Goal: Task Accomplishment & Management: Use online tool/utility

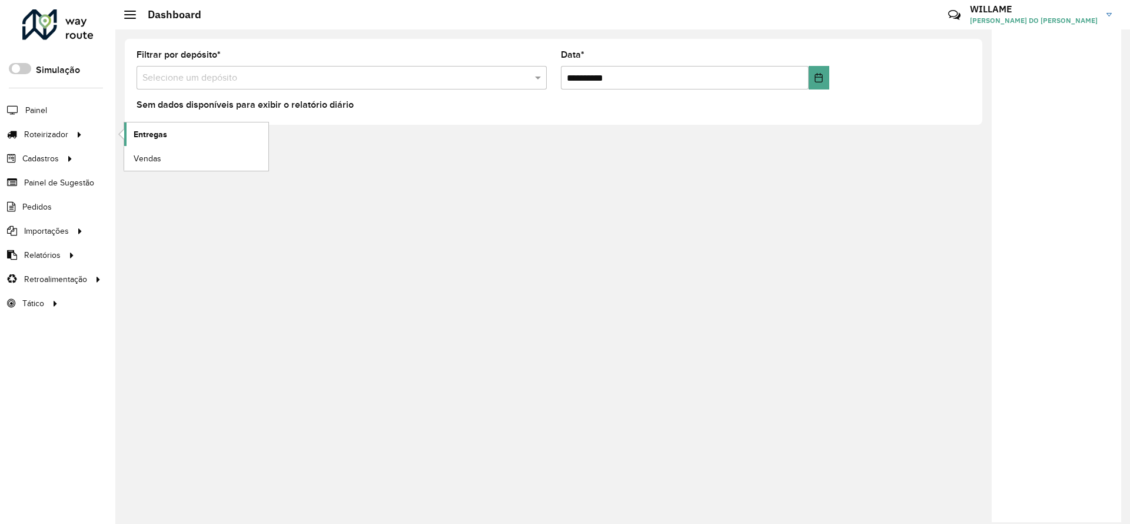
click at [132, 141] on link "Entregas" at bounding box center [196, 134] width 144 height 24
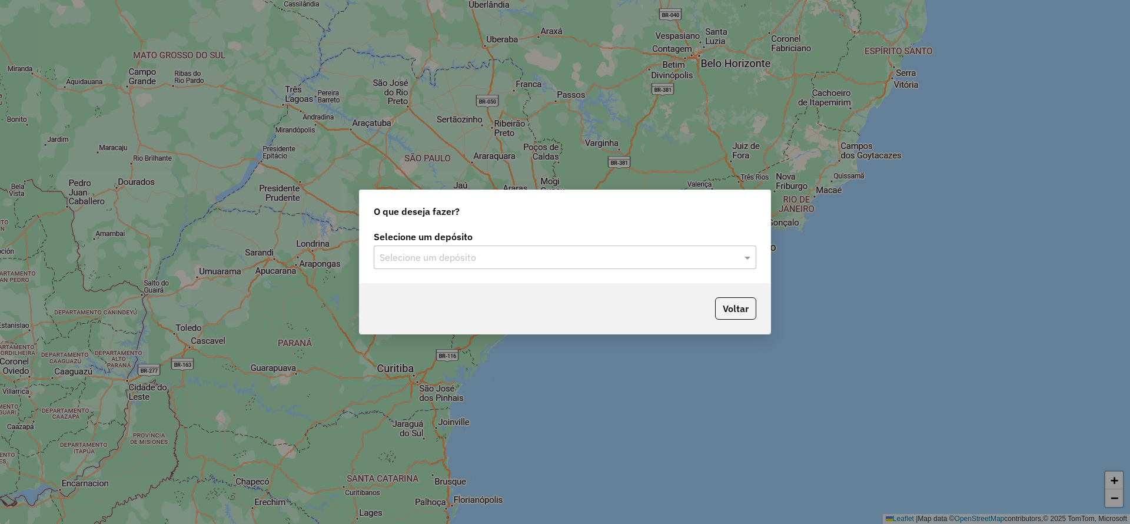
type input "*"
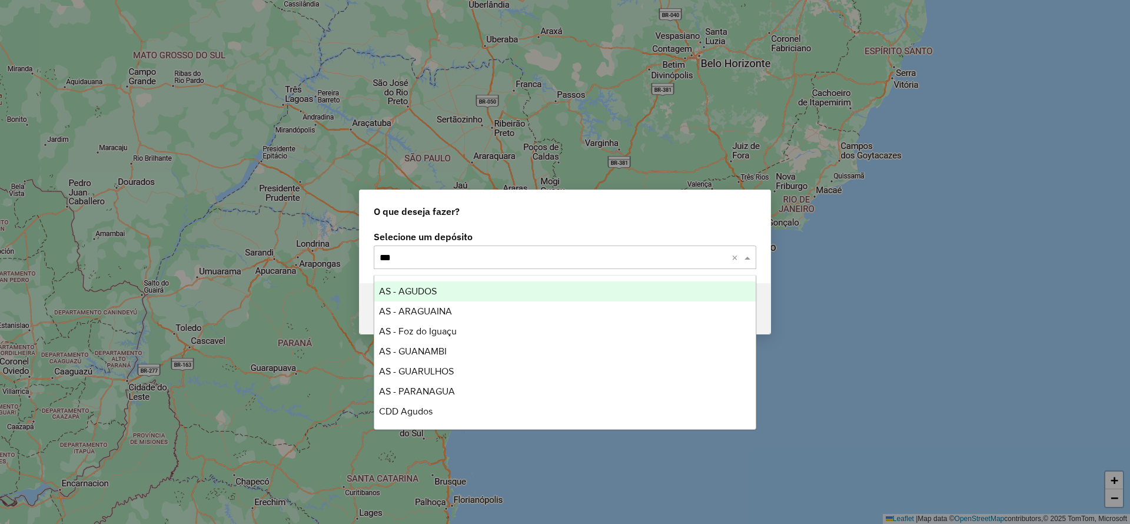
type input "****"
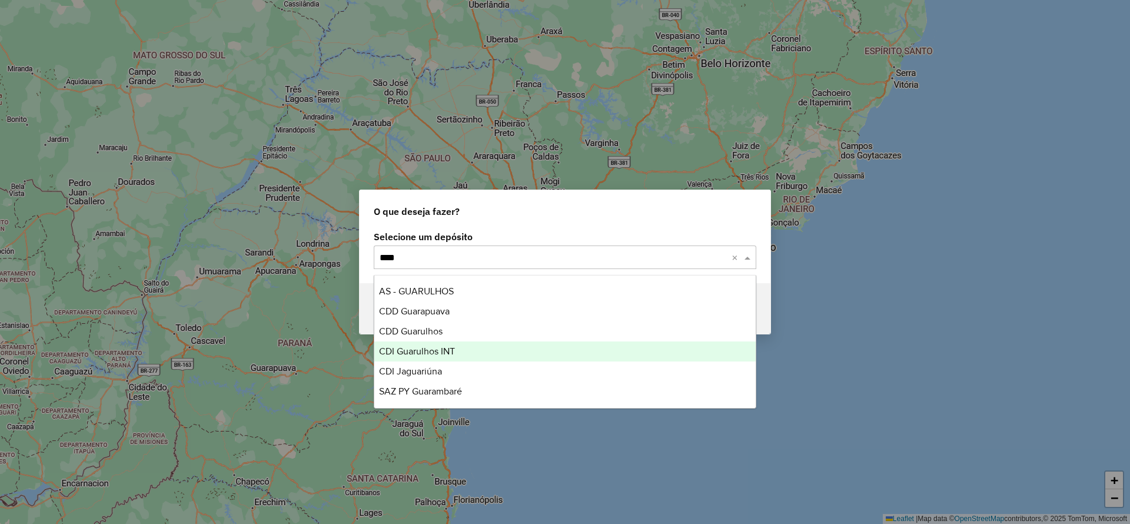
click at [499, 353] on div "CDI Guarulhos INT" at bounding box center [564, 351] width 381 height 20
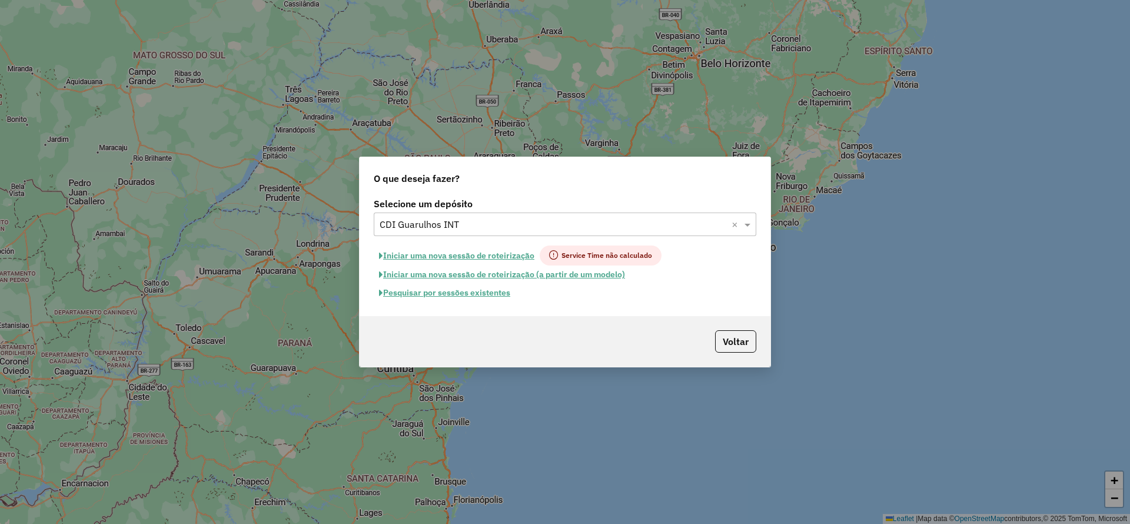
click at [447, 253] on button "Iniciar uma nova sessão de roteirização" at bounding box center [457, 255] width 166 height 20
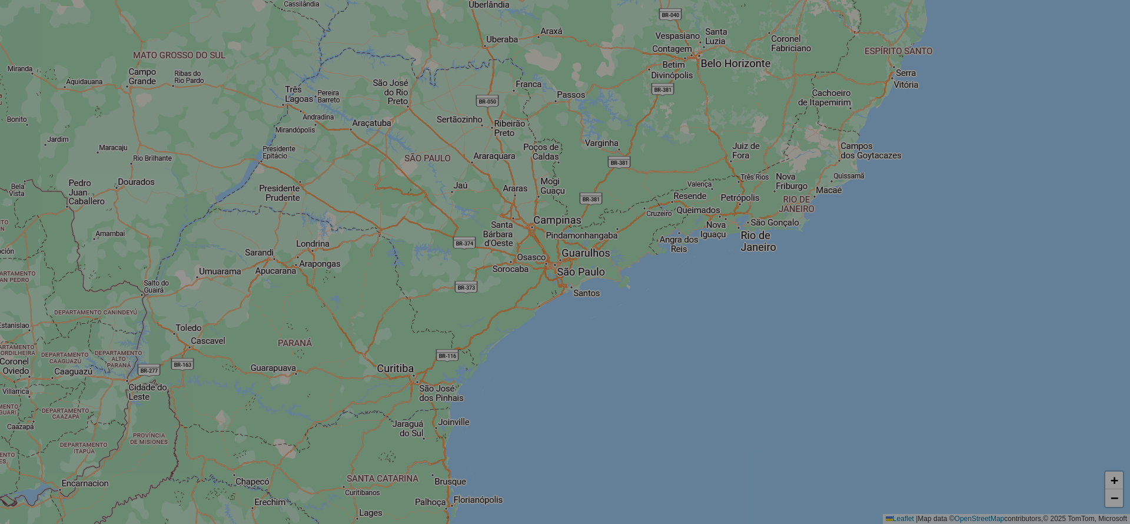
select select "*"
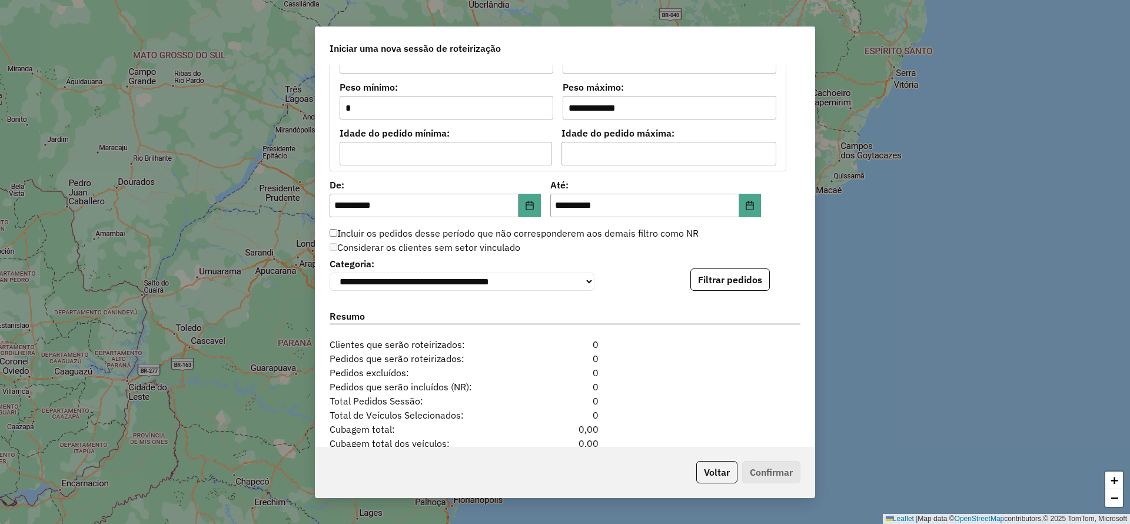
scroll to position [1060, 0]
click at [731, 288] on button "Filtrar pedidos" at bounding box center [730, 277] width 79 height 22
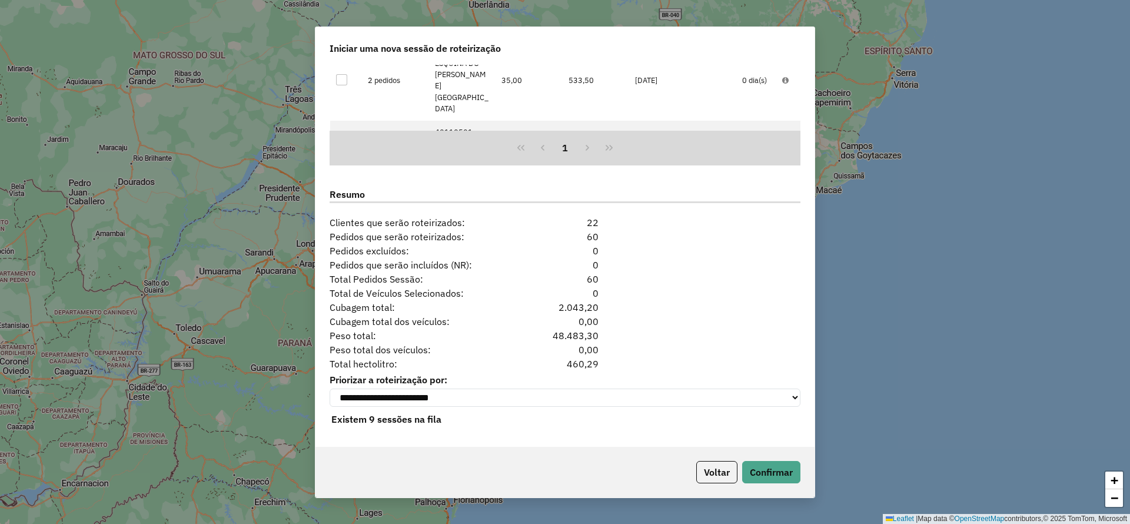
scroll to position [1428, 0]
click at [752, 462] on button "Confirmar" at bounding box center [771, 472] width 58 height 22
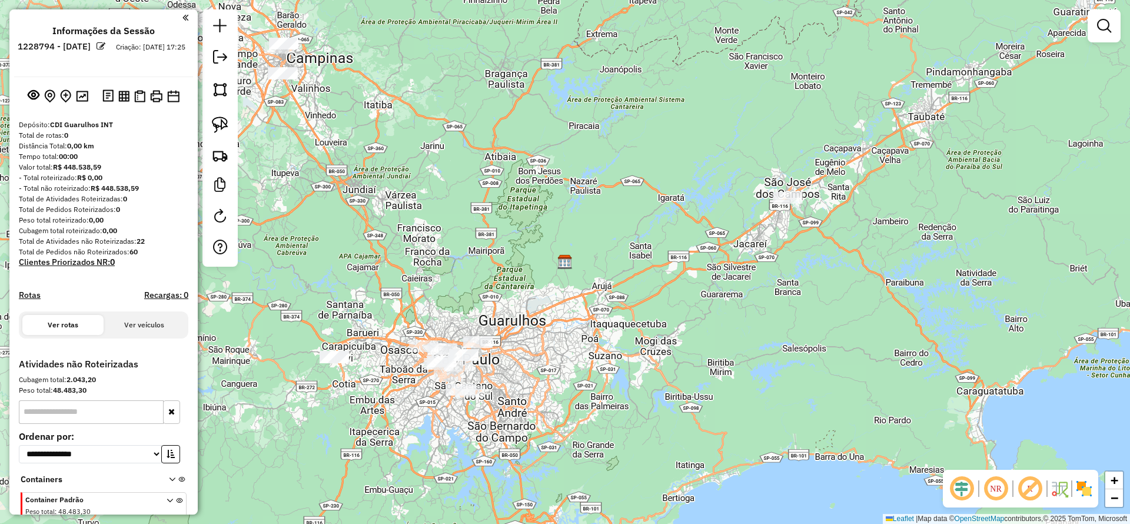
drag, startPoint x: 603, startPoint y: 417, endPoint x: 626, endPoint y: 433, distance: 27.9
click at [626, 433] on div "Janela de atendimento Grade de atendimento Capacidade Transportadoras Veículos …" at bounding box center [565, 262] width 1130 height 524
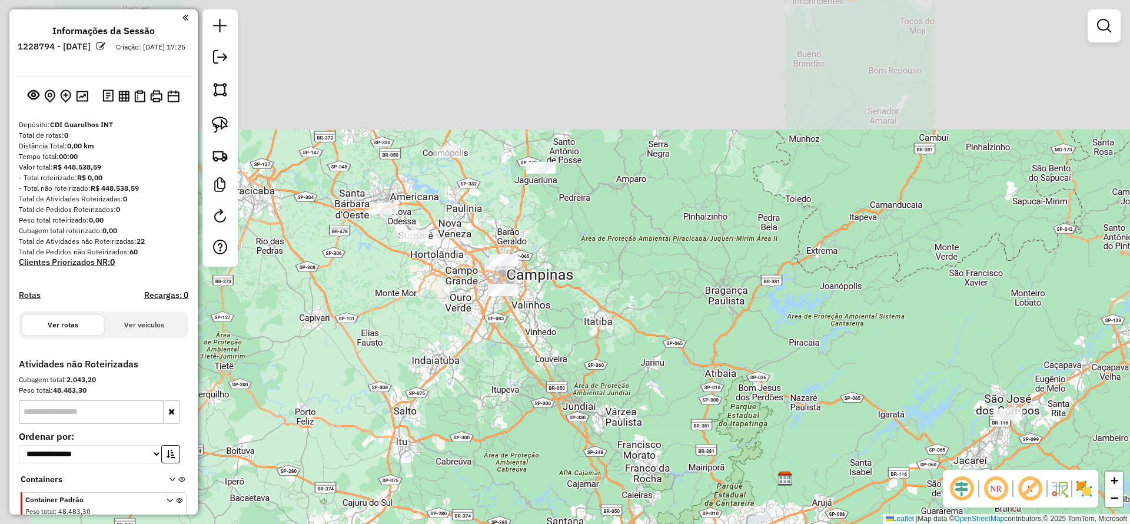
drag, startPoint x: 589, startPoint y: 380, endPoint x: 603, endPoint y: 399, distance: 23.7
click at [603, 399] on div "Janela de atendimento Grade de atendimento Capacidade Transportadoras Veículos …" at bounding box center [565, 262] width 1130 height 524
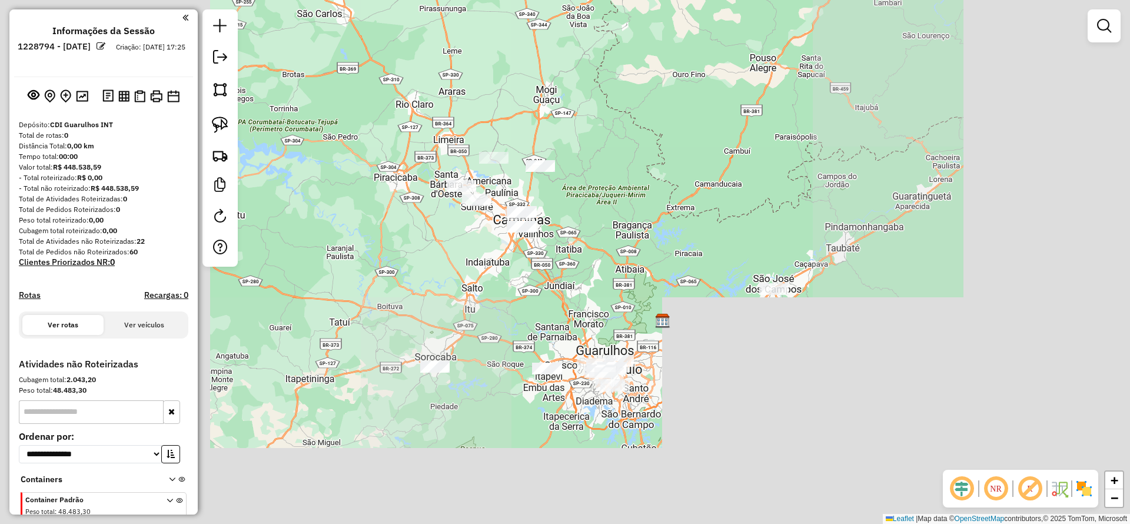
drag, startPoint x: 599, startPoint y: 393, endPoint x: 579, endPoint y: 287, distance: 107.9
click at [561, 253] on div "Janela de atendimento Grade de atendimento Capacidade Transportadoras Veículos …" at bounding box center [565, 262] width 1130 height 524
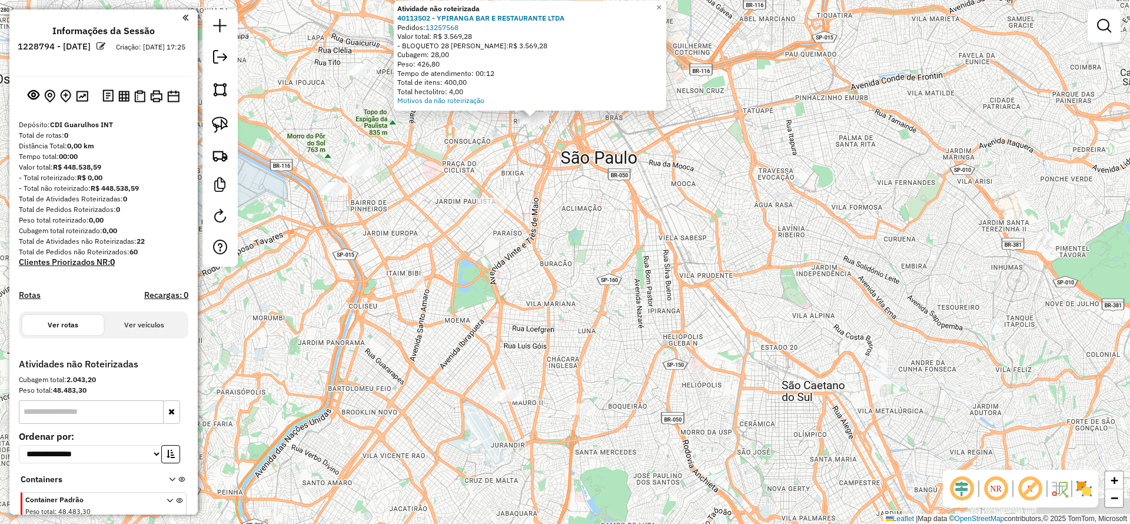
drag, startPoint x: 639, startPoint y: 383, endPoint x: 609, endPoint y: 240, distance: 146.9
click at [609, 240] on div "Atividade não roteirizada 40113502 - YPIRANGA BAR E RESTAURANTE LTDA Pedidos: 1…" at bounding box center [565, 262] width 1130 height 524
drag, startPoint x: 435, startPoint y: 238, endPoint x: 596, endPoint y: 522, distance: 325.6
click at [596, 522] on div "Atividade não roteirizada 40113502 - YPIRANGA BAR E RESTAURANTE LTDA Pedidos: 1…" at bounding box center [565, 262] width 1130 height 524
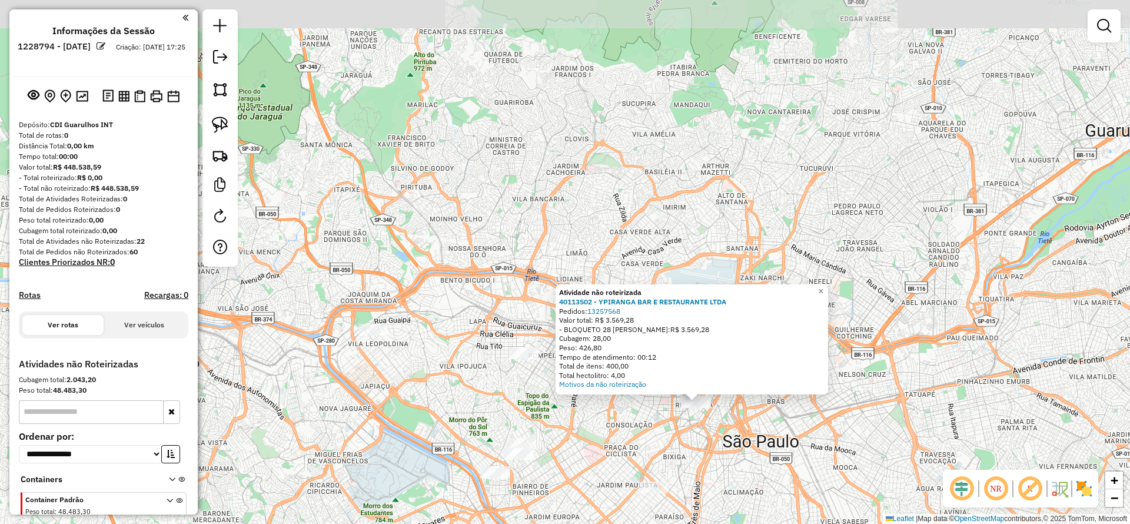
click at [399, 316] on div "Atividade não roteirizada 40113502 - YPIRANGA BAR E RESTAURANTE LTDA Pedidos: 1…" at bounding box center [565, 262] width 1130 height 524
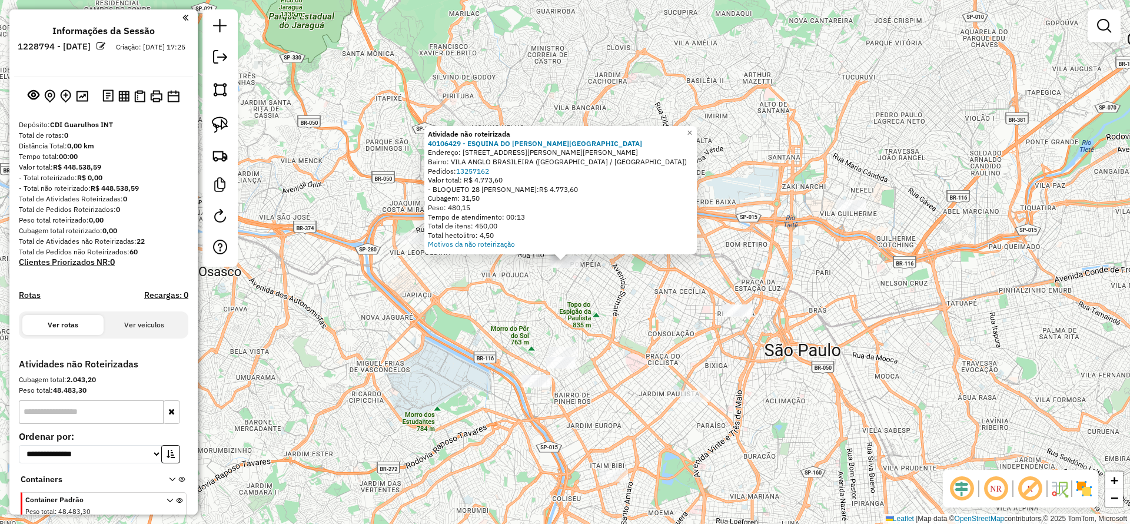
click at [848, 211] on div at bounding box center [851, 206] width 29 height 12
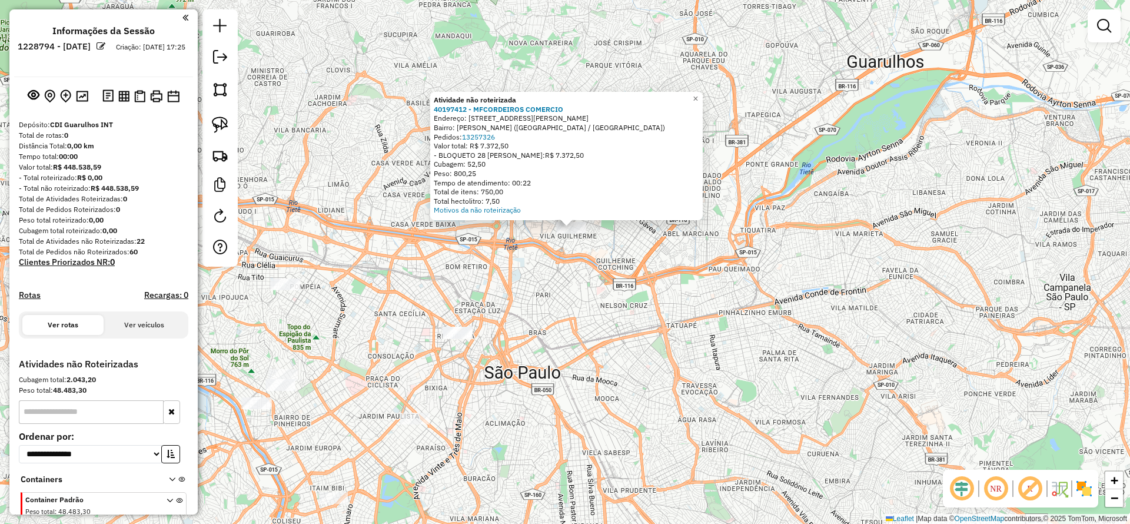
drag, startPoint x: 600, startPoint y: 380, endPoint x: 638, endPoint y: 291, distance: 96.0
click at [649, 288] on div "Atividade não roteirizada 40197412 - MFCORDEIROS COMERCIO Endereço: [STREET_ADD…" at bounding box center [565, 262] width 1130 height 524
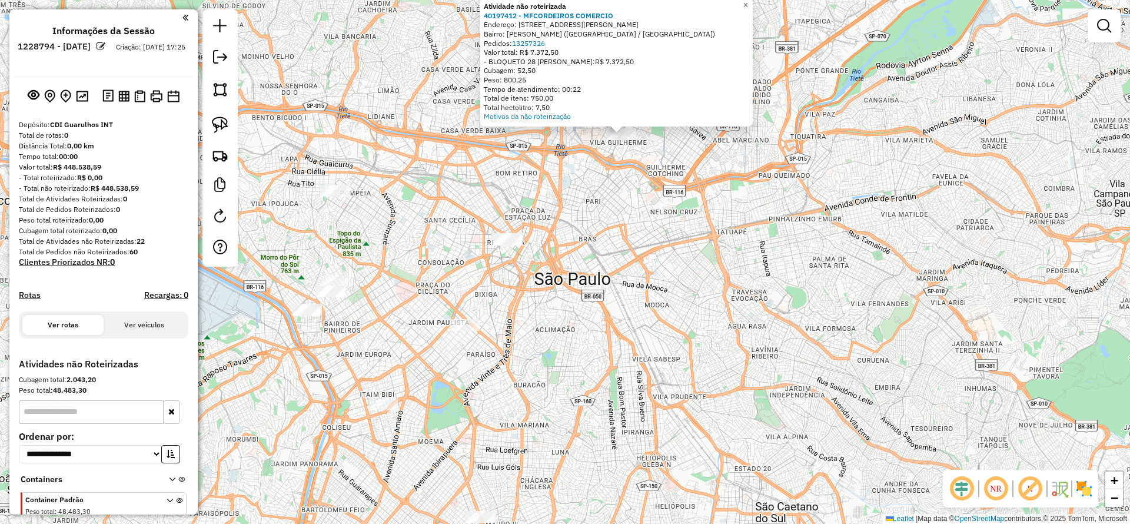
click at [335, 297] on div at bounding box center [330, 292] width 29 height 12
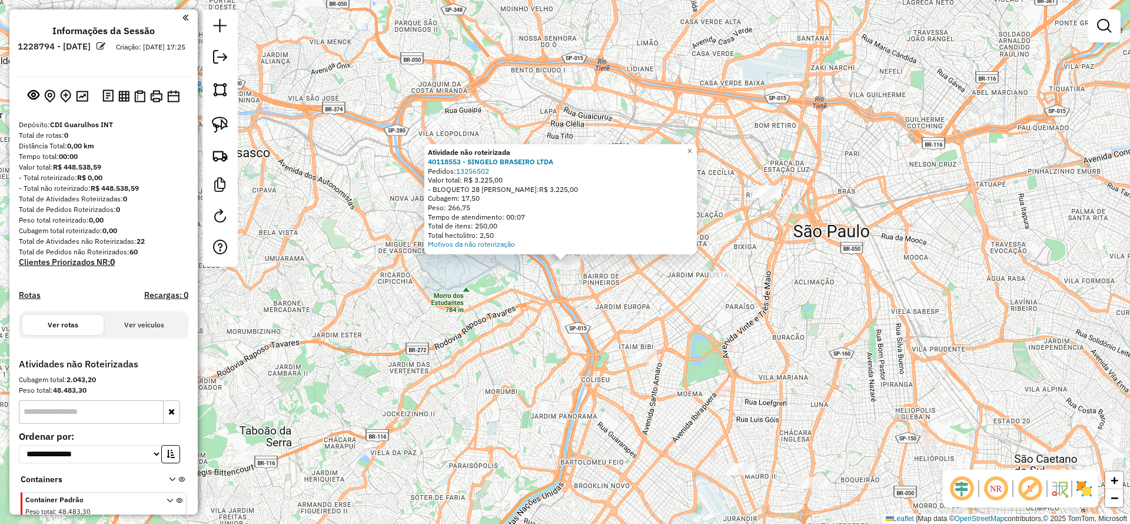
click at [730, 283] on div at bounding box center [723, 277] width 29 height 12
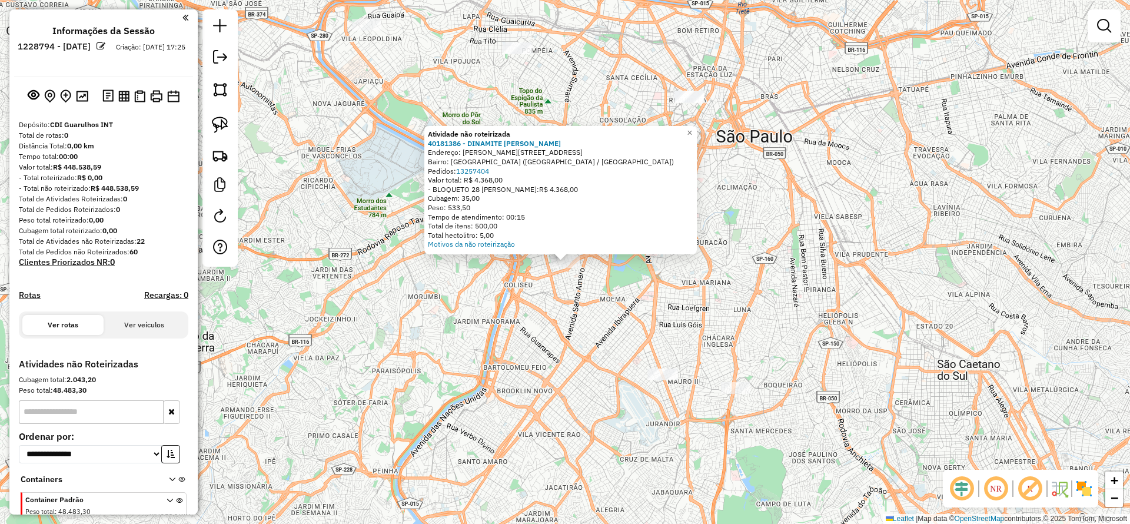
click at [669, 367] on div "Atividade não roteirizada 40181386 - DINAMITE ITAIM CHOPE Endereço: [PERSON_NAM…" at bounding box center [565, 262] width 1130 height 524
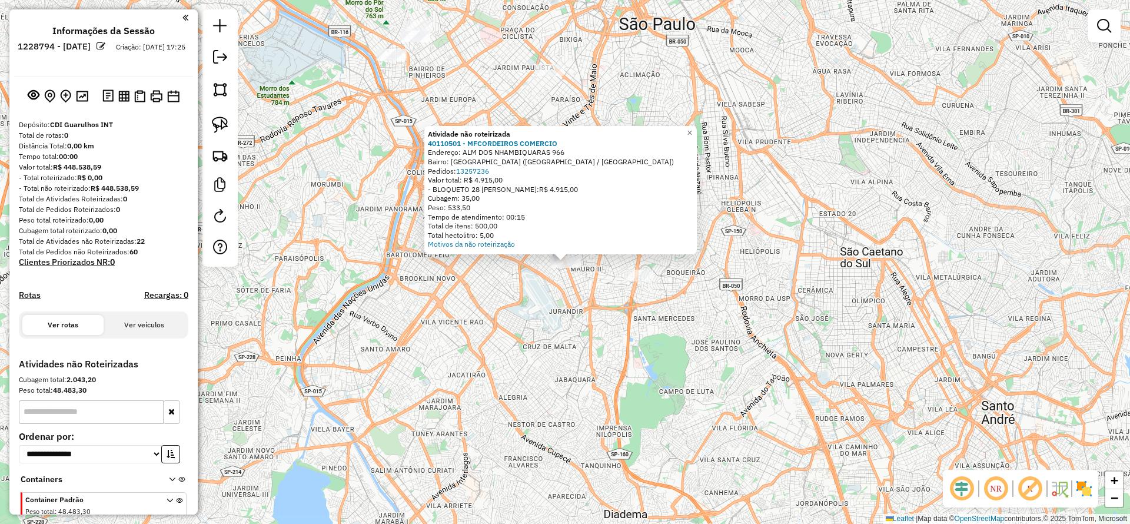
click at [651, 281] on div at bounding box center [638, 276] width 29 height 12
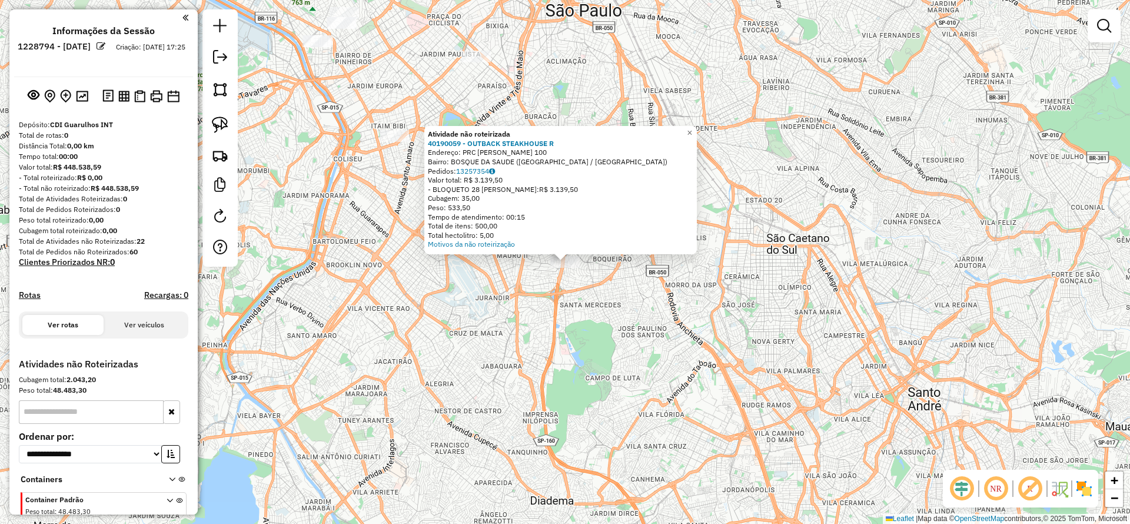
click at [654, 327] on div "Atividade não roteirizada 40190059 - OUTBACK STEAKHOUSE R Endereço: PRC [PERSON…" at bounding box center [565, 262] width 1130 height 524
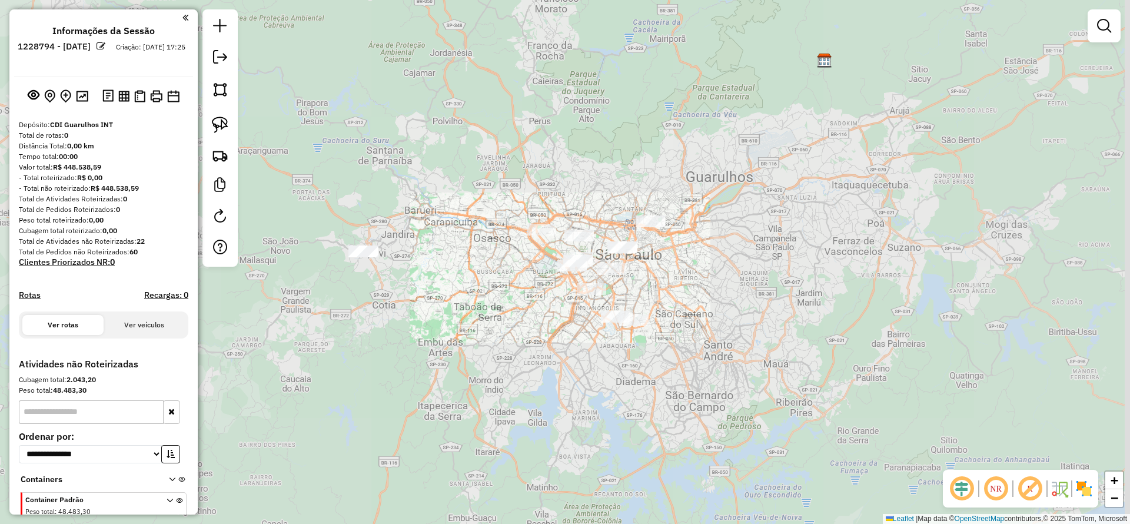
drag, startPoint x: 661, startPoint y: 343, endPoint x: 592, endPoint y: 283, distance: 91.4
click at [661, 343] on div "Janela de atendimento Grade de atendimento Capacidade Transportadoras Veículos …" at bounding box center [565, 262] width 1130 height 524
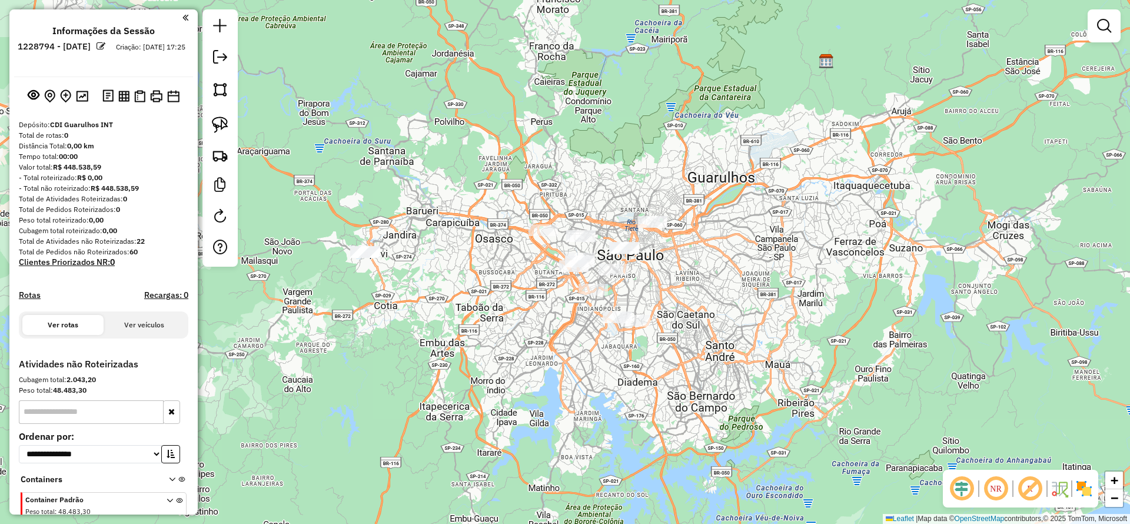
click at [368, 258] on div at bounding box center [364, 252] width 29 height 12
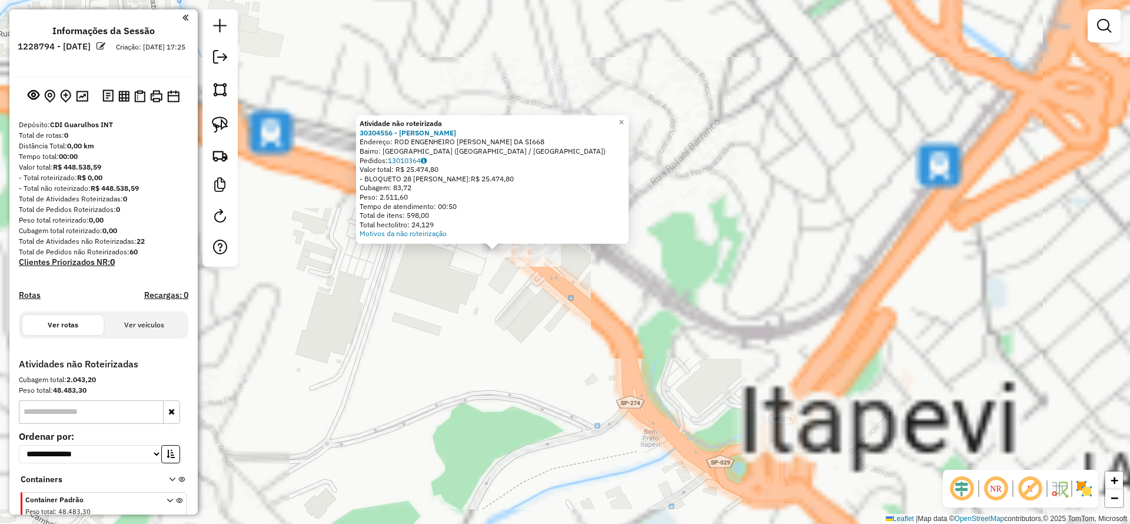
click at [486, 285] on div "Atividade não roteirizada 30304556 - [PERSON_NAME] Endereço: ROD ENGENHEIRO [PE…" at bounding box center [565, 262] width 1130 height 524
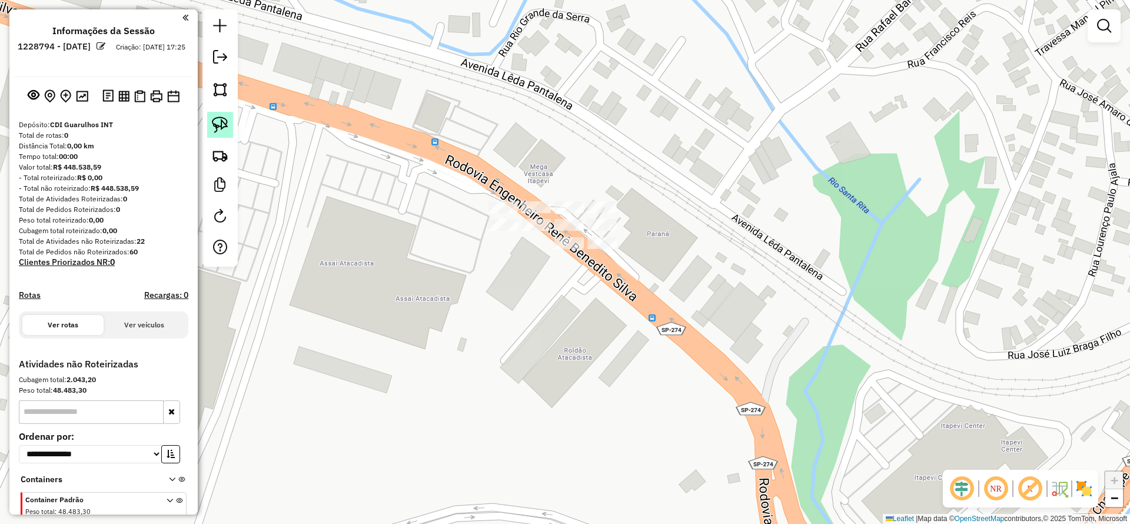
click at [231, 122] on link at bounding box center [220, 125] width 26 height 26
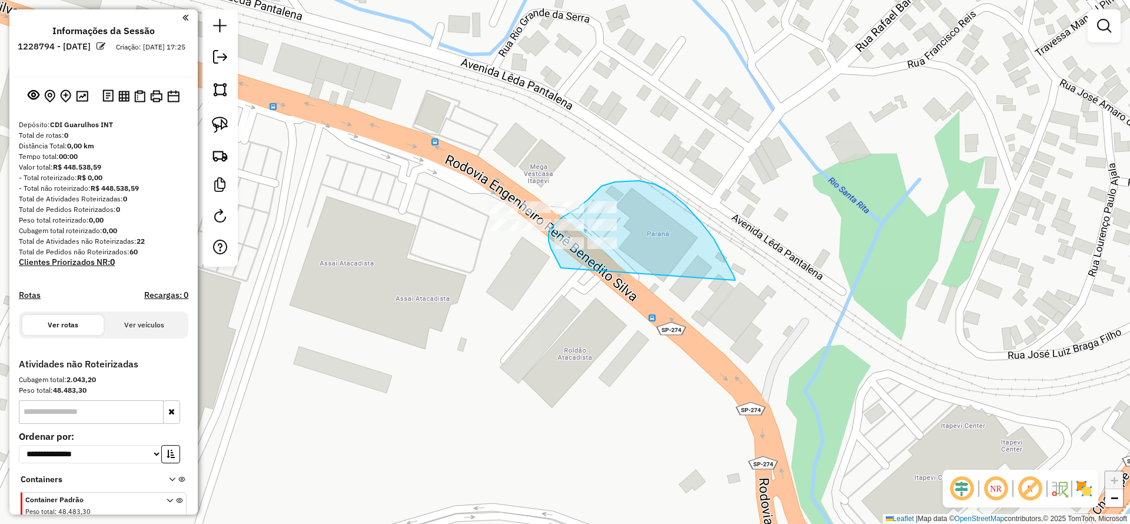
drag, startPoint x: 675, startPoint y: 197, endPoint x: 582, endPoint y: 285, distance: 128.3
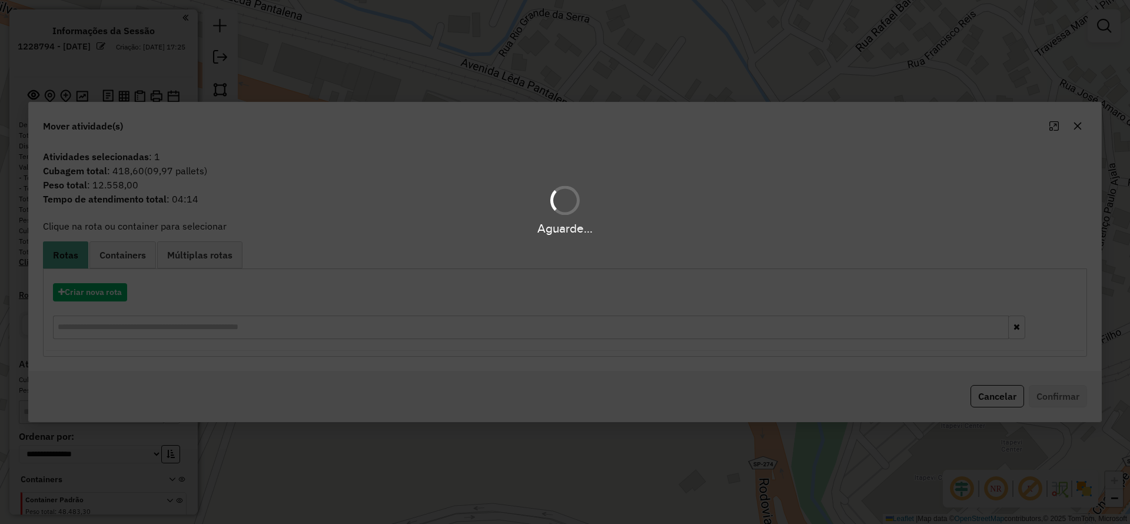
click at [121, 293] on div "Aguarde..." at bounding box center [565, 262] width 1130 height 524
click at [121, 294] on button "Criar nova rota" at bounding box center [90, 292] width 74 height 18
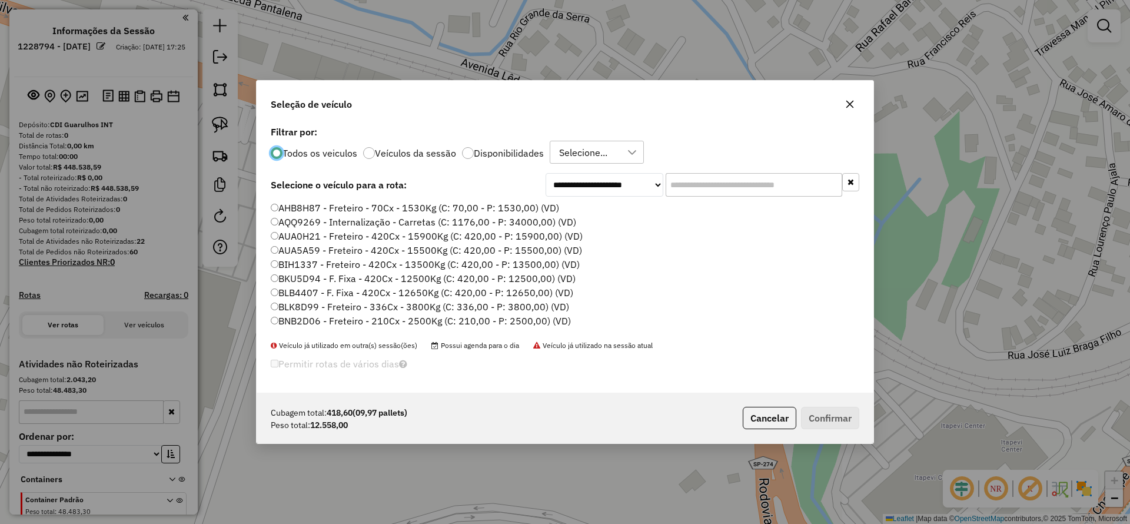
scroll to position [6, 4]
click at [705, 189] on input "text" at bounding box center [754, 185] width 177 height 24
paste input "*******"
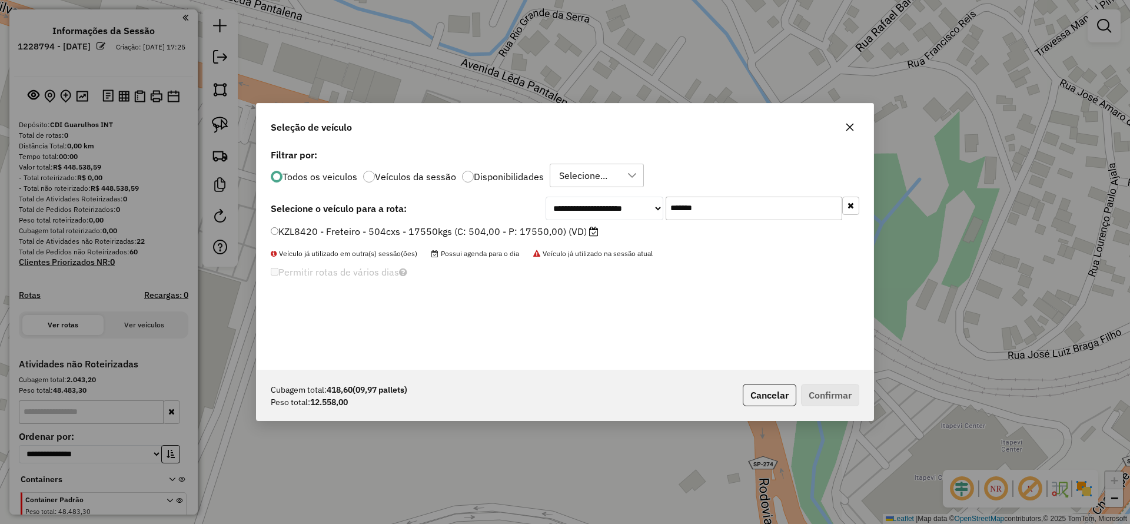
type input "*******"
click at [484, 241] on div "KZL8420 - Freteiro - 504cxs - 17550kgs (C: 504,00 - P: 17550,00) (VD)" at bounding box center [565, 237] width 603 height 24
click at [474, 238] on label "KZL8420 - Freteiro - 504cxs - 17550kgs (C: 504,00 - P: 17550,00) (VD)" at bounding box center [435, 231] width 328 height 14
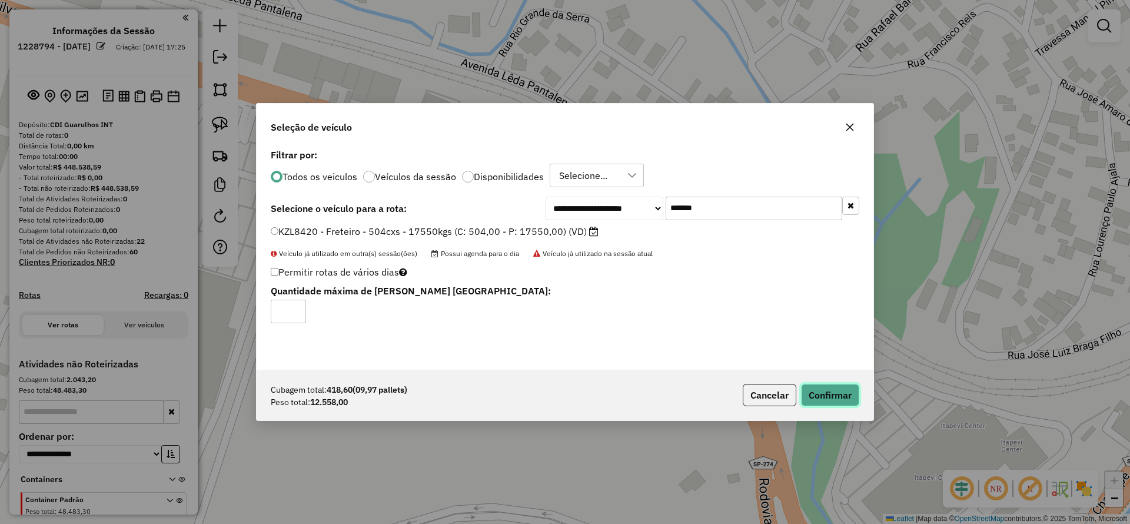
click at [831, 393] on button "Confirmar" at bounding box center [830, 395] width 58 height 22
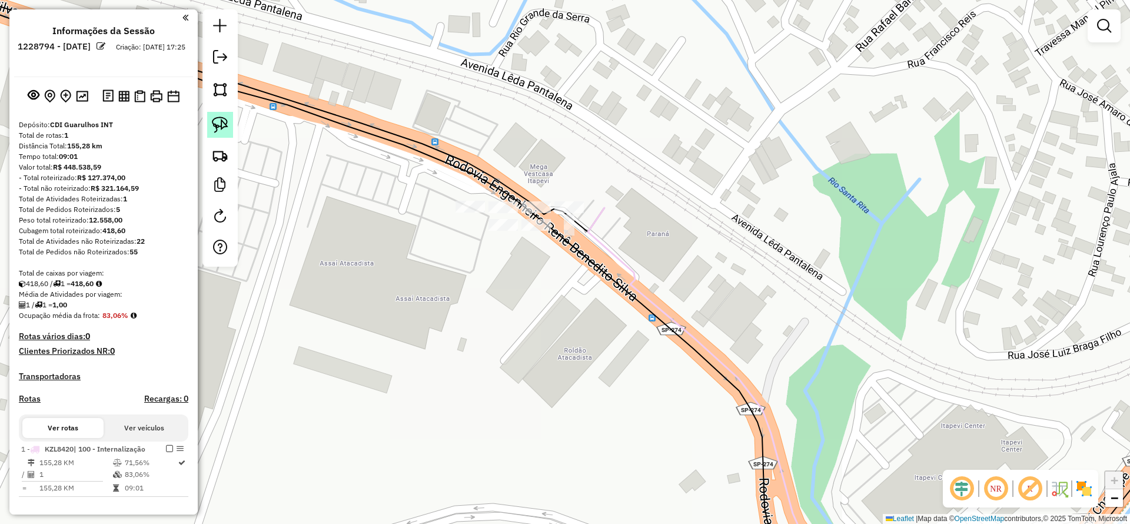
click at [223, 130] on img at bounding box center [220, 125] width 16 height 16
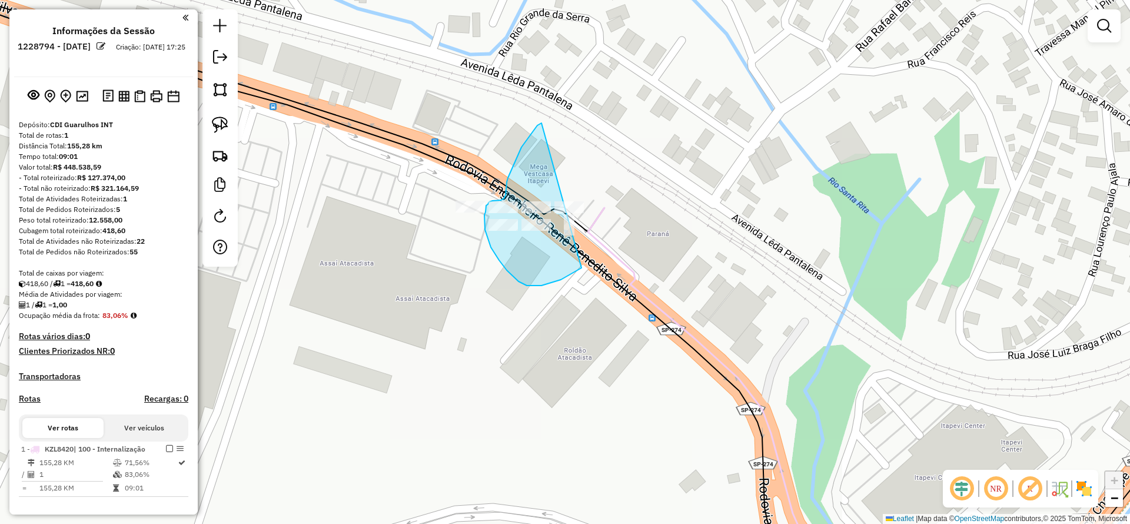
drag, startPoint x: 542, startPoint y: 123, endPoint x: 645, endPoint y: 221, distance: 142.8
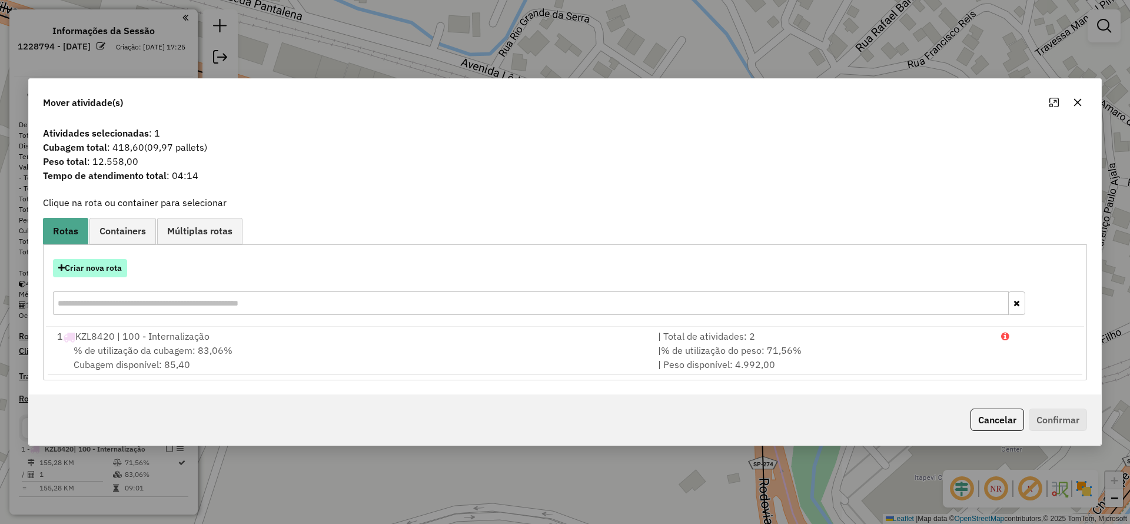
click at [72, 267] on button "Criar nova rota" at bounding box center [90, 268] width 74 height 18
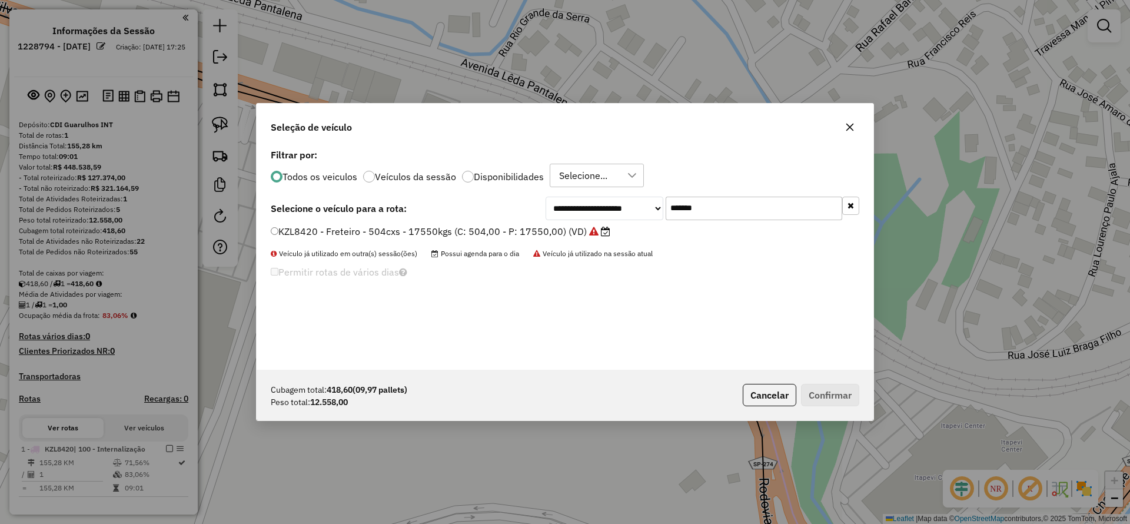
drag, startPoint x: 738, startPoint y: 213, endPoint x: 499, endPoint y: 228, distance: 238.9
click at [501, 226] on div "**********" at bounding box center [565, 258] width 617 height 224
paste input "text"
type input "*******"
drag, startPoint x: 482, startPoint y: 228, endPoint x: 614, endPoint y: 278, distance: 141.6
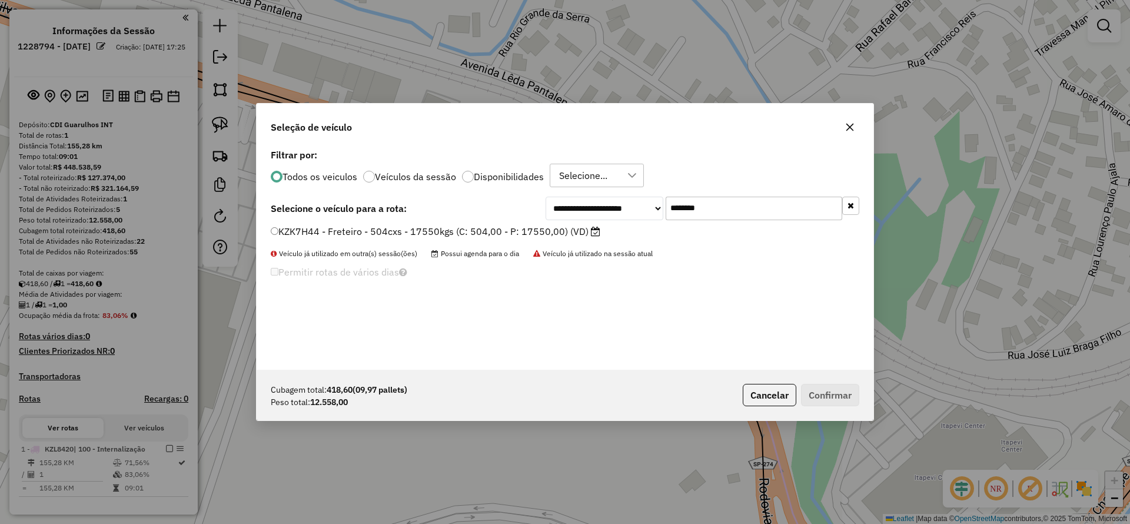
click at [482, 229] on label "KZK7H44 - Freteiro - 504cxs - 17550kgs (C: 504,00 - P: 17550,00) (VD)" at bounding box center [436, 231] width 330 height 14
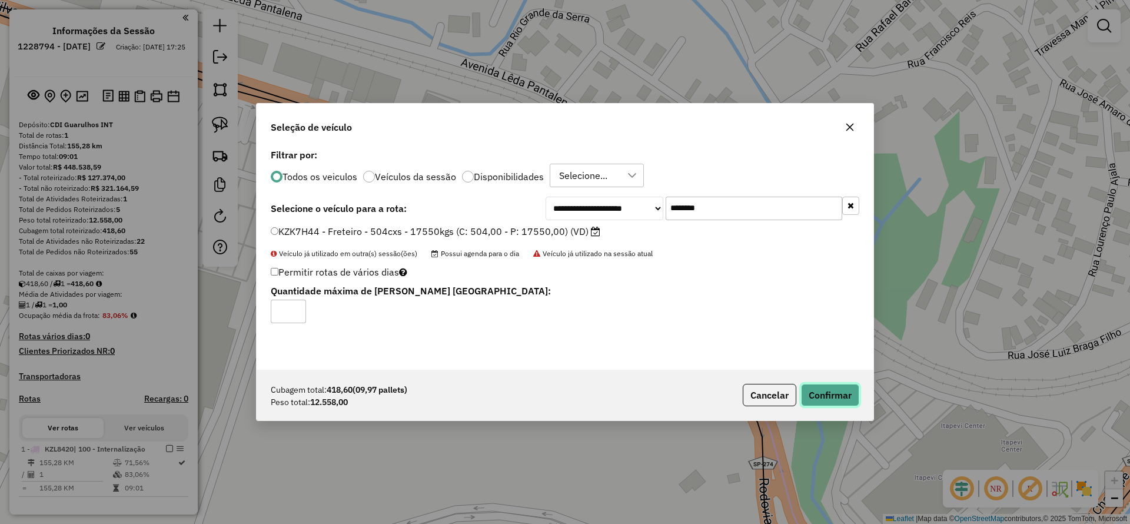
click at [813, 389] on button "Confirmar" at bounding box center [830, 395] width 58 height 22
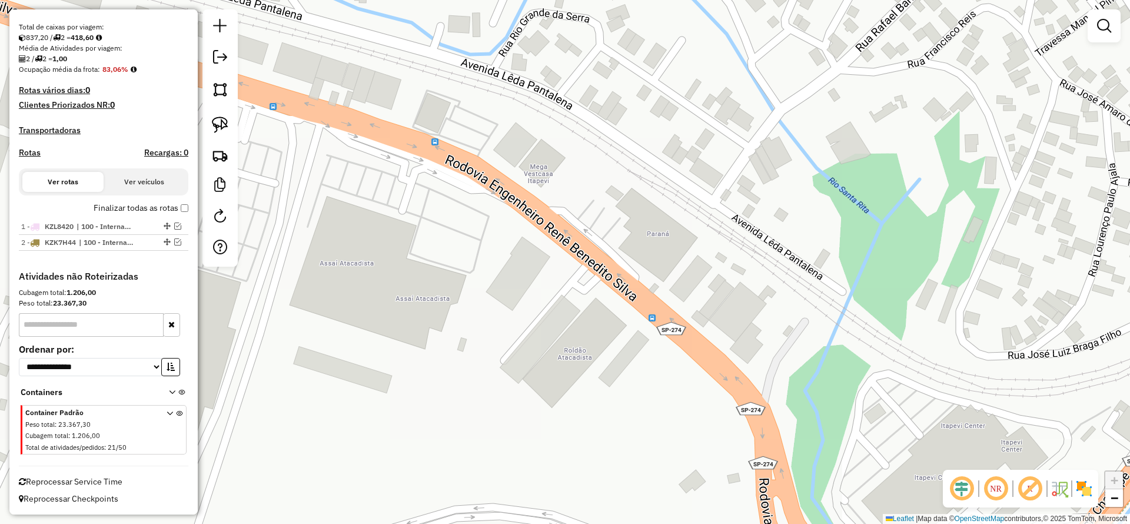
scroll to position [246, 0]
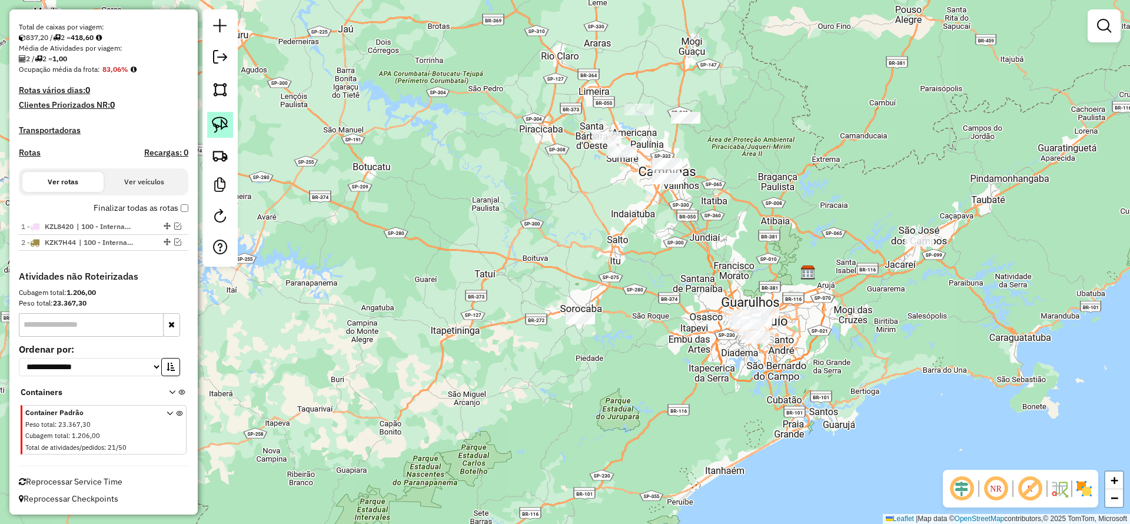
click at [223, 123] on img at bounding box center [220, 125] width 16 height 16
drag, startPoint x: 556, startPoint y: 279, endPoint x: 630, endPoint y: 334, distance: 92.5
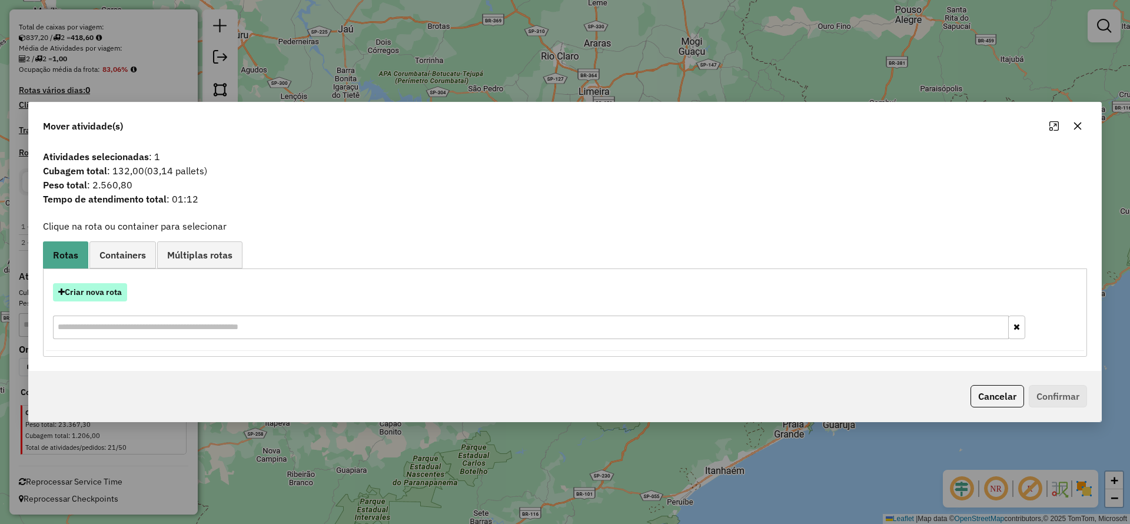
click at [103, 287] on button "Criar nova rota" at bounding box center [90, 292] width 74 height 18
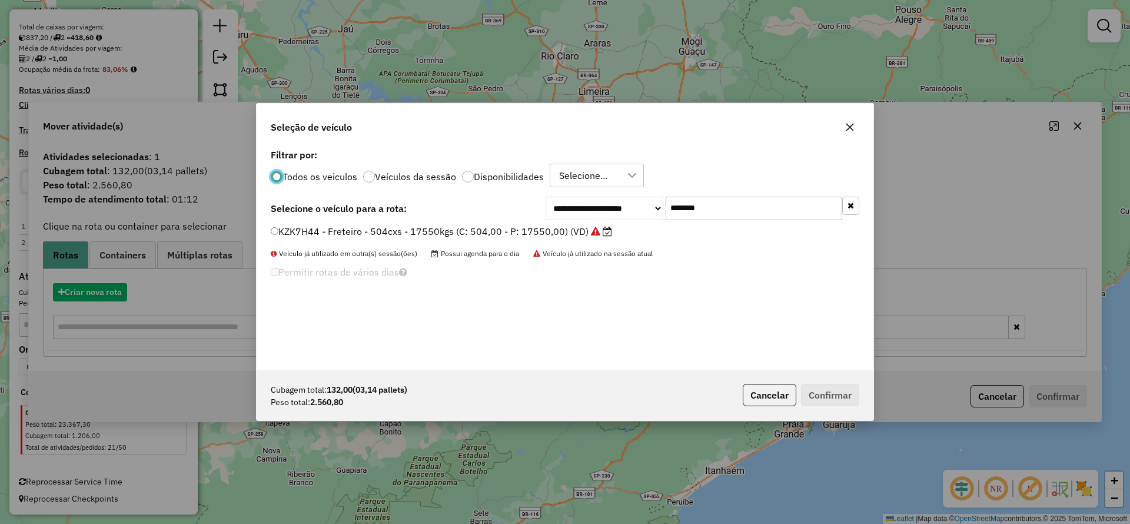
scroll to position [6, 4]
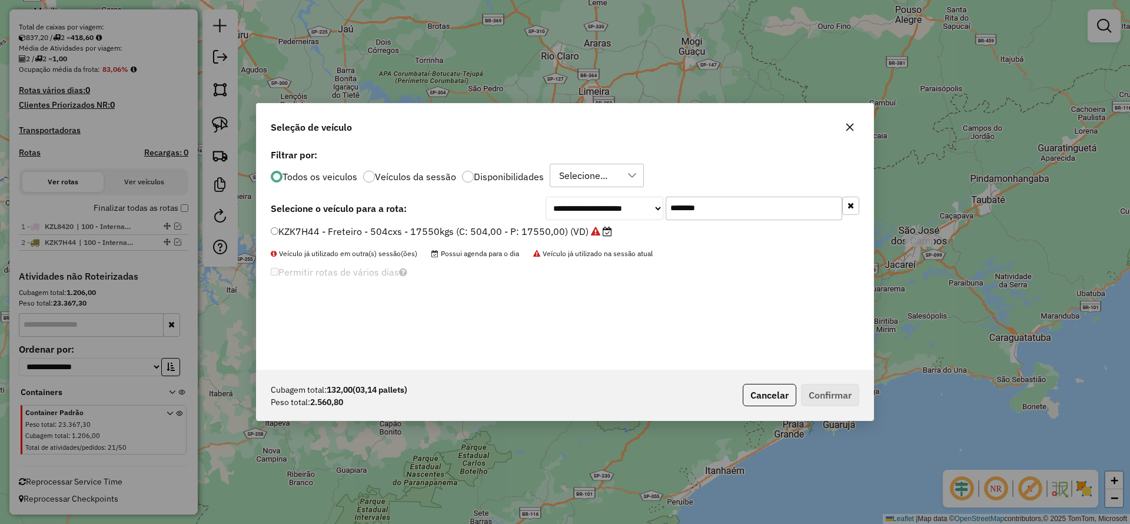
drag, startPoint x: 702, startPoint y: 207, endPoint x: 592, endPoint y: 210, distance: 110.7
click at [592, 210] on div "**********" at bounding box center [703, 209] width 314 height 24
drag, startPoint x: 585, startPoint y: 209, endPoint x: 553, endPoint y: 211, distance: 31.9
click at [561, 208] on div "**********" at bounding box center [703, 209] width 314 height 24
paste input "text"
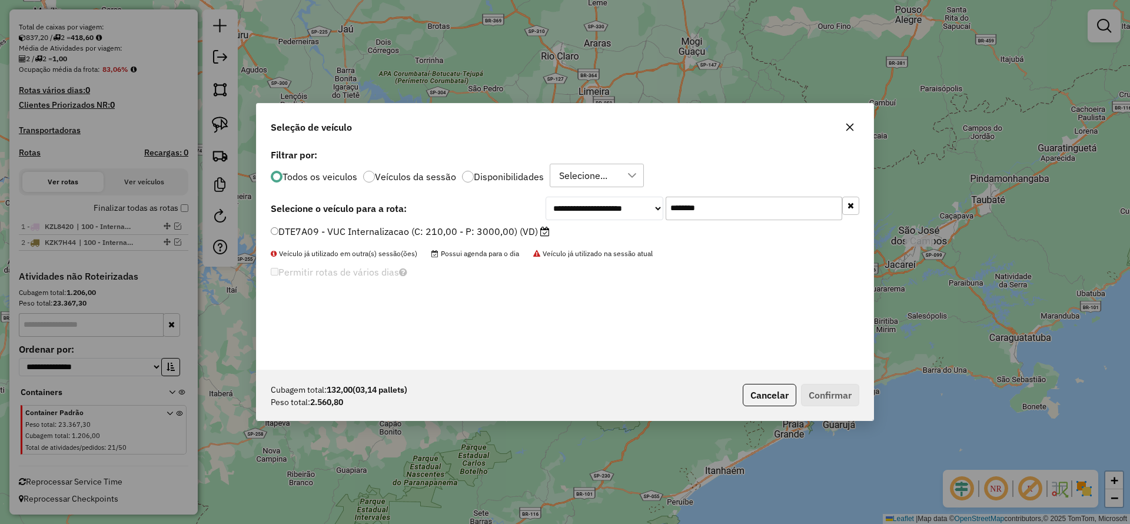
type input "*******"
drag, startPoint x: 500, startPoint y: 228, endPoint x: 434, endPoint y: 236, distance: 66.4
click at [434, 235] on label "DTE7A09 - VUC Internalizacao (C: 210,00 - P: 3000,00) (VD)" at bounding box center [410, 231] width 279 height 14
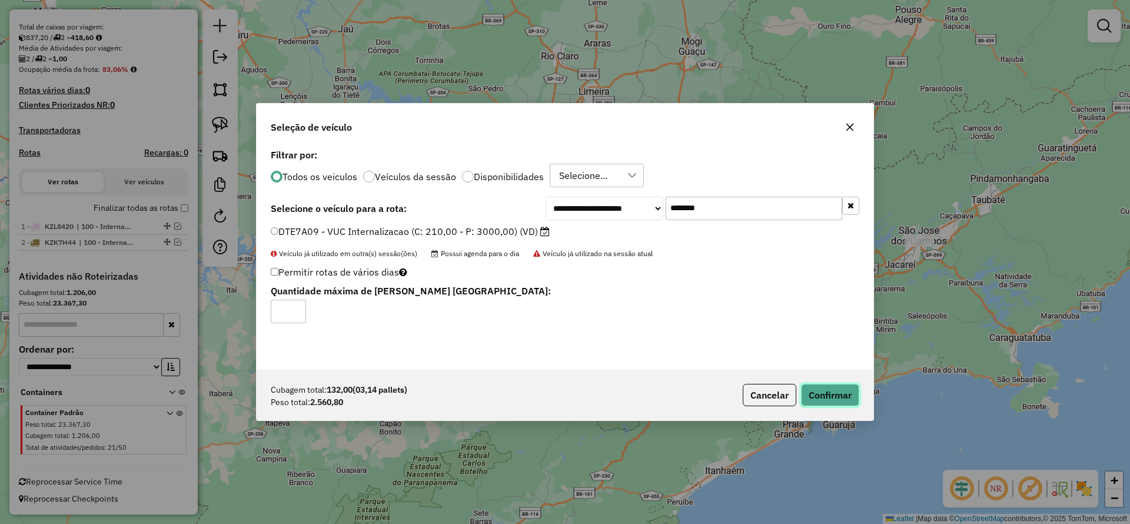
click at [834, 399] on button "Confirmar" at bounding box center [830, 395] width 58 height 22
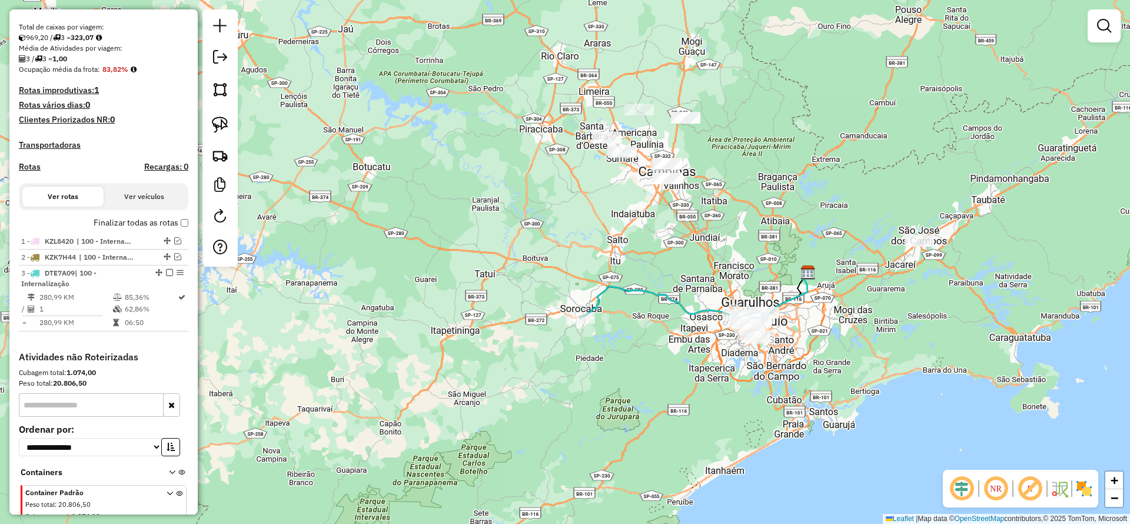
drag, startPoint x: 165, startPoint y: 269, endPoint x: 240, endPoint y: 260, distance: 75.4
click at [166, 271] on em at bounding box center [169, 272] width 7 height 7
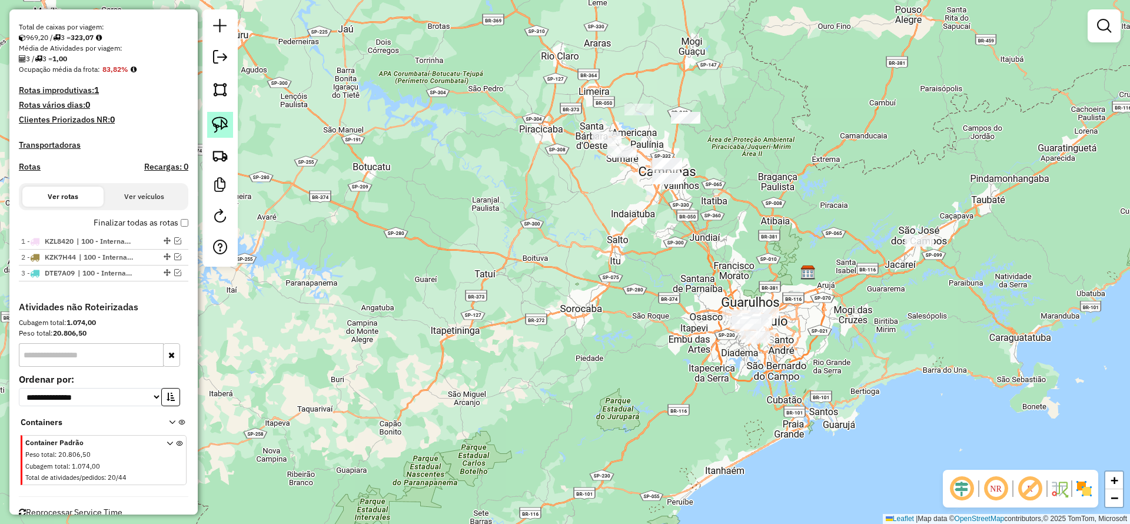
click at [220, 125] on img at bounding box center [220, 125] width 16 height 16
drag, startPoint x: 888, startPoint y: 228, endPoint x: 942, endPoint y: 223, distance: 53.8
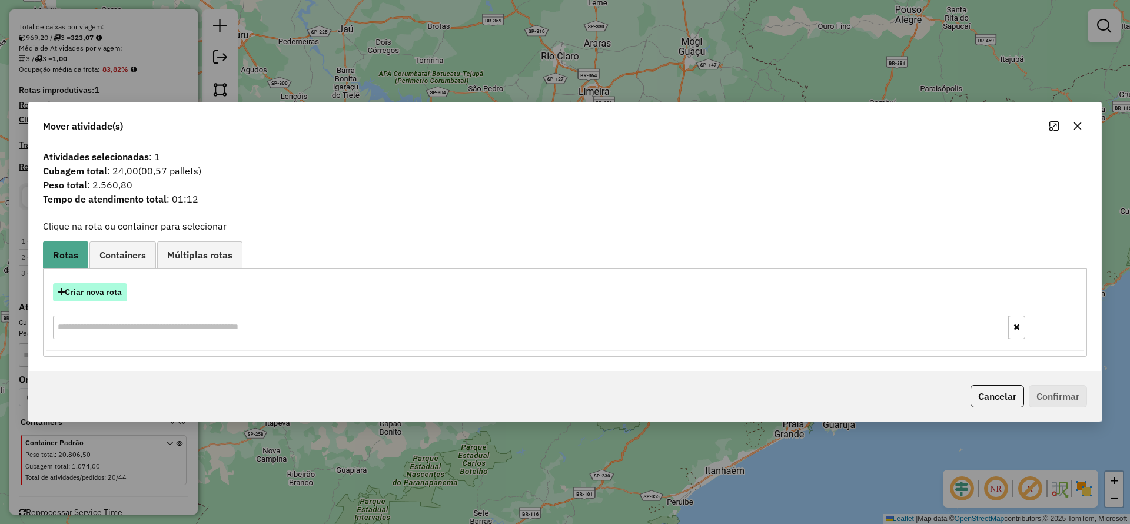
click at [104, 289] on button "Criar nova rota" at bounding box center [90, 292] width 74 height 18
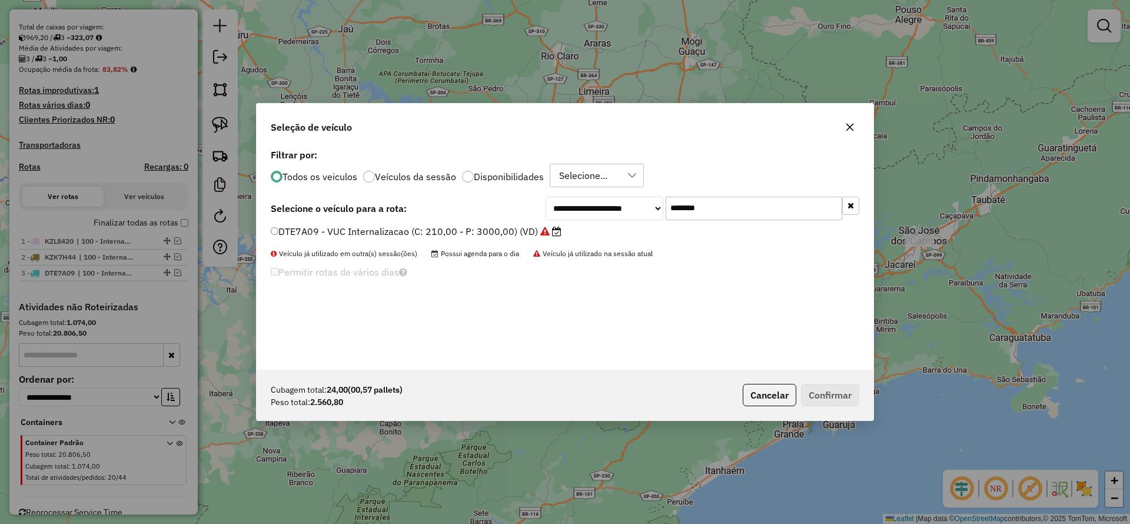
drag, startPoint x: 563, startPoint y: 219, endPoint x: 497, endPoint y: 224, distance: 66.1
click at [511, 218] on div "**********" at bounding box center [565, 209] width 589 height 24
paste input "text"
type input "*******"
drag, startPoint x: 473, startPoint y: 225, endPoint x: 477, endPoint y: 233, distance: 9.5
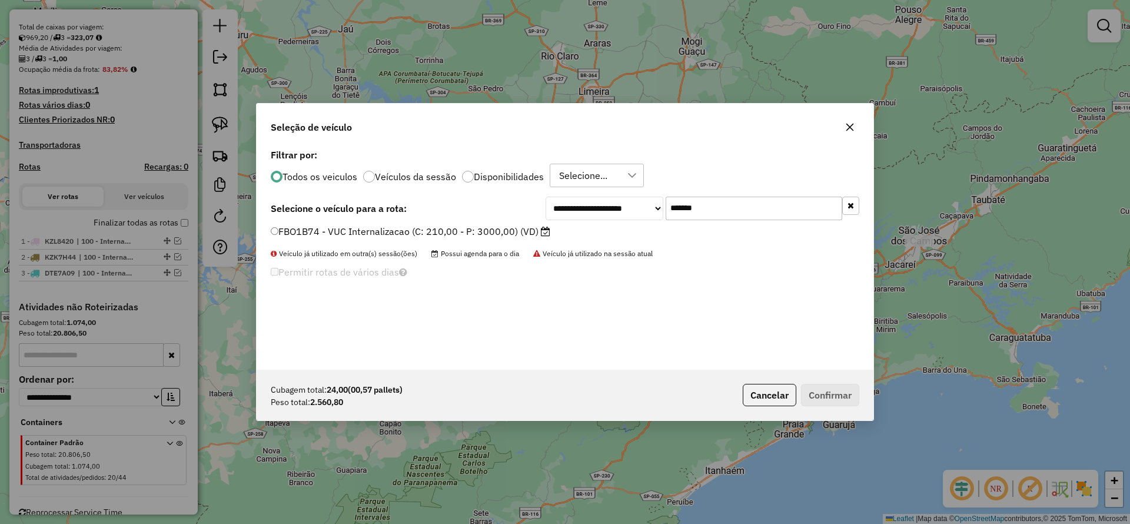
click at [472, 226] on label "FBO1B74 - VUC Internalizacao (C: 210,00 - P: 3000,00) (VD)" at bounding box center [411, 231] width 280 height 14
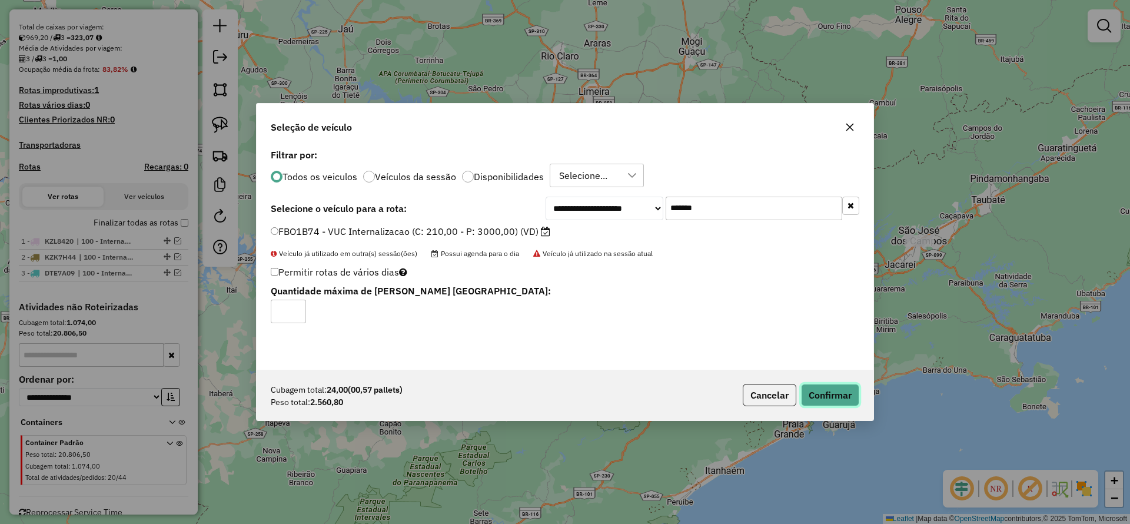
click at [814, 386] on button "Confirmar" at bounding box center [830, 395] width 58 height 22
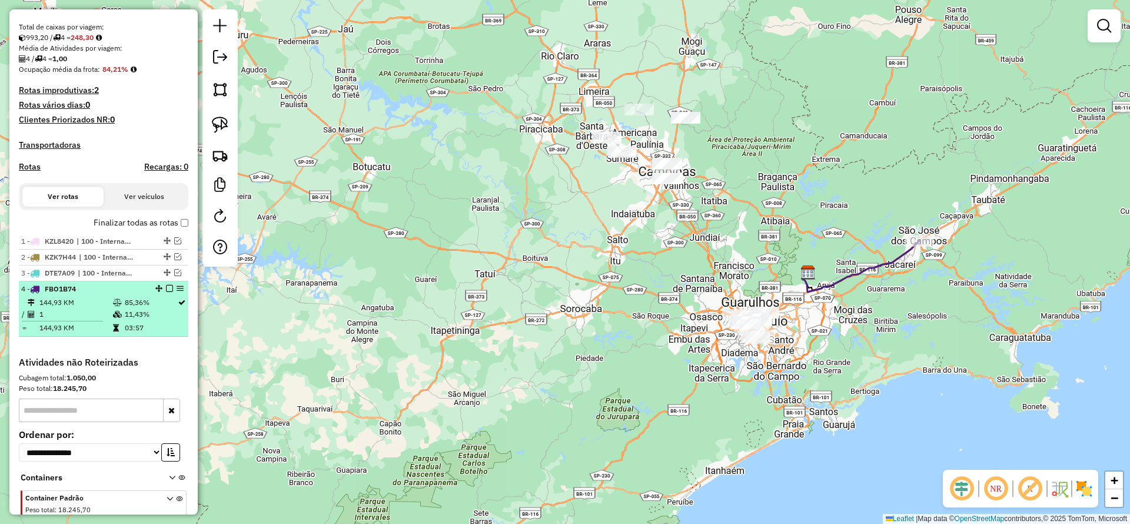
click at [166, 286] on em at bounding box center [169, 288] width 7 height 7
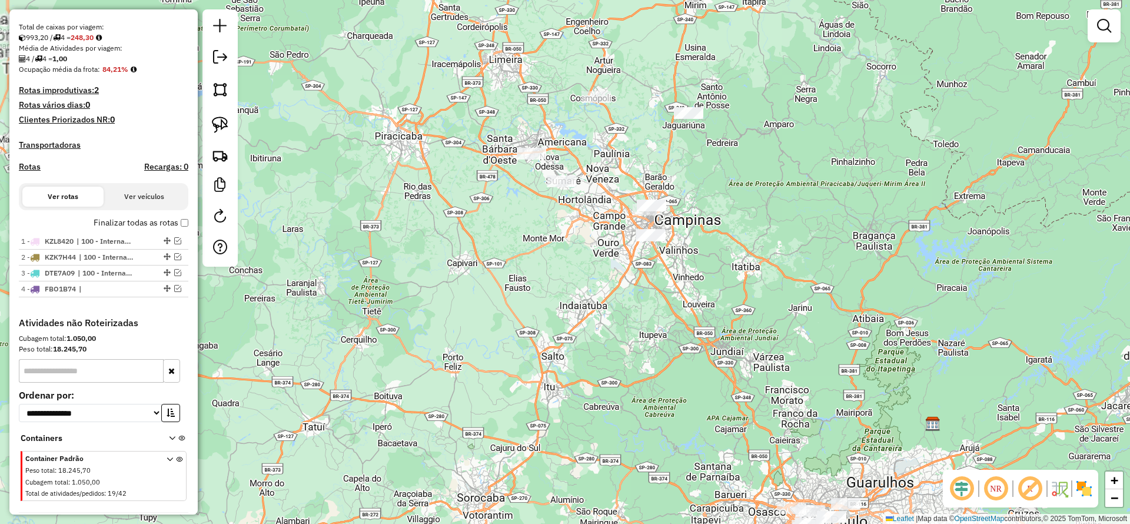
drag, startPoint x: 721, startPoint y: 190, endPoint x: 667, endPoint y: 262, distance: 89.6
click at [674, 263] on div "Janela de atendimento Grade de atendimento Capacidade Transportadoras Veículos …" at bounding box center [565, 262] width 1130 height 524
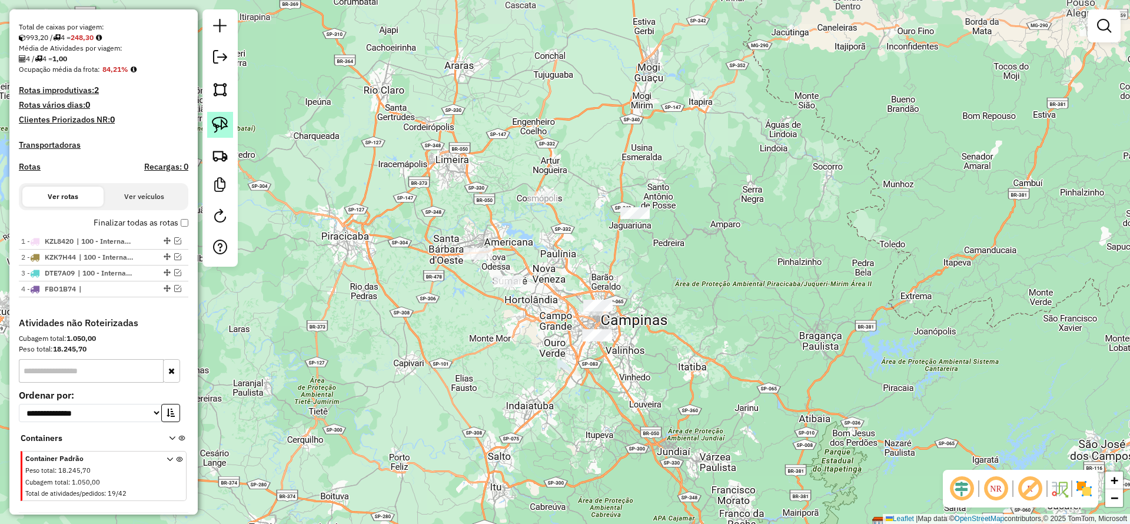
drag, startPoint x: 225, startPoint y: 115, endPoint x: 484, endPoint y: 141, distance: 260.3
click at [224, 115] on link at bounding box center [220, 125] width 26 height 26
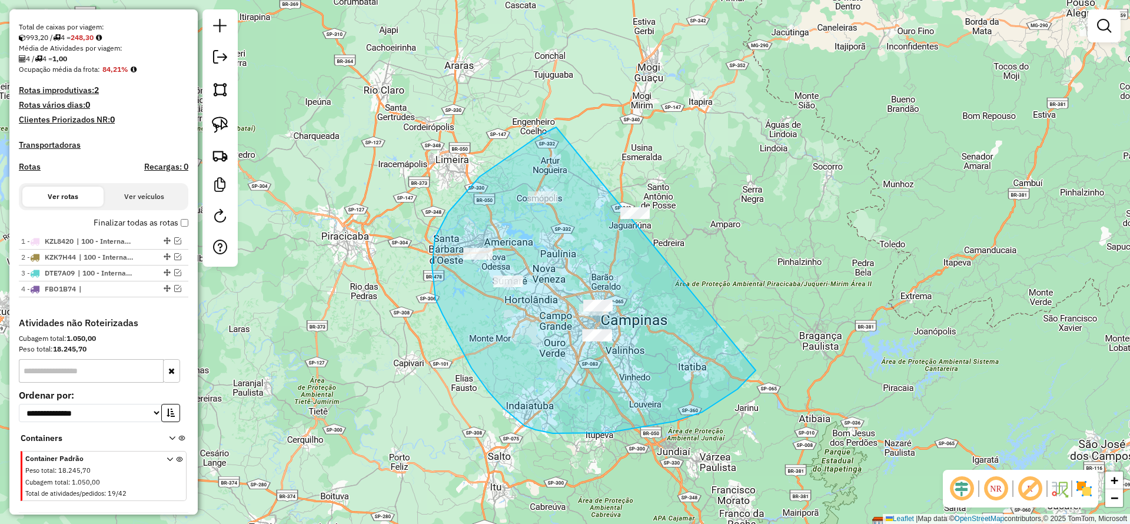
drag, startPoint x: 556, startPoint y: 127, endPoint x: 791, endPoint y: 321, distance: 304.0
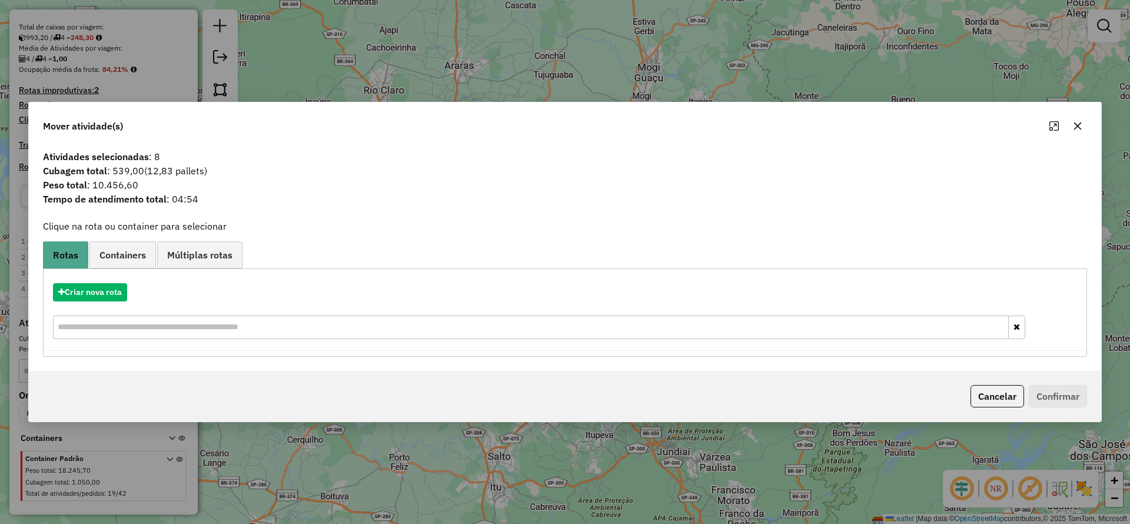
click at [1073, 124] on icon "button" at bounding box center [1077, 125] width 9 height 9
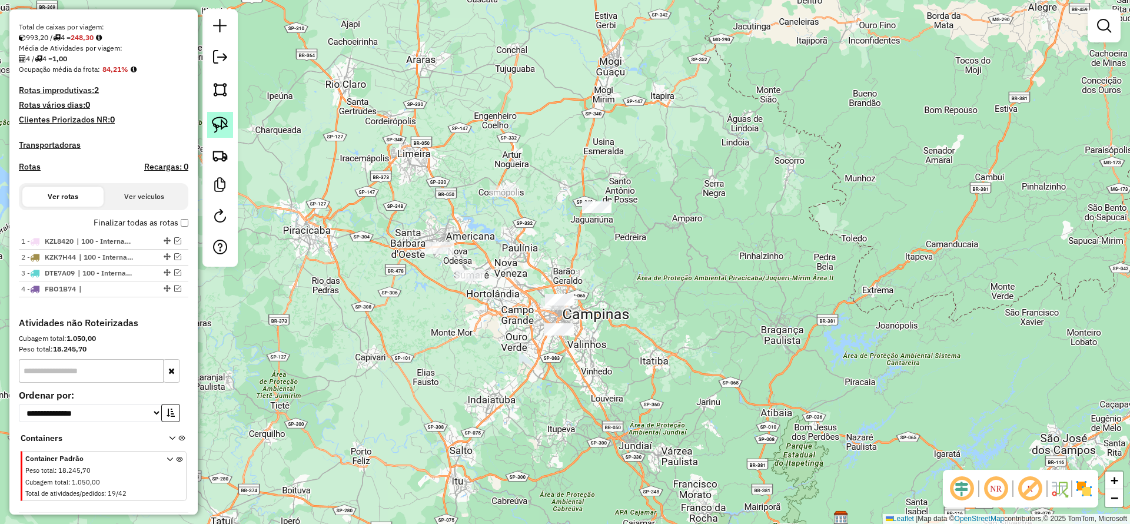
click at [215, 127] on img at bounding box center [220, 125] width 16 height 16
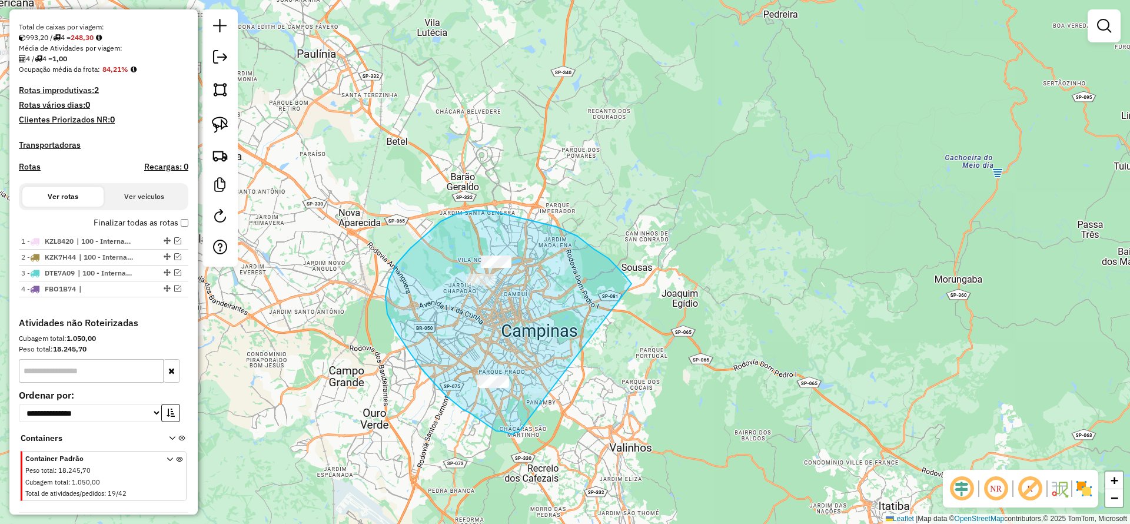
drag, startPoint x: 536, startPoint y: 222, endPoint x: 526, endPoint y: 433, distance: 211.0
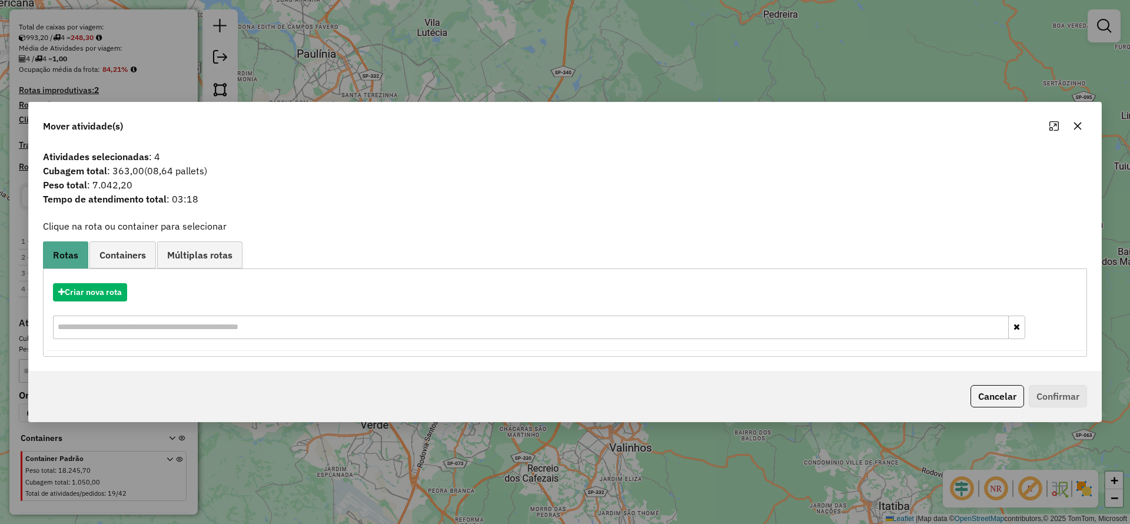
click at [1081, 132] on button "button" at bounding box center [1077, 126] width 19 height 19
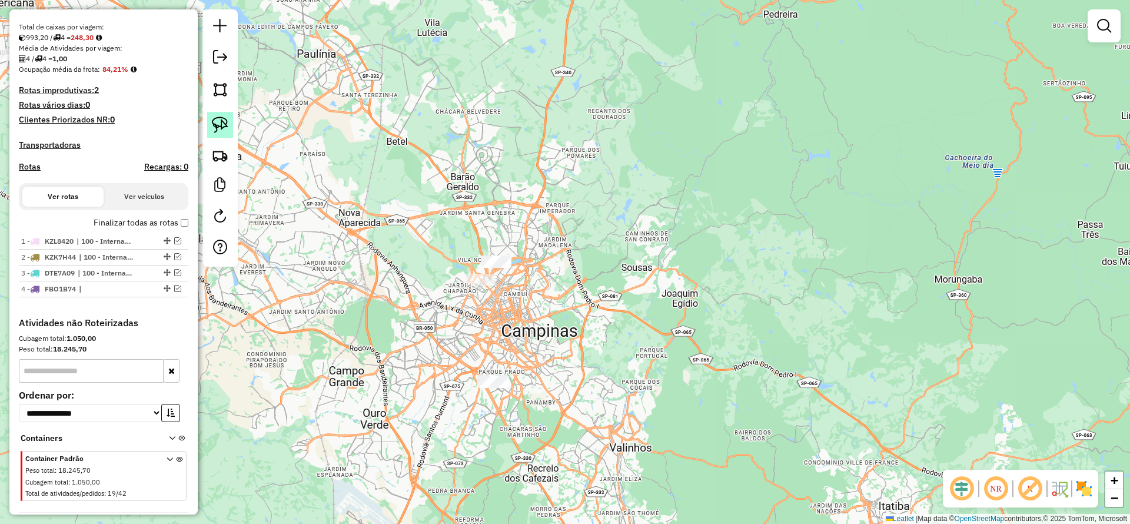
click at [220, 135] on link at bounding box center [220, 125] width 26 height 26
drag, startPoint x: 455, startPoint y: 454, endPoint x: 574, endPoint y: 411, distance: 126.4
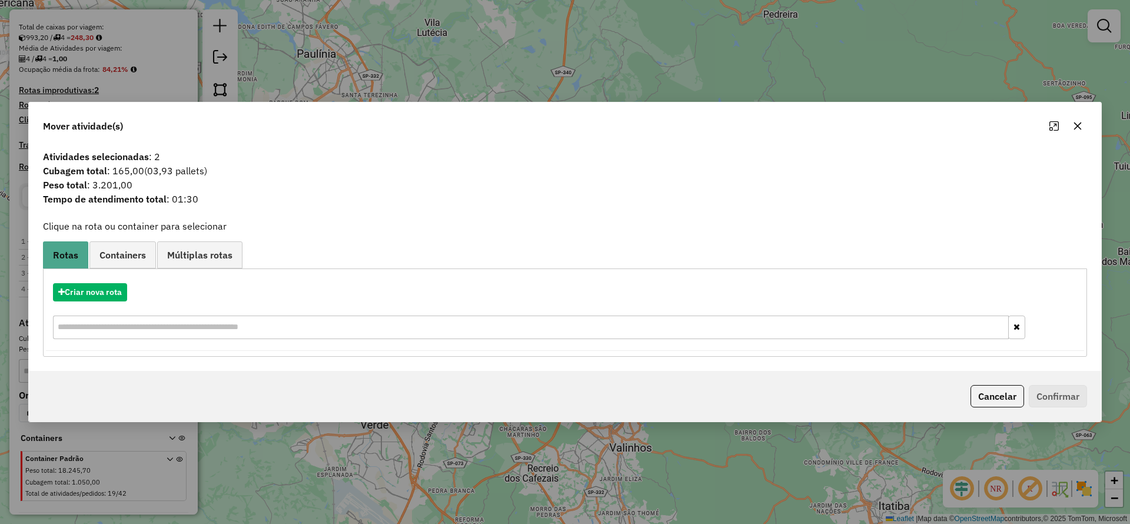
drag, startPoint x: 135, startPoint y: 286, endPoint x: 130, endPoint y: 289, distance: 6.4
click at [133, 287] on div "Criar nova rota" at bounding box center [565, 292] width 1038 height 18
click at [128, 288] on div "Criar nova rota" at bounding box center [565, 292] width 1038 height 18
click at [125, 289] on button "Criar nova rota" at bounding box center [90, 292] width 74 height 18
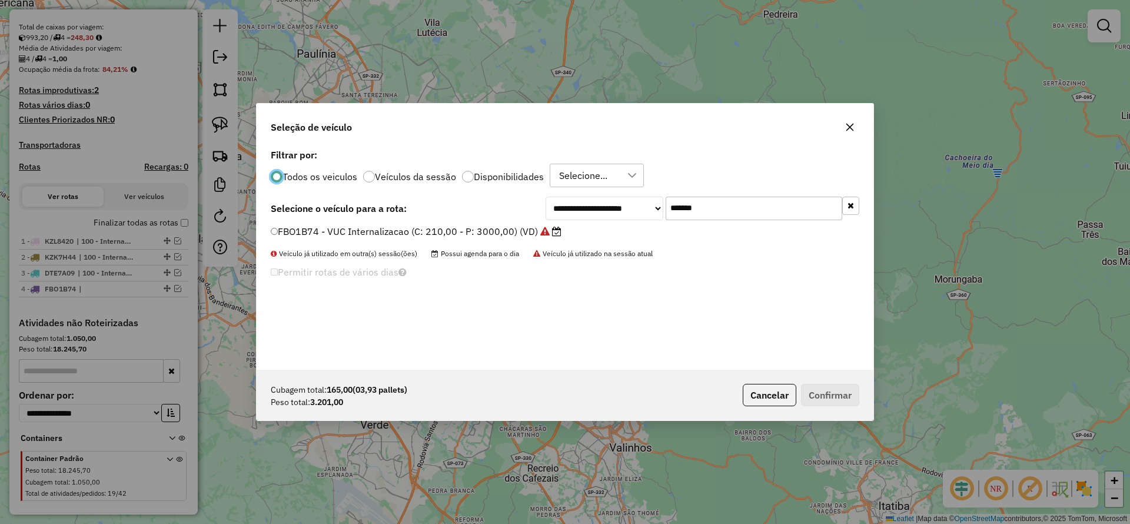
drag, startPoint x: 712, startPoint y: 218, endPoint x: 607, endPoint y: 225, distance: 105.0
click at [619, 218] on div "**********" at bounding box center [703, 209] width 314 height 24
paste input "text"
type input "*******"
click at [503, 229] on label "EOE1G82 - Freteiro - 210Cx - 3300Kg (C: 210,00 - P: 3300,00) (VD)" at bounding box center [426, 231] width 311 height 14
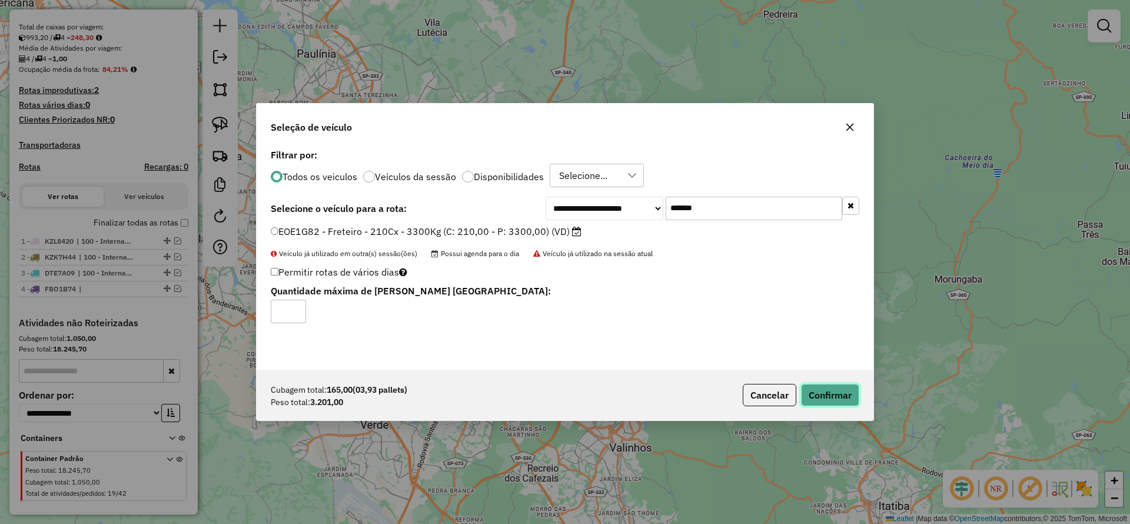
click at [834, 387] on button "Confirmar" at bounding box center [830, 395] width 58 height 22
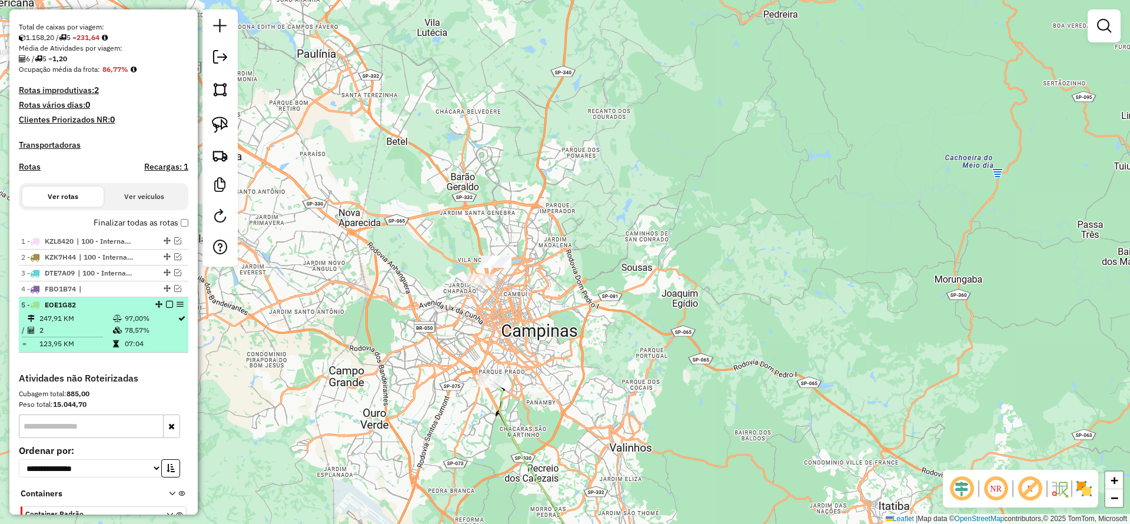
click at [167, 304] on em at bounding box center [169, 304] width 7 height 7
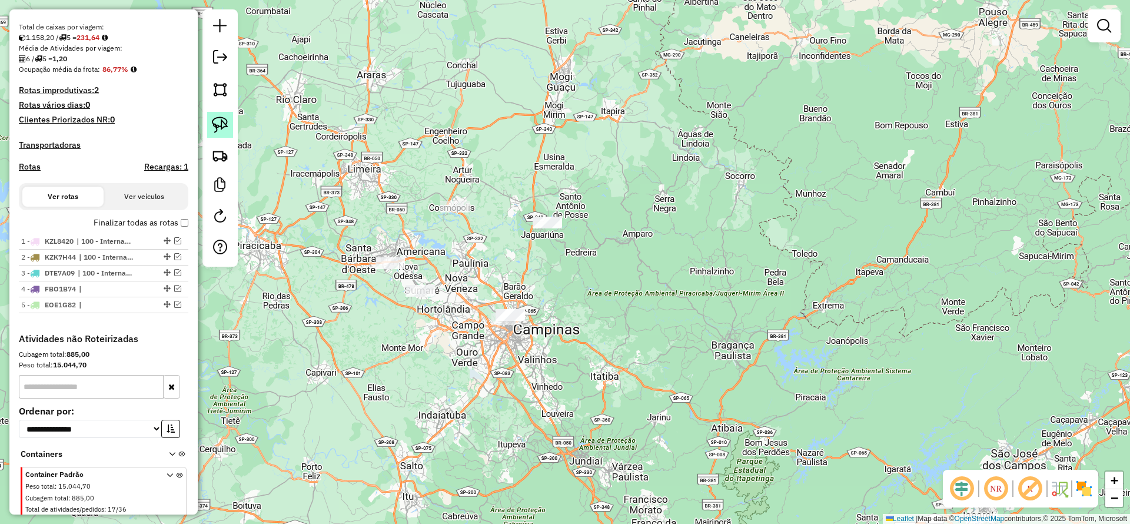
click at [217, 137] on link at bounding box center [220, 125] width 26 height 26
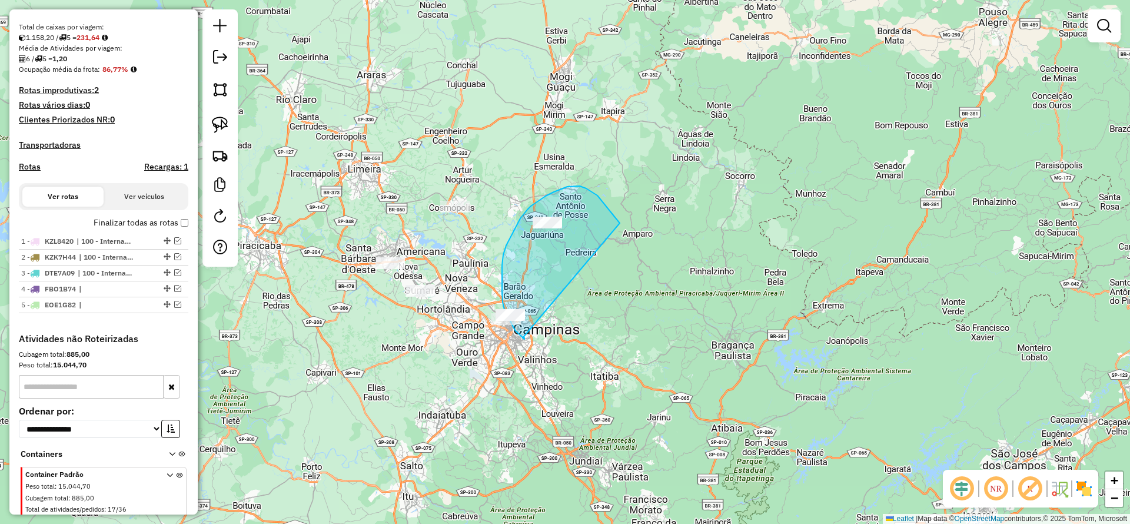
drag, startPoint x: 593, startPoint y: 192, endPoint x: 525, endPoint y: 337, distance: 160.6
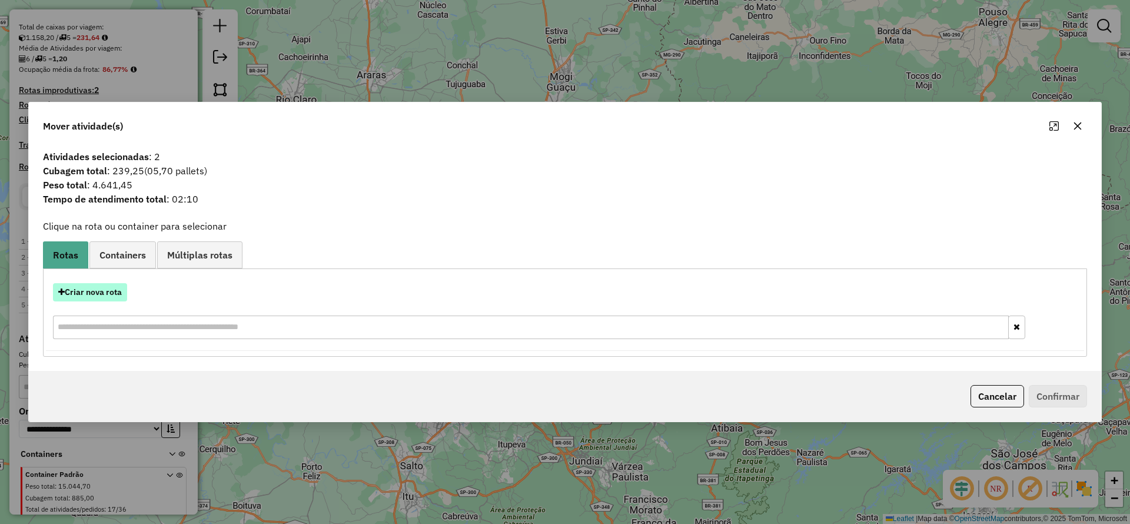
click at [110, 285] on button "Criar nova rota" at bounding box center [90, 292] width 74 height 18
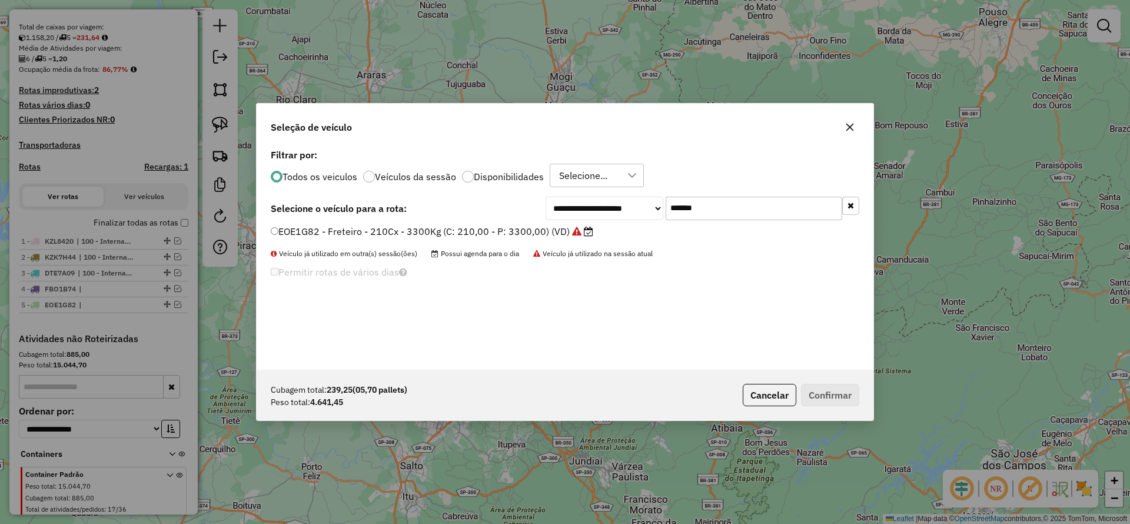
drag, startPoint x: 709, startPoint y: 209, endPoint x: 542, endPoint y: 227, distance: 168.7
click at [567, 224] on div "**********" at bounding box center [565, 258] width 617 height 224
paste input "text"
type input "*******"
drag, startPoint x: 497, startPoint y: 230, endPoint x: 523, endPoint y: 235, distance: 26.6
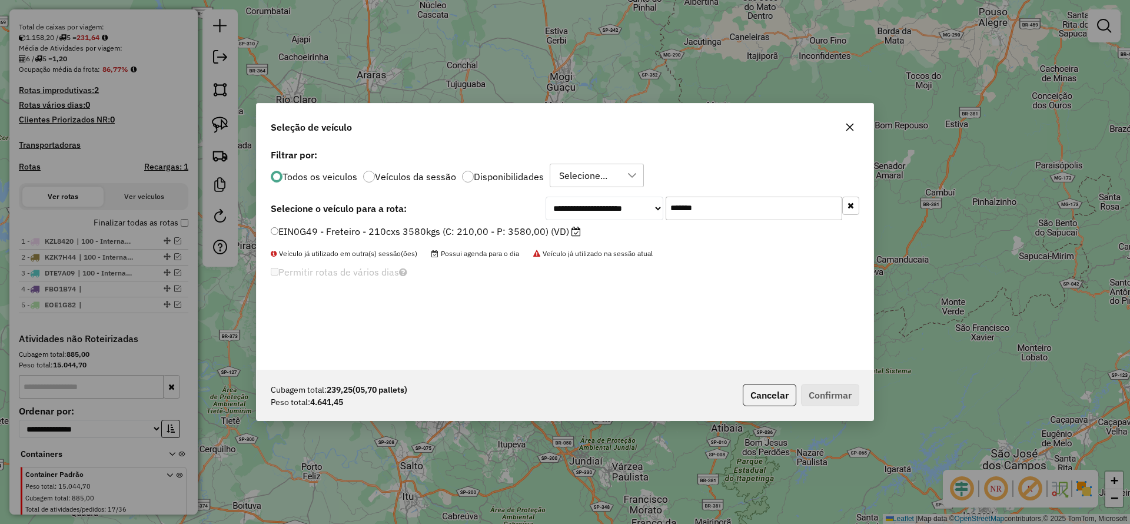
click at [497, 230] on label "EIN0G49 - Freteiro - 210cxs 3580kgs (C: 210,00 - P: 3580,00) (VD)" at bounding box center [426, 231] width 310 height 14
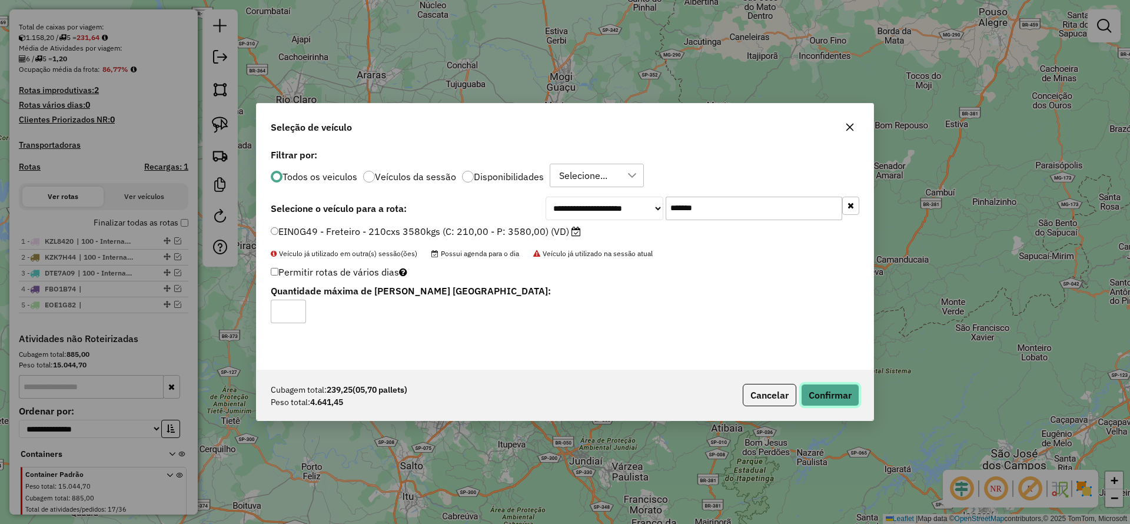
click at [829, 398] on button "Confirmar" at bounding box center [830, 395] width 58 height 22
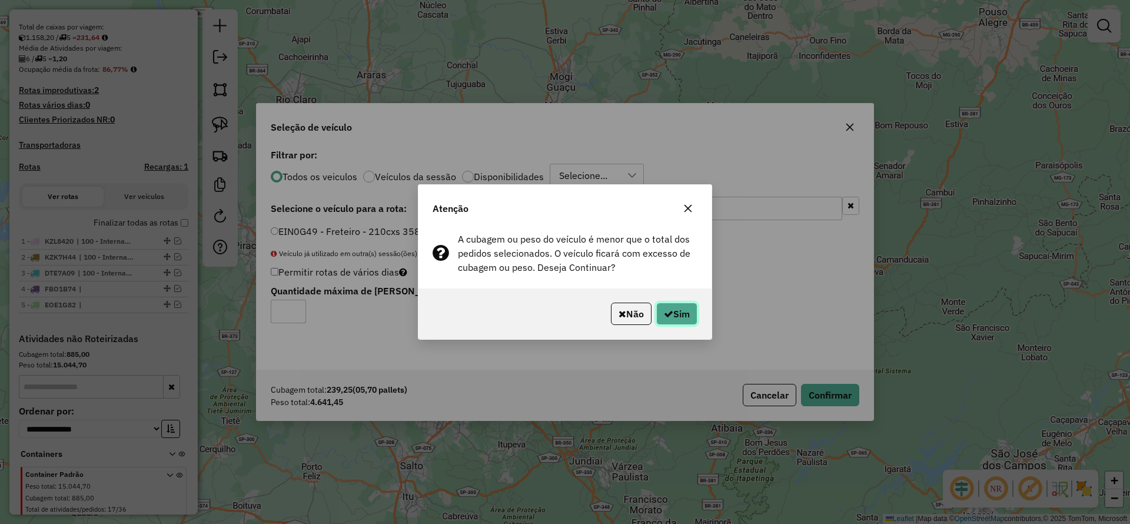
click at [664, 314] on icon "button" at bounding box center [668, 313] width 9 height 9
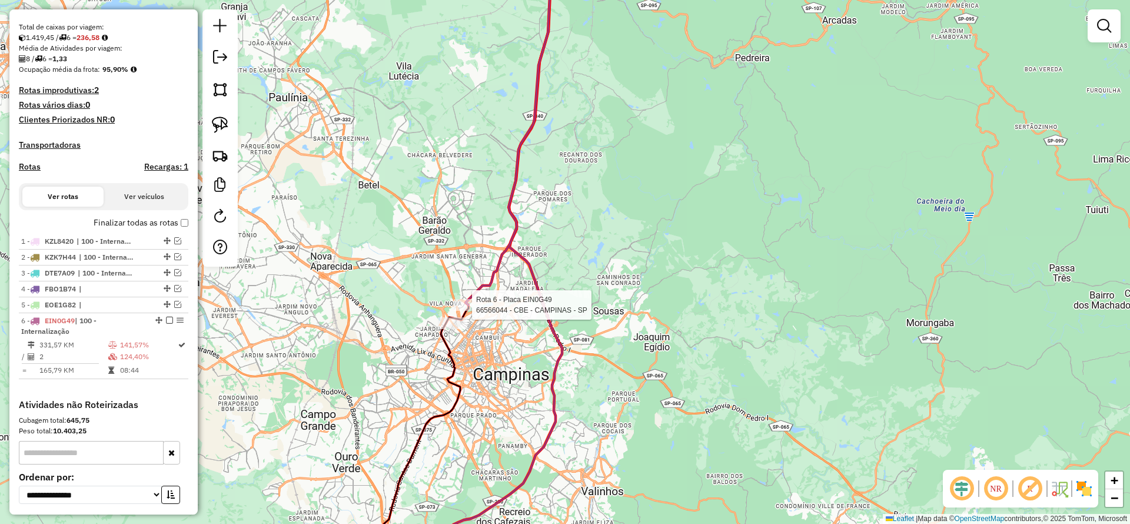
select select "**********"
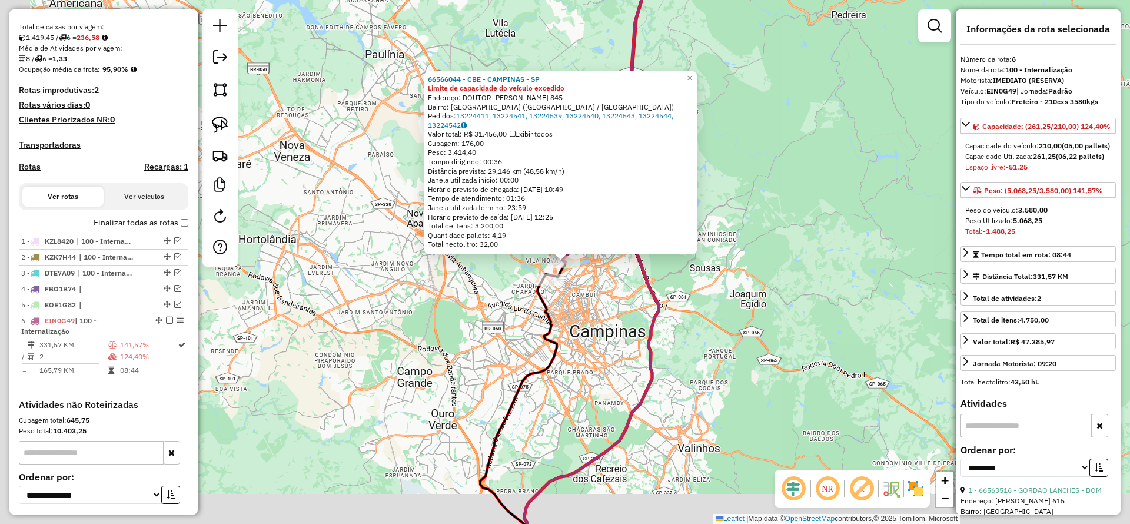
scroll to position [374, 0]
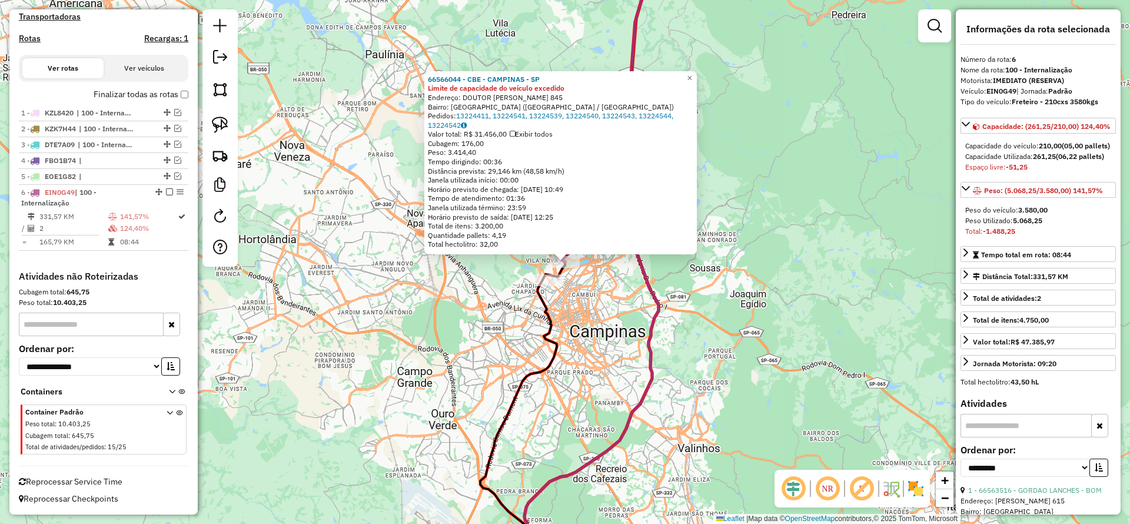
drag, startPoint x: 632, startPoint y: 330, endPoint x: 603, endPoint y: 299, distance: 42.1
click at [632, 328] on div "66566044 - CBE - CAMPINAS - SP Limite de capacidade do veículo excedido Endereç…" at bounding box center [565, 262] width 1130 height 524
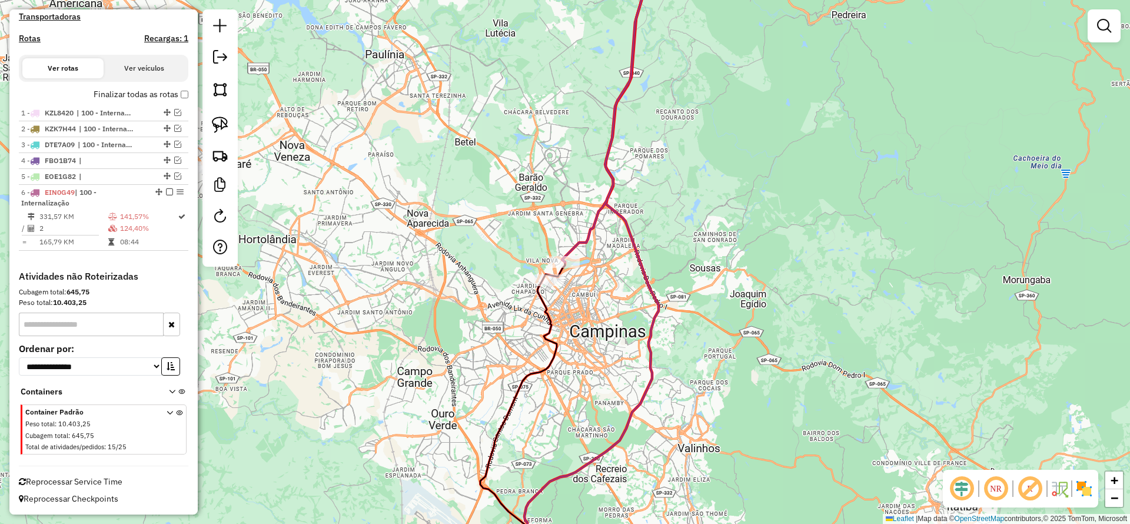
click at [598, 232] on icon at bounding box center [604, 105] width 85 height 314
select select "**********"
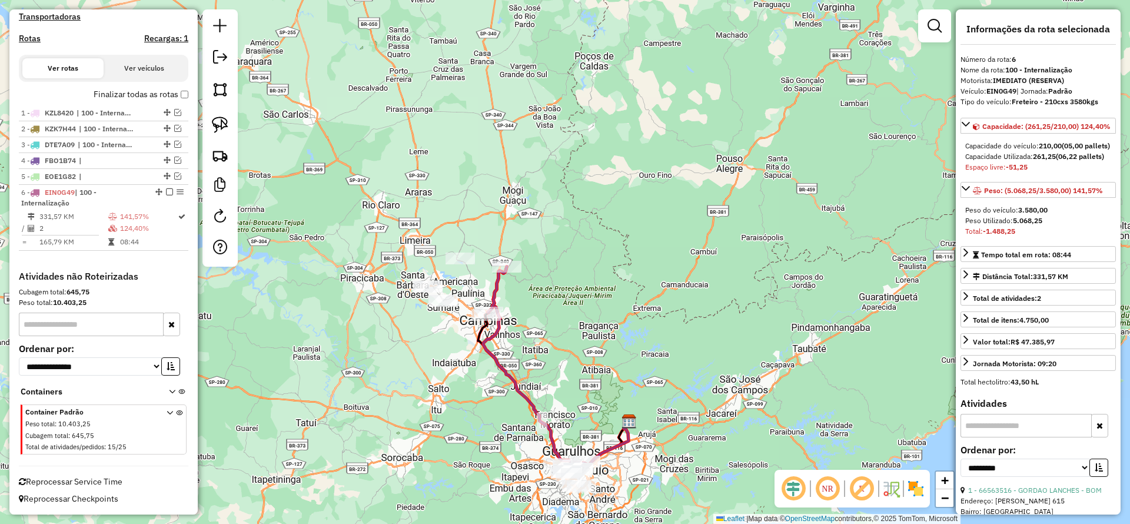
drag, startPoint x: 213, startPoint y: 127, endPoint x: 389, endPoint y: 213, distance: 195.4
click at [213, 128] on img at bounding box center [220, 125] width 16 height 16
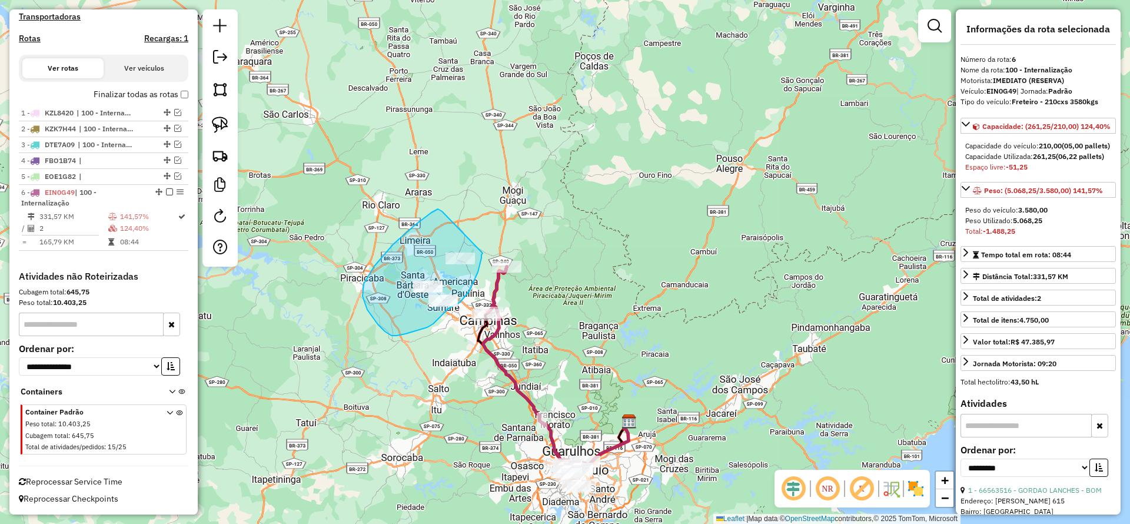
drag, startPoint x: 438, startPoint y: 209, endPoint x: 483, endPoint y: 253, distance: 62.9
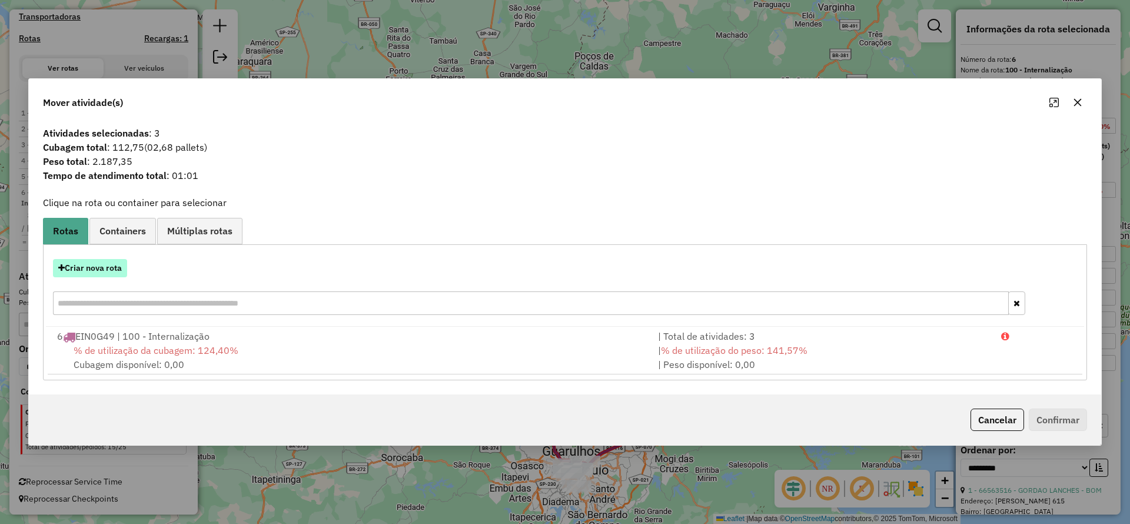
click at [83, 261] on button "Criar nova rota" at bounding box center [90, 268] width 74 height 18
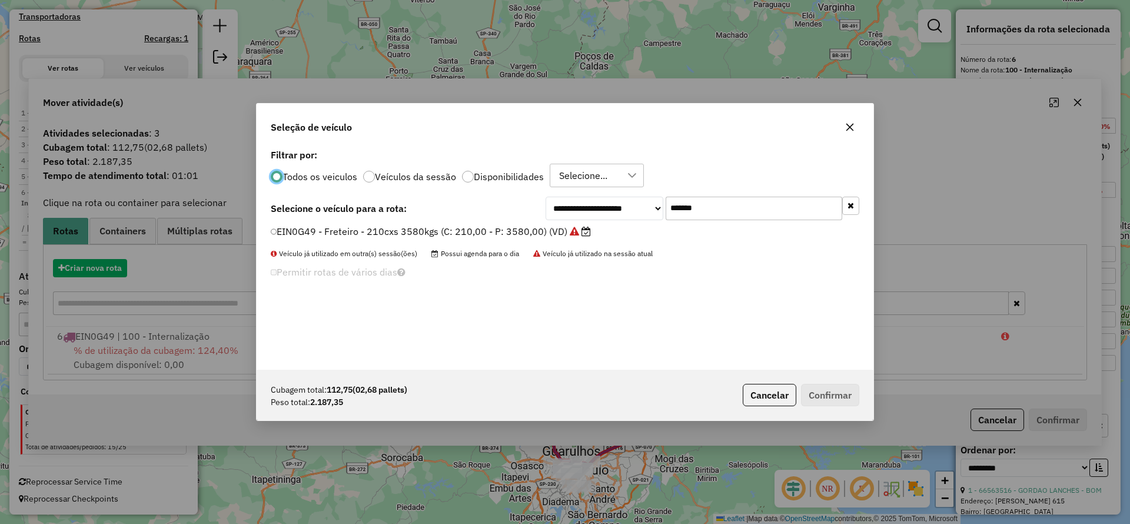
scroll to position [6, 4]
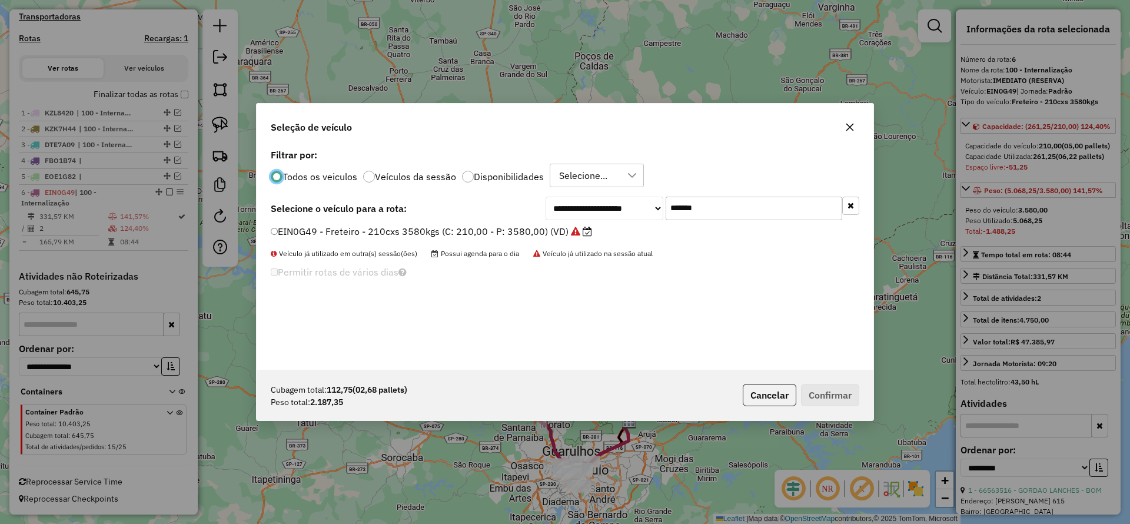
click at [844, 127] on button "button" at bounding box center [850, 127] width 19 height 19
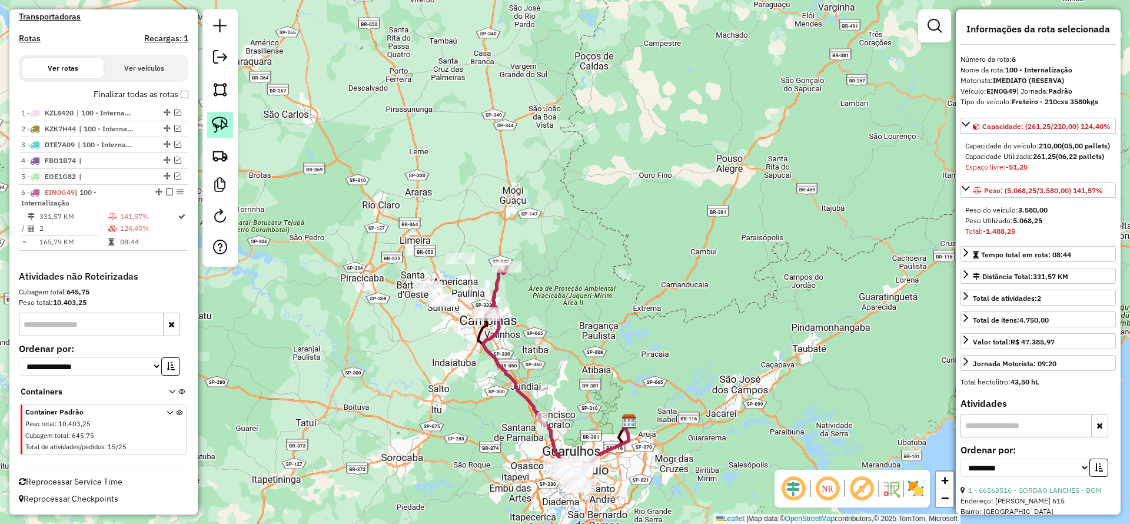
click at [218, 122] on img at bounding box center [220, 125] width 16 height 16
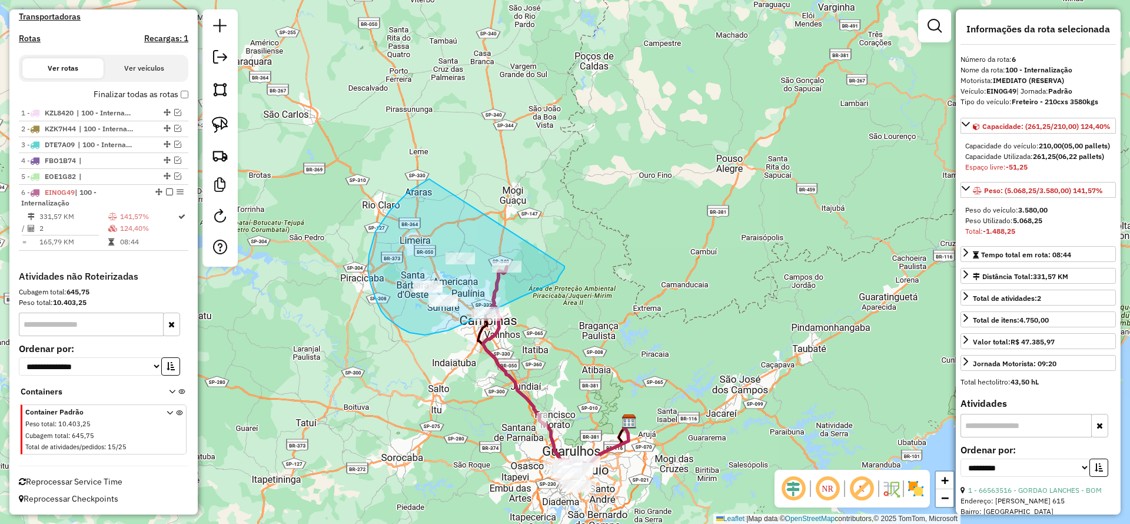
drag, startPoint x: 429, startPoint y: 179, endPoint x: 565, endPoint y: 266, distance: 161.0
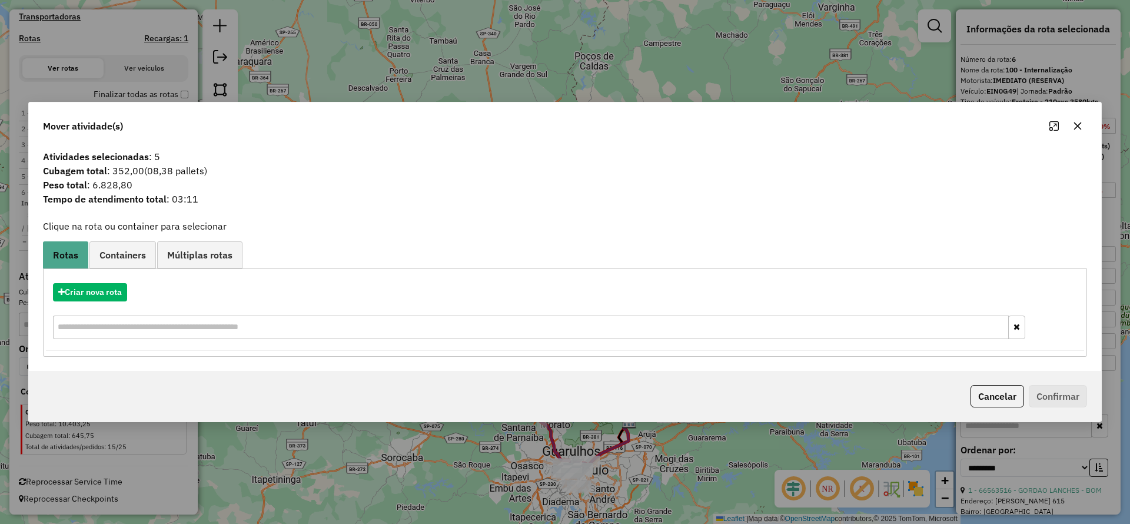
click at [1074, 131] on button "button" at bounding box center [1077, 126] width 19 height 19
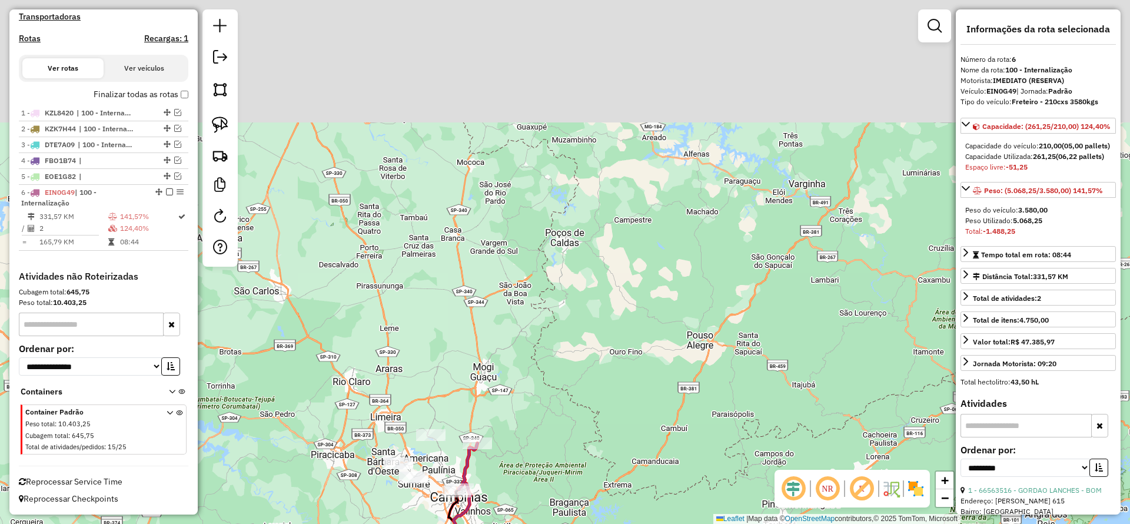
drag, startPoint x: 421, startPoint y: 135, endPoint x: 323, endPoint y: 175, distance: 106.1
click at [371, 195] on div "Janela de atendimento Grade de atendimento Capacidade Transportadoras Veículos …" at bounding box center [565, 262] width 1130 height 524
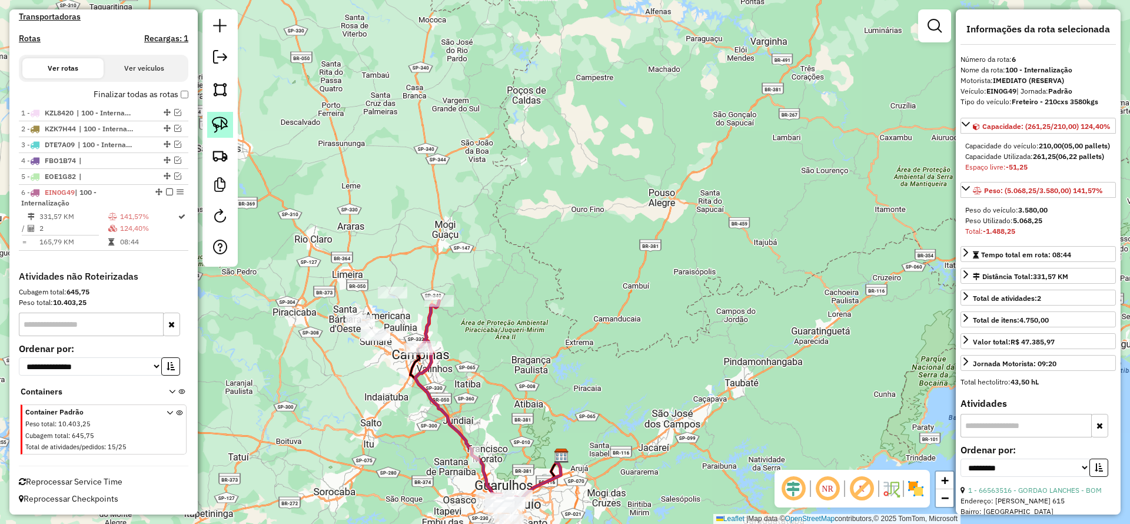
click at [225, 129] on img at bounding box center [220, 125] width 16 height 16
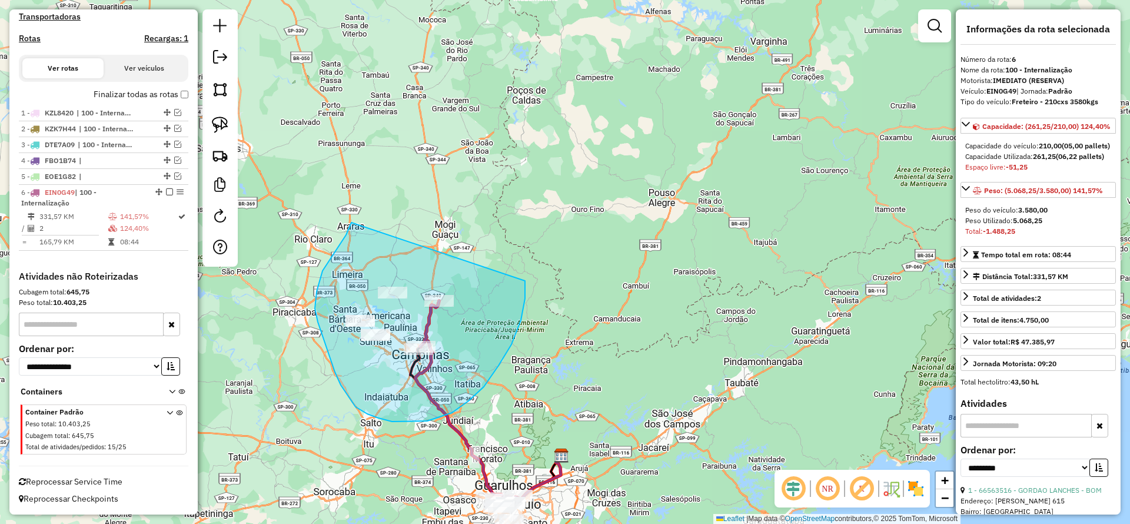
drag, startPoint x: 335, startPoint y: 251, endPoint x: 525, endPoint y: 281, distance: 192.4
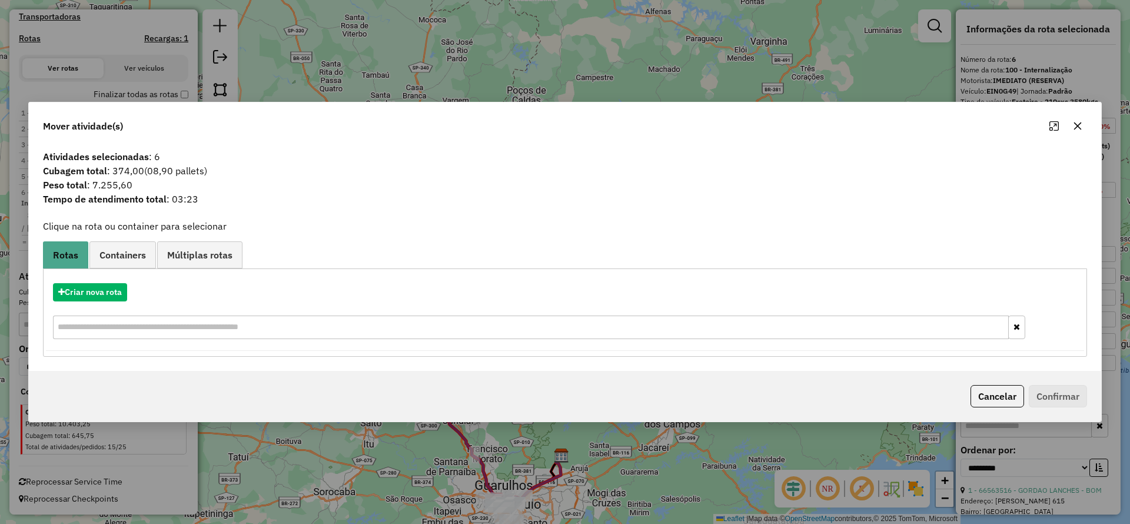
click at [1081, 118] on button "button" at bounding box center [1077, 126] width 19 height 19
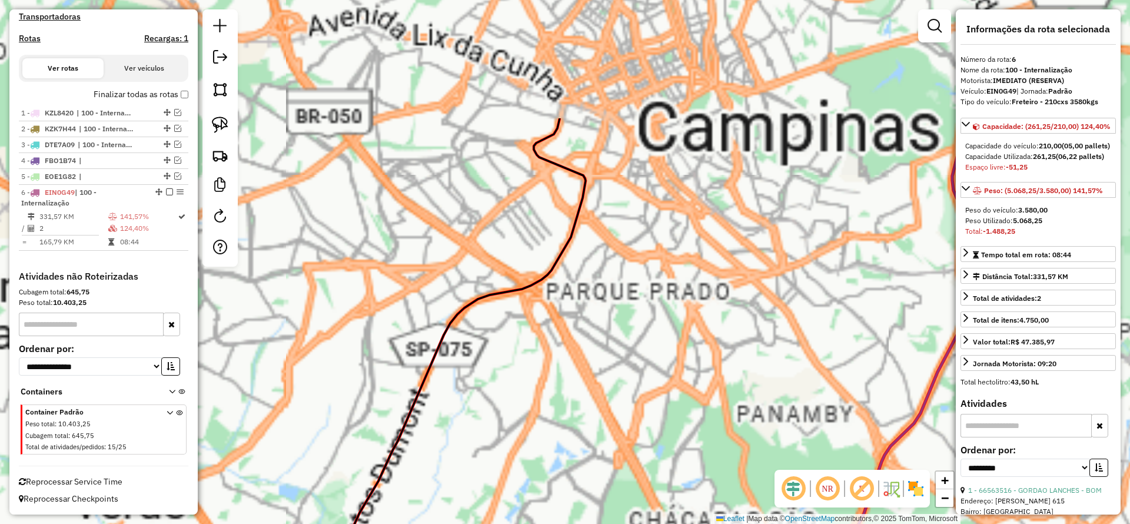
drag, startPoint x: 738, startPoint y: 140, endPoint x: 388, endPoint y: 379, distance: 423.6
click at [552, 459] on div "Janela de atendimento Grade de atendimento Capacidade Transportadoras Veículos …" at bounding box center [565, 262] width 1130 height 524
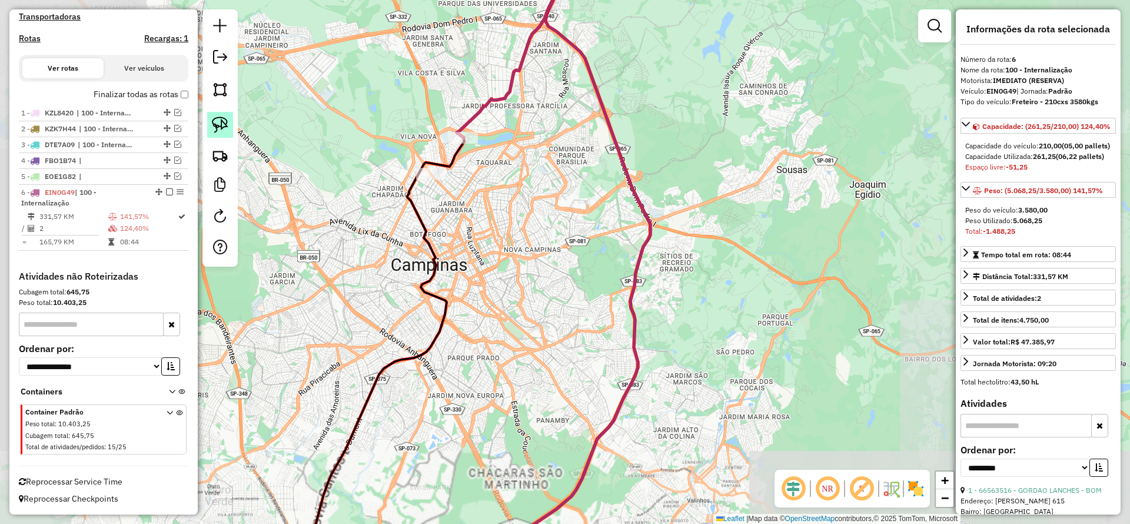
click at [216, 120] on img at bounding box center [220, 125] width 16 height 16
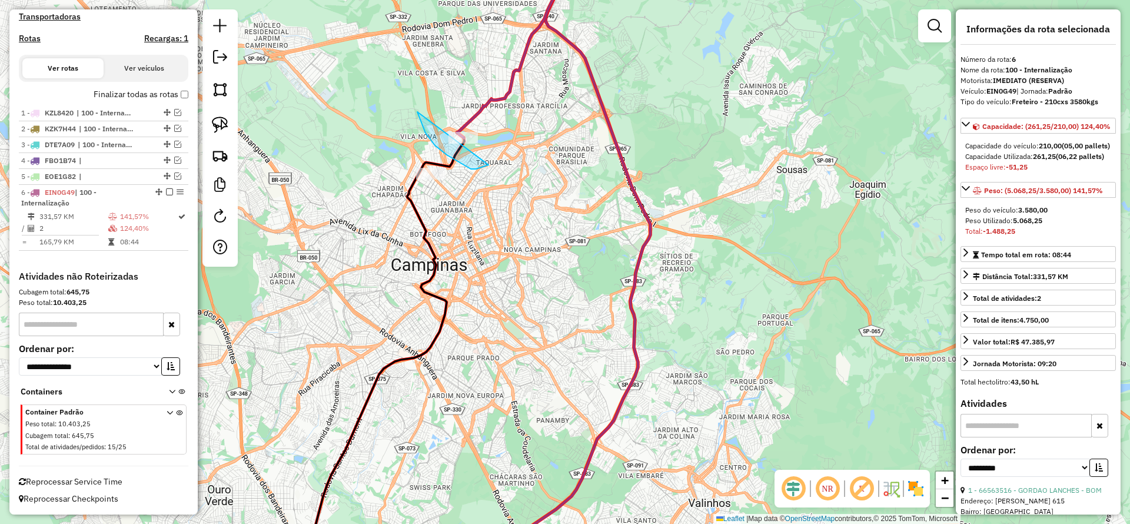
drag, startPoint x: 417, startPoint y: 112, endPoint x: 509, endPoint y: 131, distance: 93.6
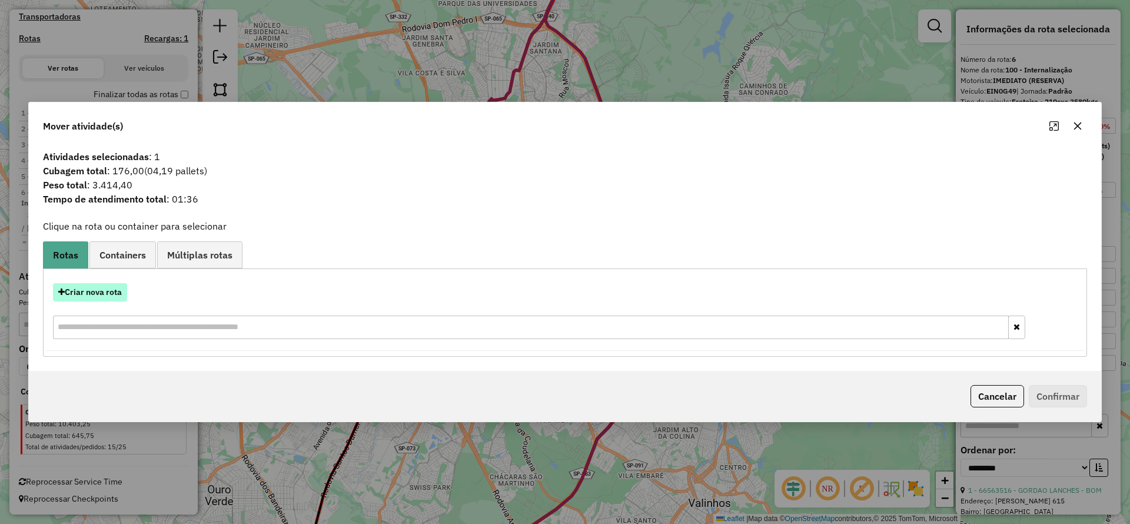
click at [111, 286] on button "Criar nova rota" at bounding box center [90, 292] width 74 height 18
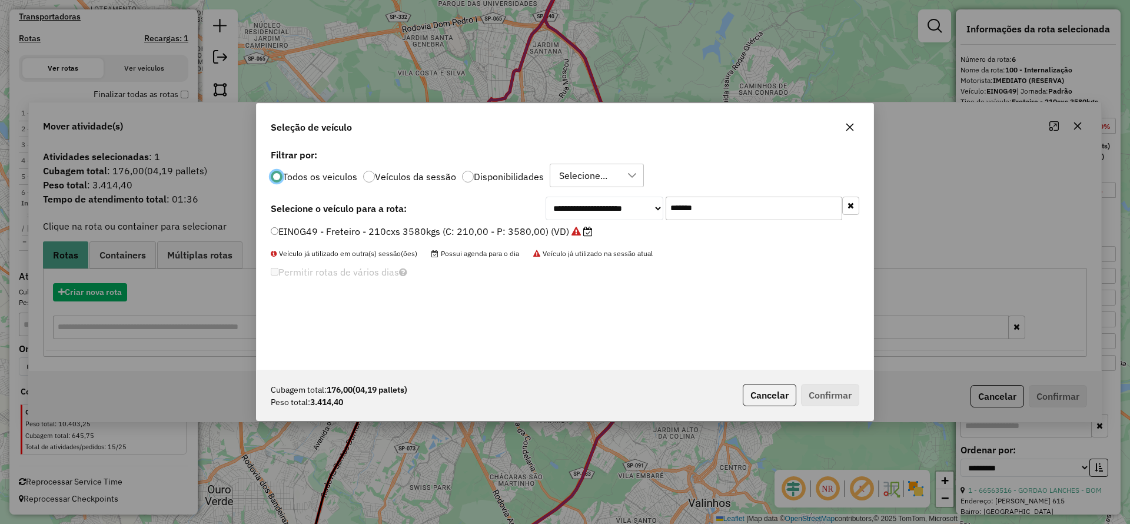
scroll to position [6, 4]
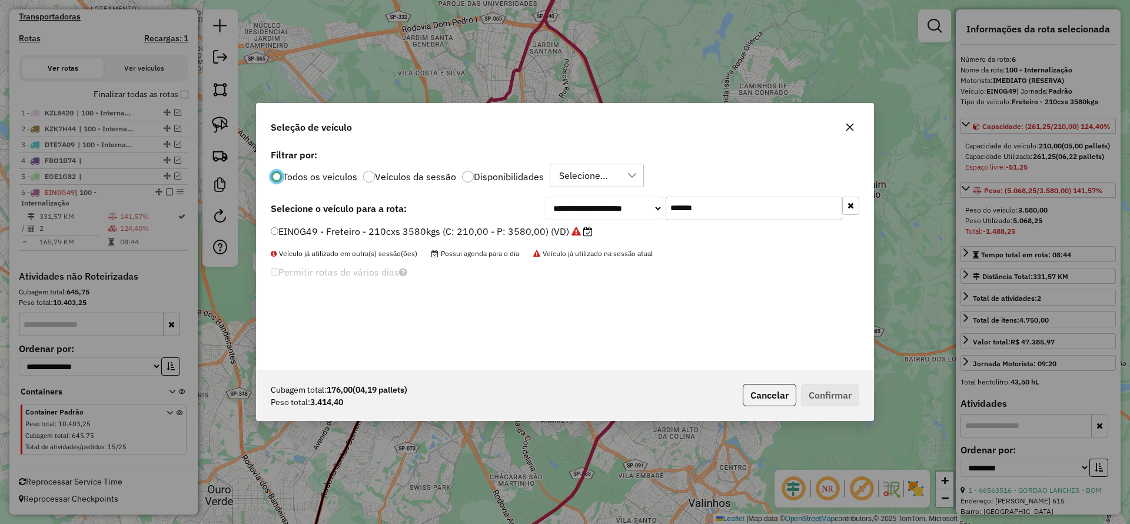
drag, startPoint x: 737, startPoint y: 203, endPoint x: 545, endPoint y: 195, distance: 192.1
click at [555, 193] on div "**********" at bounding box center [565, 258] width 617 height 224
click at [436, 230] on label "EIN0G49 - Freteiro - 210cxs 3580kgs (C: 210,00 - P: 3580,00) (VD)" at bounding box center [432, 231] width 322 height 14
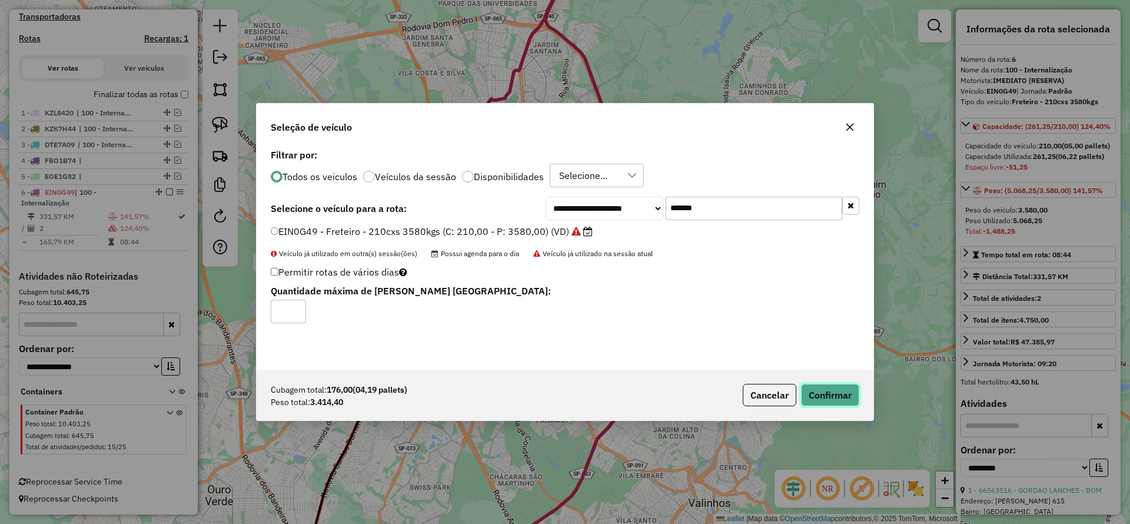
click at [849, 398] on button "Confirmar" at bounding box center [830, 395] width 58 height 22
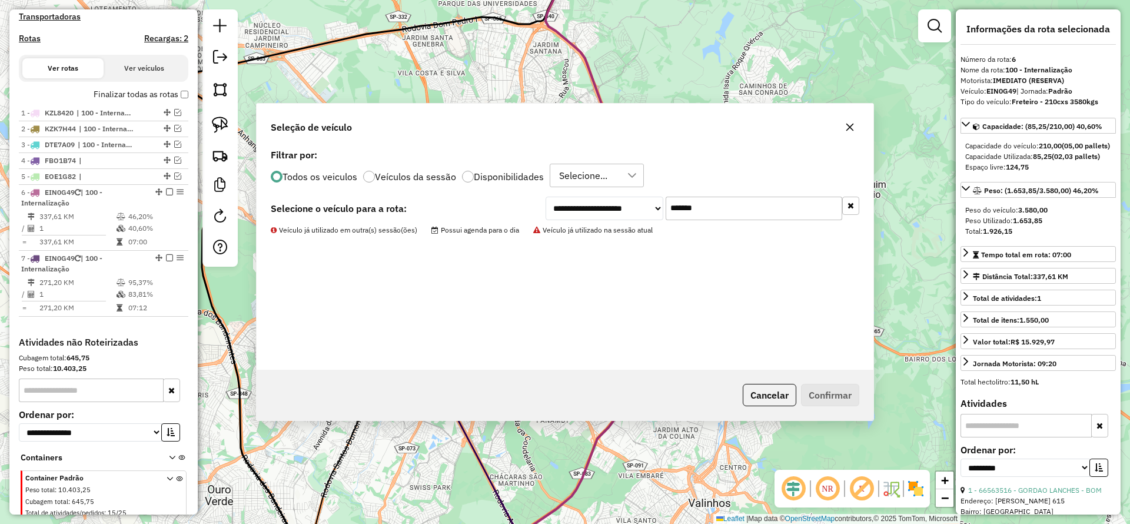
scroll to position [440, 0]
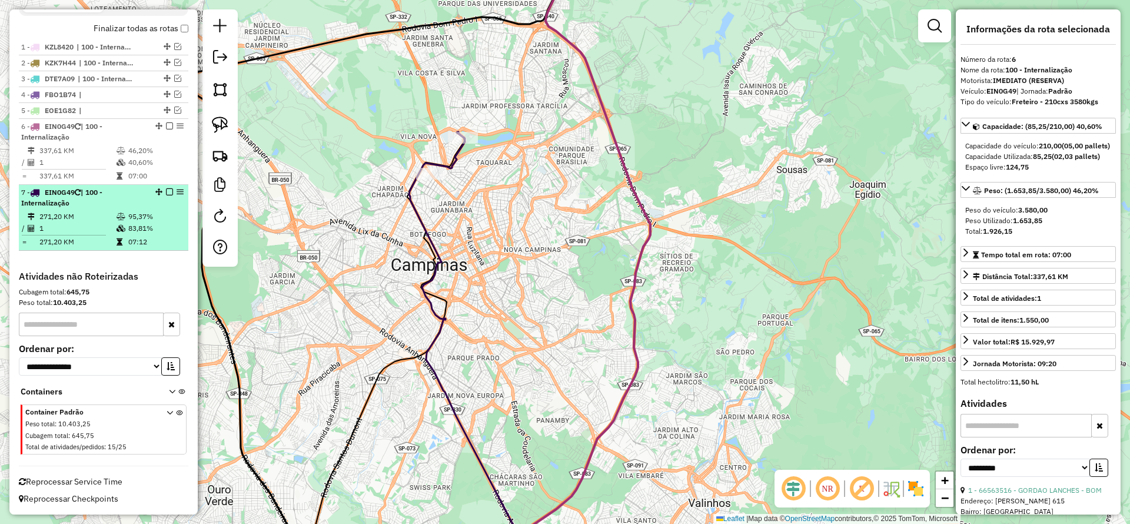
click at [169, 190] on em at bounding box center [169, 191] width 7 height 7
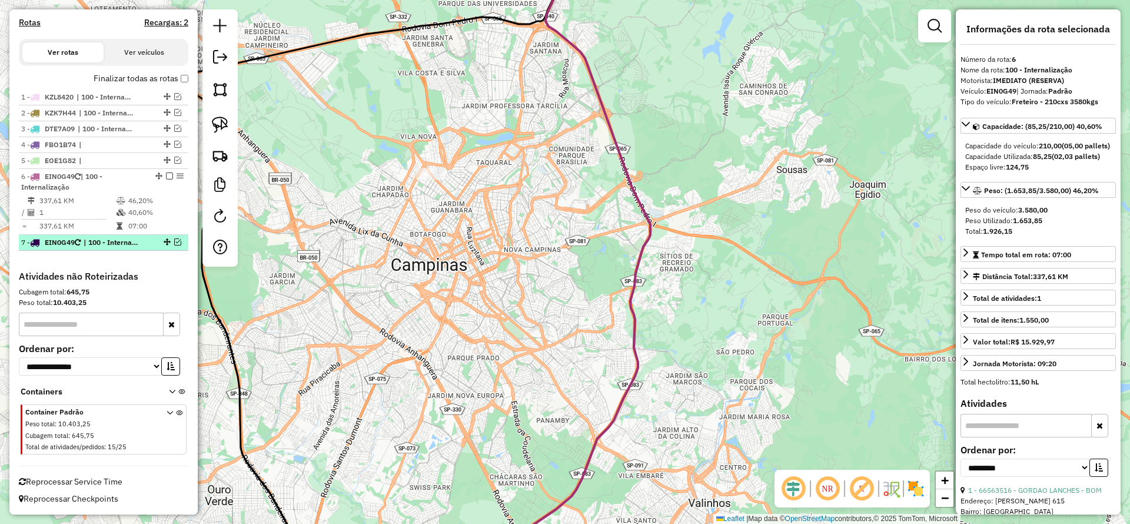
scroll to position [390, 0]
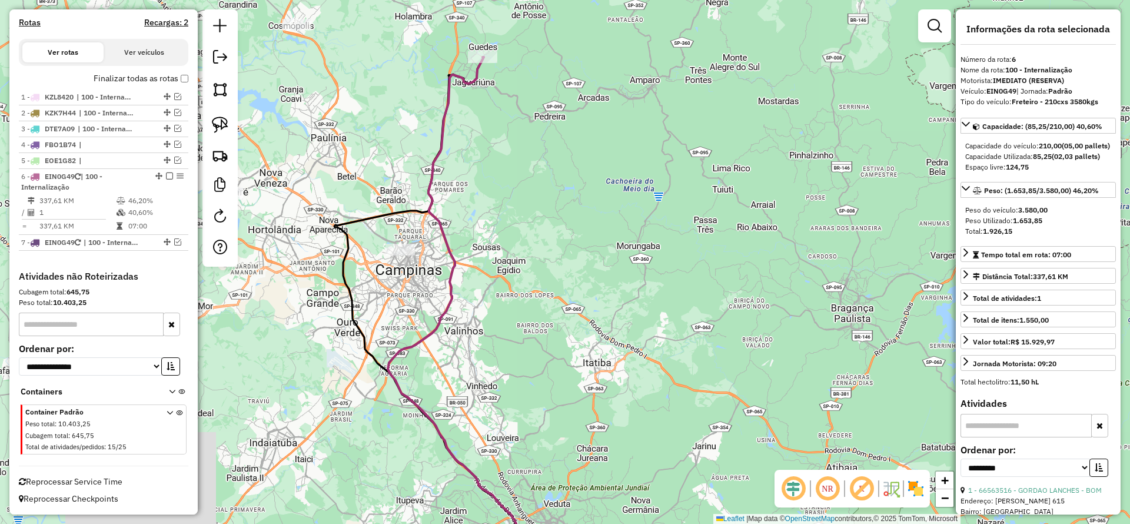
drag, startPoint x: 220, startPoint y: 113, endPoint x: 376, endPoint y: 120, distance: 155.6
click at [220, 114] on link at bounding box center [220, 125] width 26 height 26
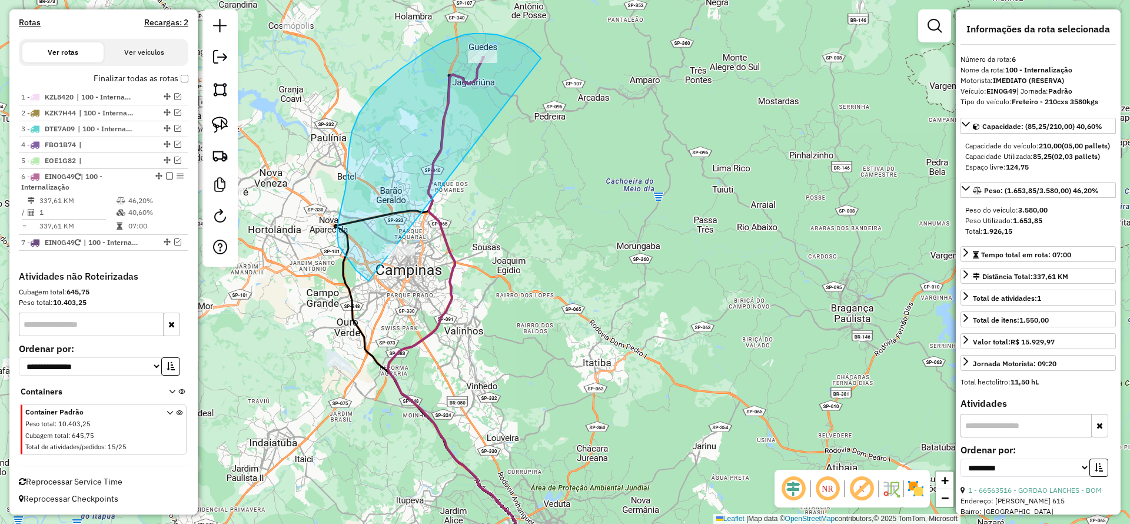
drag, startPoint x: 484, startPoint y: 34, endPoint x: 410, endPoint y: 290, distance: 267.2
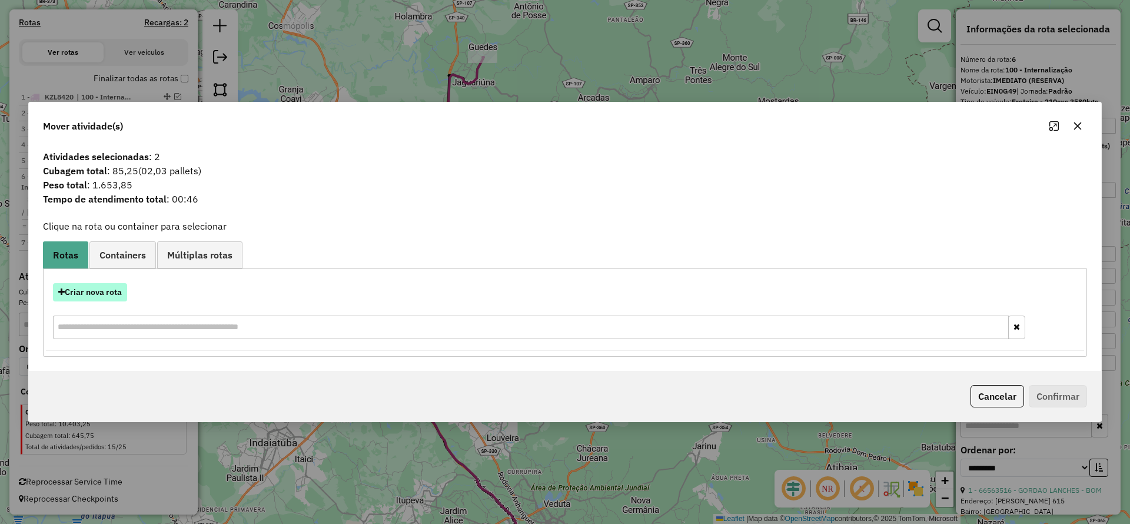
click at [105, 290] on button "Criar nova rota" at bounding box center [90, 292] width 74 height 18
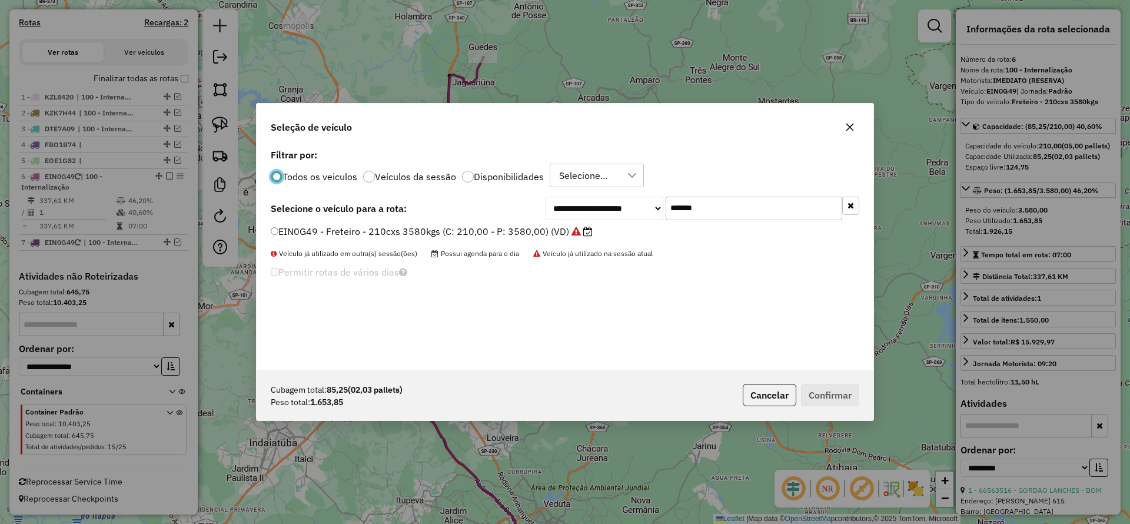
scroll to position [6, 4]
drag, startPoint x: 661, startPoint y: 208, endPoint x: 486, endPoint y: 234, distance: 176.7
click at [542, 214] on div "**********" at bounding box center [565, 209] width 589 height 24
paste input "text"
type input "*******"
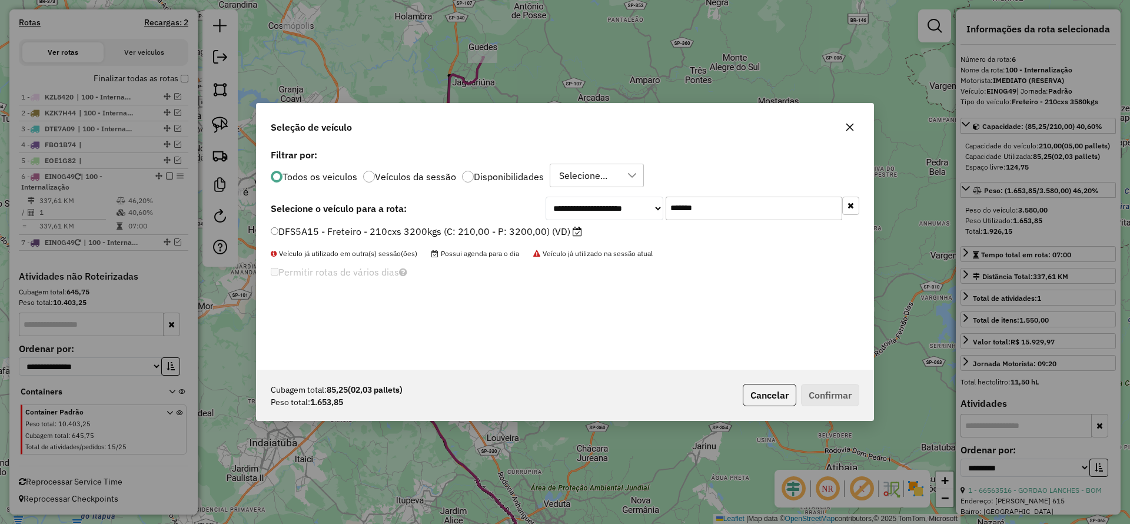
click at [443, 233] on label "DFS5A15 - Freteiro - 210cxs 3200kgs (C: 210,00 - P: 3200,00) (VD)" at bounding box center [426, 231] width 311 height 14
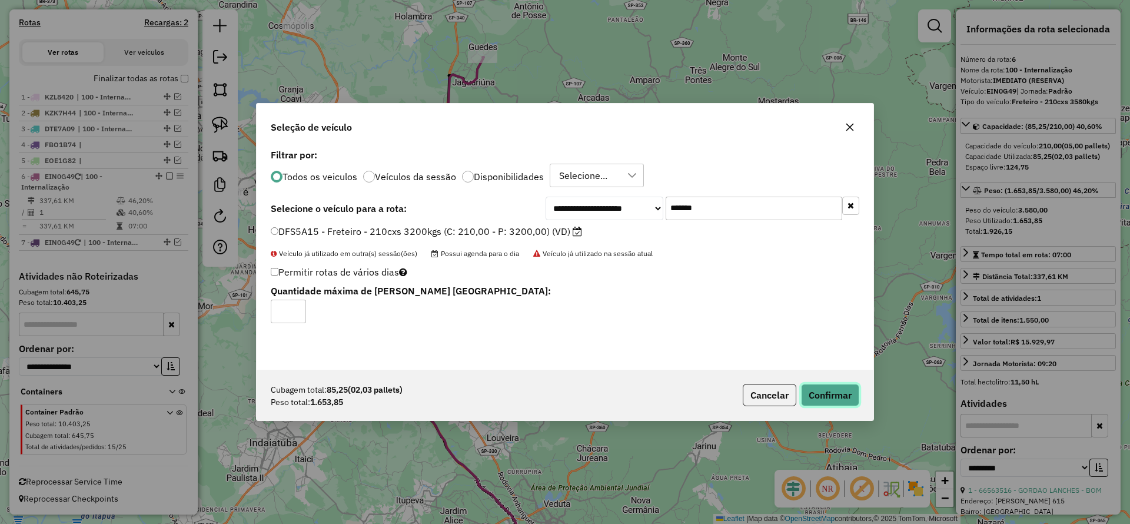
drag, startPoint x: 841, startPoint y: 397, endPoint x: 738, endPoint y: 350, distance: 113.3
click at [841, 397] on button "Confirmar" at bounding box center [830, 395] width 58 height 22
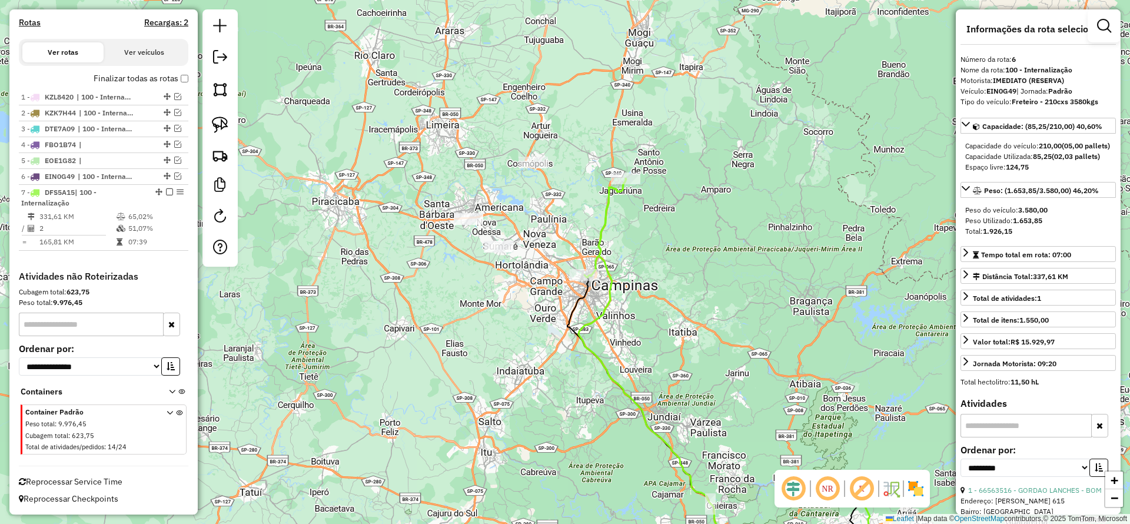
drag, startPoint x: 223, startPoint y: 128, endPoint x: 499, endPoint y: 160, distance: 277.3
click at [223, 130] on img at bounding box center [220, 125] width 16 height 16
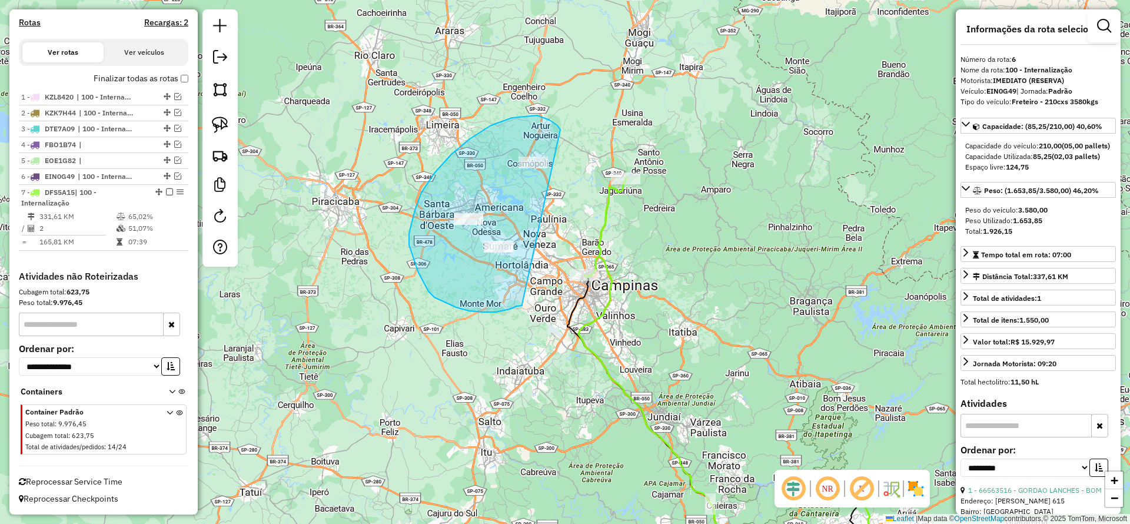
drag, startPoint x: 557, startPoint y: 125, endPoint x: 522, endPoint y: 304, distance: 182.4
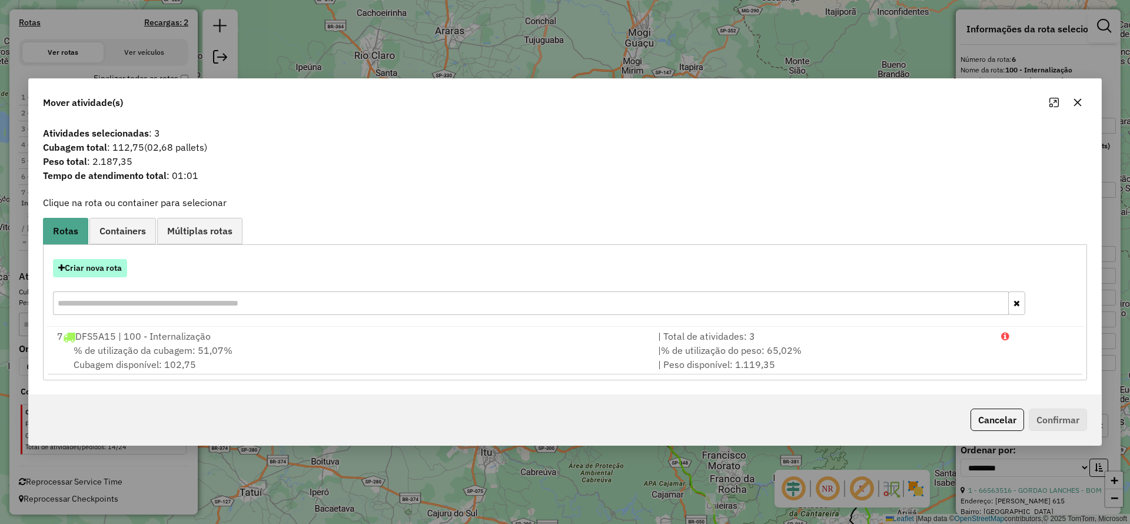
click at [99, 267] on button "Criar nova rota" at bounding box center [90, 268] width 74 height 18
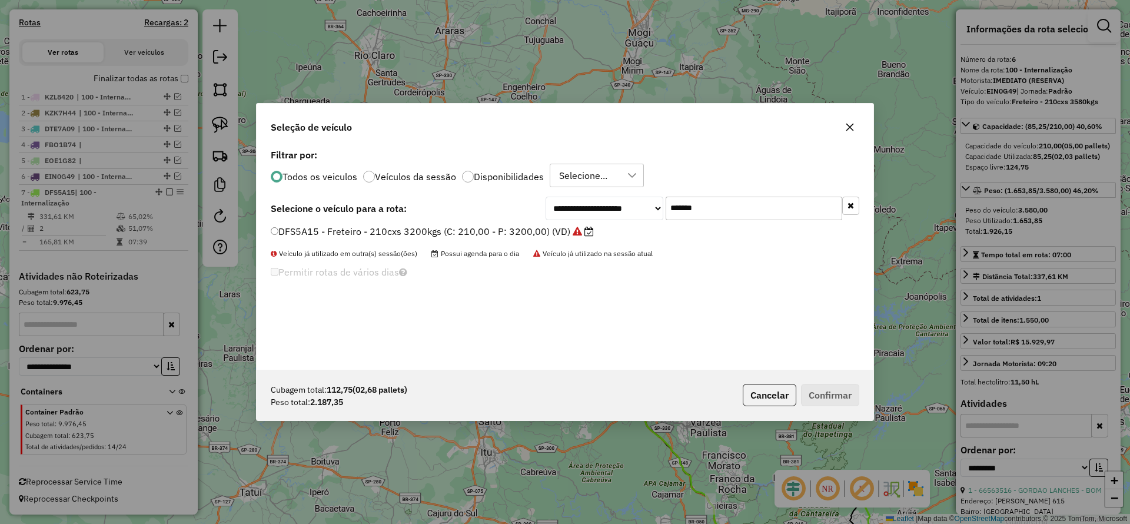
drag, startPoint x: 595, startPoint y: 205, endPoint x: 530, endPoint y: 225, distance: 67.6
click at [537, 221] on div "**********" at bounding box center [565, 258] width 617 height 224
paste input "text"
type input "*******"
drag, startPoint x: 519, startPoint y: 229, endPoint x: 523, endPoint y: 234, distance: 6.3
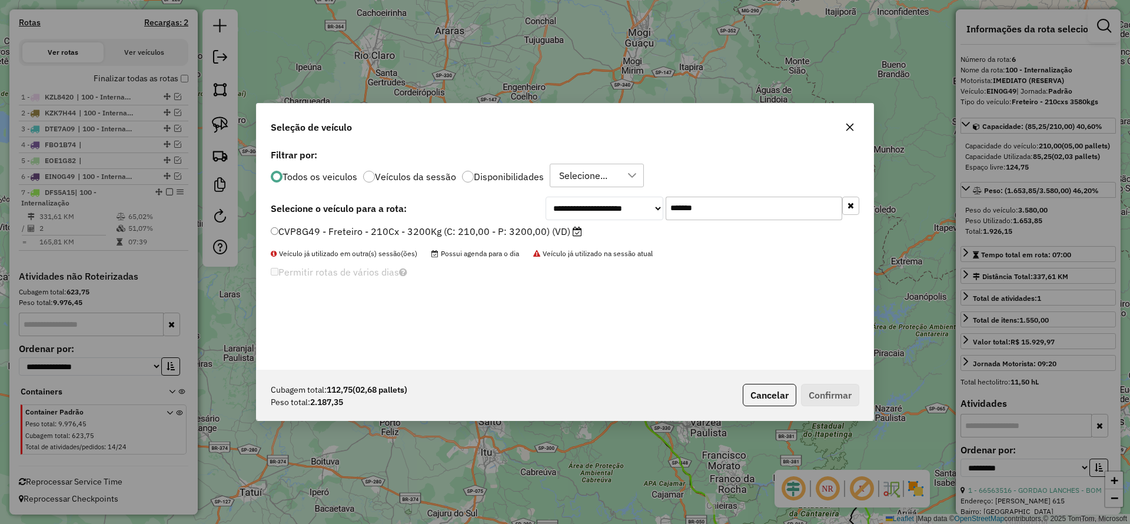
click at [519, 230] on label "CVP8G49 - Freteiro - 210Cx - 3200Kg (C: 210,00 - P: 3200,00) (VD)" at bounding box center [426, 231] width 311 height 14
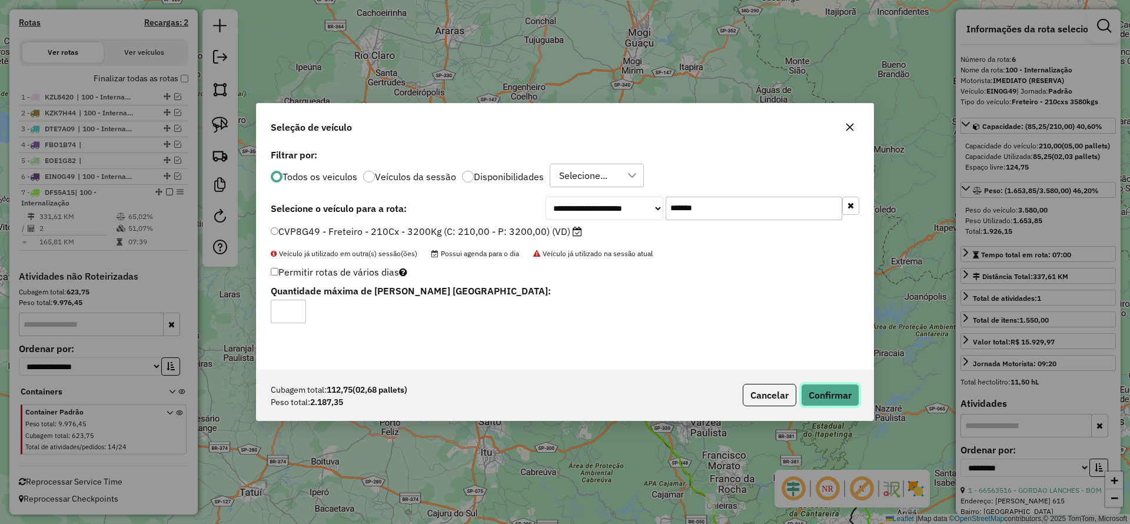
click at [824, 394] on button "Confirmar" at bounding box center [830, 395] width 58 height 22
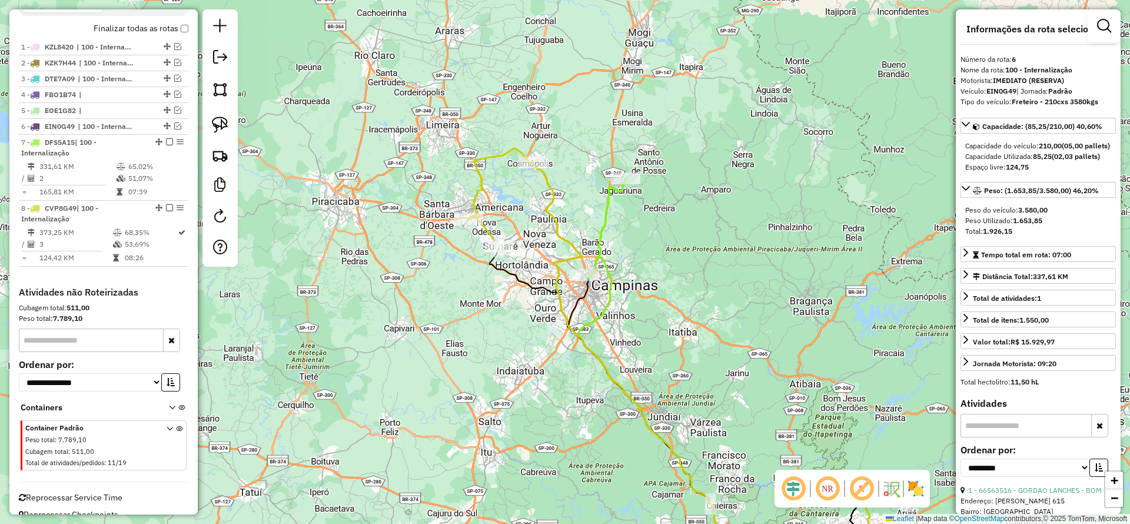
scroll to position [356, 0]
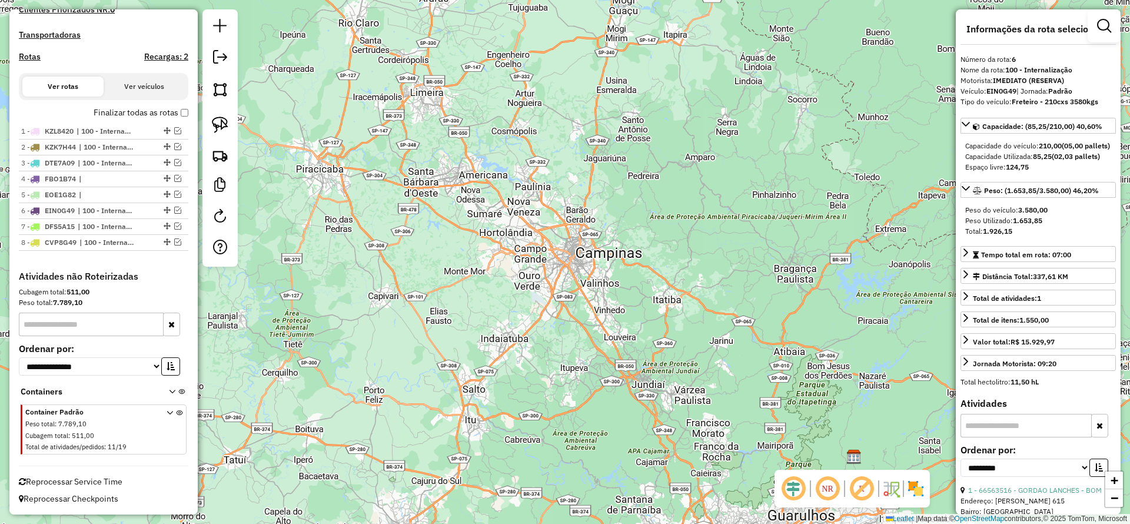
drag, startPoint x: 601, startPoint y: 260, endPoint x: 515, endPoint y: 117, distance: 167.4
click at [515, 117] on div "Janela de atendimento Grade de atendimento Capacidade Transportadoras Veículos …" at bounding box center [565, 262] width 1130 height 524
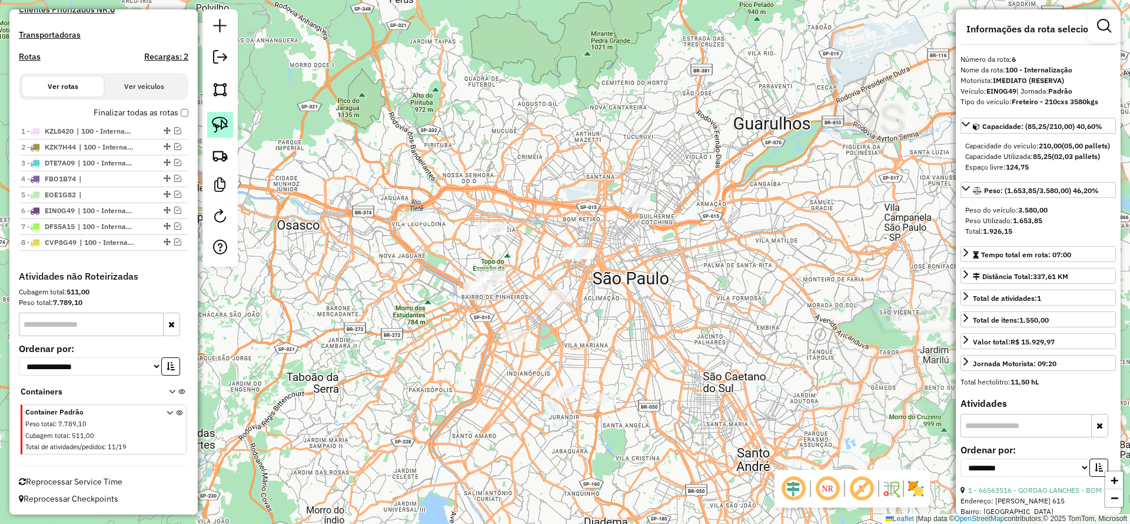
click at [221, 127] on img at bounding box center [220, 125] width 16 height 16
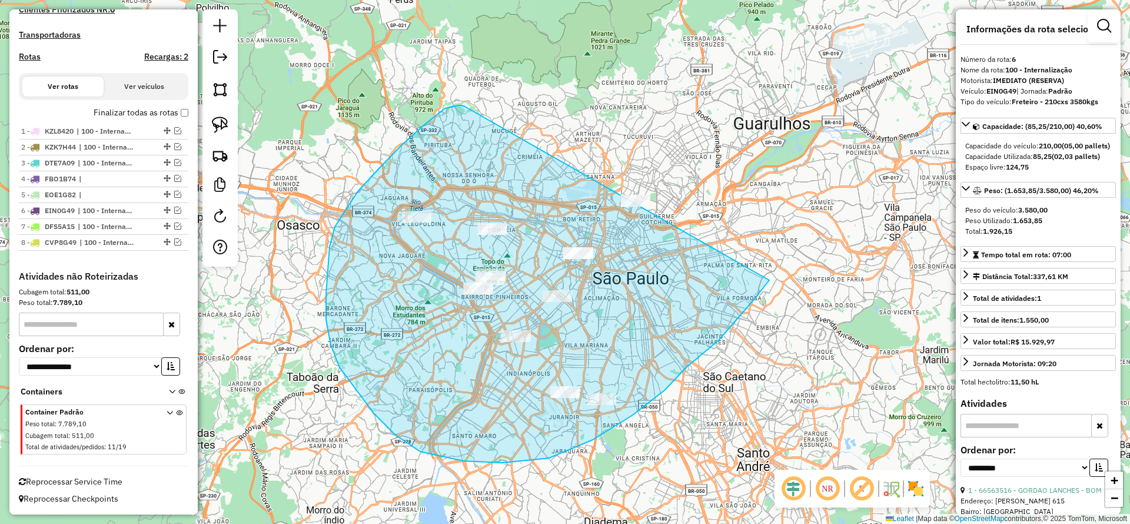
drag, startPoint x: 463, startPoint y: 106, endPoint x: 781, endPoint y: 187, distance: 328.0
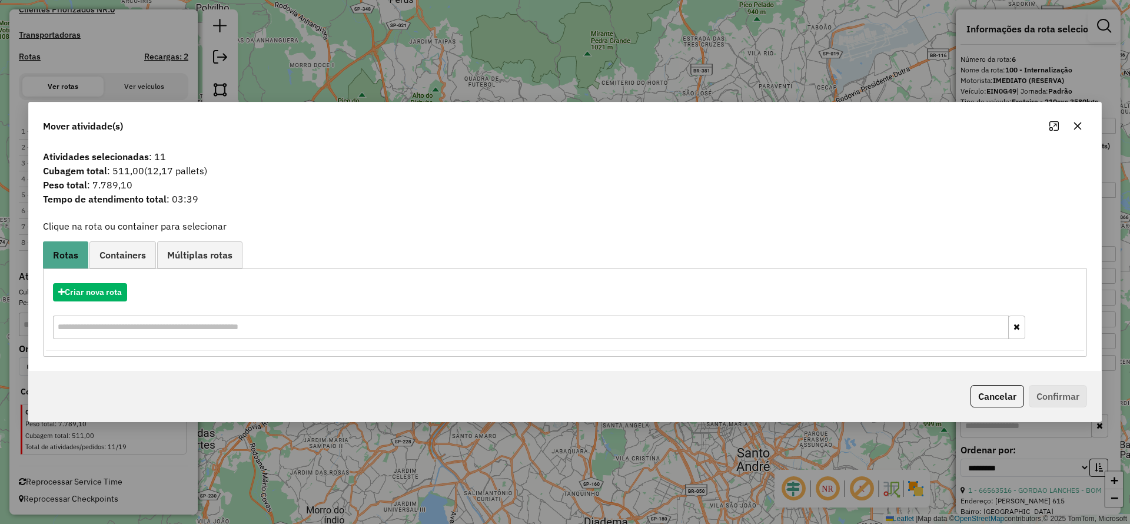
click at [1077, 125] on icon "button" at bounding box center [1078, 126] width 8 height 8
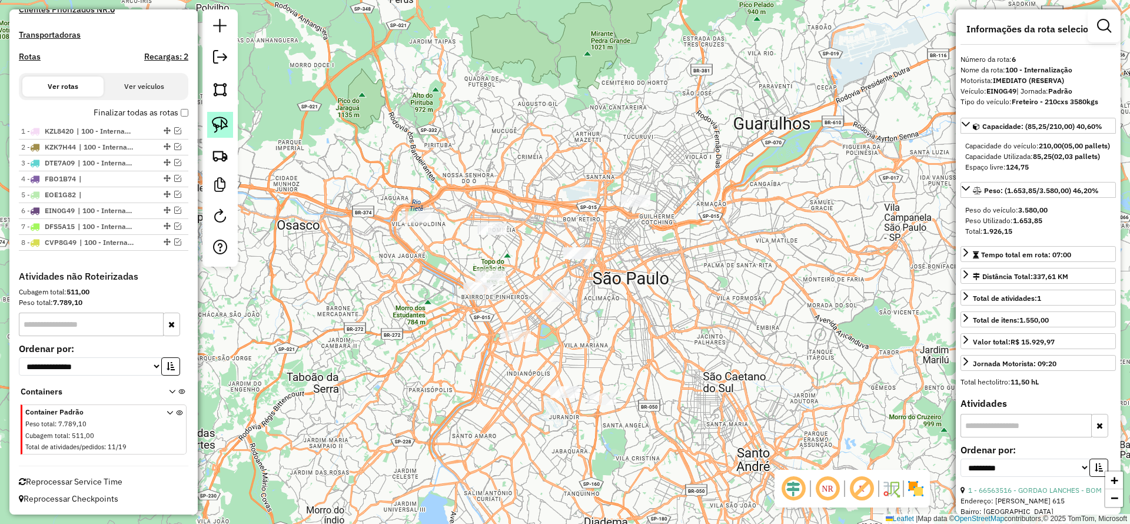
click at [221, 120] on img at bounding box center [220, 125] width 16 height 16
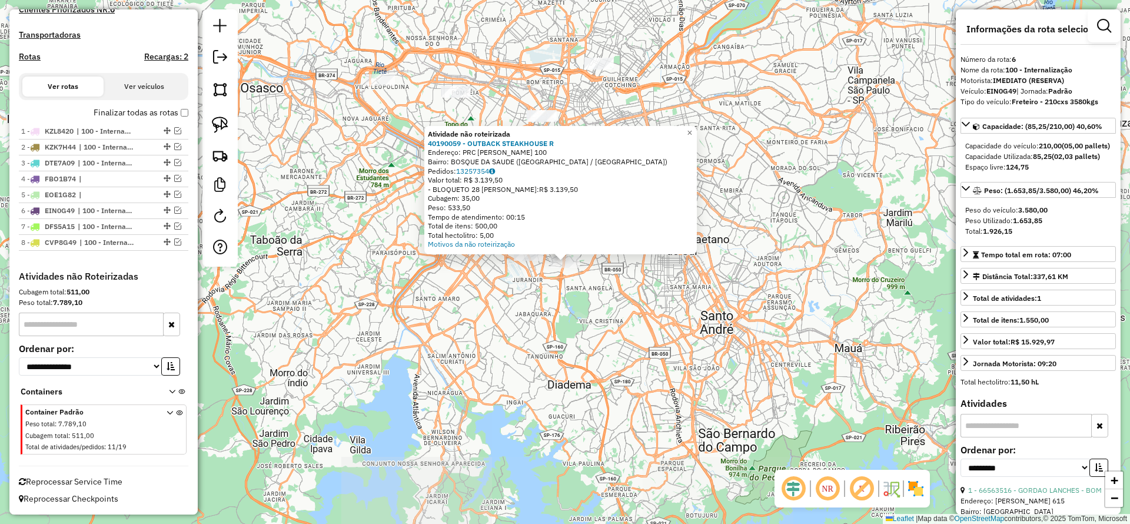
click at [450, 360] on div "Atividade não roteirizada 40190059 - OUTBACK STEAKHOUSE R Endereço: PRC [PERSON…" at bounding box center [565, 262] width 1130 height 524
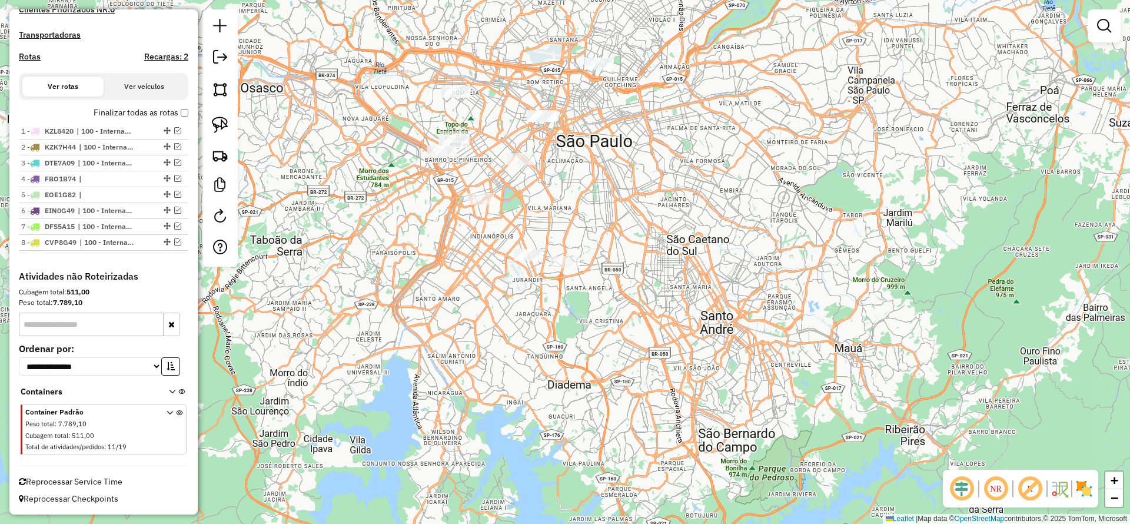
click at [207, 133] on div at bounding box center [220, 137] width 35 height 257
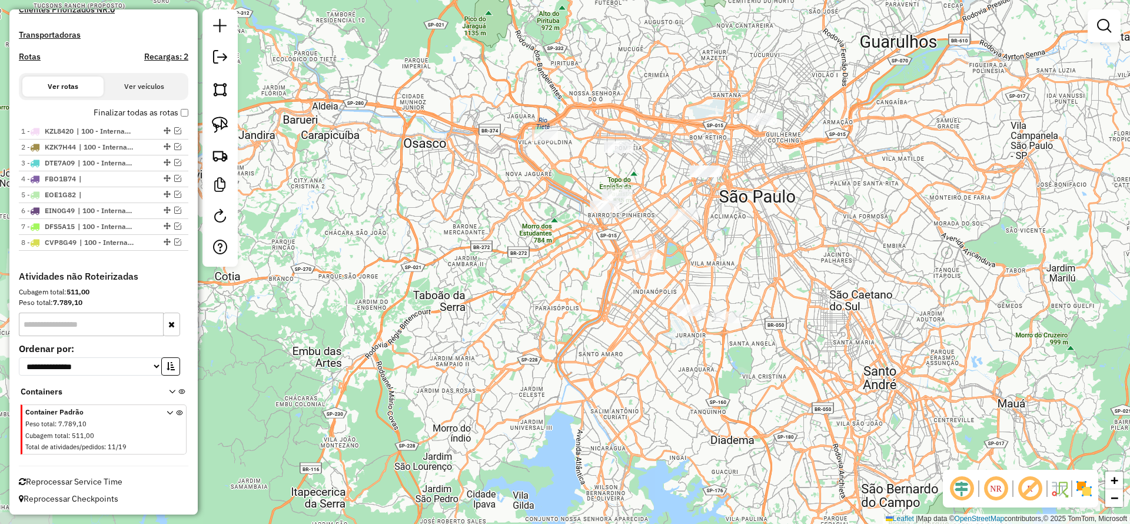
drag, startPoint x: 515, startPoint y: 370, endPoint x: 433, endPoint y: 270, distance: 128.9
click at [557, 354] on div "Janela de atendimento Grade de atendimento Capacidade Transportadoras Veículos …" at bounding box center [565, 262] width 1130 height 524
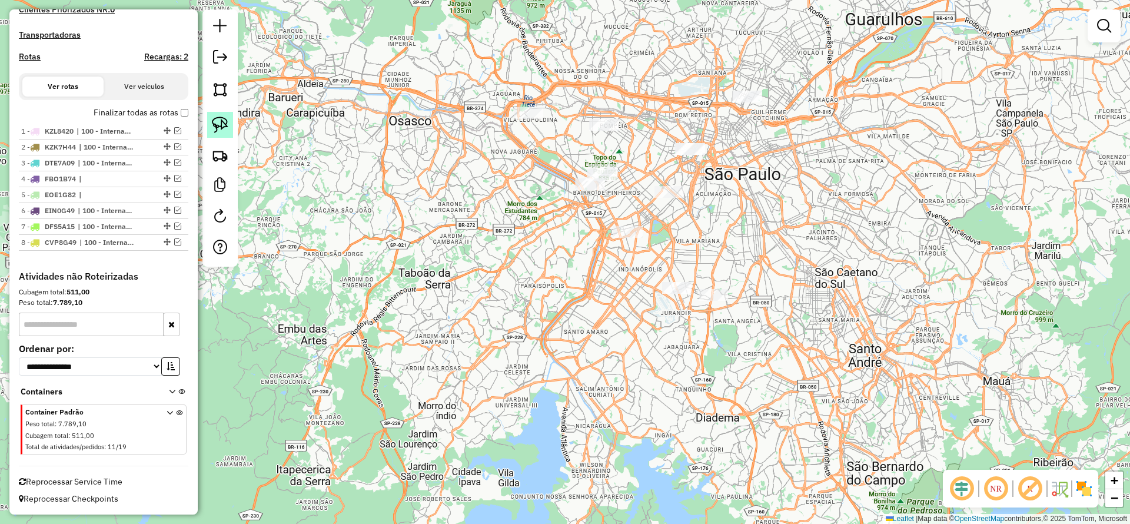
click at [228, 122] on img at bounding box center [220, 125] width 16 height 16
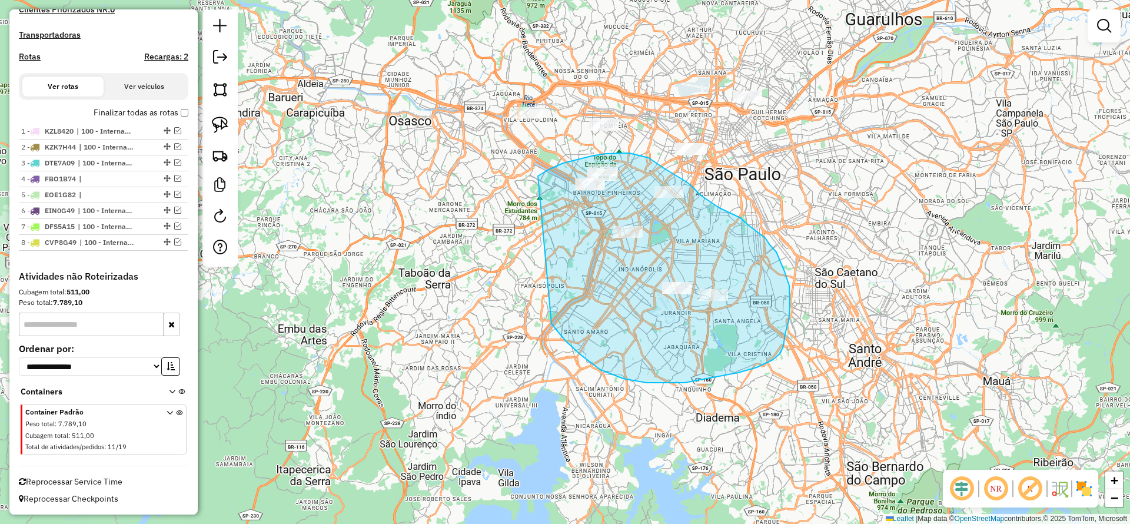
drag, startPoint x: 553, startPoint y: 327, endPoint x: 527, endPoint y: 181, distance: 147.8
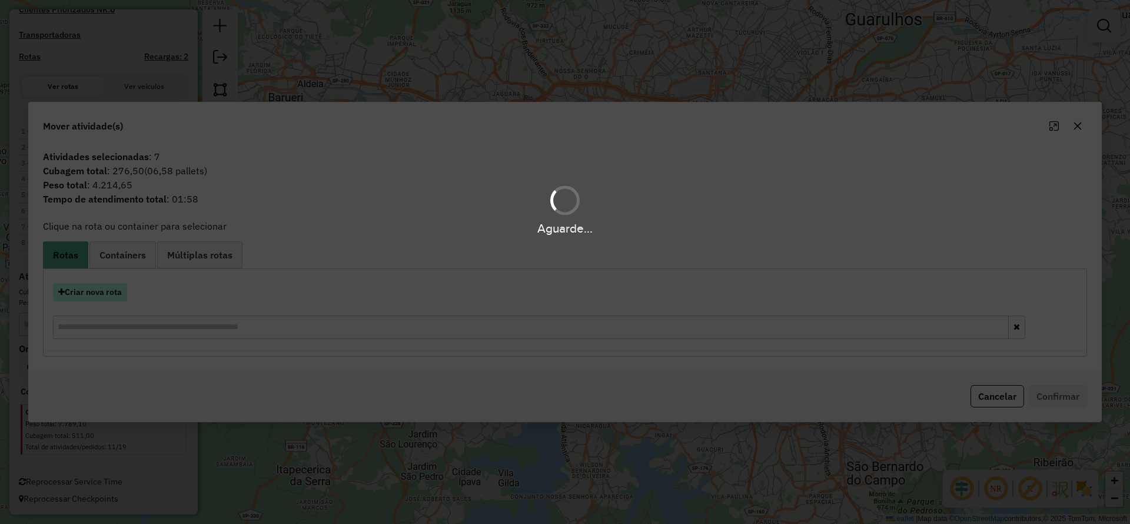
click at [107, 293] on button "Criar nova rota" at bounding box center [90, 292] width 74 height 18
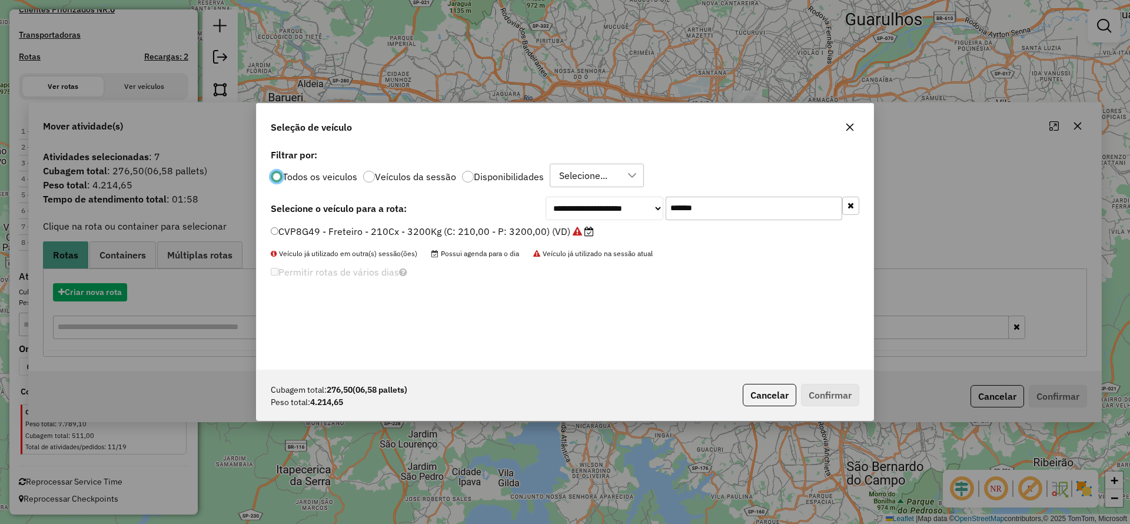
scroll to position [6, 4]
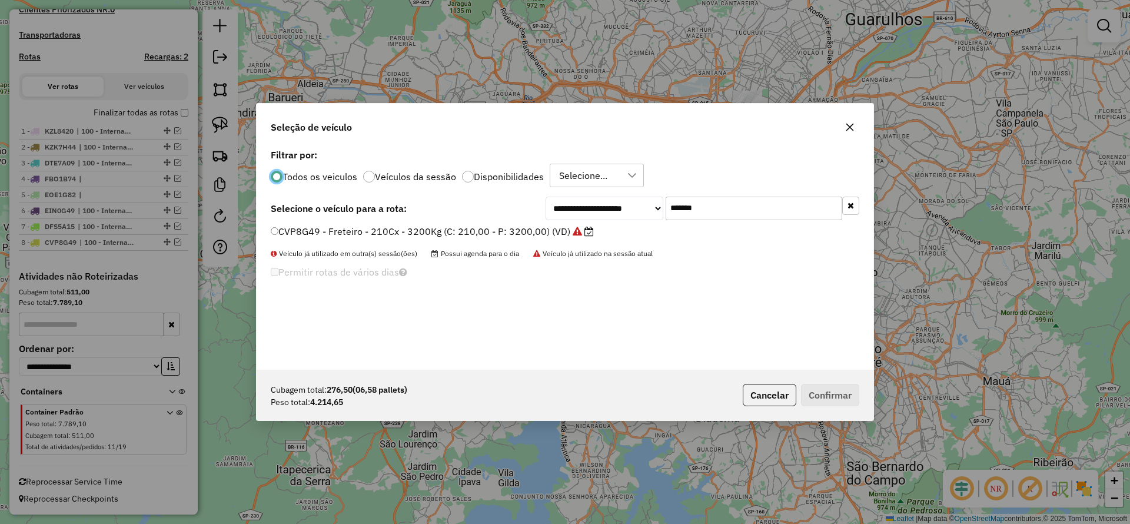
drag, startPoint x: 711, startPoint y: 213, endPoint x: 520, endPoint y: 235, distance: 191.4
click at [527, 233] on div "**********" at bounding box center [565, 258] width 617 height 224
paste input "text"
type input "*******"
click at [498, 235] on label "LVD7337 - Freteiro - 210cxs 3400kgs (C: 210,00 - P: 3400,00) (VD)" at bounding box center [426, 231] width 311 height 14
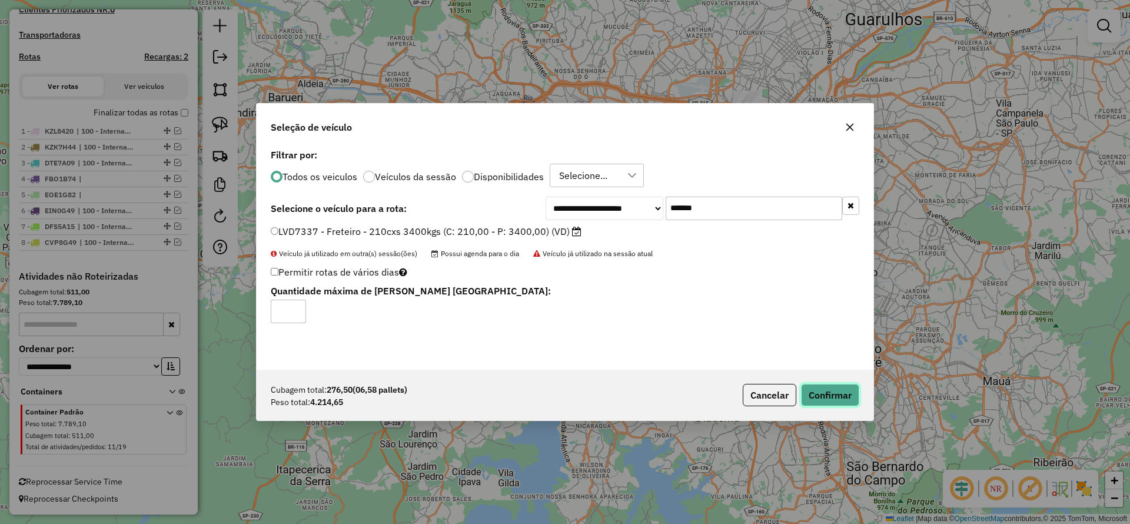
click at [835, 404] on button "Confirmar" at bounding box center [830, 395] width 58 height 22
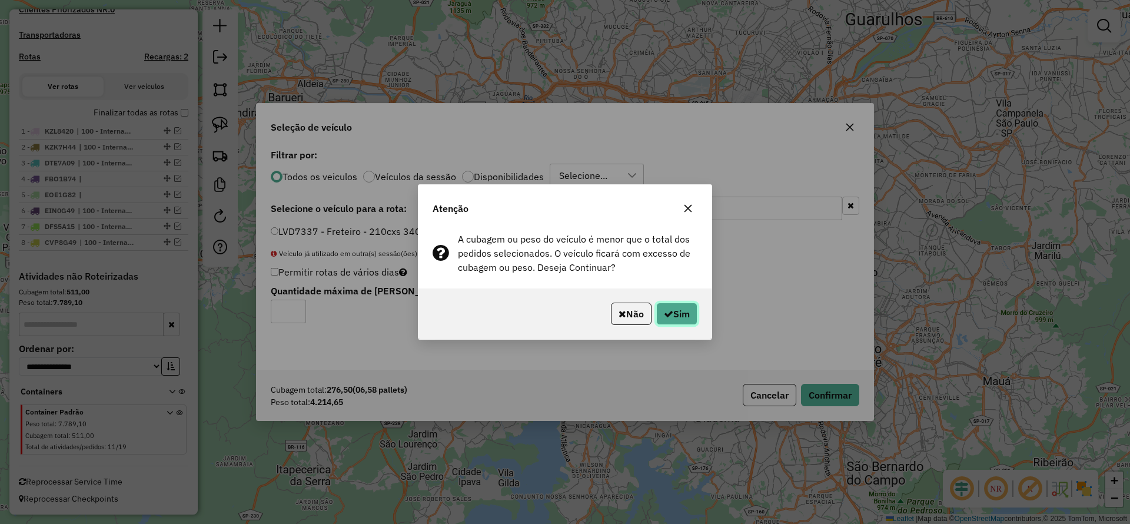
click at [678, 322] on button "Sim" at bounding box center [676, 314] width 41 height 22
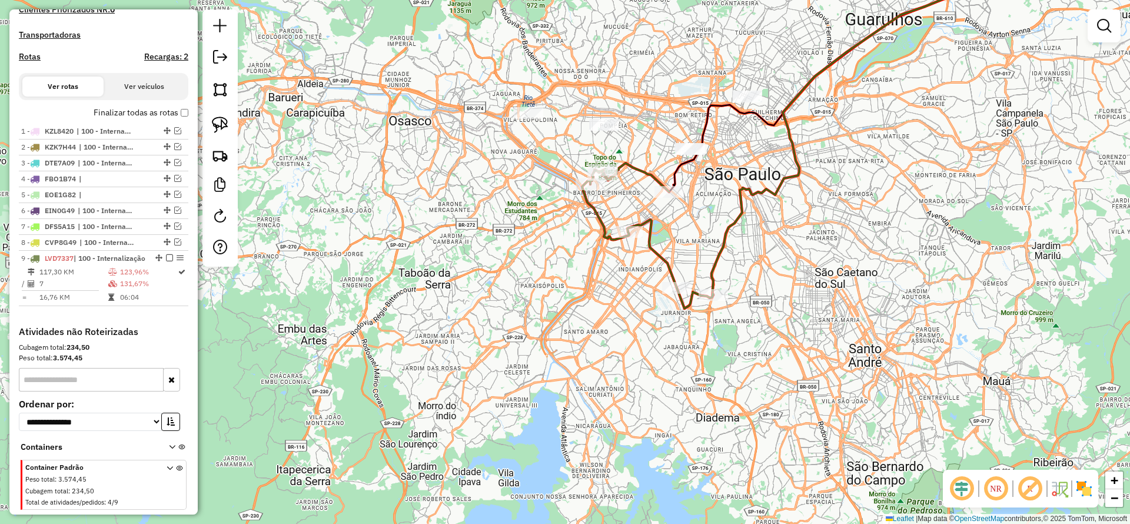
click at [633, 166] on icon at bounding box center [647, 235] width 131 height 145
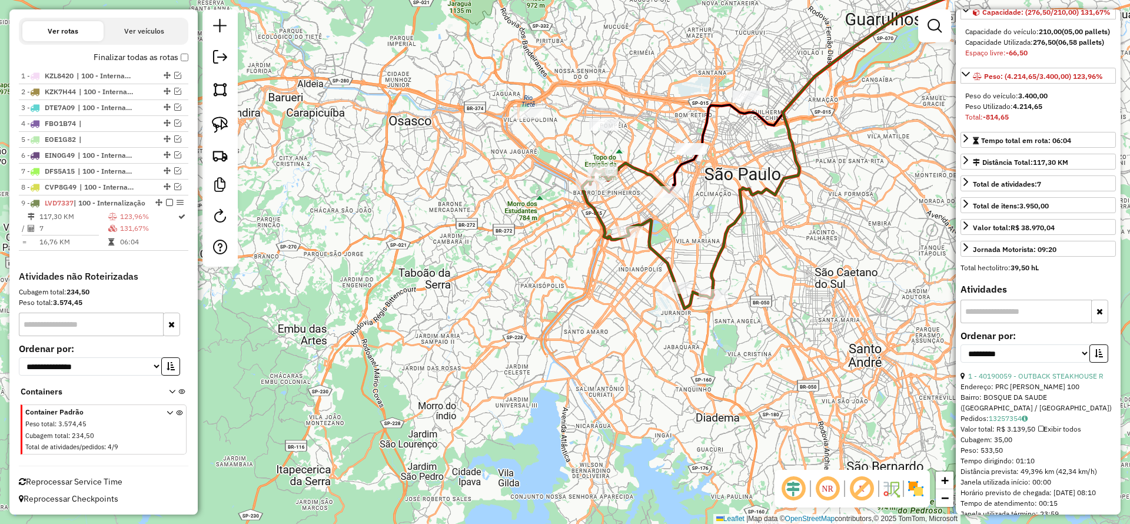
scroll to position [177, 0]
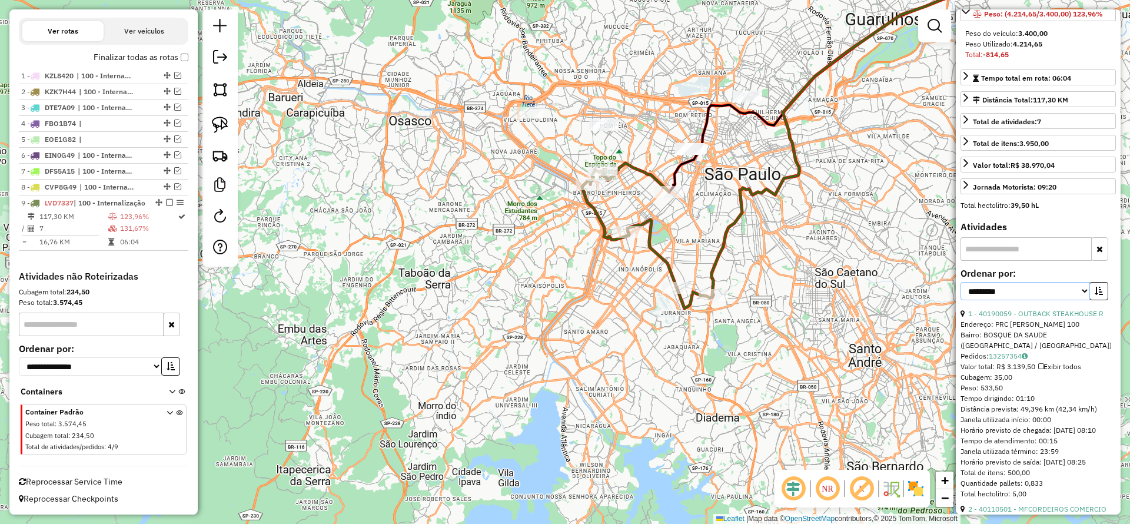
drag, startPoint x: 1040, startPoint y: 324, endPoint x: 1030, endPoint y: 331, distance: 11.4
click at [1040, 300] on select "**********" at bounding box center [1026, 291] width 130 height 18
select select "*********"
click at [961, 300] on select "**********" at bounding box center [1026, 291] width 130 height 18
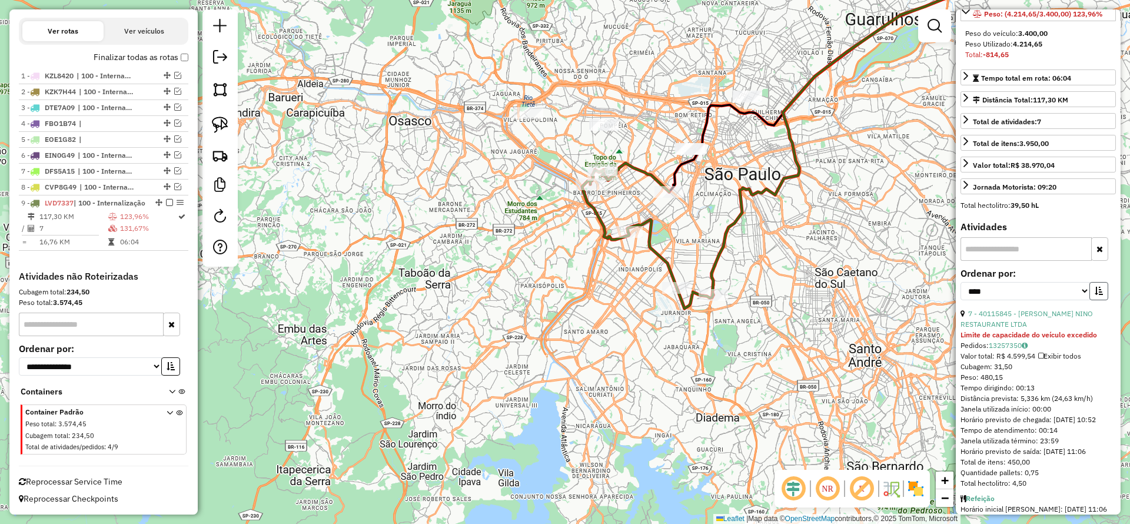
click at [1098, 295] on icon "button" at bounding box center [1099, 291] width 8 height 8
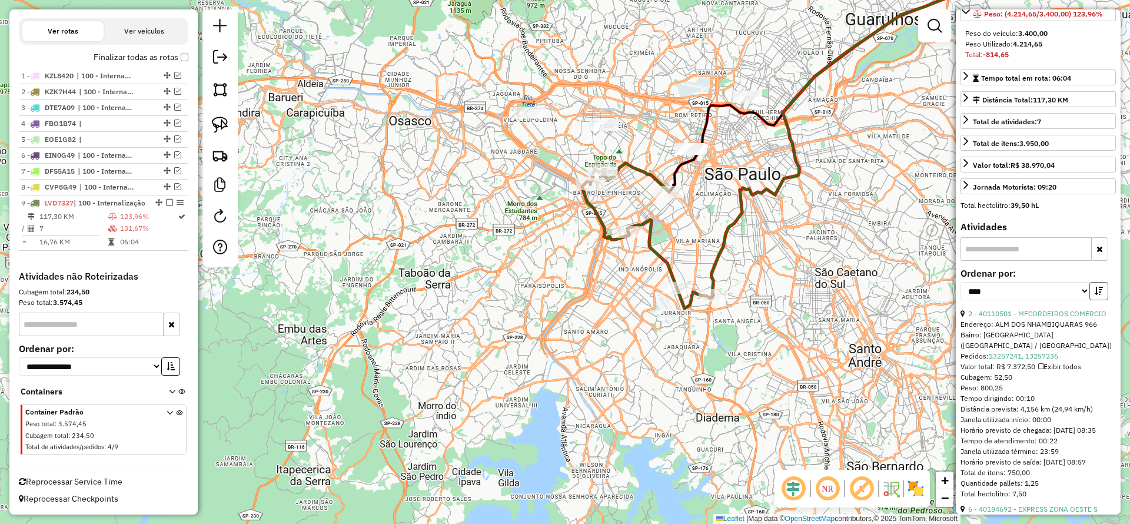
click at [1095, 295] on icon "button" at bounding box center [1099, 291] width 8 height 8
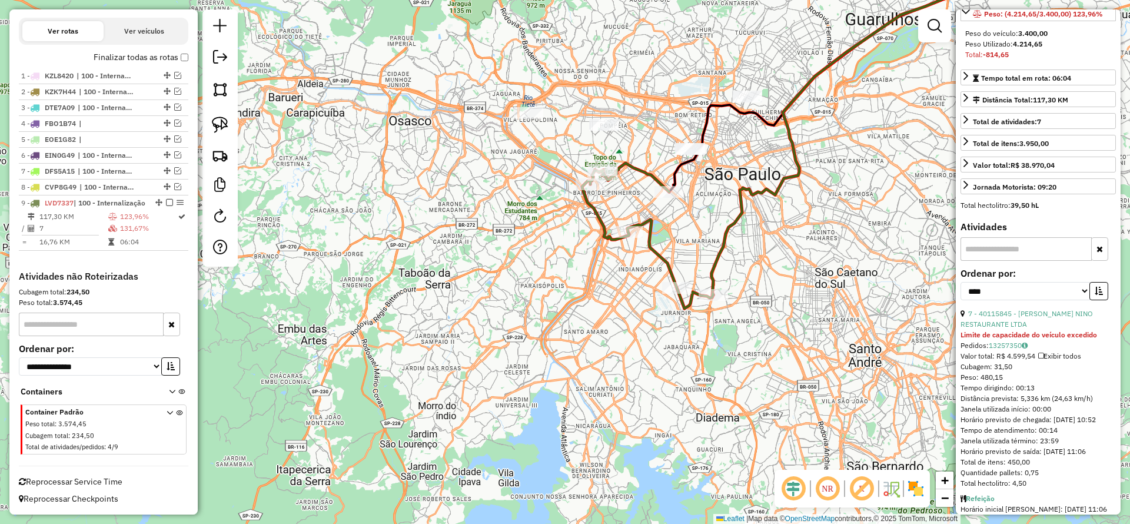
click at [721, 241] on icon at bounding box center [885, 123] width 346 height 350
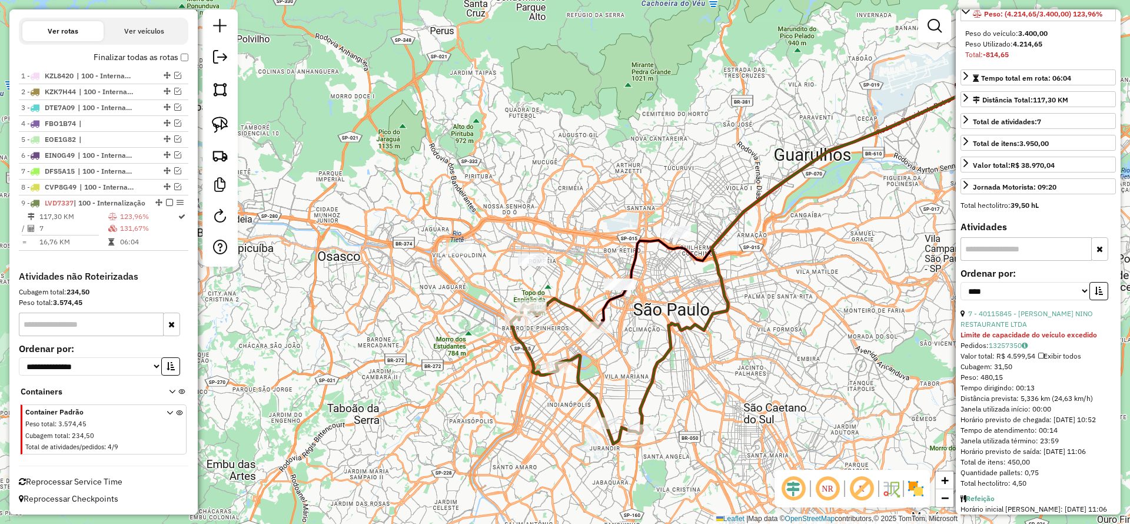
drag, startPoint x: 739, startPoint y: 354, endPoint x: 695, endPoint y: 361, distance: 44.7
click at [726, 374] on div "Janela de atendimento Grade de atendimento Capacidade Transportadoras Veículos …" at bounding box center [565, 262] width 1130 height 524
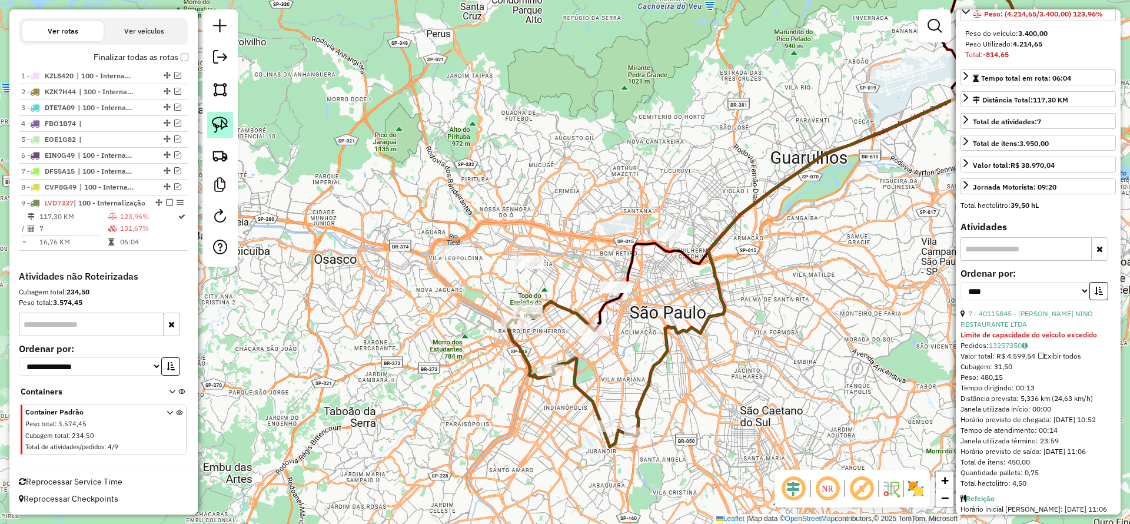
click at [221, 134] on link at bounding box center [220, 125] width 26 height 26
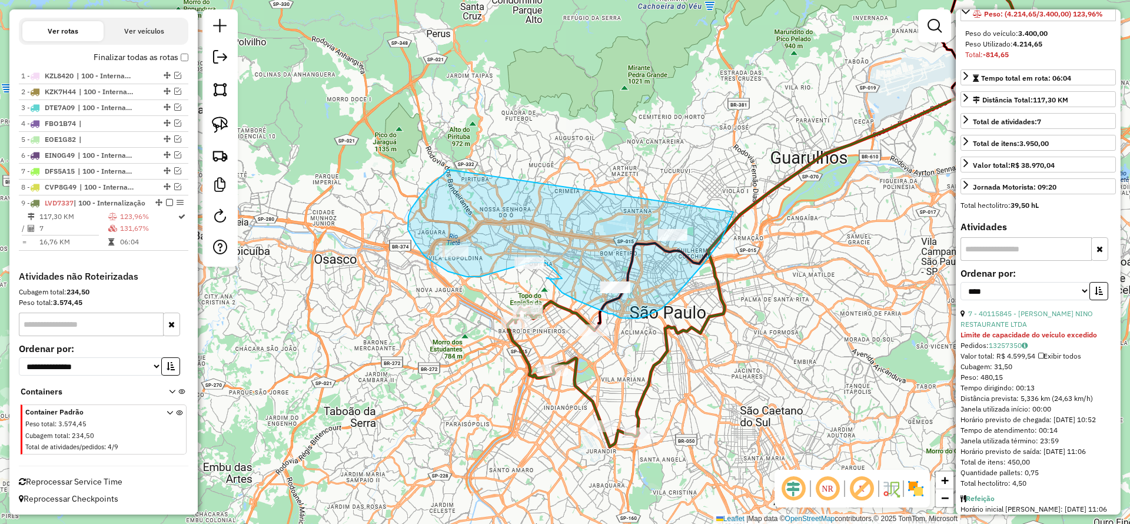
drag, startPoint x: 448, startPoint y: 170, endPoint x: 731, endPoint y: 187, distance: 283.7
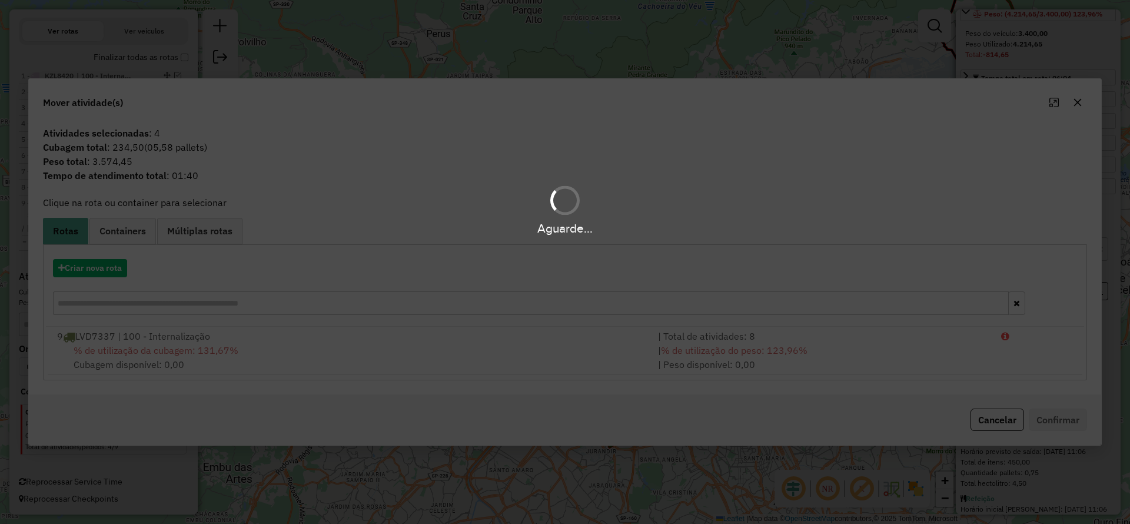
click at [88, 271] on div "Aguarde..." at bounding box center [565, 262] width 1130 height 524
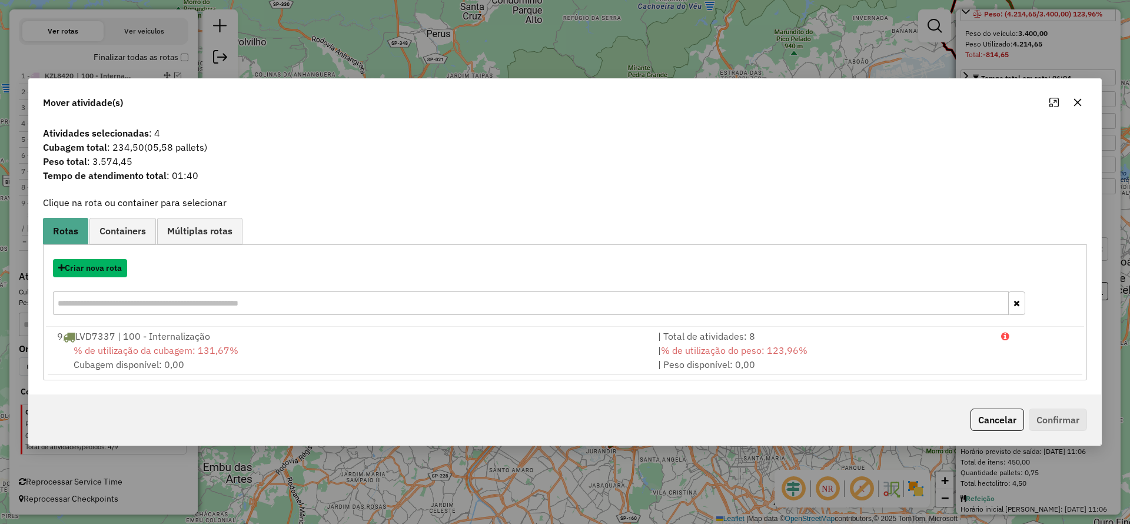
click at [88, 271] on button "Criar nova rota" at bounding box center [90, 268] width 74 height 18
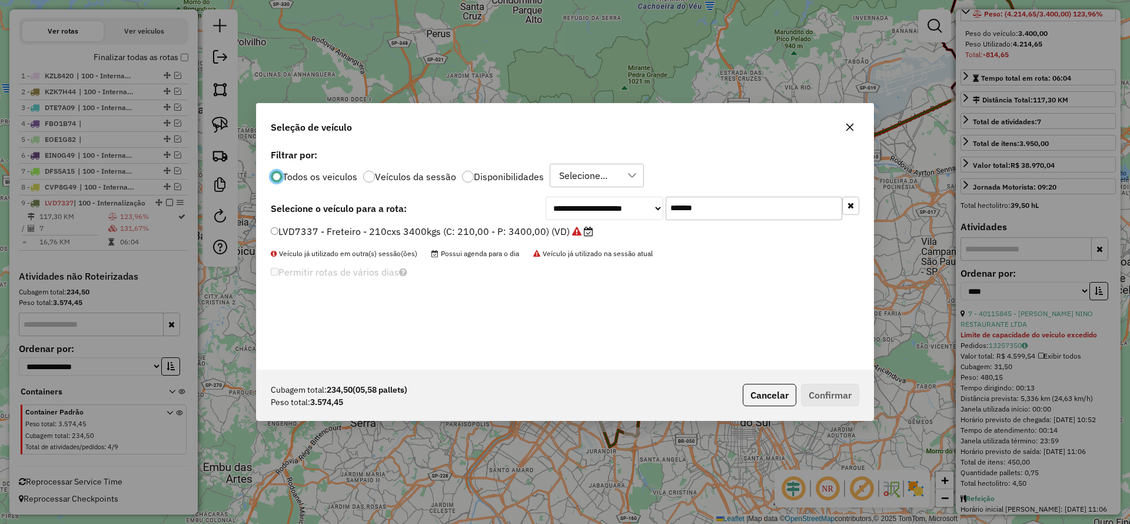
scroll to position [6, 4]
drag, startPoint x: 736, startPoint y: 201, endPoint x: 529, endPoint y: 218, distance: 207.9
click at [536, 218] on div "**********" at bounding box center [565, 209] width 589 height 24
paste input "text"
type input "*******"
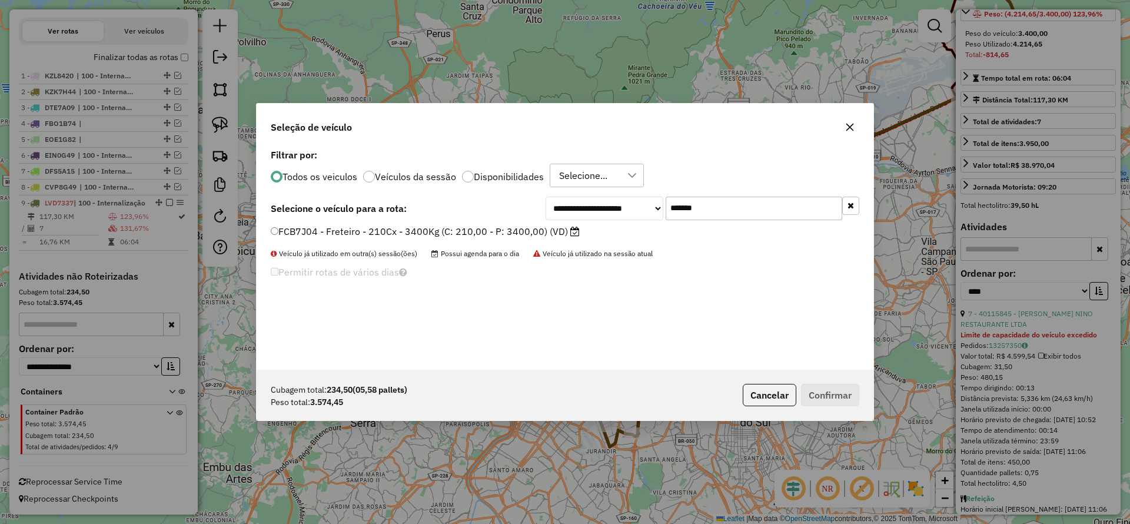
drag, startPoint x: 433, startPoint y: 223, endPoint x: 437, endPoint y: 230, distance: 7.4
click at [433, 224] on div "**********" at bounding box center [565, 258] width 617 height 224
click at [447, 237] on label "FCB7J04 - Freteiro - 210Cx - 3400Kg (C: 210,00 - P: 3400,00) (VD)" at bounding box center [425, 231] width 309 height 14
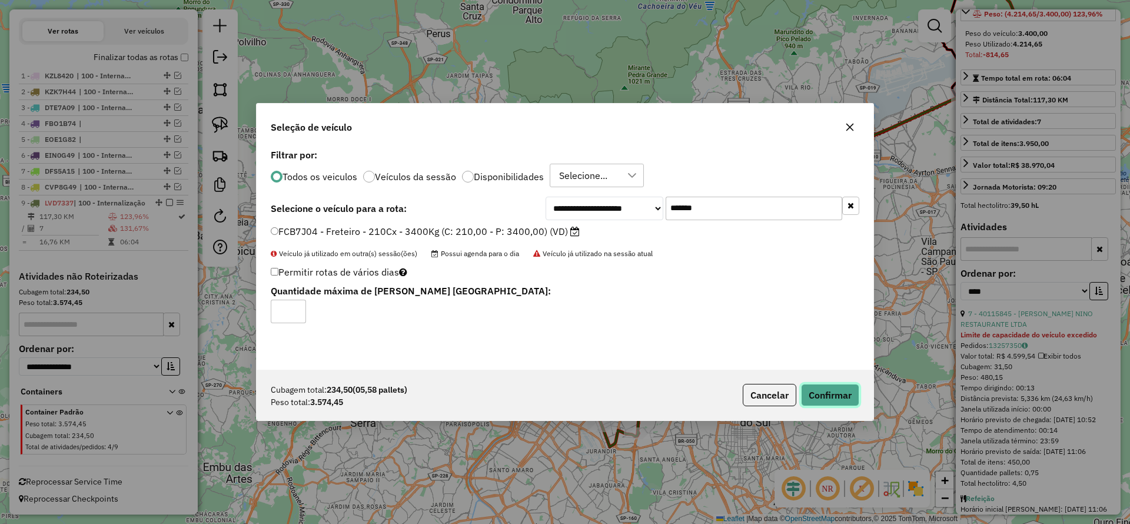
click at [821, 402] on button "Confirmar" at bounding box center [830, 395] width 58 height 22
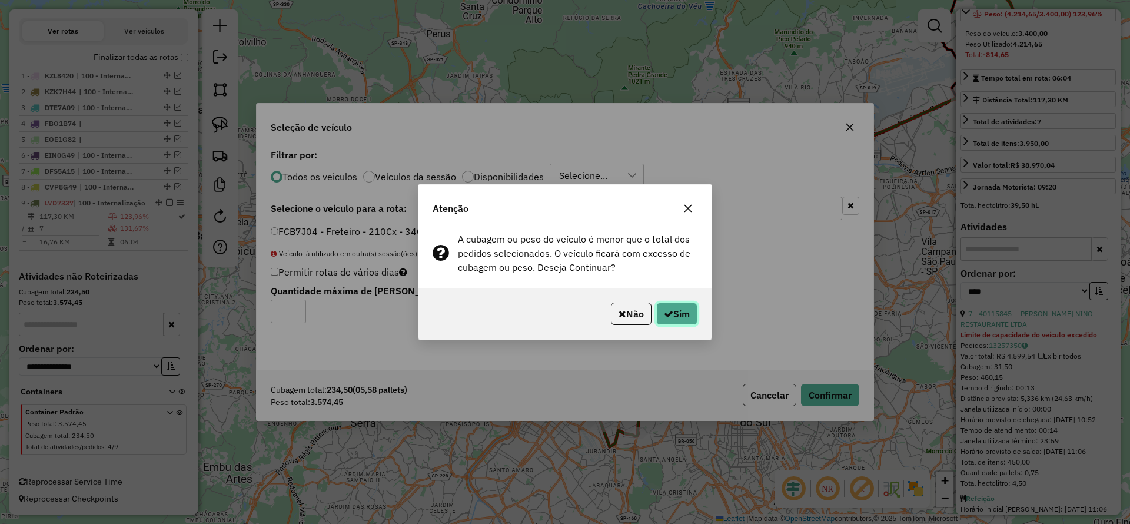
click at [668, 313] on icon "button" at bounding box center [668, 313] width 9 height 9
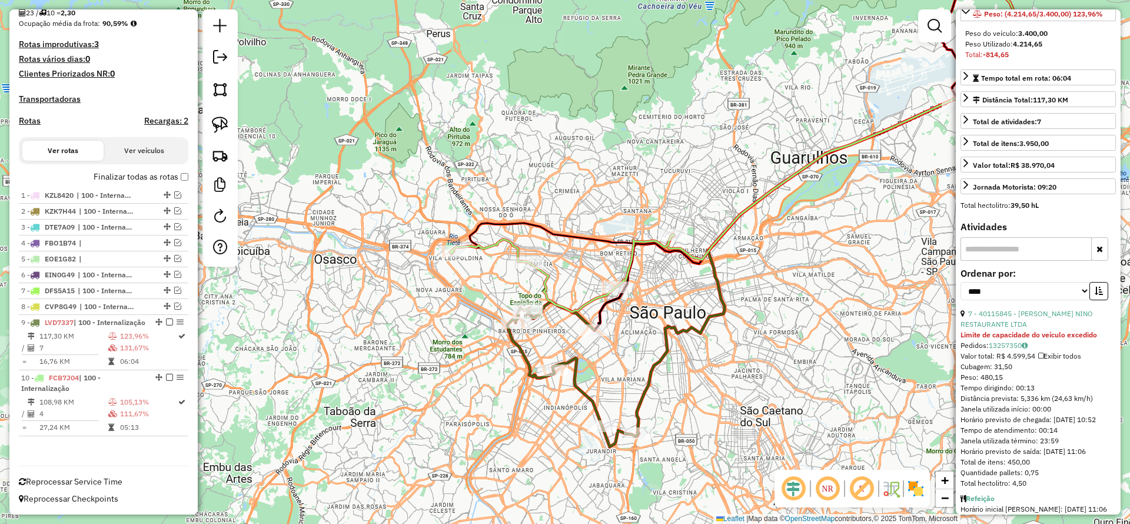
scroll to position [303, 0]
click at [632, 240] on icon at bounding box center [561, 273] width 223 height 78
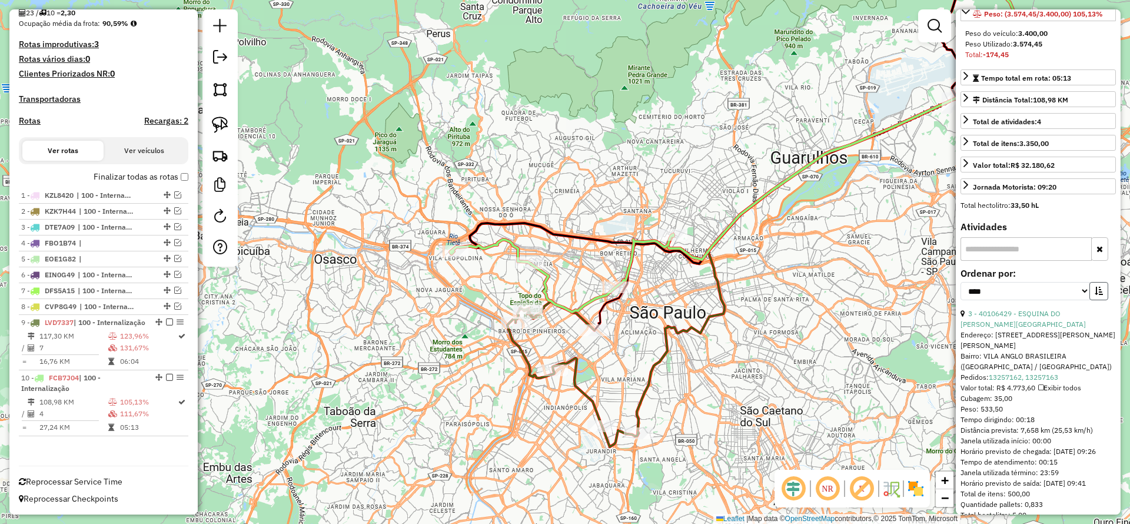
click at [1101, 300] on button "button" at bounding box center [1099, 291] width 19 height 18
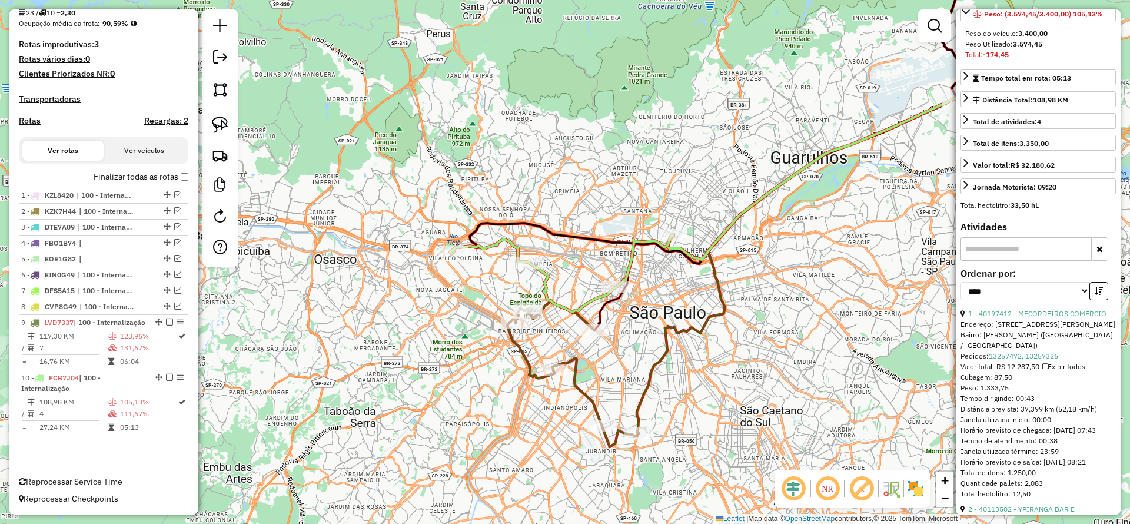
click at [1045, 318] on link "1 - 40197412 - MFCORDEIROS COMERCIO" at bounding box center [1037, 313] width 138 height 9
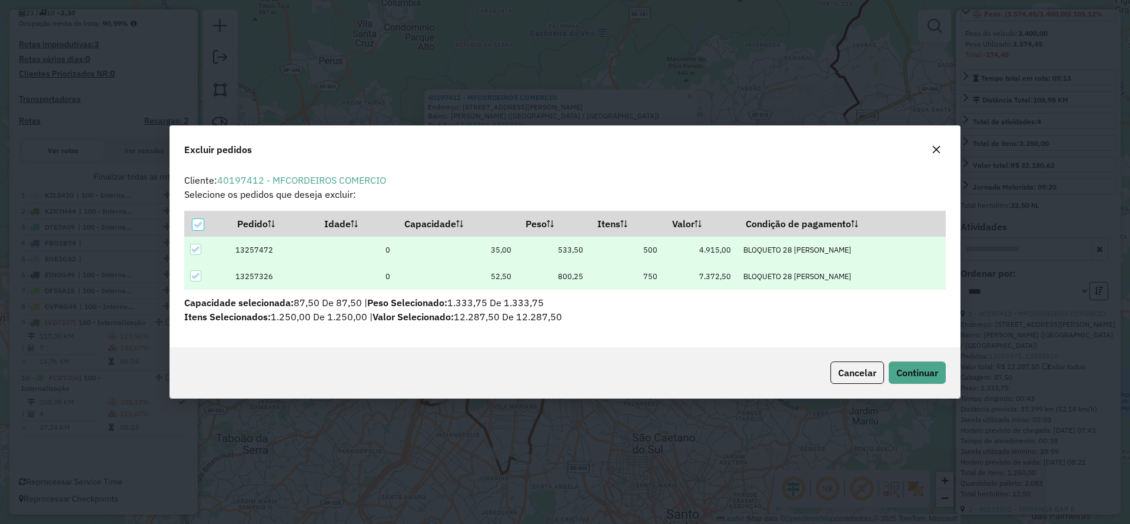
scroll to position [6, 4]
drag, startPoint x: 918, startPoint y: 384, endPoint x: 914, endPoint y: 374, distance: 11.4
click at [917, 383] on div "Cancelar Continuar" at bounding box center [565, 372] width 790 height 51
click at [914, 373] on span "Continuar" at bounding box center [918, 373] width 42 height 12
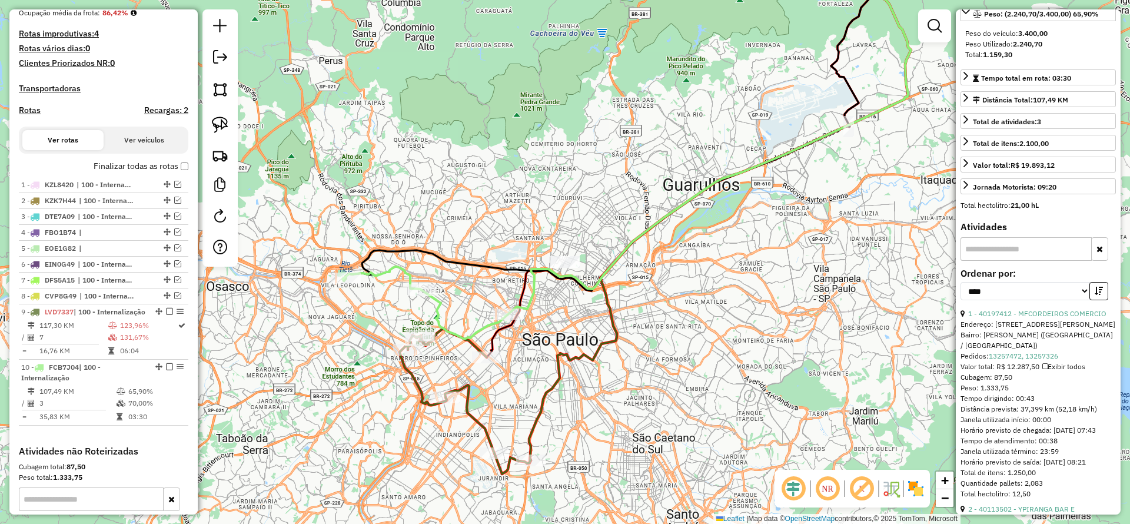
scroll to position [166, 0]
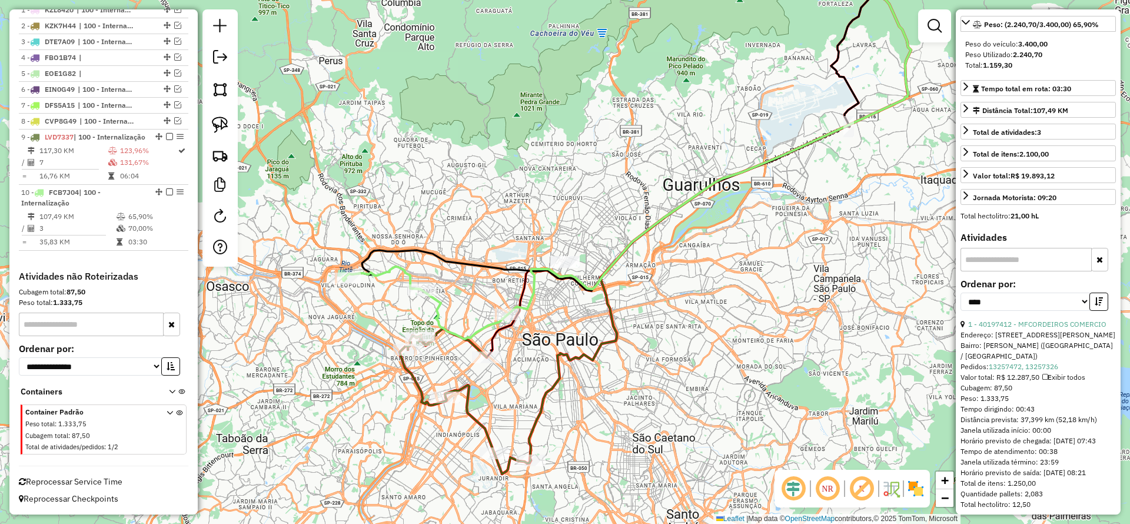
click at [438, 311] on icon at bounding box center [425, 303] width 165 height 72
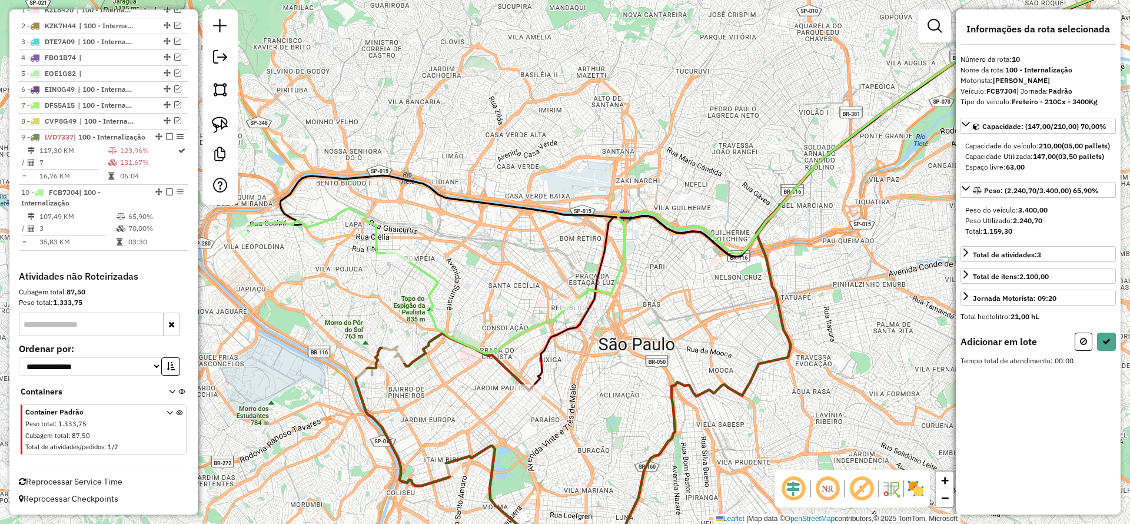
scroll to position [0, 0]
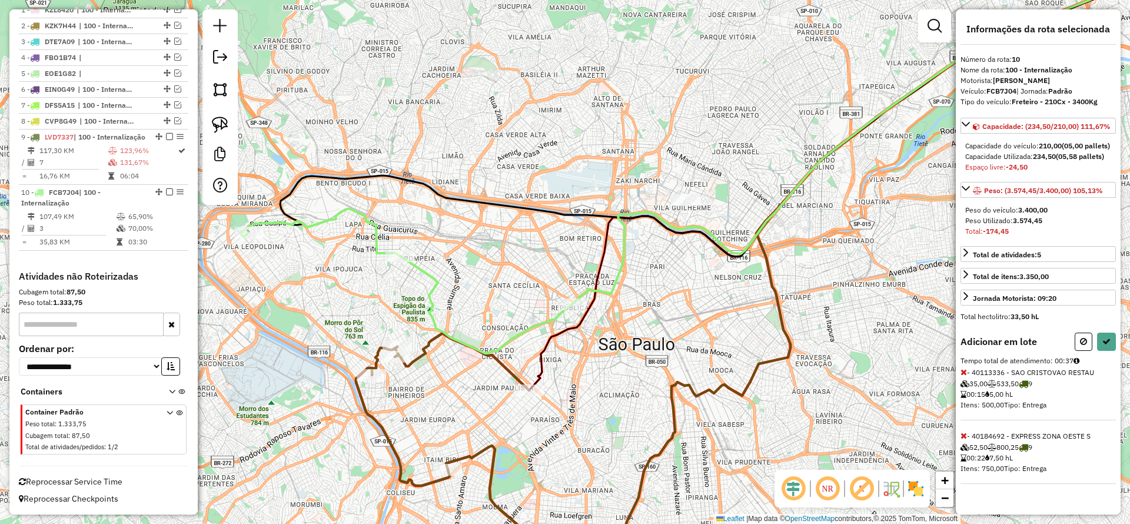
click at [962, 377] on span at bounding box center [964, 372] width 6 height 11
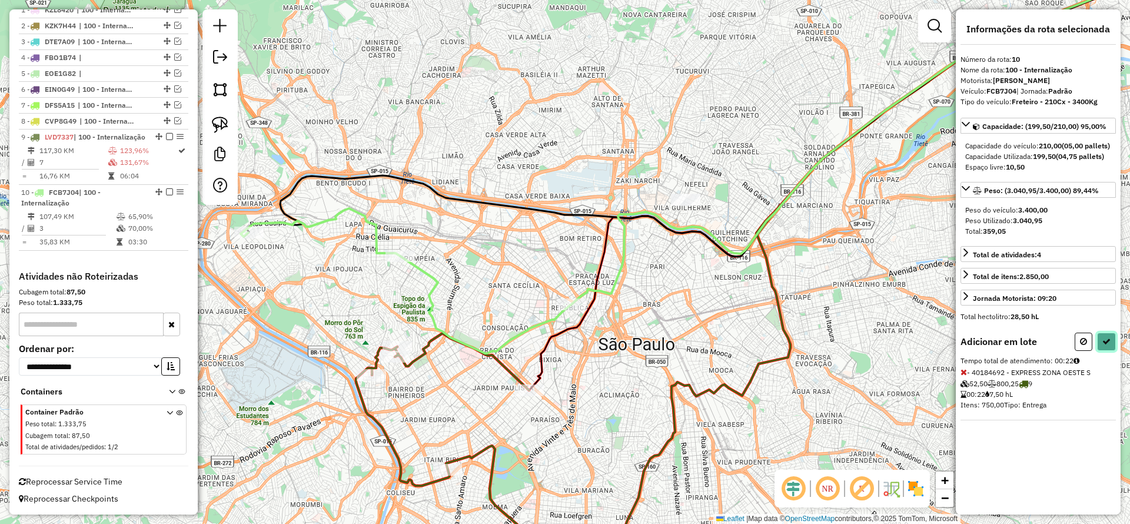
click at [1113, 349] on button at bounding box center [1106, 342] width 19 height 18
select select "*********"
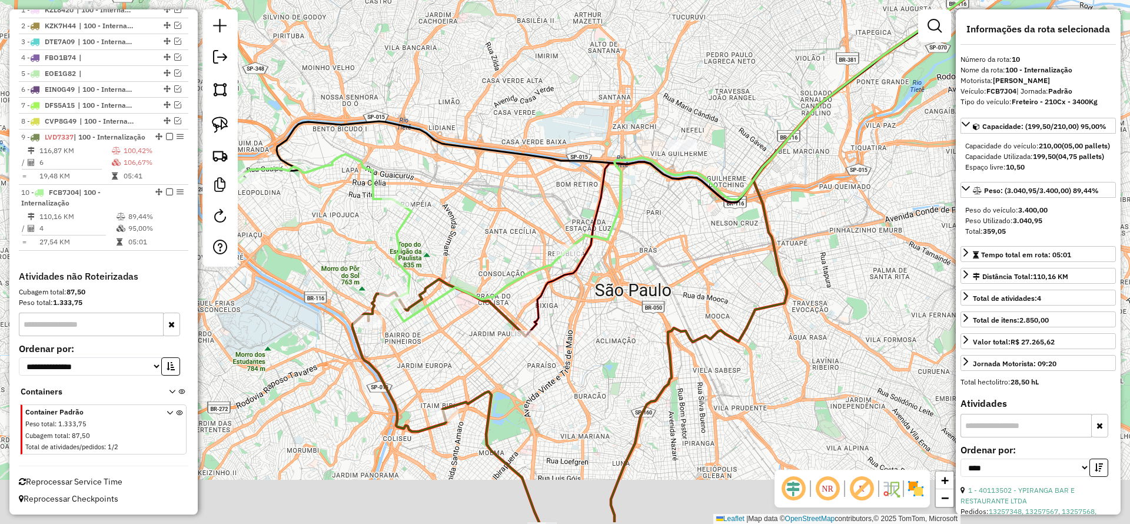
drag, startPoint x: 593, startPoint y: 321, endPoint x: 589, endPoint y: 258, distance: 62.5
click at [589, 258] on div "Janela de atendimento Grade de atendimento Capacidade Transportadoras Veículos …" at bounding box center [565, 262] width 1130 height 524
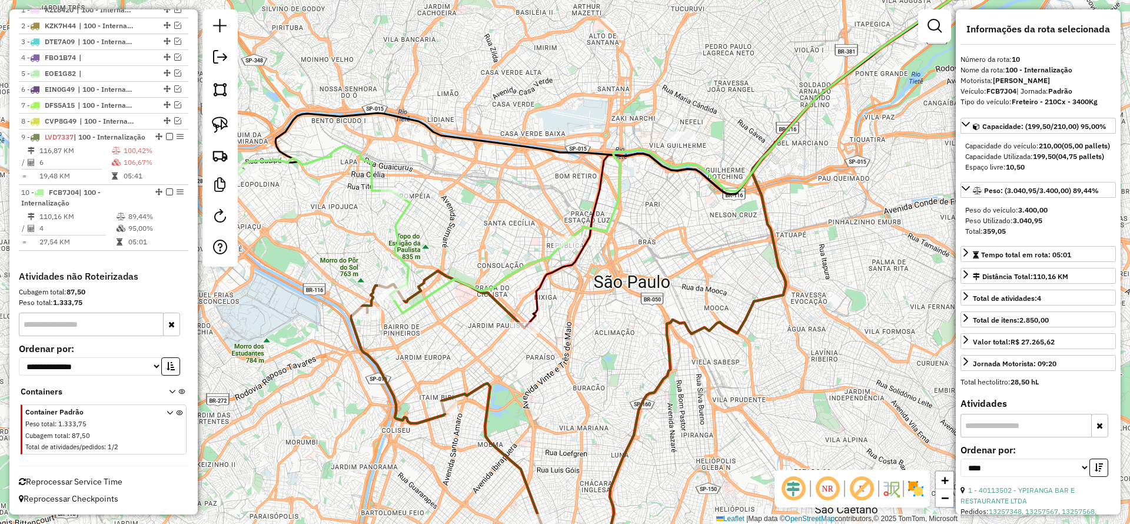
click at [504, 306] on icon at bounding box center [482, 416] width 262 height 290
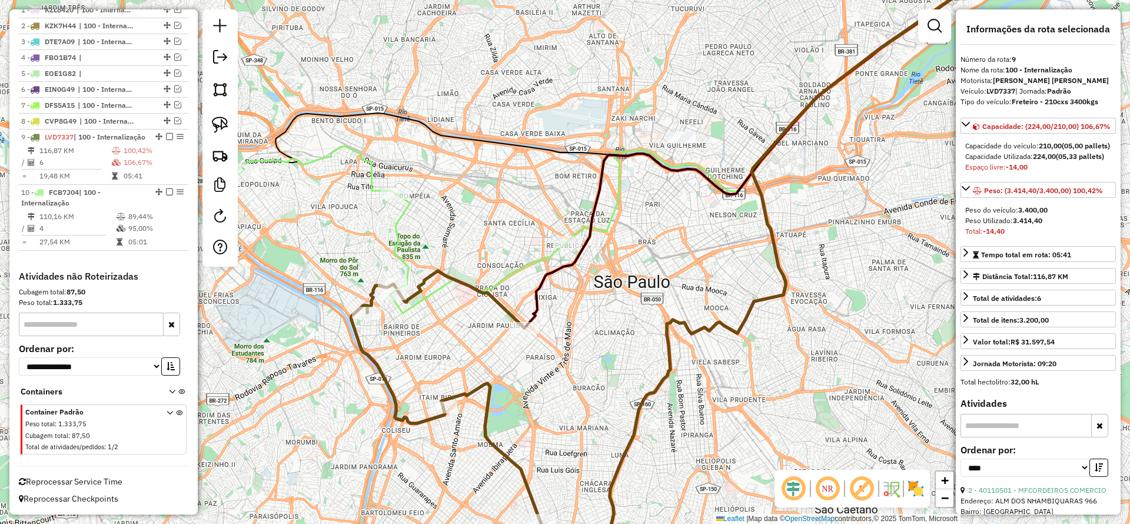
click at [544, 256] on icon at bounding box center [401, 229] width 331 height 167
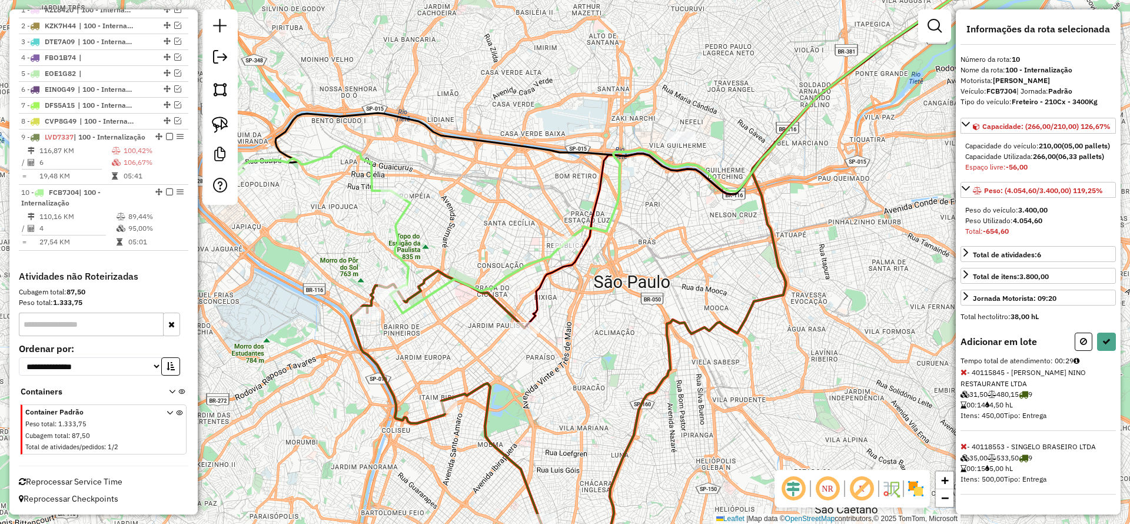
click at [962, 450] on icon at bounding box center [964, 446] width 6 height 8
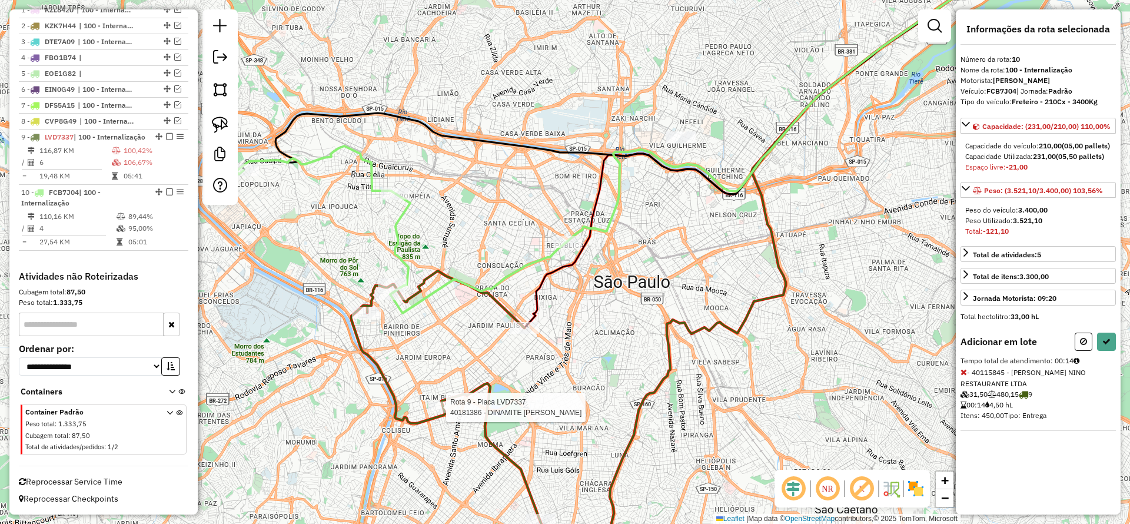
click at [439, 413] on div at bounding box center [442, 407] width 29 height 12
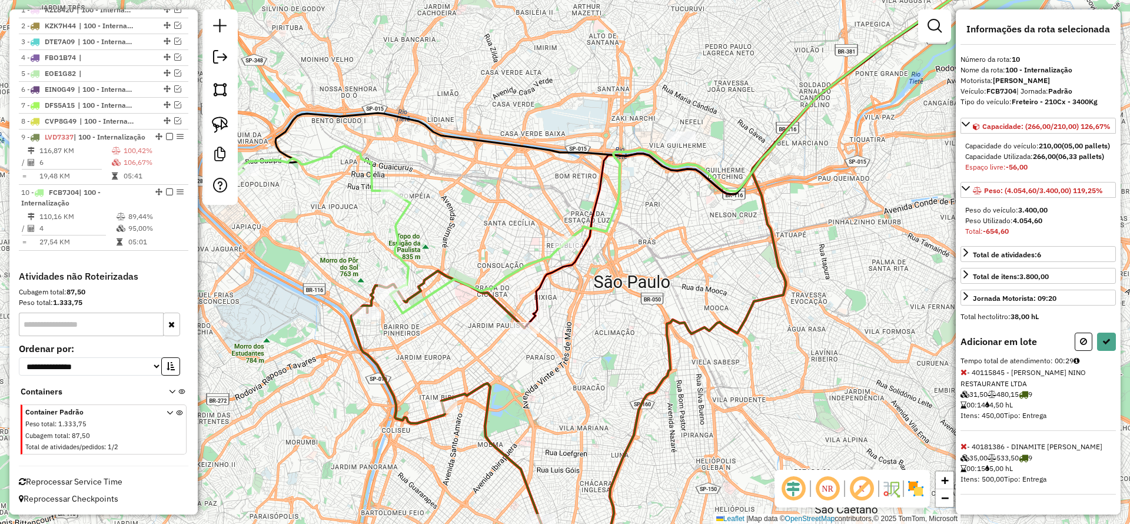
scroll to position [26, 0]
click at [960, 454] on div "Informações da rota selecionada Número da rota: 10 Nome da rota: 100 - Internal…" at bounding box center [1038, 261] width 165 height 505
drag, startPoint x: 663, startPoint y: 404, endPoint x: 709, endPoint y: 334, distance: 84.6
click at [630, 319] on div "Janela de atendimento Grade de atendimento Capacidade Transportadoras Veículos …" at bounding box center [565, 262] width 1130 height 524
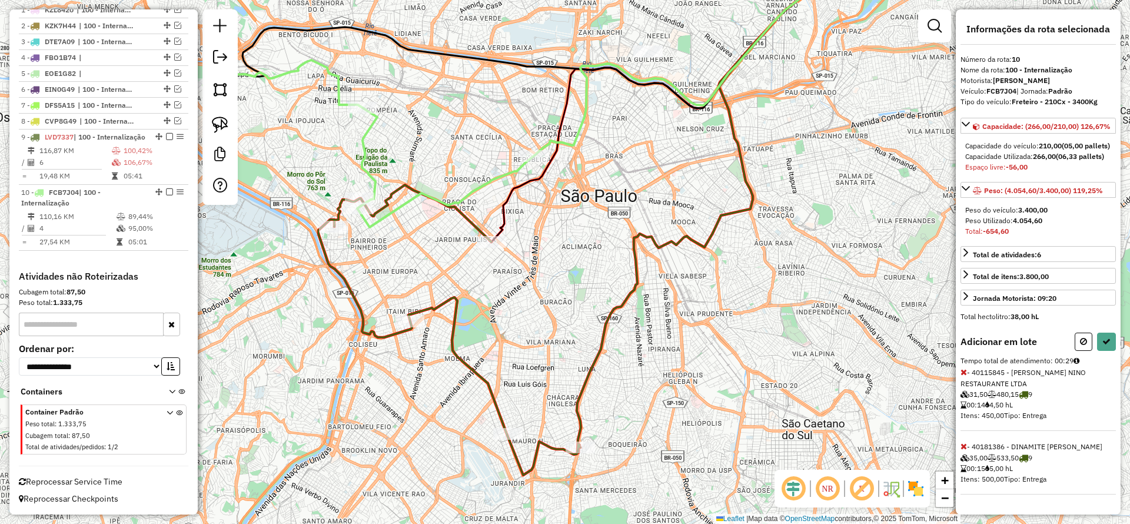
click at [964, 448] on icon at bounding box center [964, 446] width 6 height 8
click at [1098, 351] on button at bounding box center [1106, 342] width 19 height 18
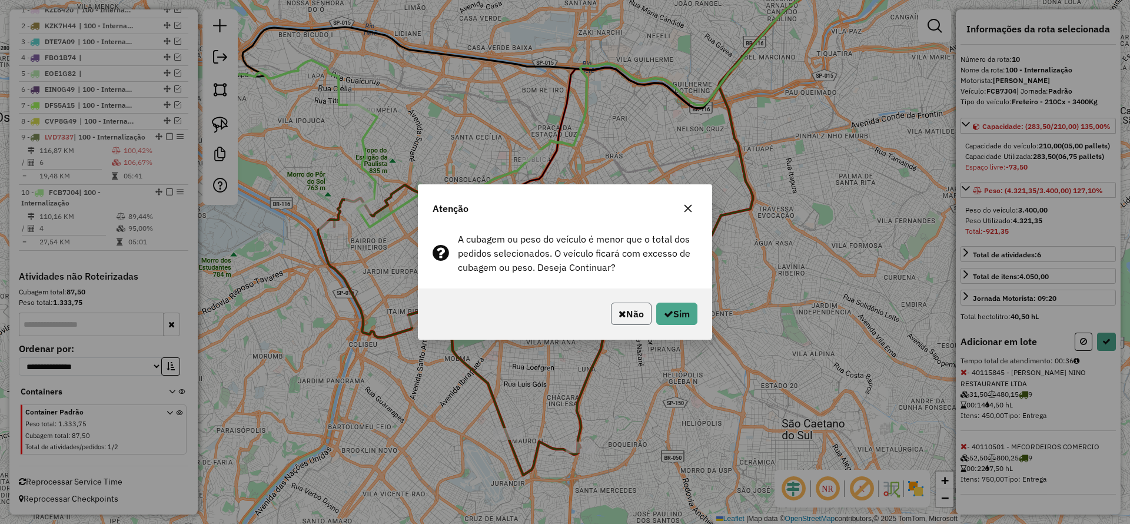
click at [629, 311] on button "Não" at bounding box center [631, 314] width 41 height 22
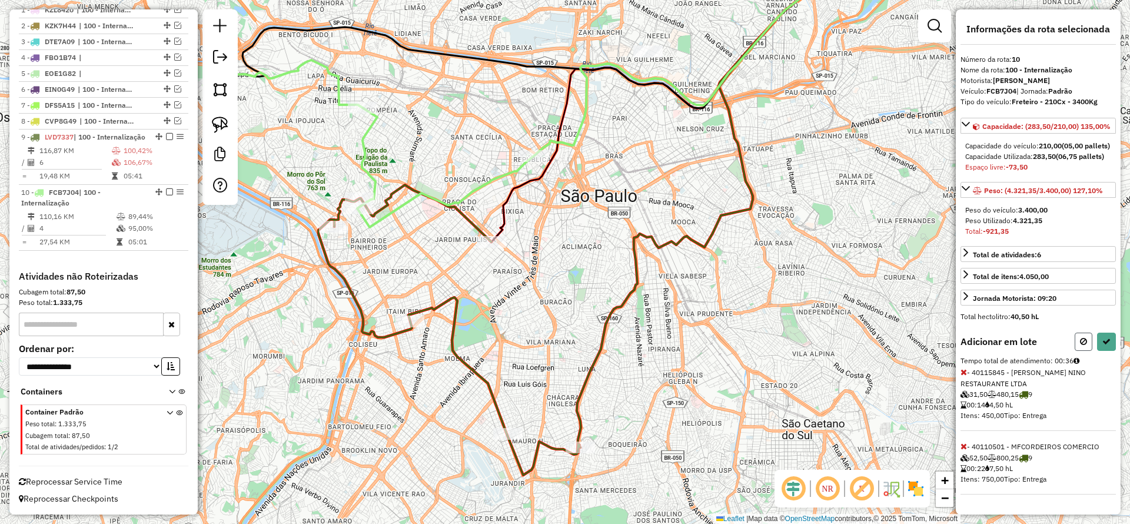
click at [1083, 351] on button at bounding box center [1084, 342] width 18 height 18
select select "*********"
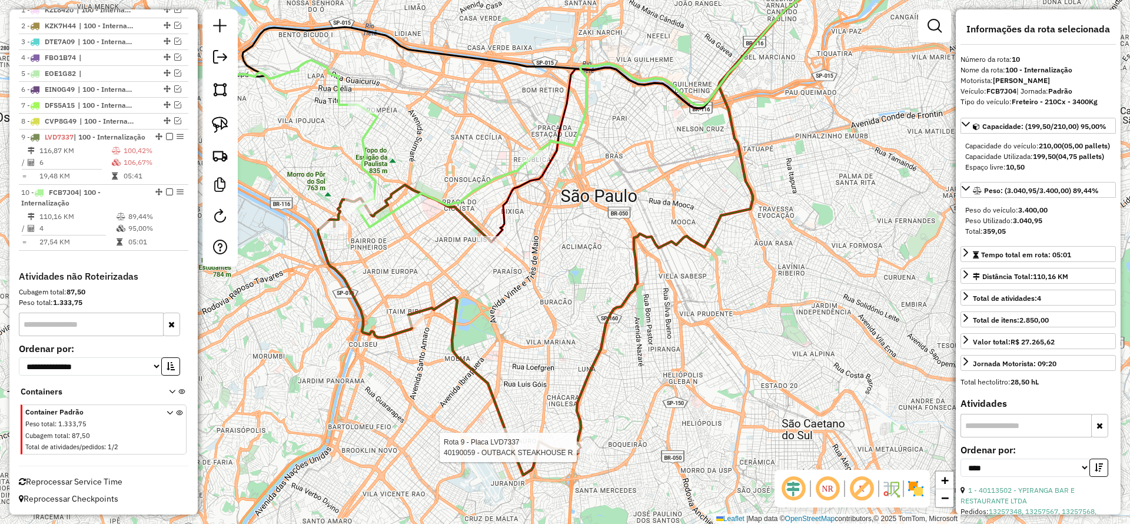
click at [583, 453] on div at bounding box center [580, 448] width 29 height 12
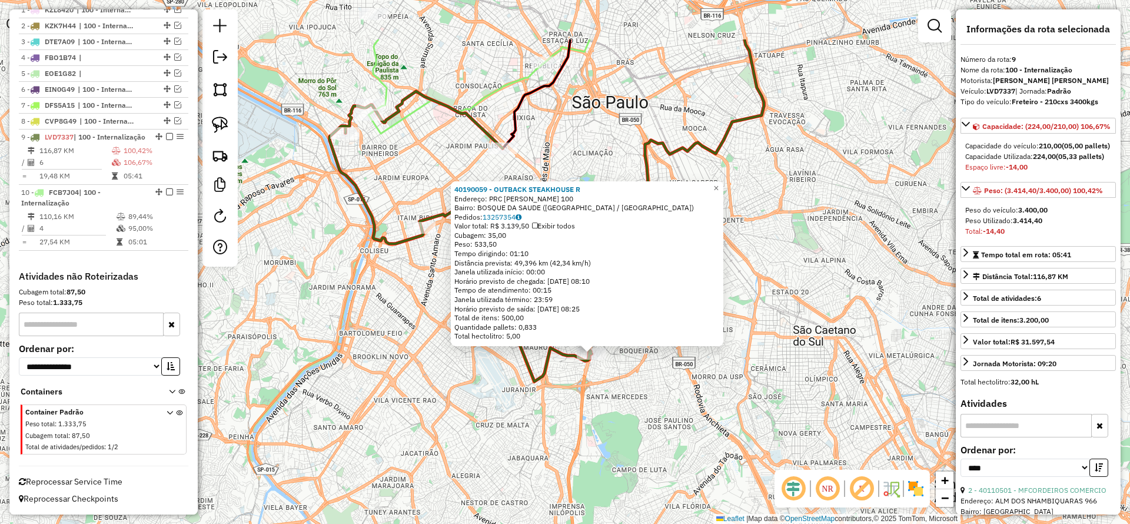
drag, startPoint x: 792, startPoint y: 158, endPoint x: 839, endPoint y: 317, distance: 165.9
click at [839, 316] on div "40190059 - OUTBACK STEAKHOUSE R Endereço: PRC [PERSON_NAME] 100 Bairro: BOSQUE …" at bounding box center [565, 262] width 1130 height 524
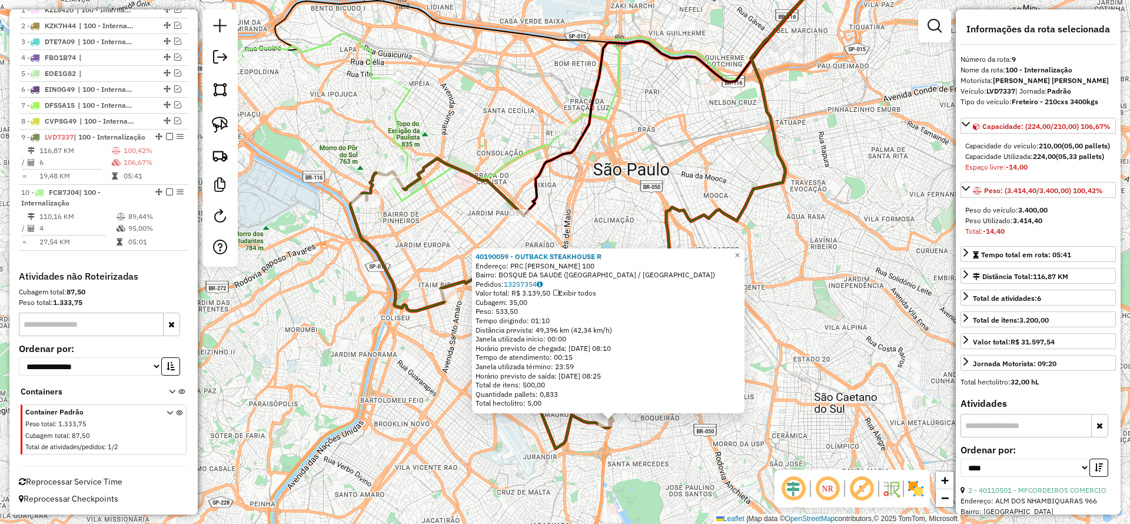
click at [902, 291] on div "40190059 - OUTBACK STEAKHOUSE R Endereço: PRC [PERSON_NAME] 100 Bairro: BOSQUE …" at bounding box center [565, 262] width 1130 height 524
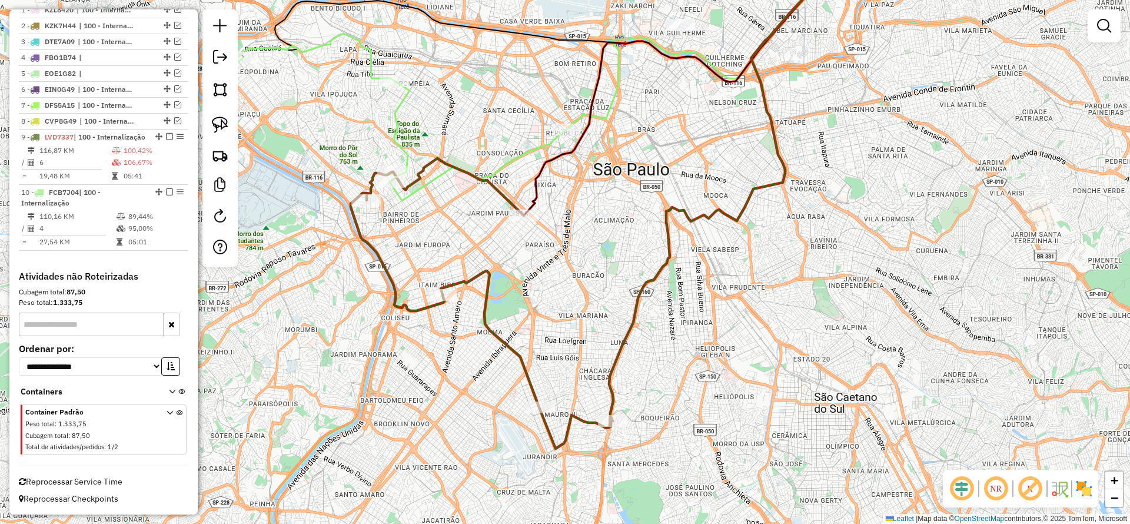
click at [610, 94] on icon at bounding box center [716, 38] width 298 height 181
select select "*********"
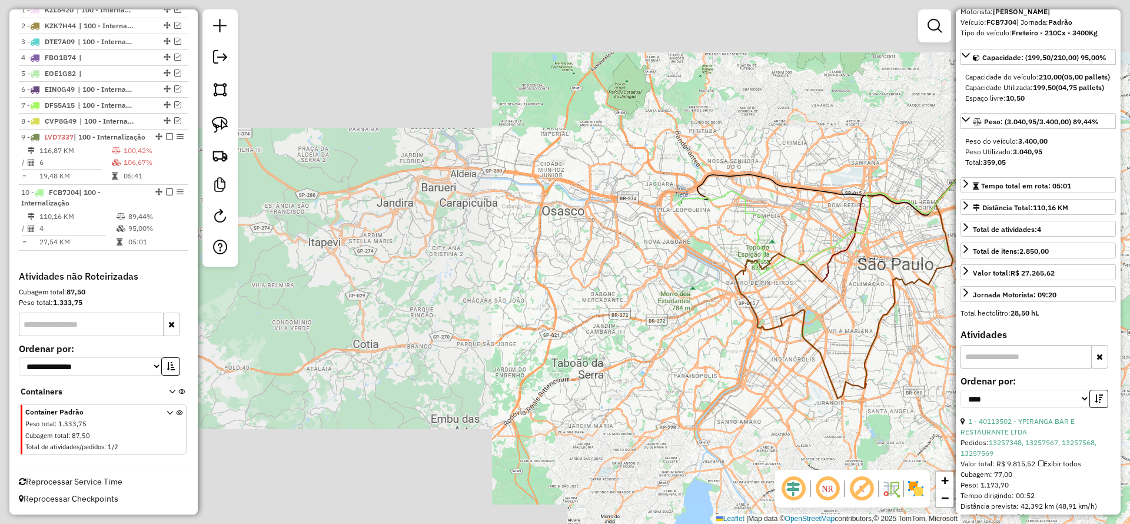
scroll to position [88, 0]
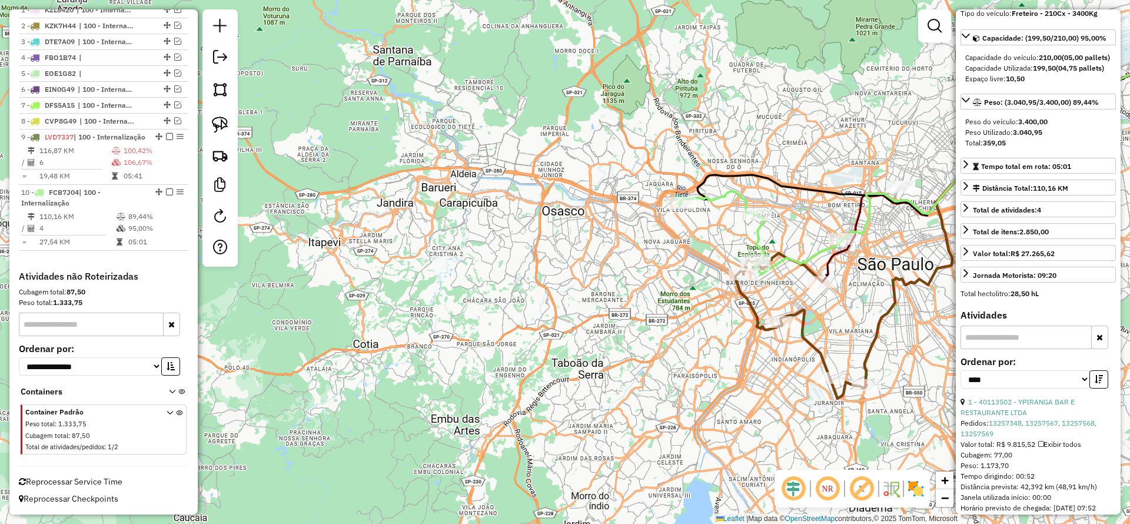
click at [1046, 418] on div "1 - 40113502 - YPIRANGA BAR E RESTAURANTE LTDA" at bounding box center [1038, 407] width 155 height 21
click at [1040, 417] on link "1 - 40113502 - YPIRANGA BAR E RESTAURANTE LTDA" at bounding box center [1018, 406] width 114 height 19
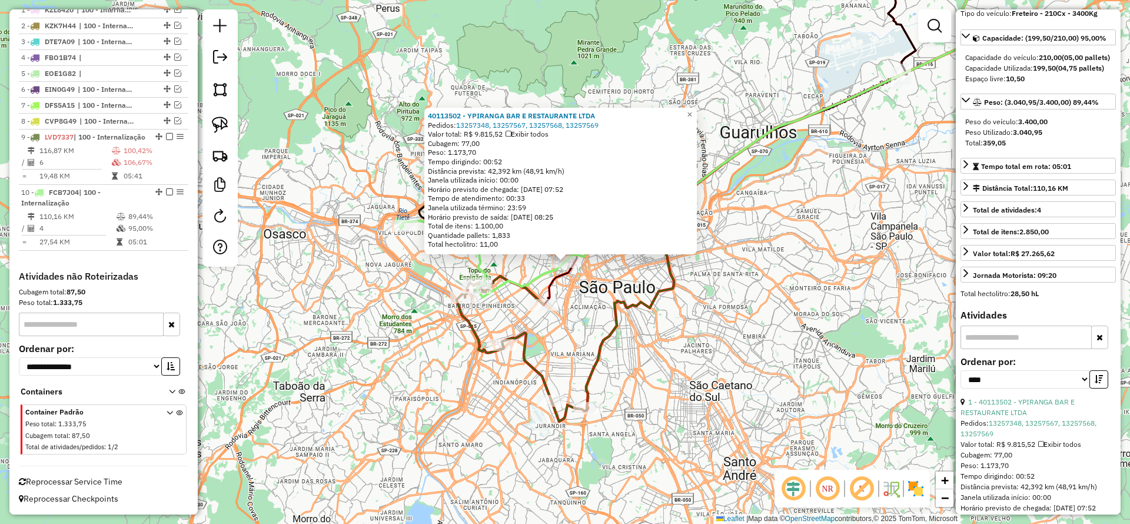
click at [642, 356] on div "40113502 - YPIRANGA BAR E RESTAURANTE LTDA Pedidos: 13257348, 13257567, 1325756…" at bounding box center [565, 262] width 1130 height 524
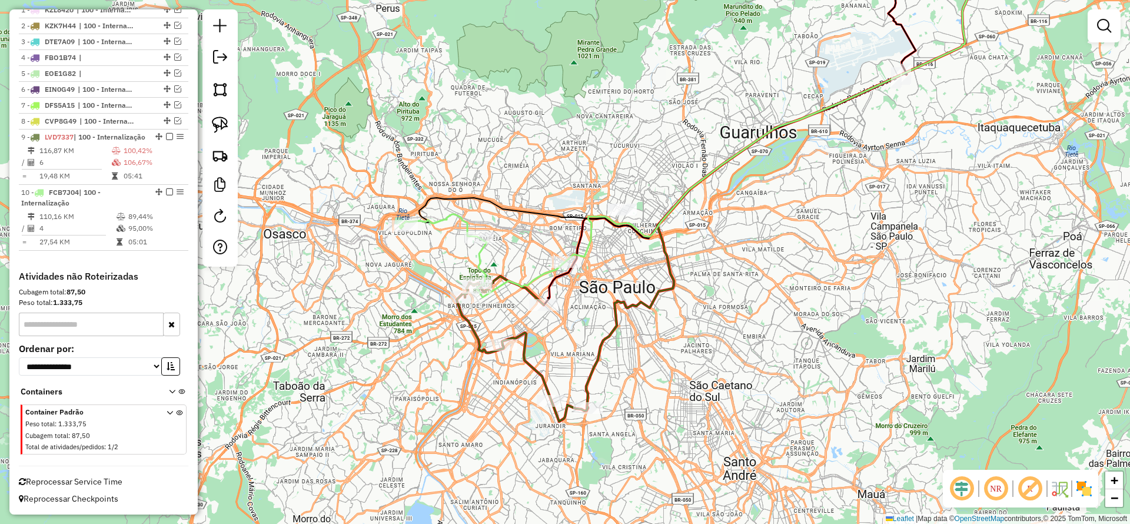
click at [478, 324] on icon at bounding box center [522, 348] width 131 height 145
select select "*********"
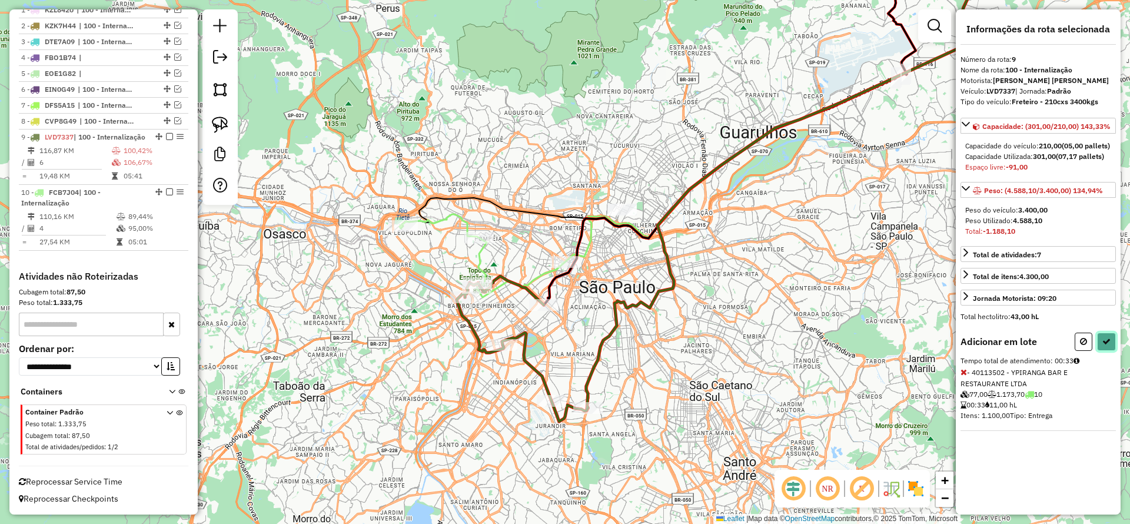
click at [1106, 346] on icon at bounding box center [1107, 341] width 8 height 8
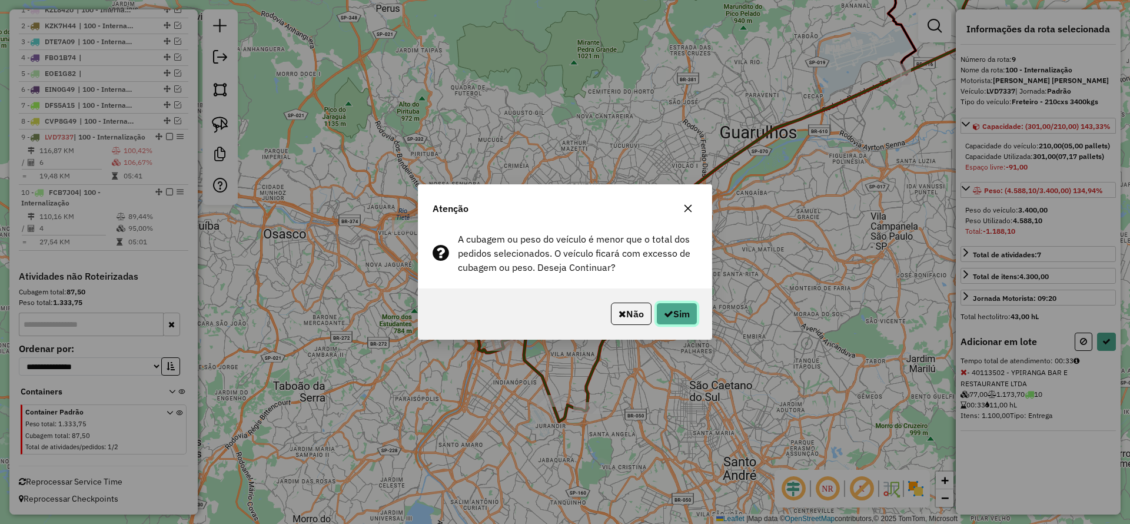
click at [678, 304] on button "Sim" at bounding box center [676, 314] width 41 height 22
select select "*********"
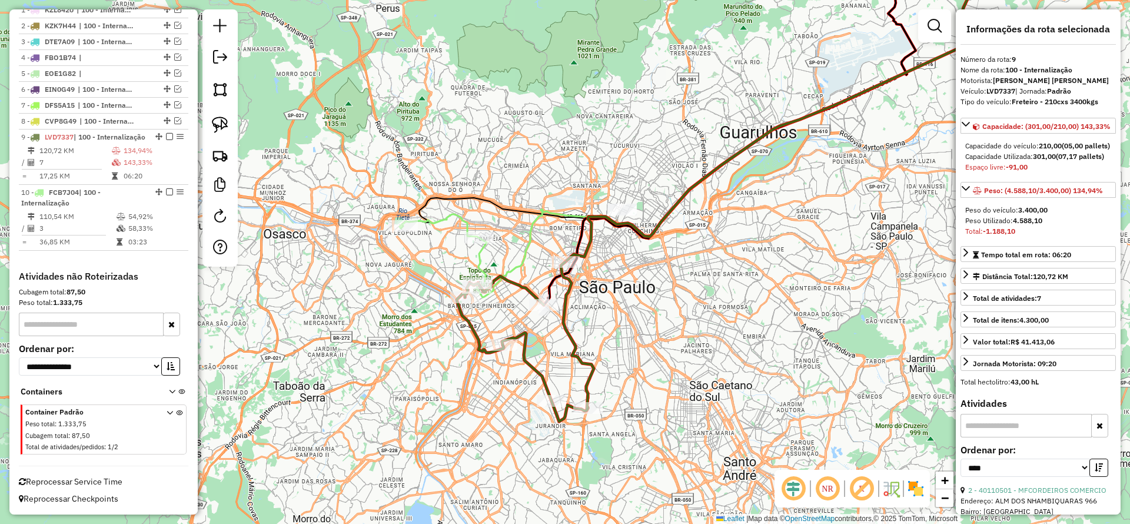
click at [529, 286] on icon at bounding box center [525, 342] width 137 height 160
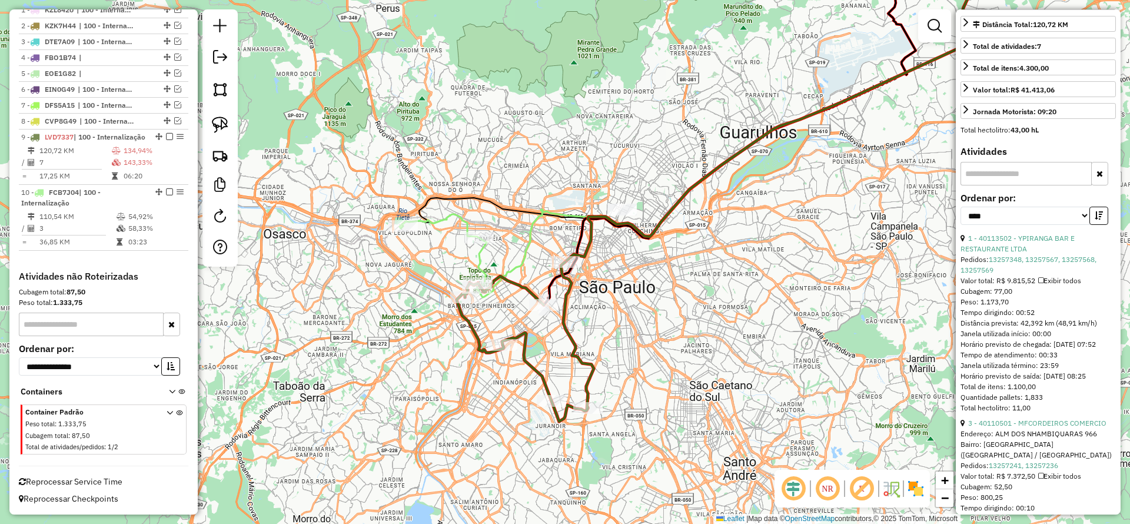
scroll to position [353, 0]
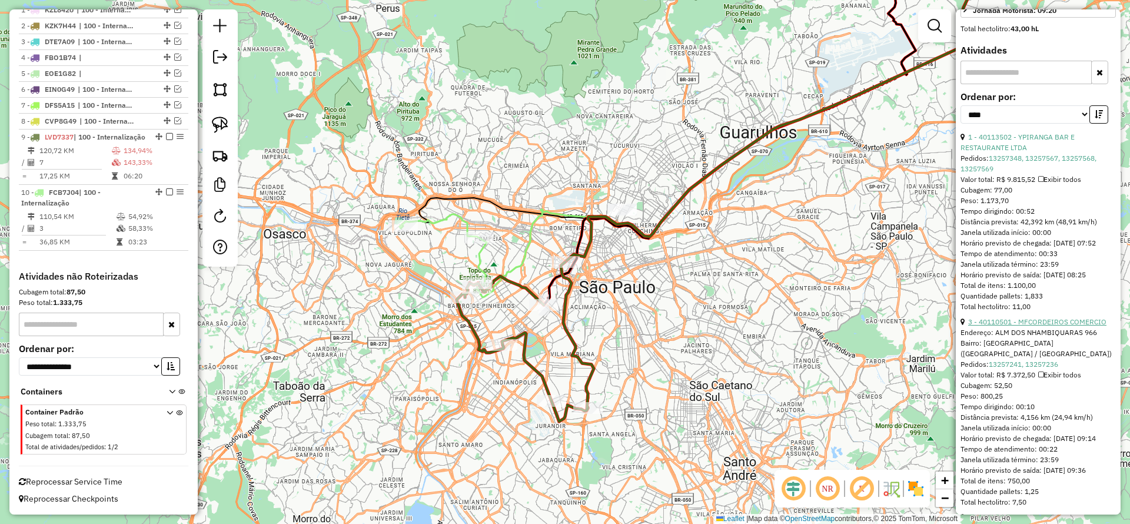
click at [1066, 326] on link "3 - 40110501 - MFCORDEIROS COMERCIO" at bounding box center [1037, 321] width 138 height 9
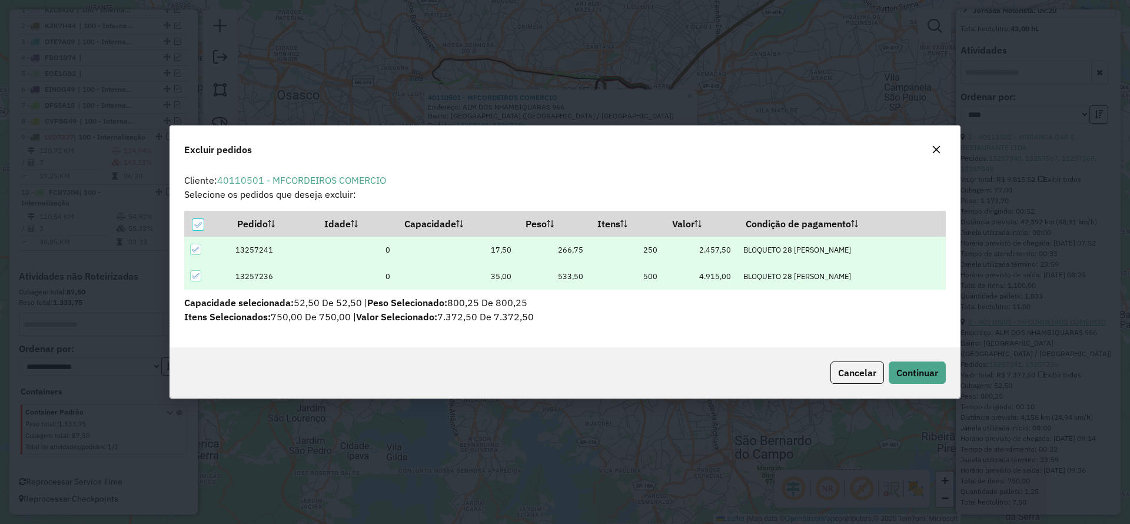
scroll to position [0, 0]
click at [931, 144] on button "button" at bounding box center [936, 149] width 19 height 19
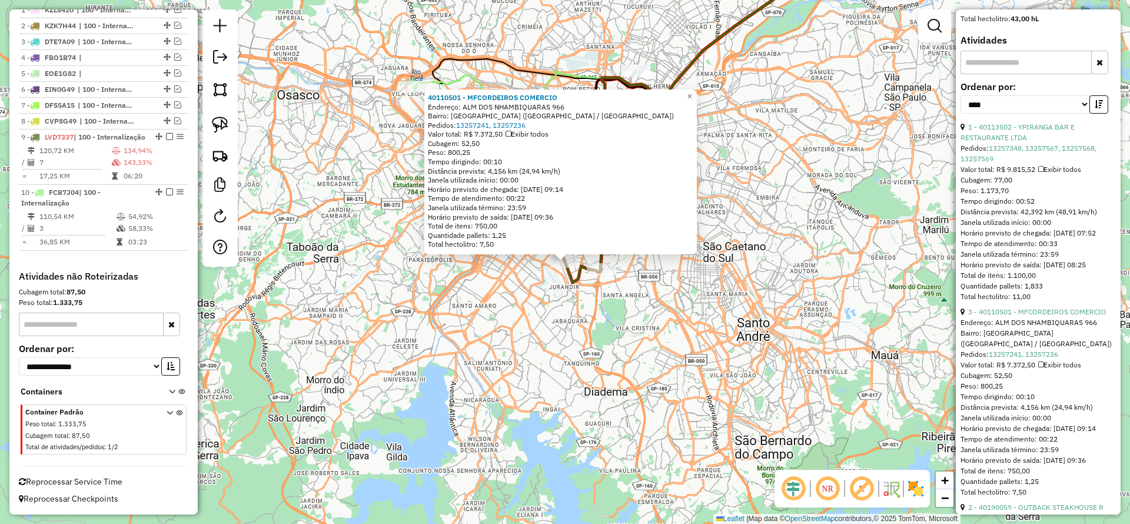
scroll to position [530, 0]
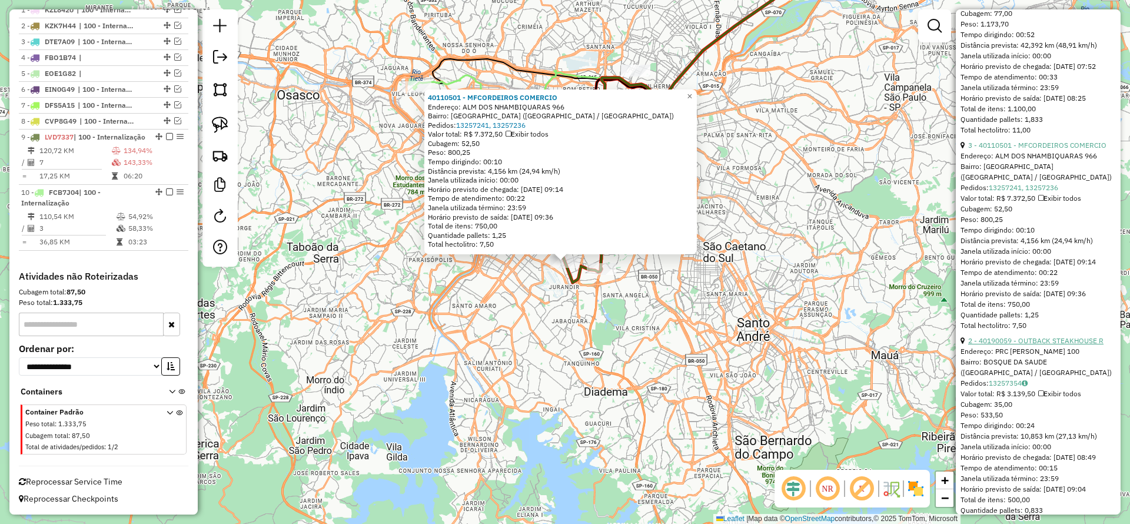
click at [1015, 345] on link "2 - 40190059 - OUTBACK STEAKHOUSE R" at bounding box center [1035, 340] width 135 height 9
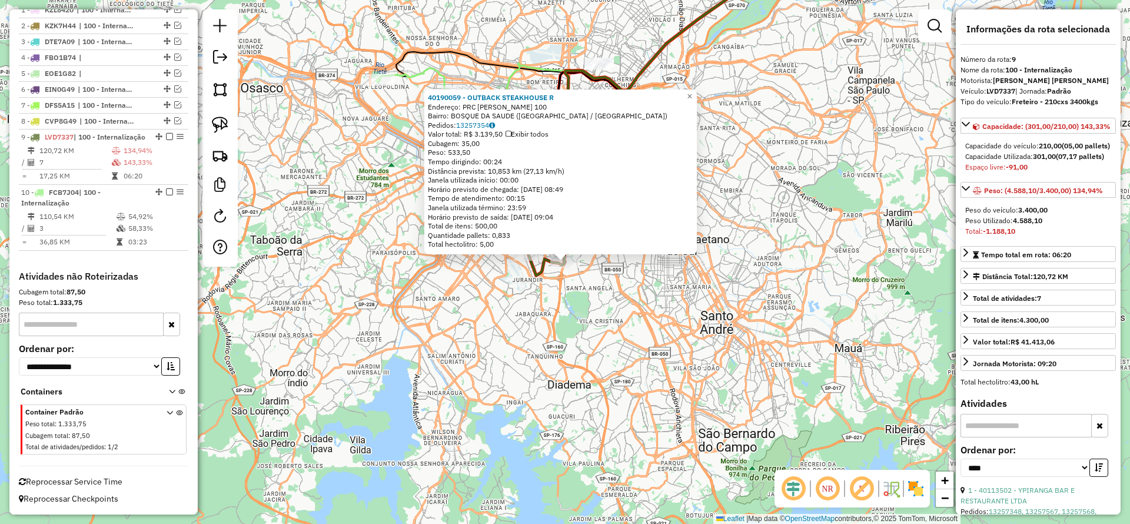
scroll to position [265, 0]
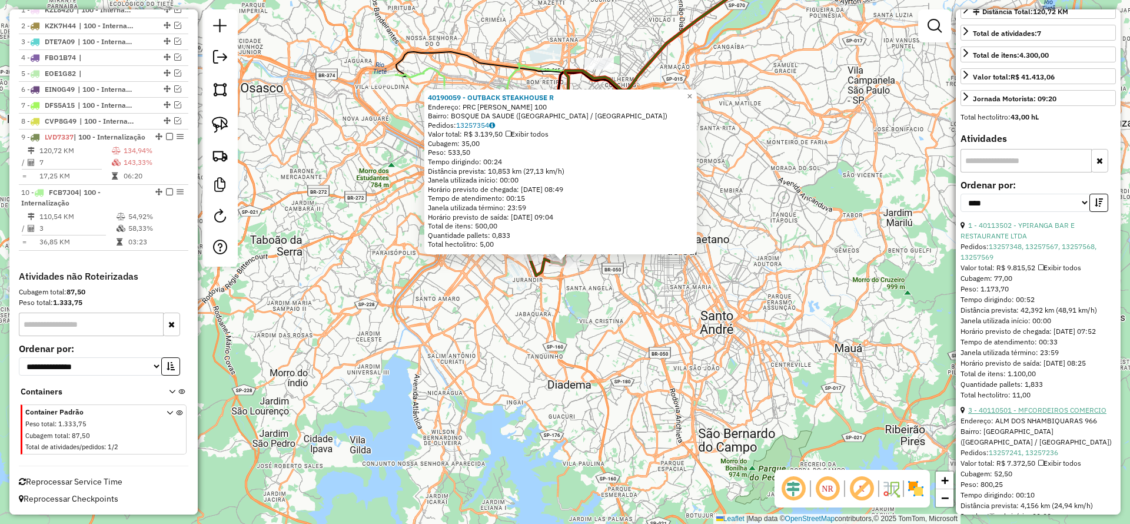
click at [1036, 414] on link "3 - 40110501 - MFCORDEIROS COMERCIO" at bounding box center [1037, 410] width 138 height 9
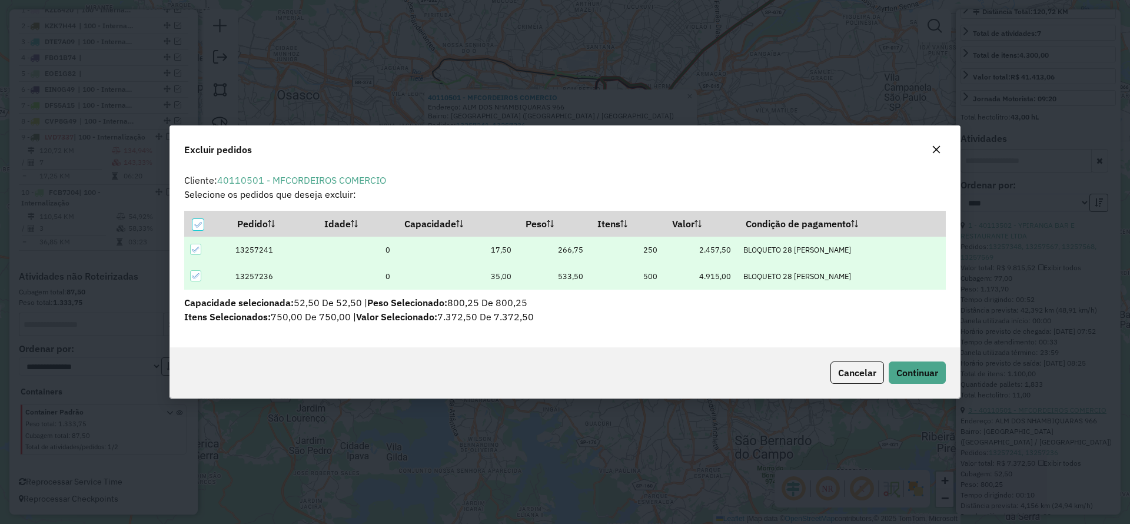
scroll to position [0, 0]
click at [910, 377] on span "Continuar" at bounding box center [918, 373] width 42 height 12
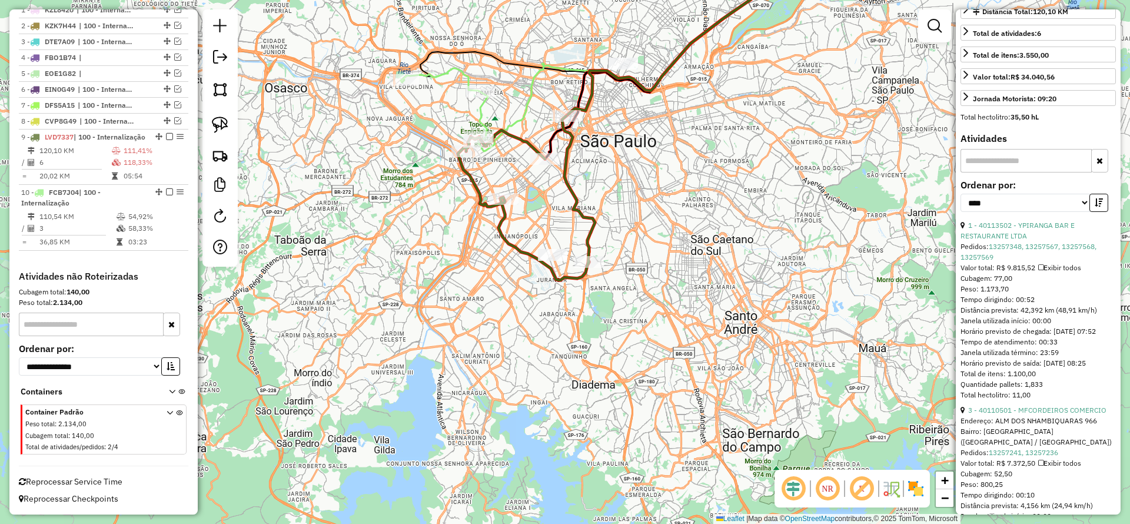
drag, startPoint x: 723, startPoint y: 284, endPoint x: 573, endPoint y: 206, distance: 169.6
click at [697, 270] on div "Janela de atendimento Grade de atendimento Capacidade Transportadoras Veículos …" at bounding box center [565, 262] width 1130 height 524
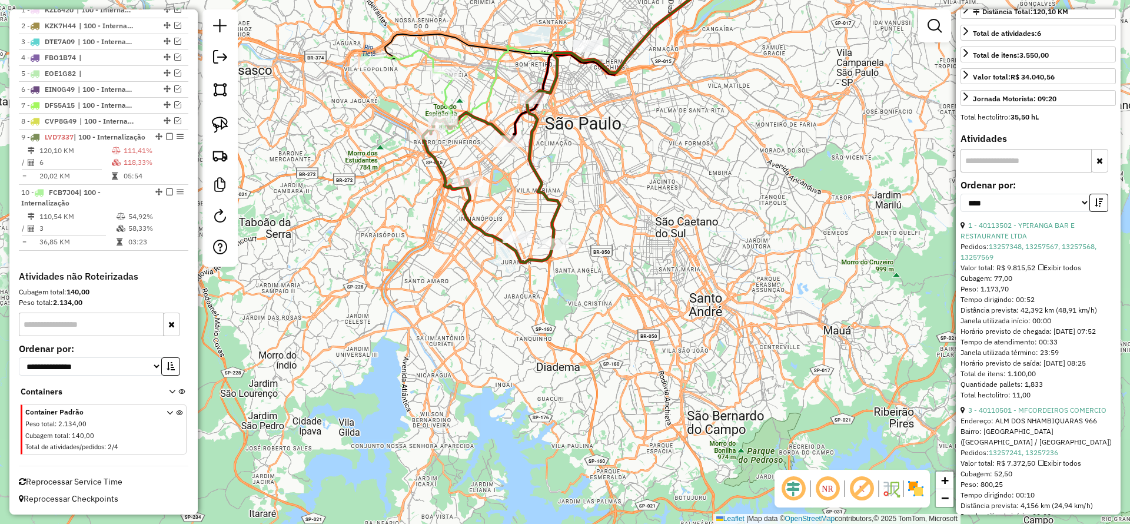
click at [532, 157] on icon at bounding box center [491, 180] width 137 height 164
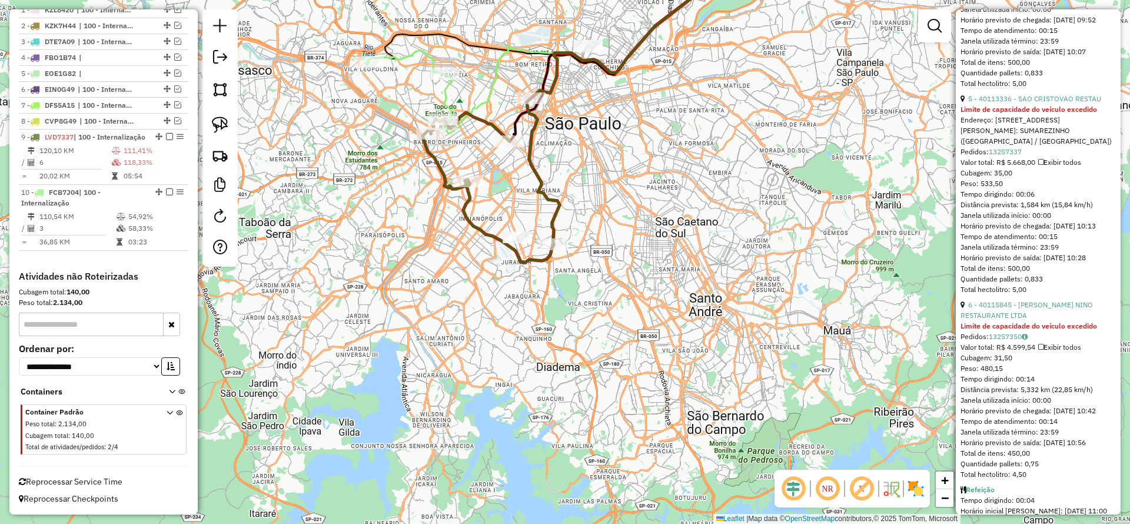
scroll to position [1253, 0]
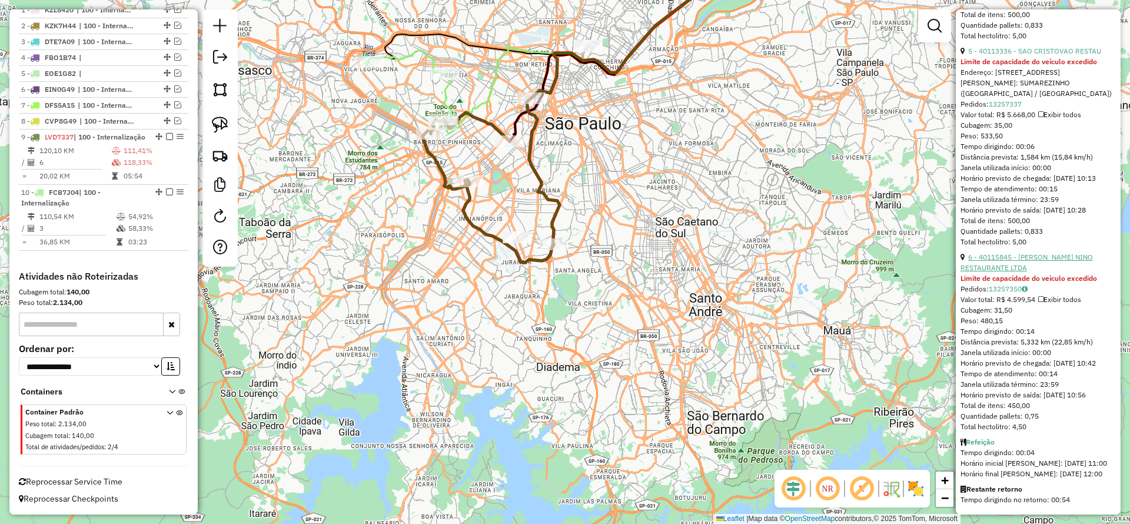
click at [1019, 253] on link "6 - 40115845 - [PERSON_NAME] NINO RESTAURANTE LTDA" at bounding box center [1027, 262] width 132 height 19
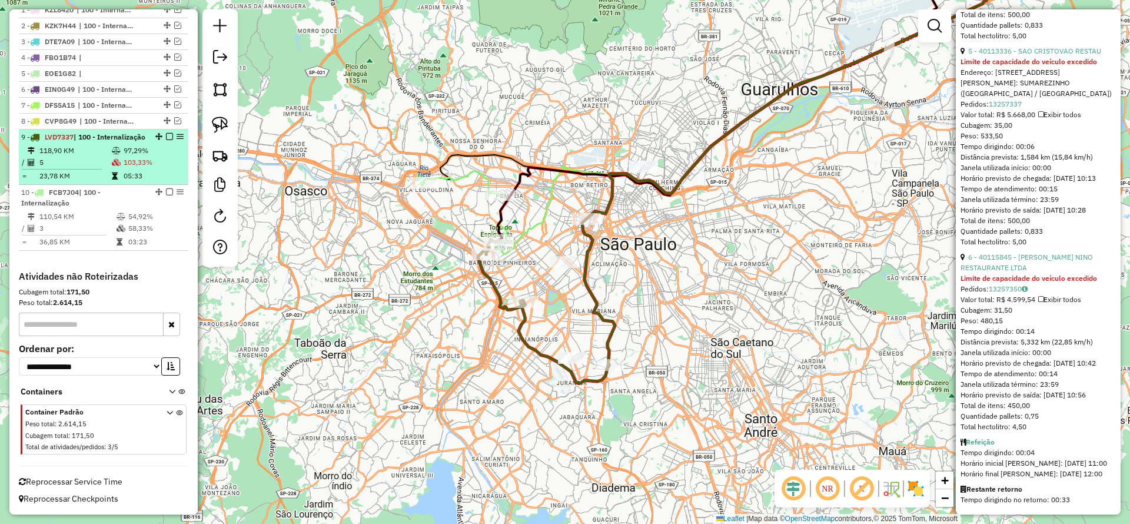
scroll to position [276, 0]
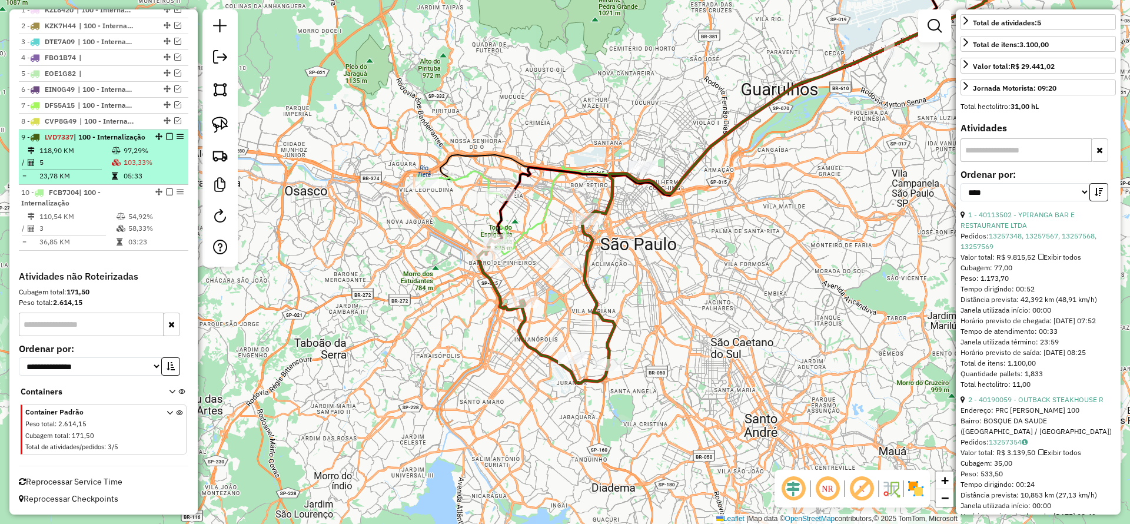
click at [168, 133] on em at bounding box center [169, 136] width 7 height 7
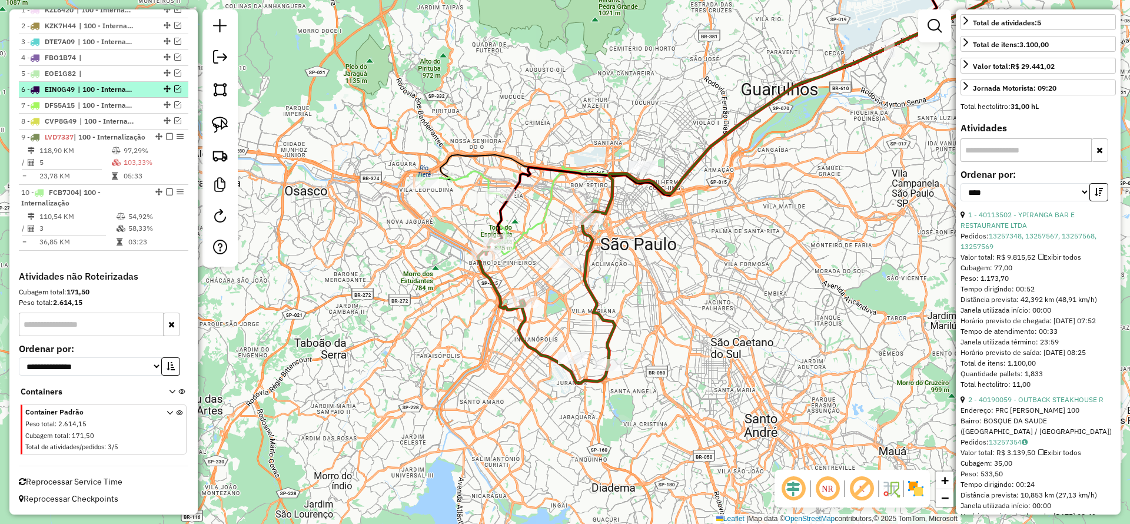
scroll to position [438, 0]
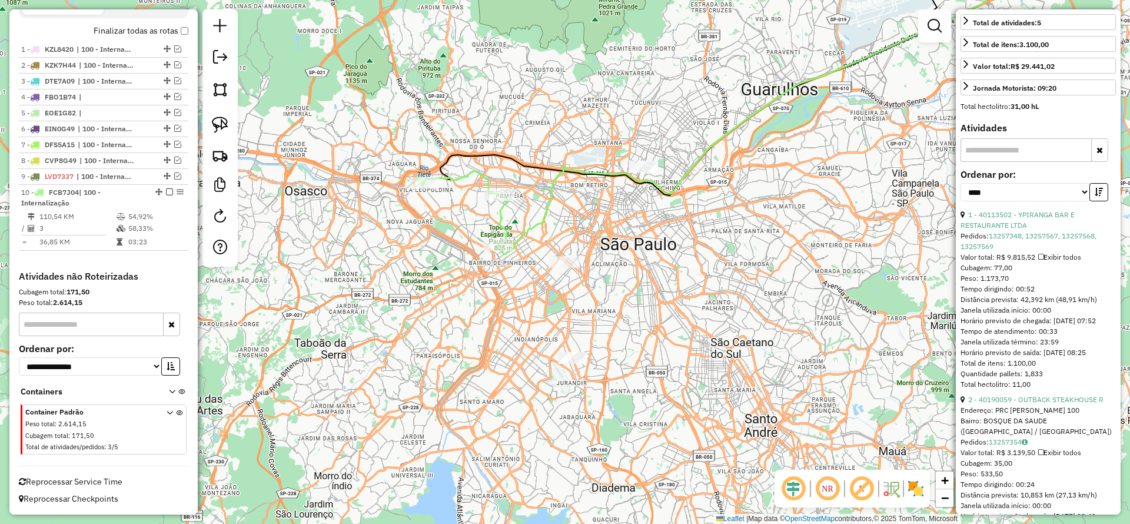
click at [562, 190] on div "Janela de atendimento Grade de atendimento Capacidade Transportadoras Veículos …" at bounding box center [565, 262] width 1130 height 524
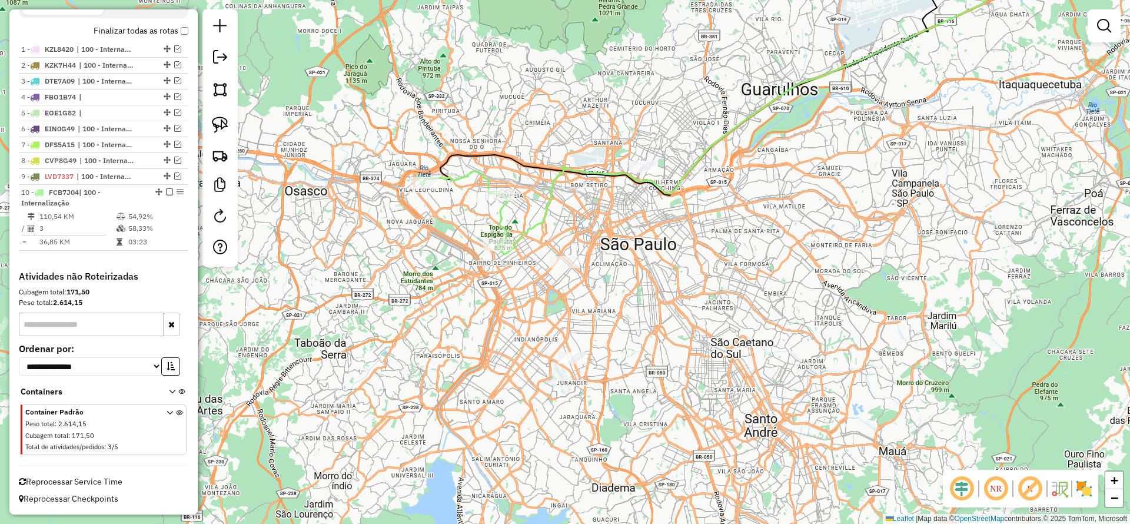
click at [553, 190] on icon at bounding box center [744, 101] width 492 height 307
select select "*********"
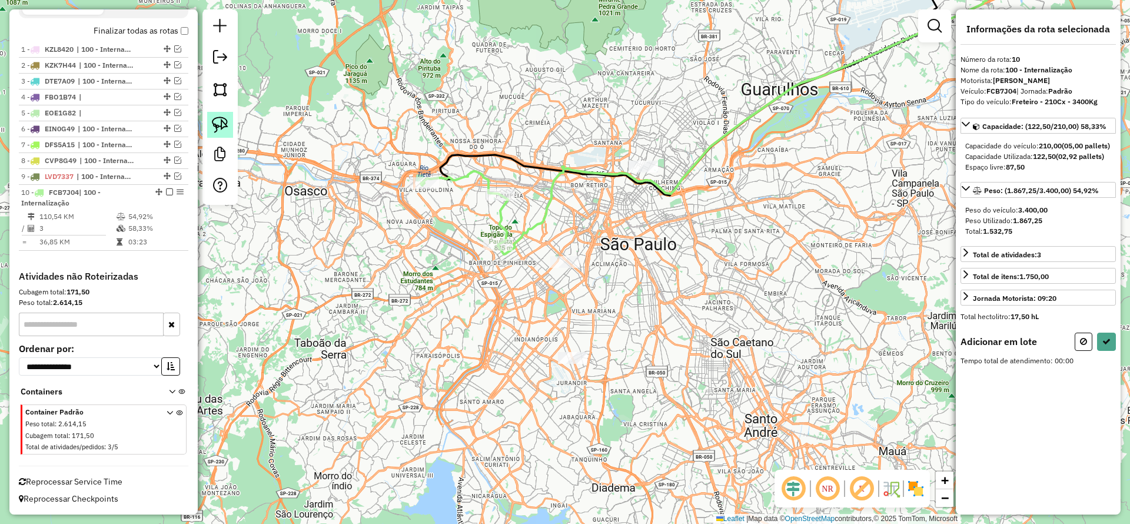
click at [217, 127] on img at bounding box center [220, 125] width 16 height 16
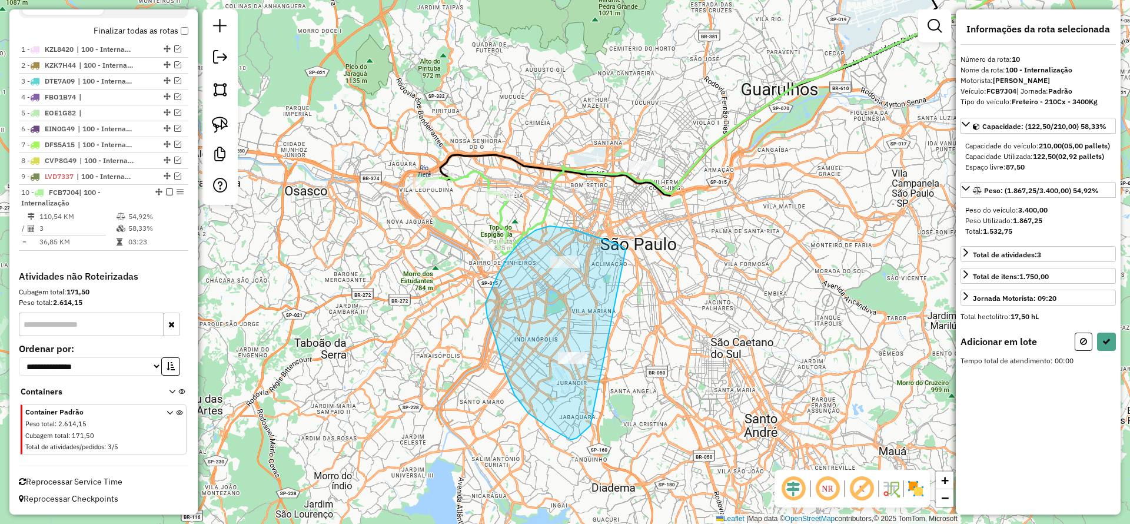
drag, startPoint x: 570, startPoint y: 228, endPoint x: 594, endPoint y: 424, distance: 196.9
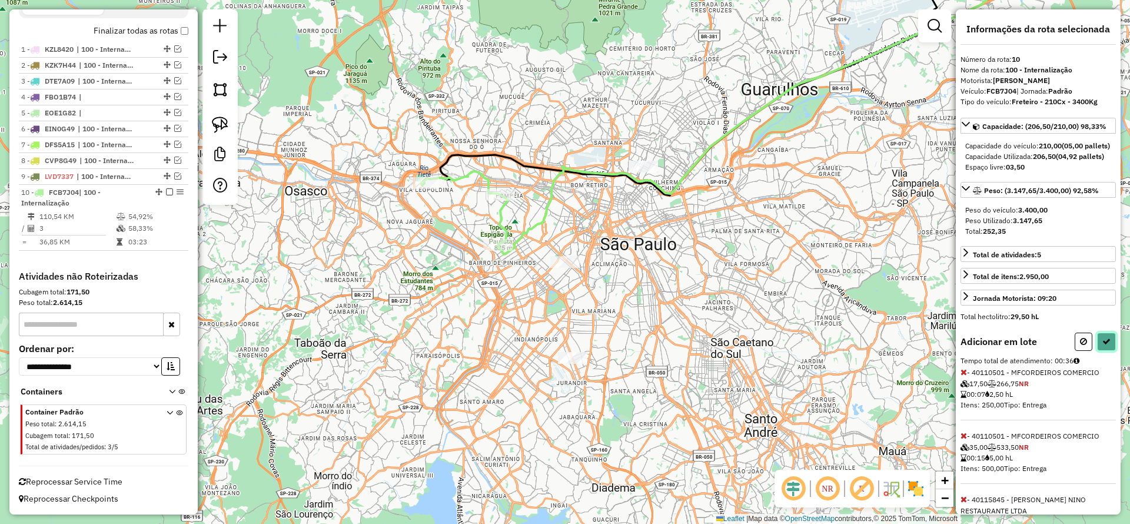
click at [1103, 346] on icon at bounding box center [1107, 341] width 8 height 8
select select "*********"
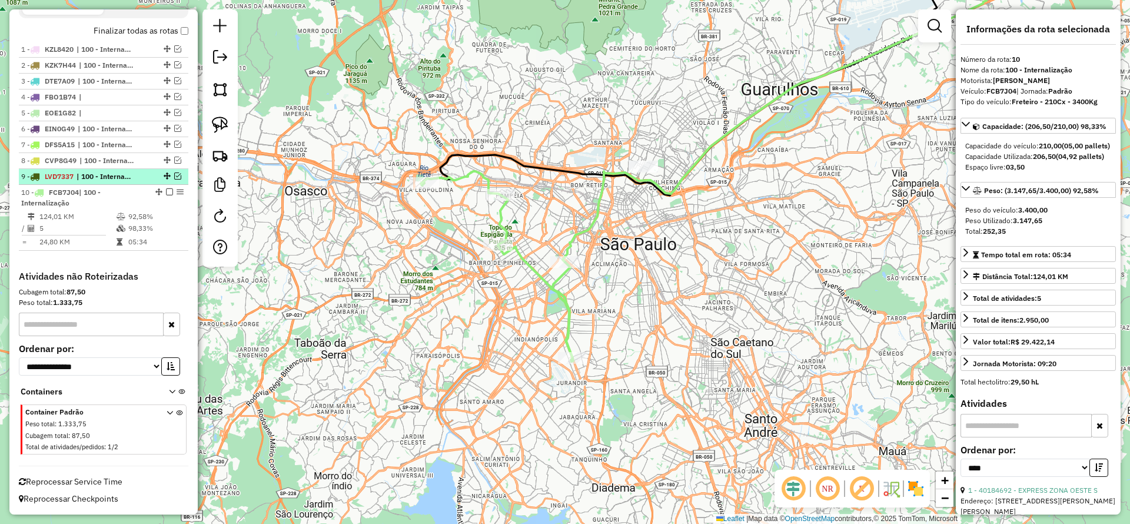
click at [174, 177] on em at bounding box center [177, 175] width 7 height 7
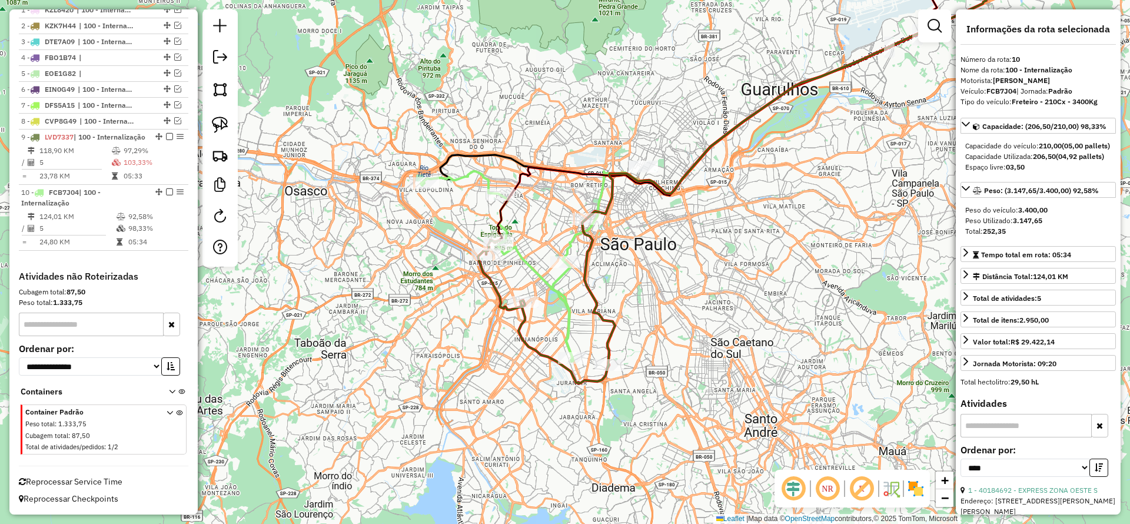
drag, startPoint x: 595, startPoint y: 310, endPoint x: 774, endPoint y: 316, distance: 178.5
click at [595, 309] on icon at bounding box center [546, 301] width 137 height 164
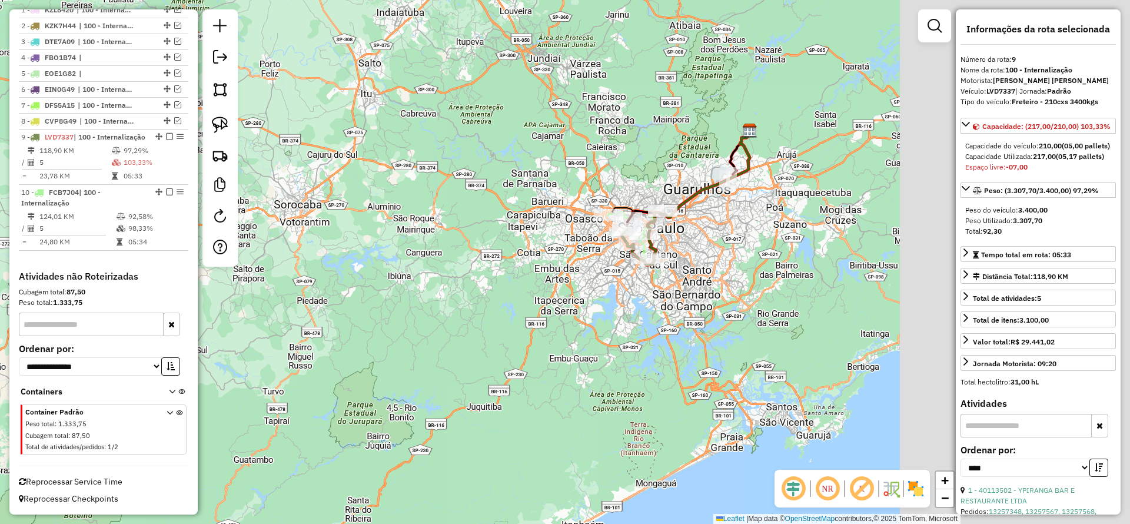
drag, startPoint x: 689, startPoint y: 399, endPoint x: 378, endPoint y: 316, distance: 321.6
click at [378, 316] on div "Janela de atendimento Grade de atendimento Capacidade Transportadoras Veículos …" at bounding box center [565, 262] width 1130 height 524
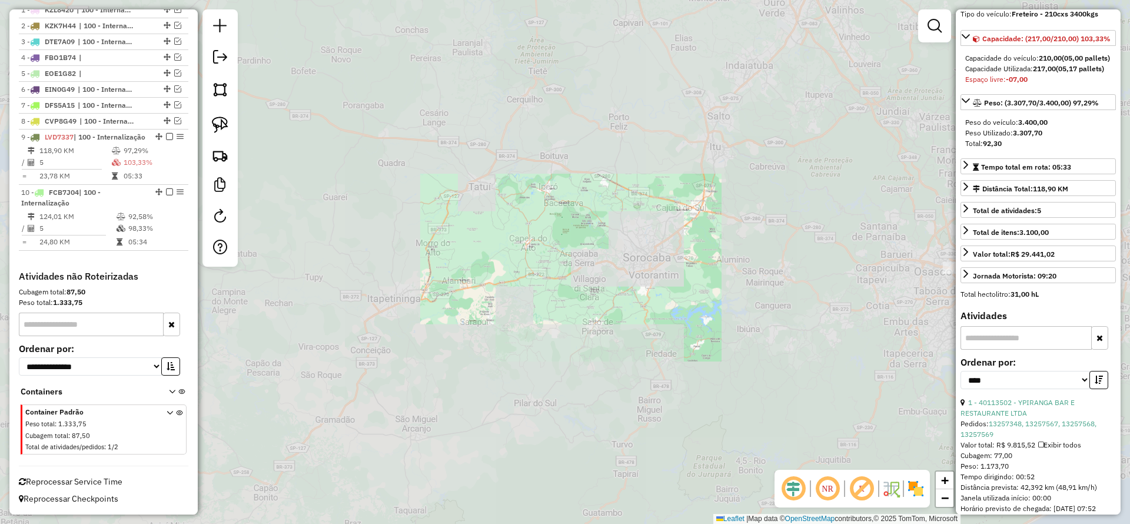
scroll to position [88, 0]
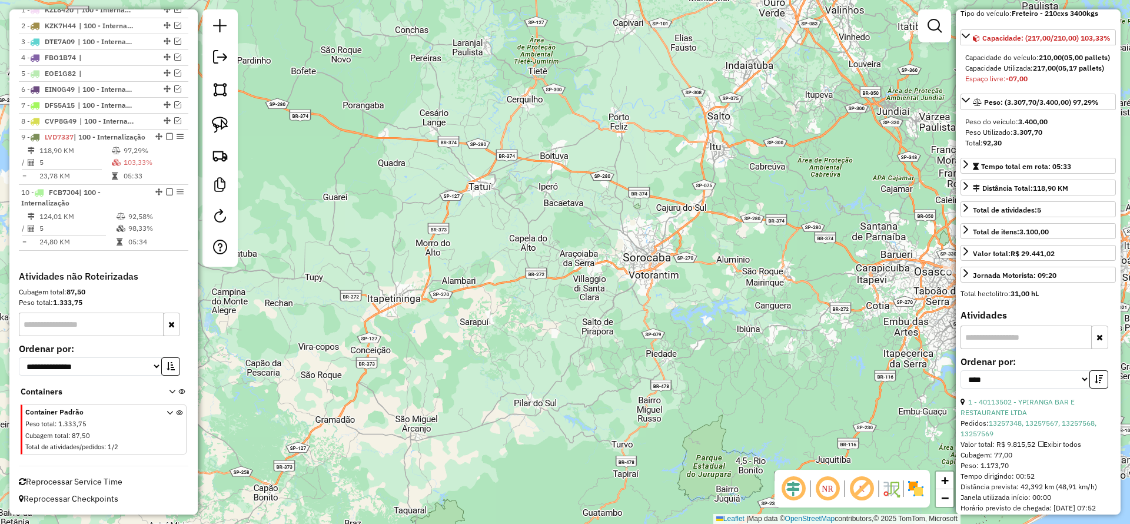
drag, startPoint x: 580, startPoint y: 365, endPoint x: 484, endPoint y: 364, distance: 96.6
click at [484, 364] on div "Janela de atendimento Grade de atendimento Capacidade Transportadoras Veículos …" at bounding box center [565, 262] width 1130 height 524
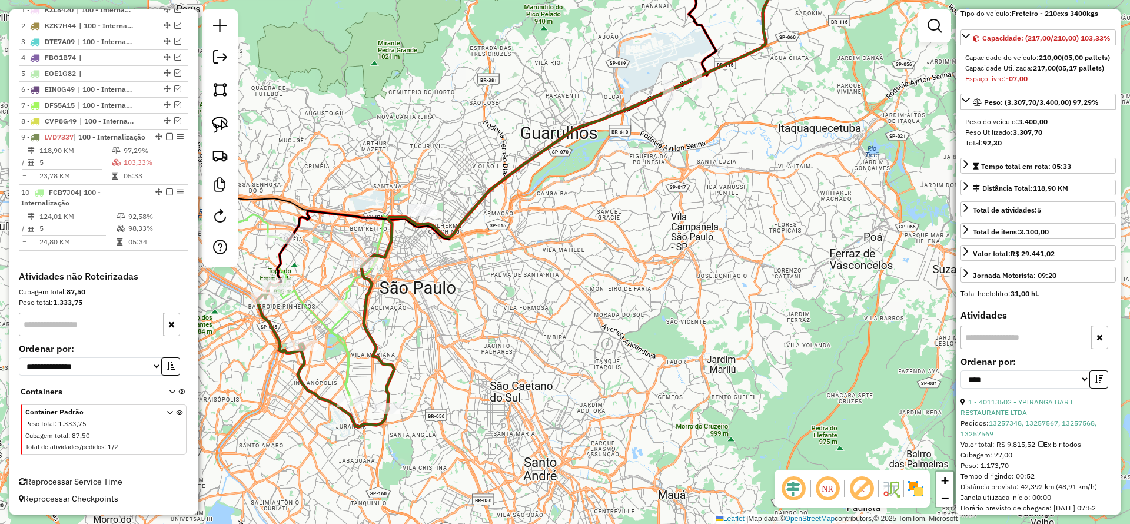
click at [367, 320] on icon at bounding box center [325, 345] width 137 height 164
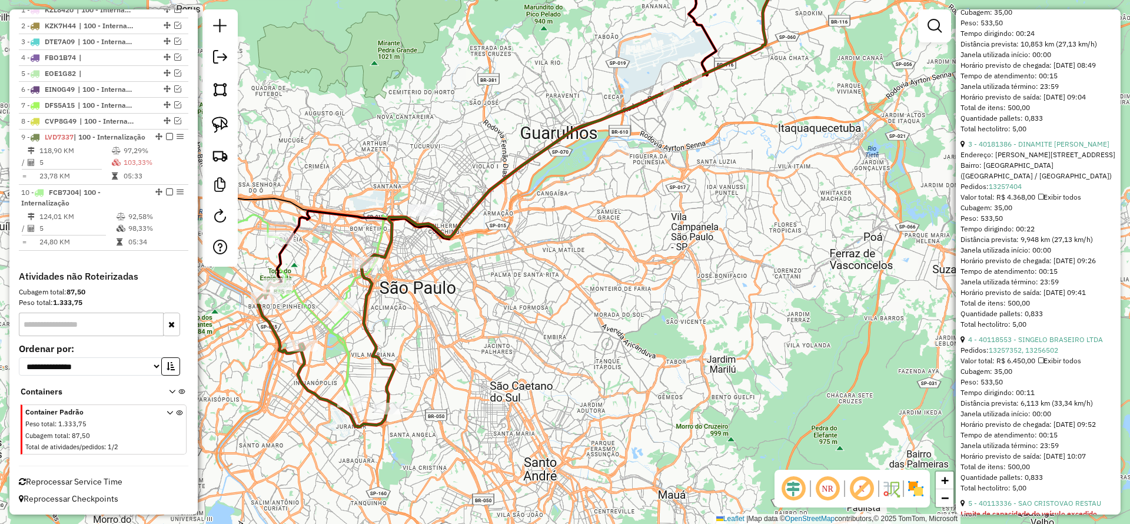
scroll to position [795, 0]
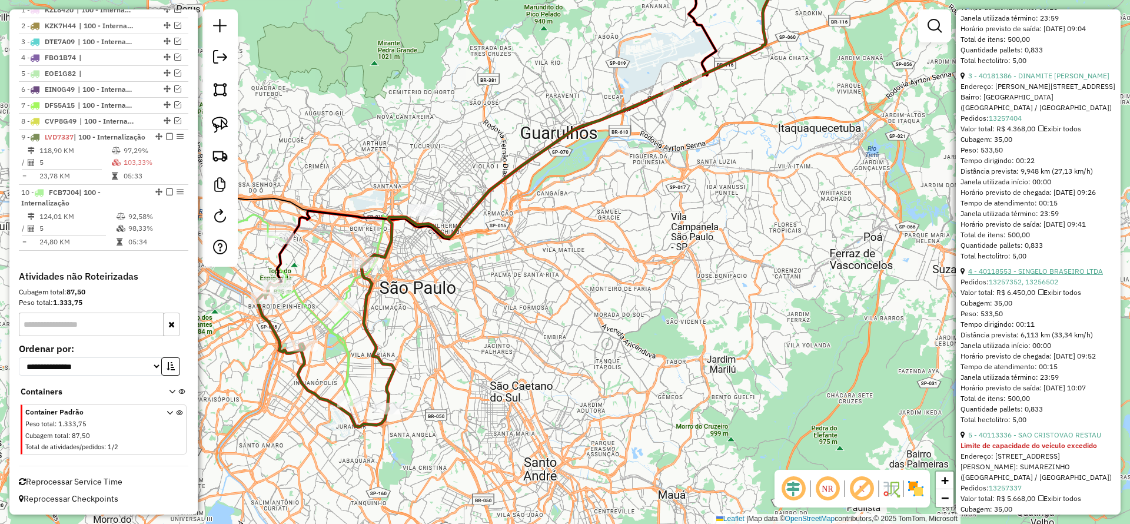
click at [1026, 276] on link "4 - 40118553 - SINGELO BRASEIRO LTDA" at bounding box center [1035, 271] width 135 height 9
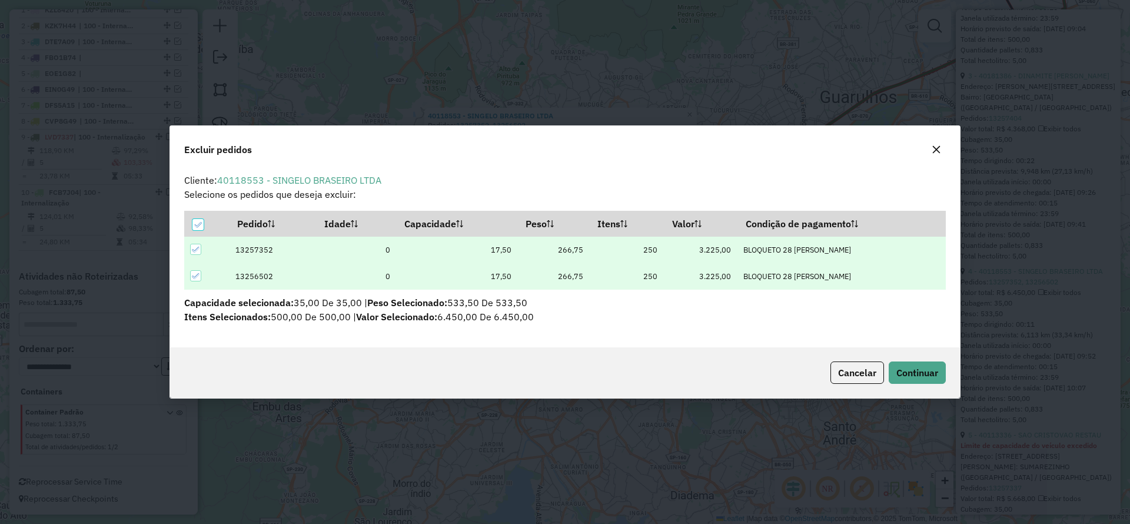
scroll to position [0, 0]
click at [924, 376] on span "Continuar" at bounding box center [918, 373] width 42 height 12
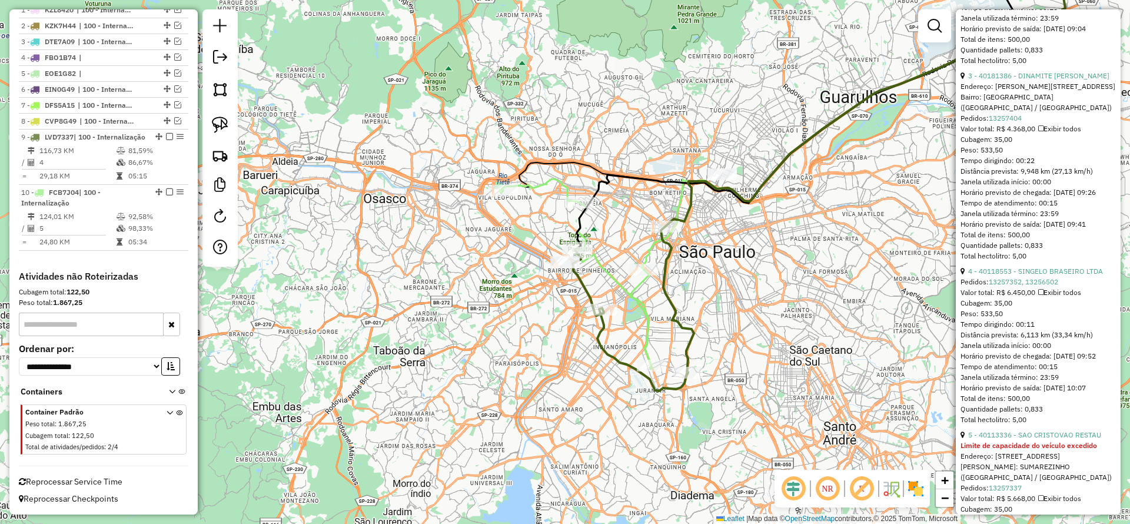
scroll to position [187, 0]
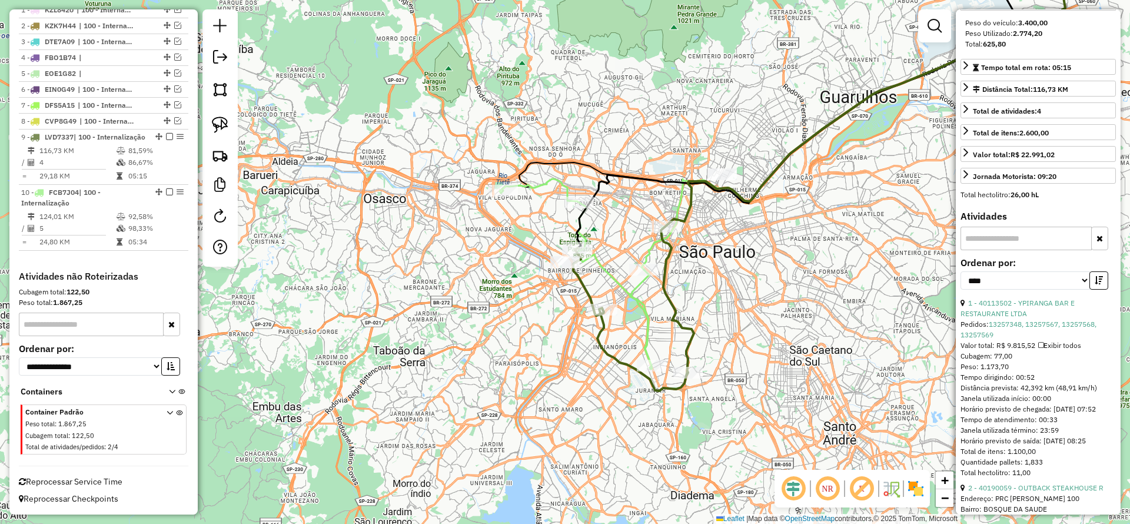
click at [649, 253] on icon at bounding box center [855, 109] width 427 height 322
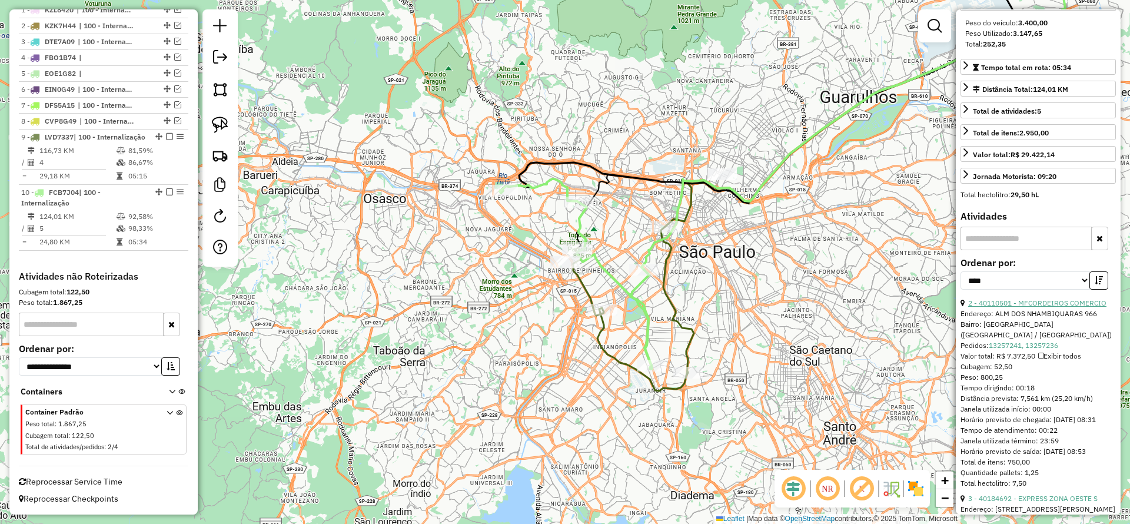
scroll to position [0, 0]
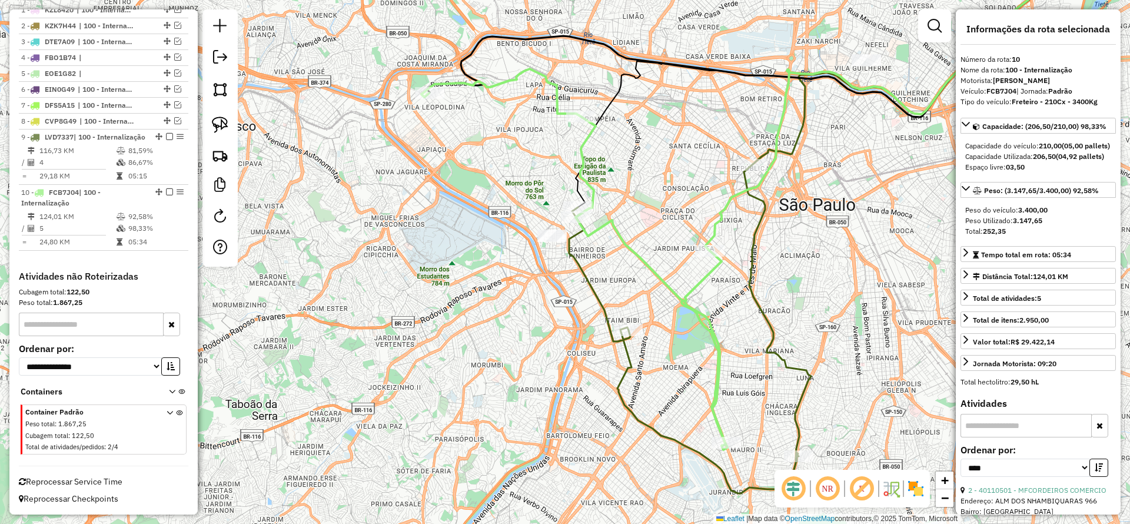
click at [578, 264] on icon at bounding box center [690, 328] width 242 height 329
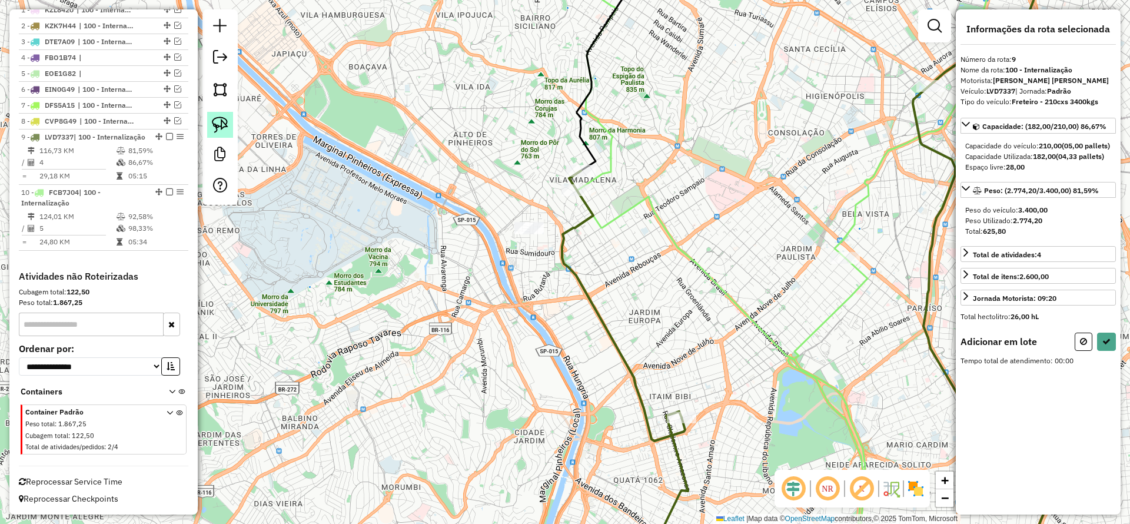
click at [227, 122] on img at bounding box center [220, 125] width 16 height 16
drag, startPoint x: 501, startPoint y: 253, endPoint x: 548, endPoint y: 229, distance: 52.9
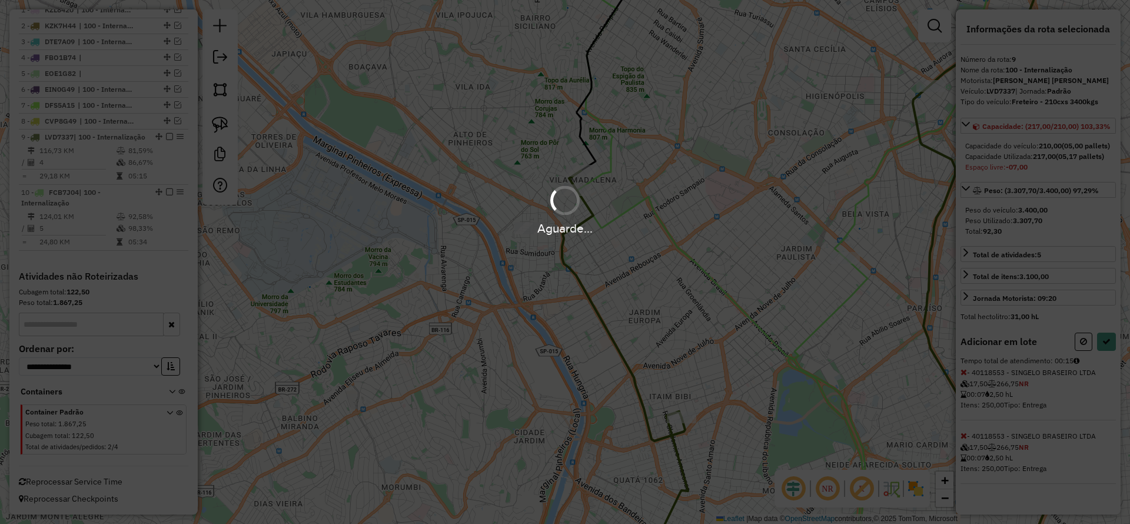
click at [1111, 357] on div "Aguarde..." at bounding box center [565, 262] width 1130 height 524
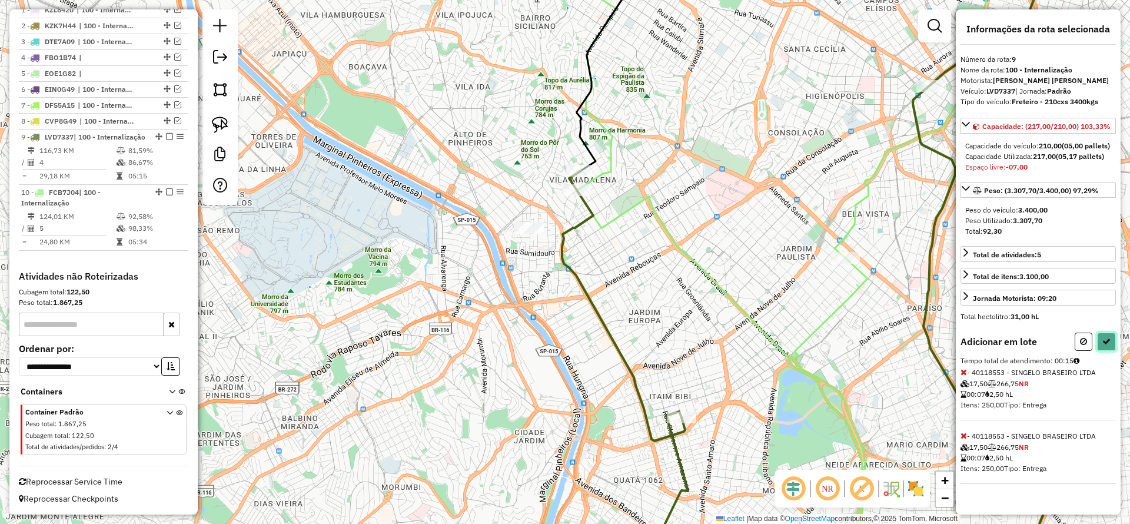
click at [1108, 351] on button at bounding box center [1106, 342] width 19 height 18
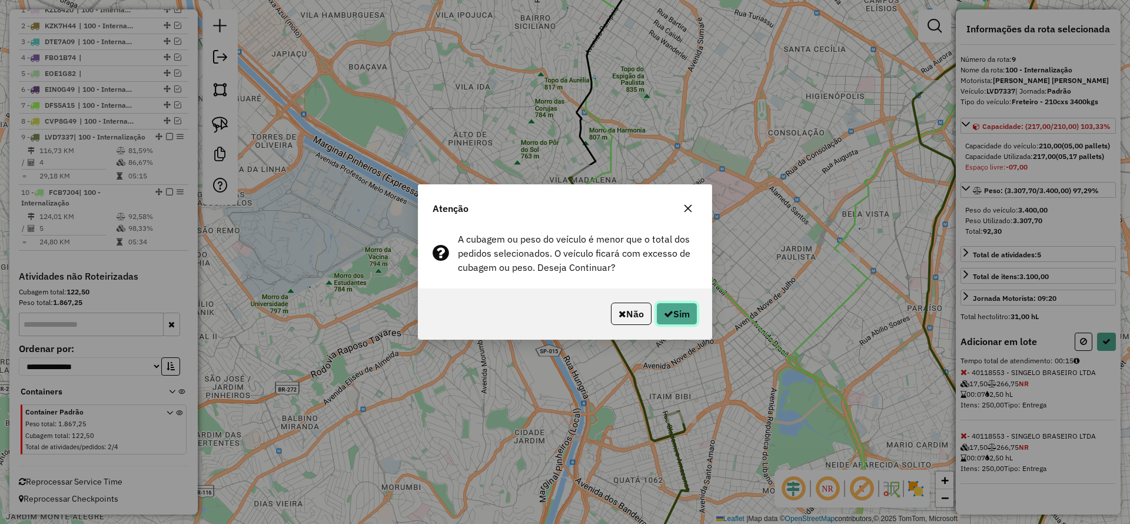
click at [682, 303] on button "Sim" at bounding box center [676, 314] width 41 height 22
select select "*********"
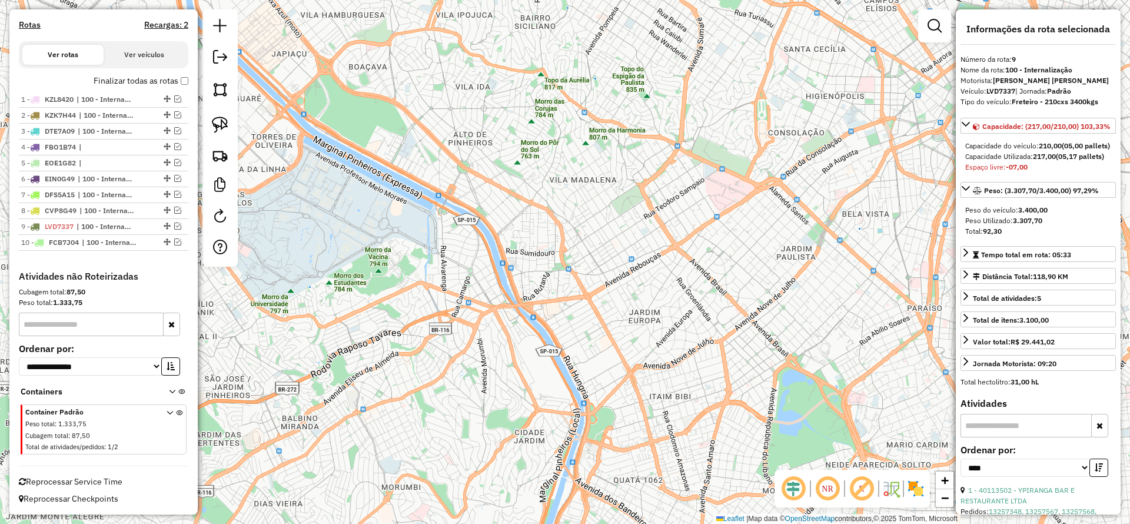
scroll to position [388, 0]
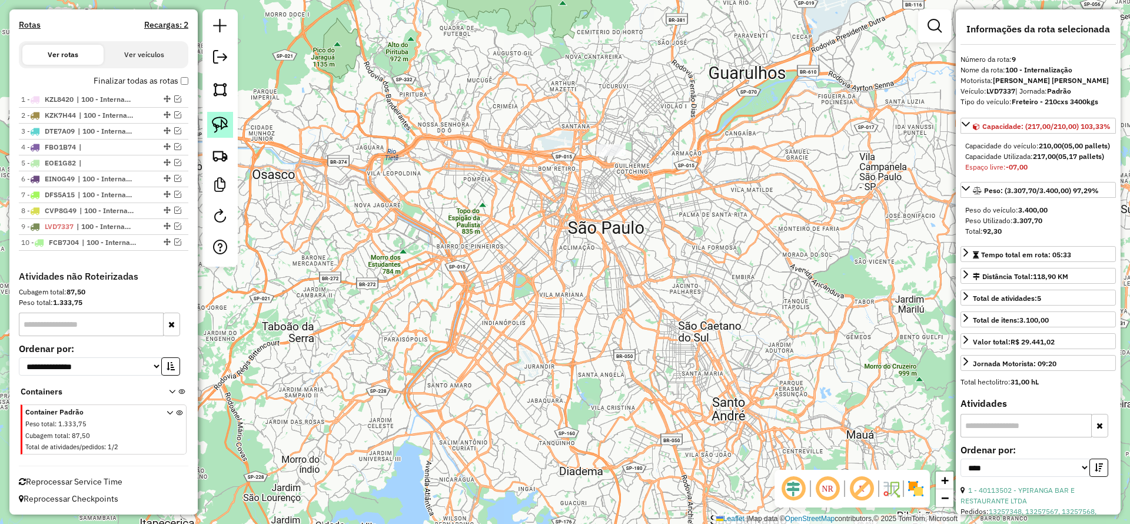
click at [225, 117] on img at bounding box center [220, 125] width 16 height 16
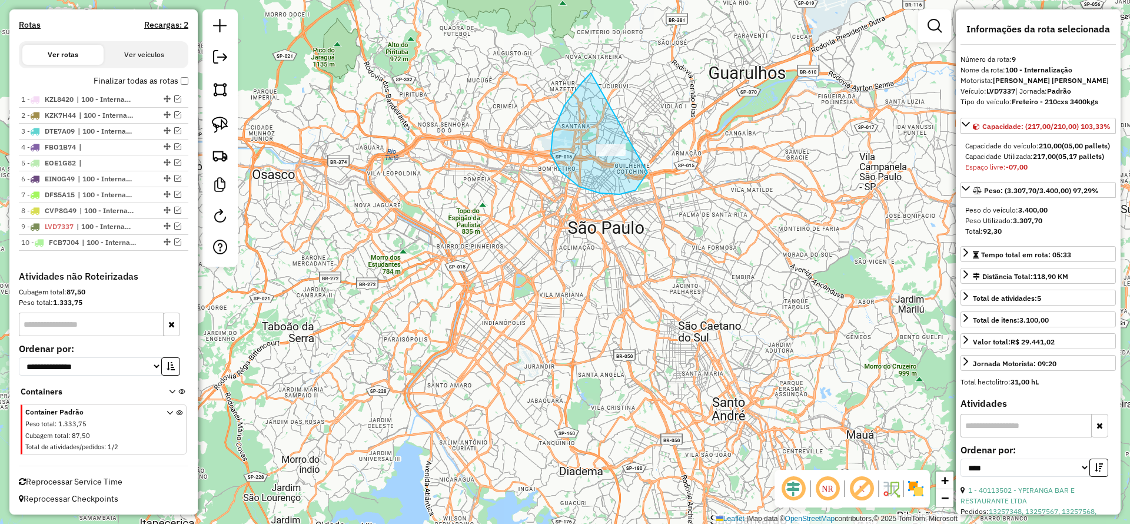
drag, startPoint x: 582, startPoint y: 82, endPoint x: 663, endPoint y: 145, distance: 102.8
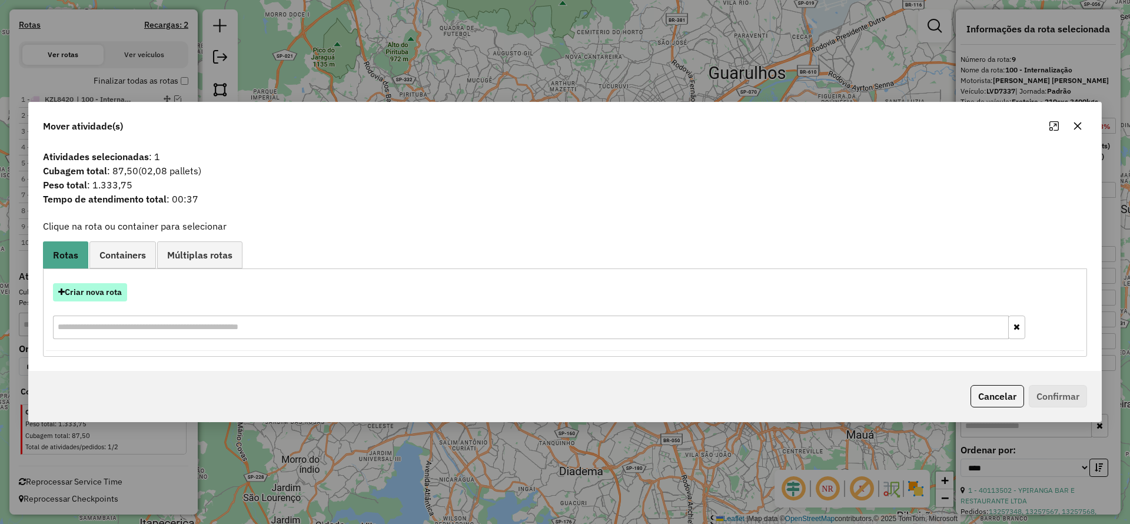
click at [101, 296] on button "Criar nova rota" at bounding box center [90, 292] width 74 height 18
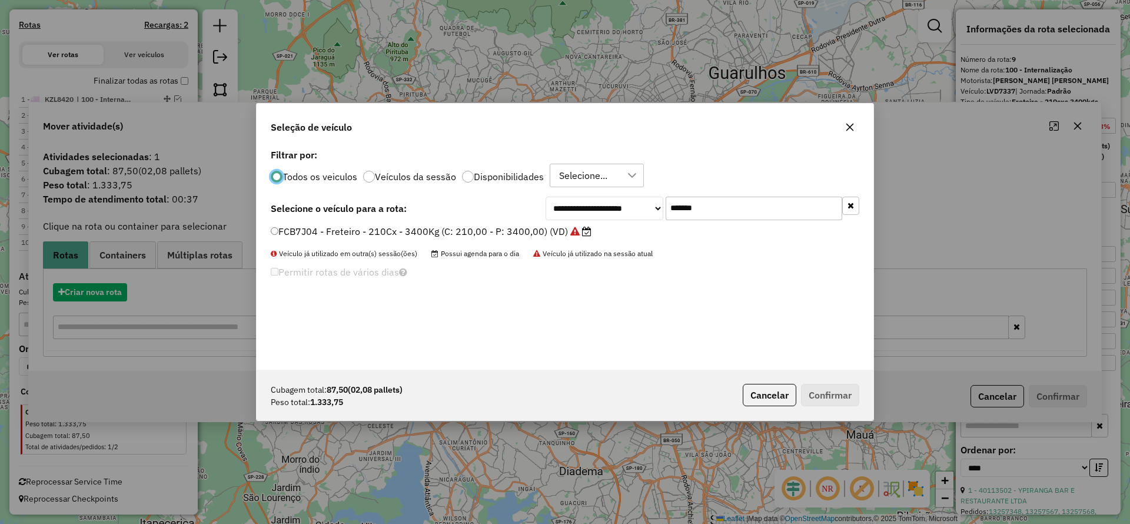
scroll to position [6, 4]
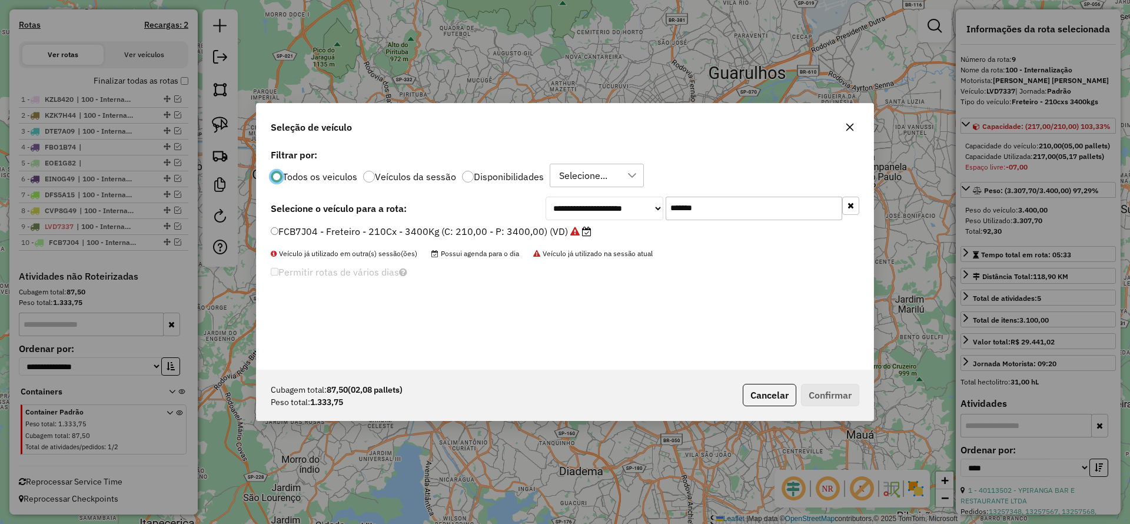
drag, startPoint x: 729, startPoint y: 203, endPoint x: 632, endPoint y: 206, distance: 97.2
click at [636, 206] on div "**********" at bounding box center [703, 209] width 314 height 24
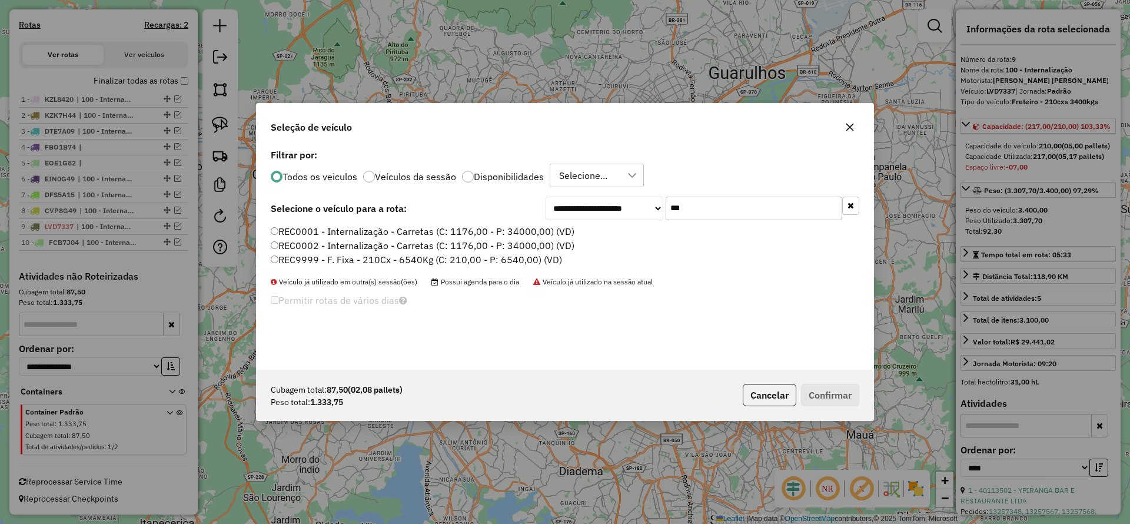
type input "***"
click at [327, 253] on label "REC9999 - F. Fixa - 210Cx - 6540Kg (C: 210,00 - P: 6540,00) (VD)" at bounding box center [416, 260] width 291 height 14
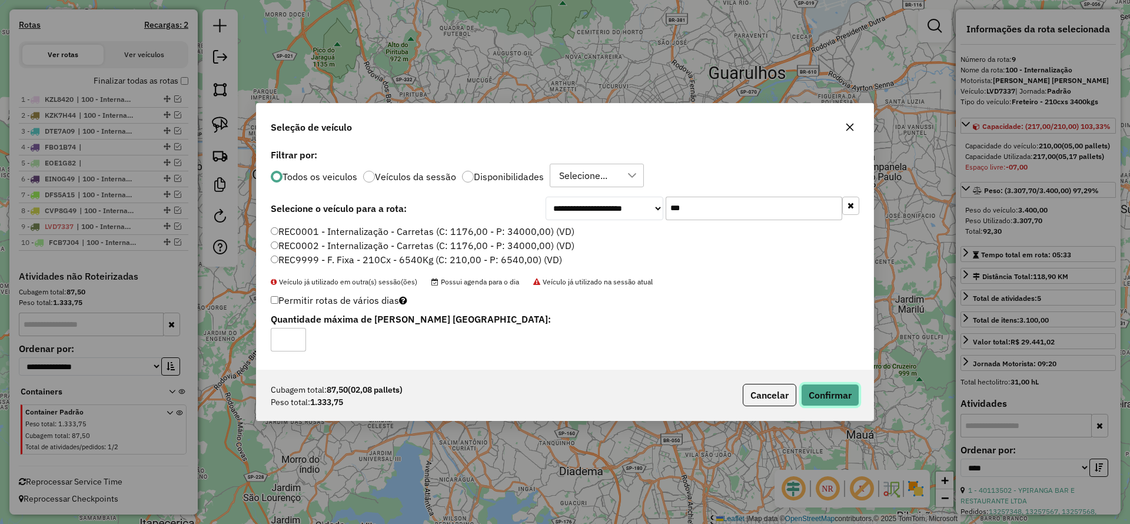
click at [828, 391] on button "Confirmar" at bounding box center [830, 395] width 58 height 22
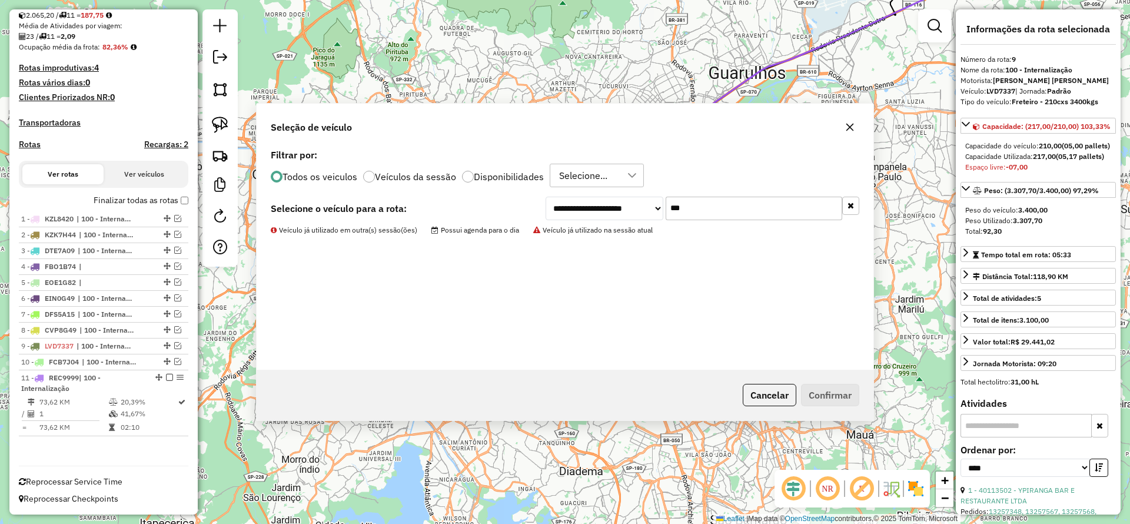
scroll to position [268, 0]
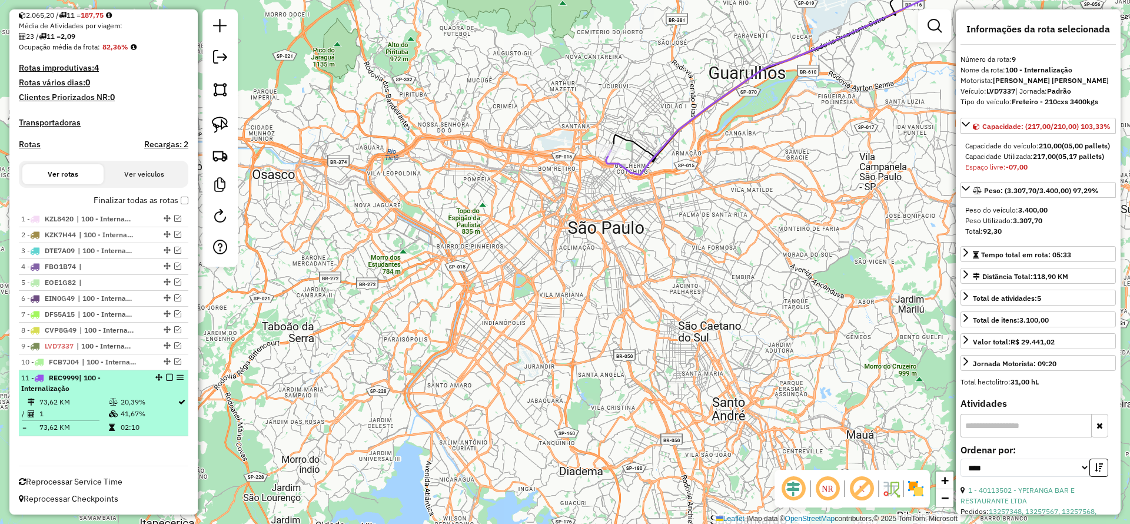
click at [166, 377] on em at bounding box center [169, 377] width 7 height 7
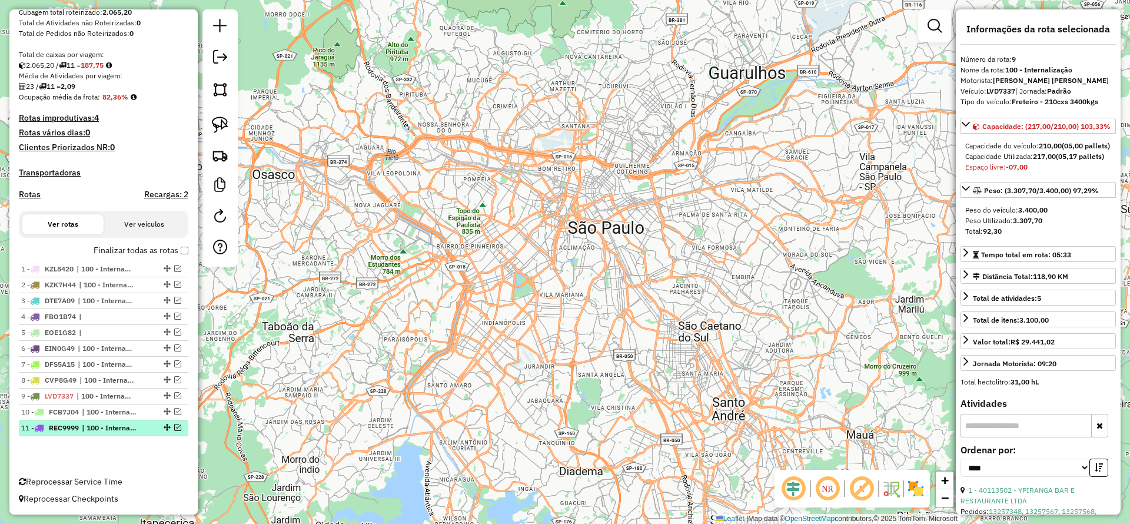
scroll to position [218, 0]
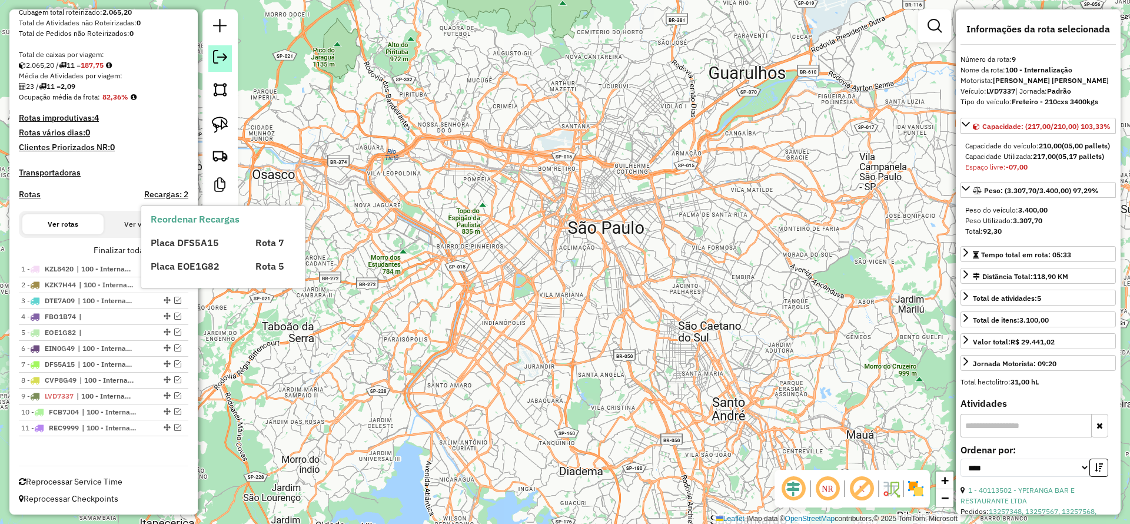
click at [223, 51] on em at bounding box center [220, 57] width 14 height 14
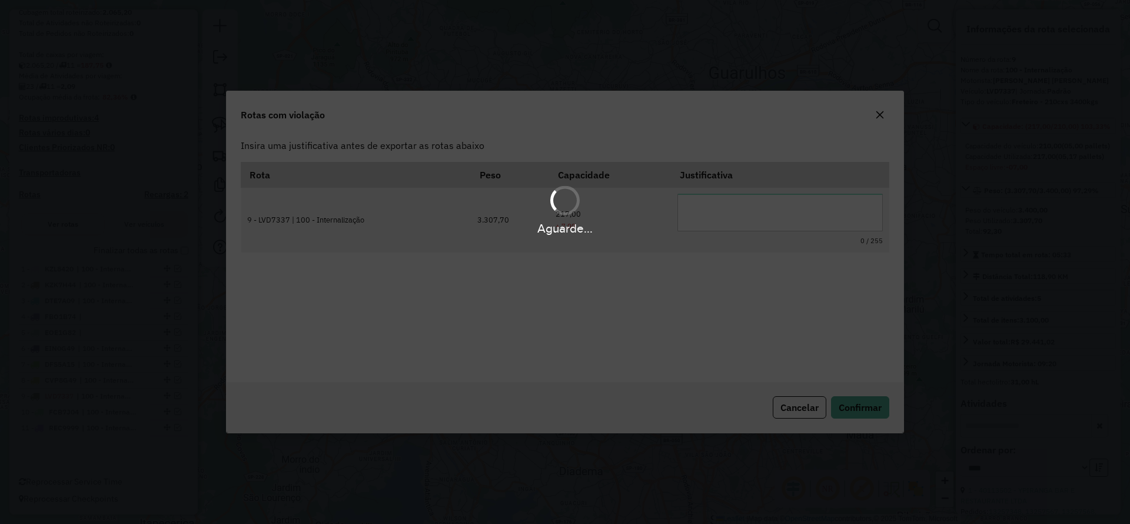
scroll to position [0, 0]
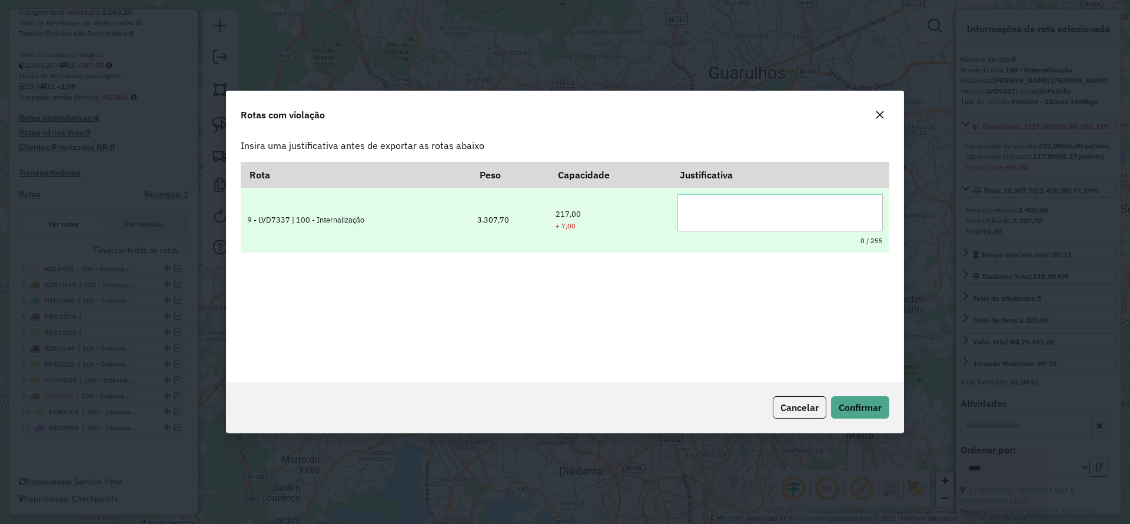
click at [726, 213] on textarea at bounding box center [780, 213] width 205 height 38
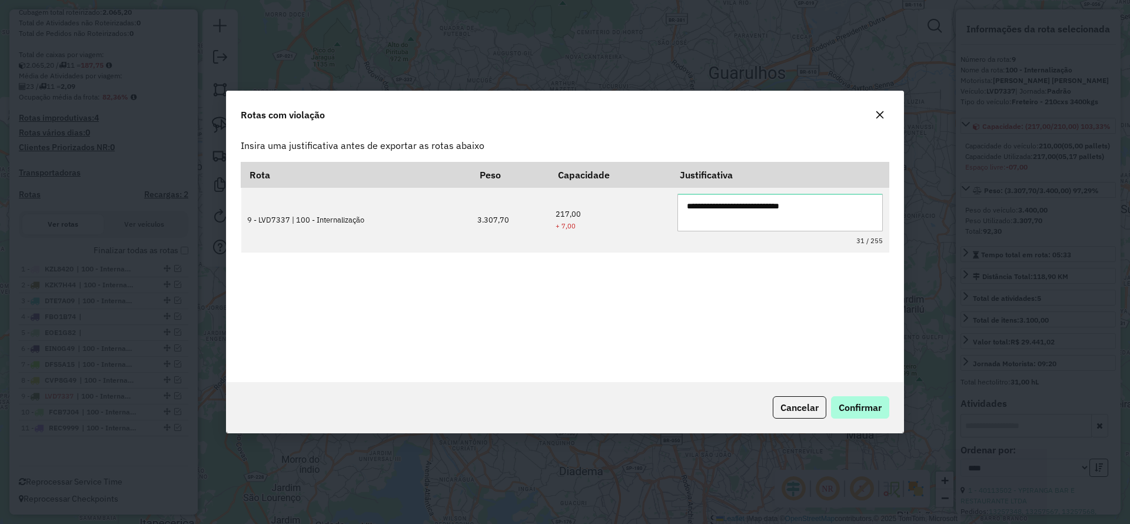
type textarea "**********"
click at [885, 397] on button "Confirmar" at bounding box center [860, 407] width 58 height 22
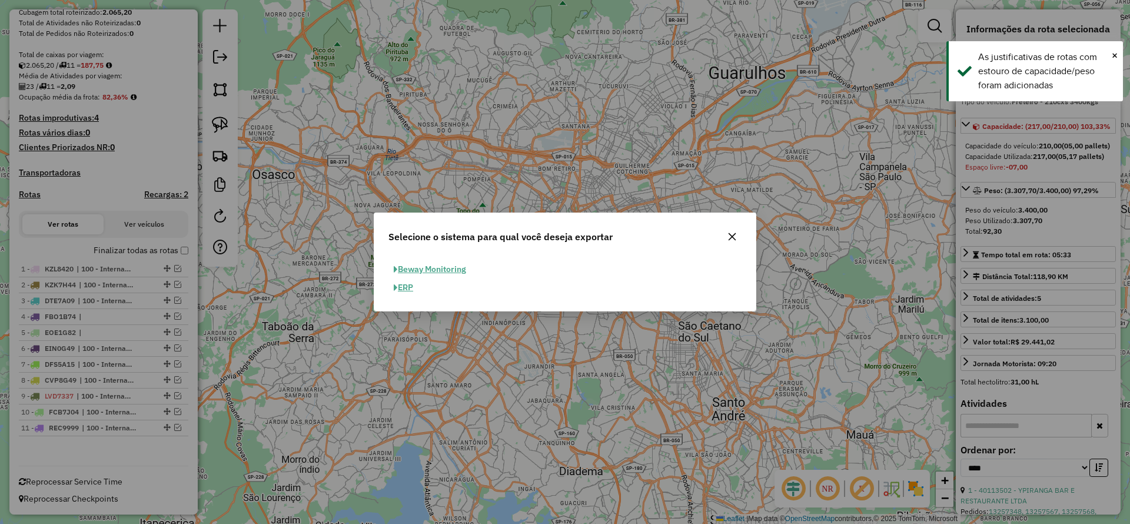
click at [404, 291] on button "ERP" at bounding box center [404, 287] width 30 height 18
select select "**"
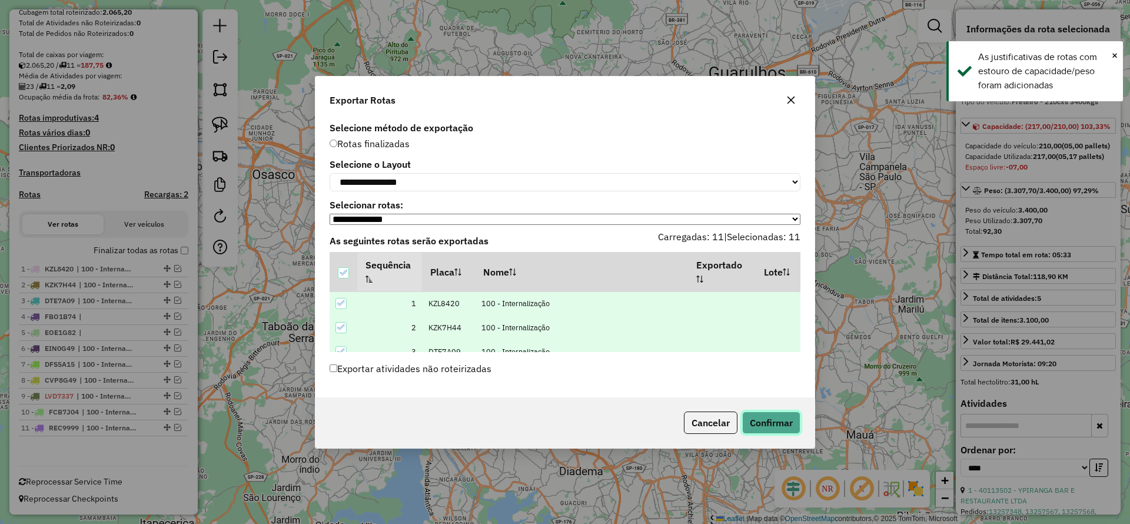
click at [780, 416] on button "Confirmar" at bounding box center [771, 422] width 58 height 22
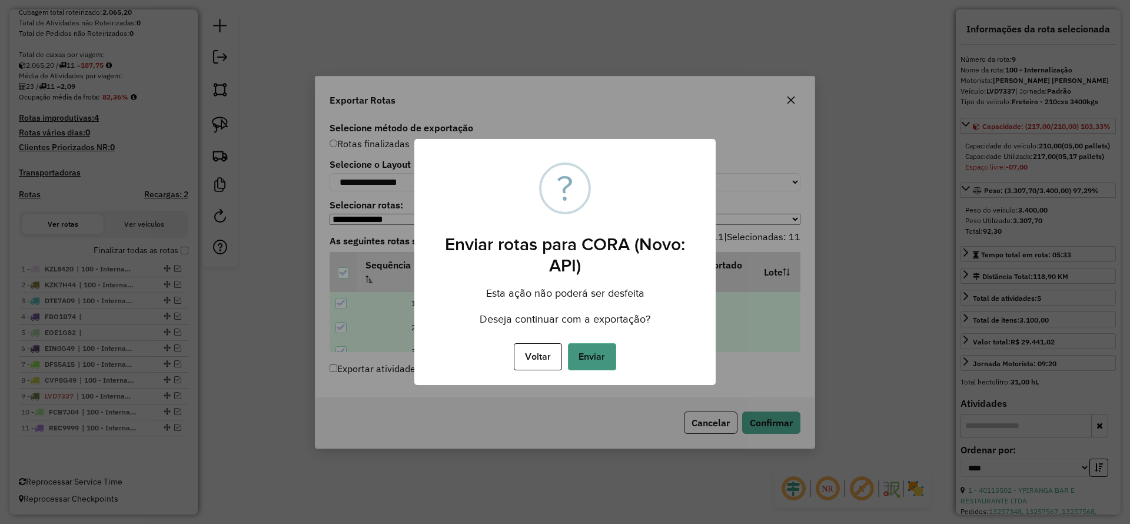
click at [589, 359] on button "Enviar" at bounding box center [592, 356] width 48 height 27
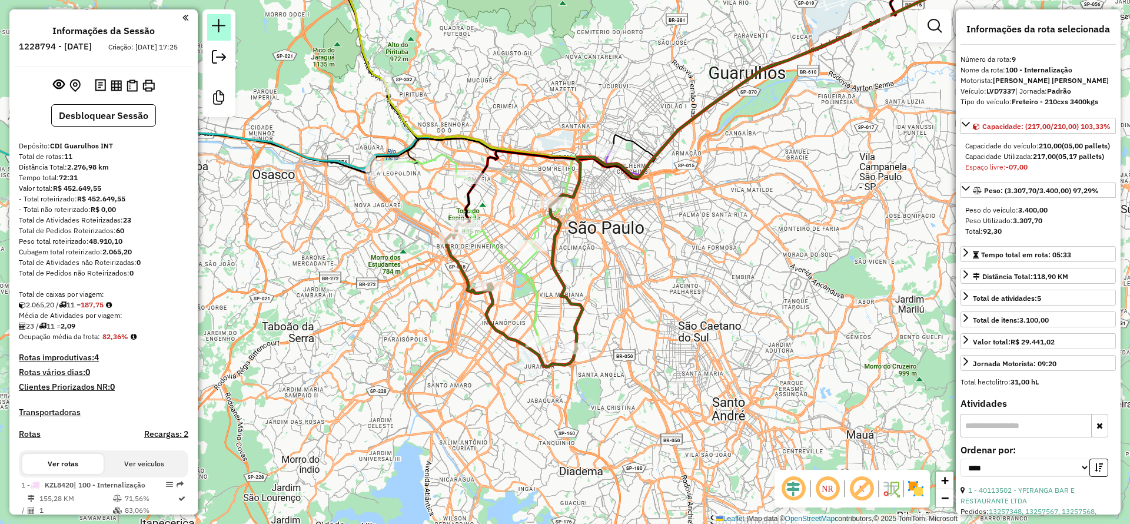
click at [225, 16] on link at bounding box center [219, 27] width 24 height 26
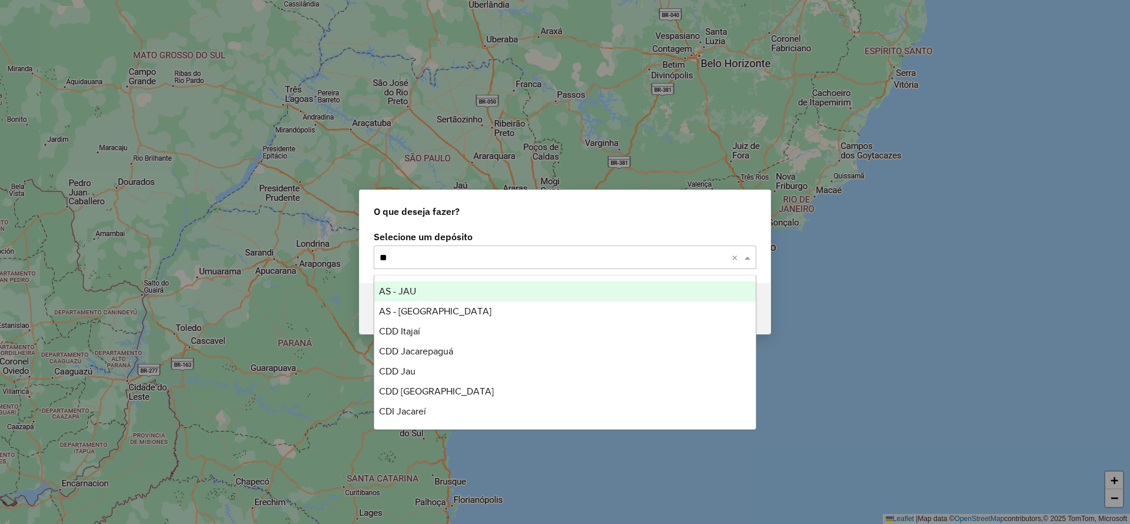
type input "***"
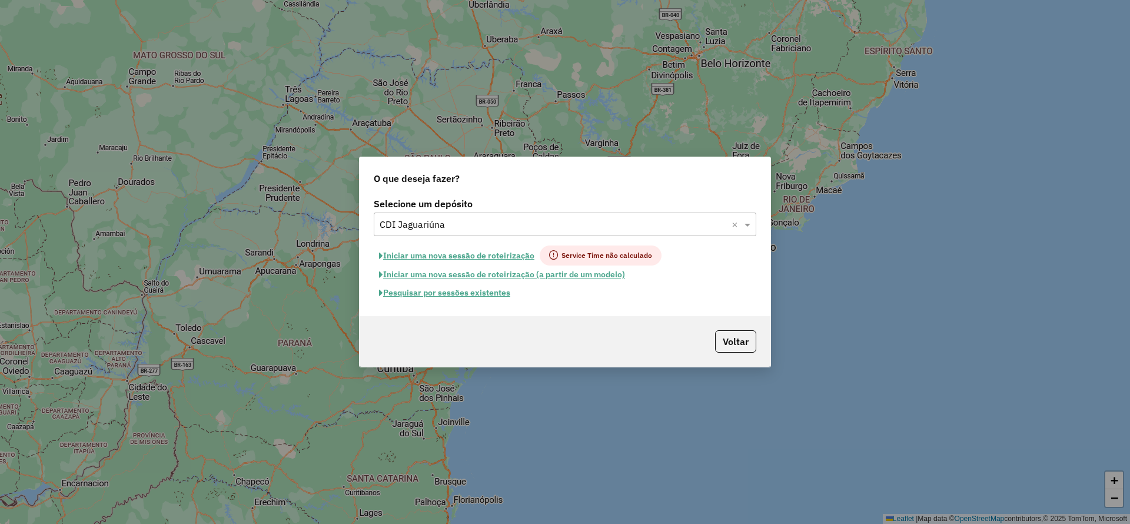
click at [469, 260] on button "Iniciar uma nova sessão de roteirização" at bounding box center [457, 255] width 166 height 20
select select "*"
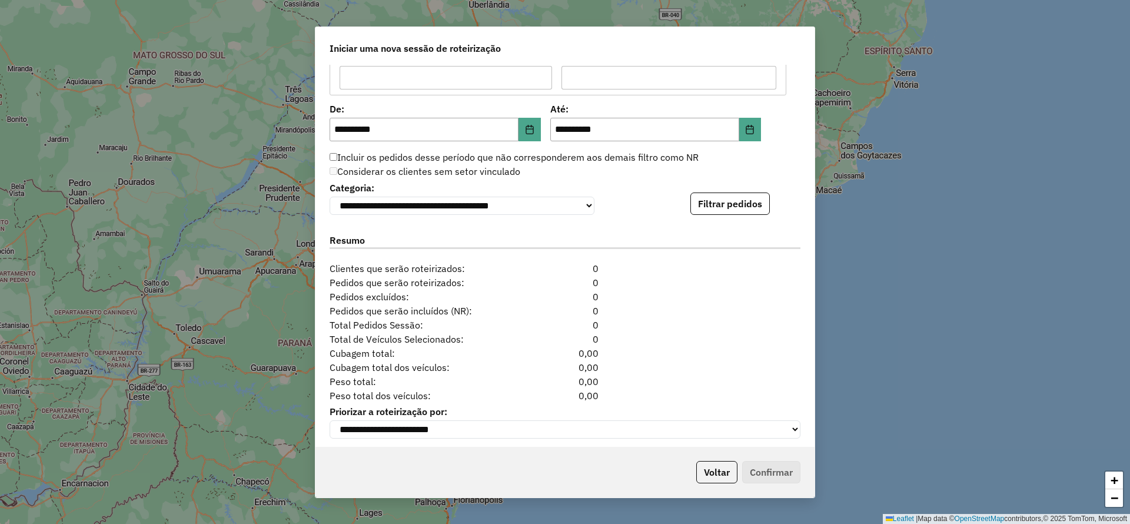
scroll to position [1148, 0]
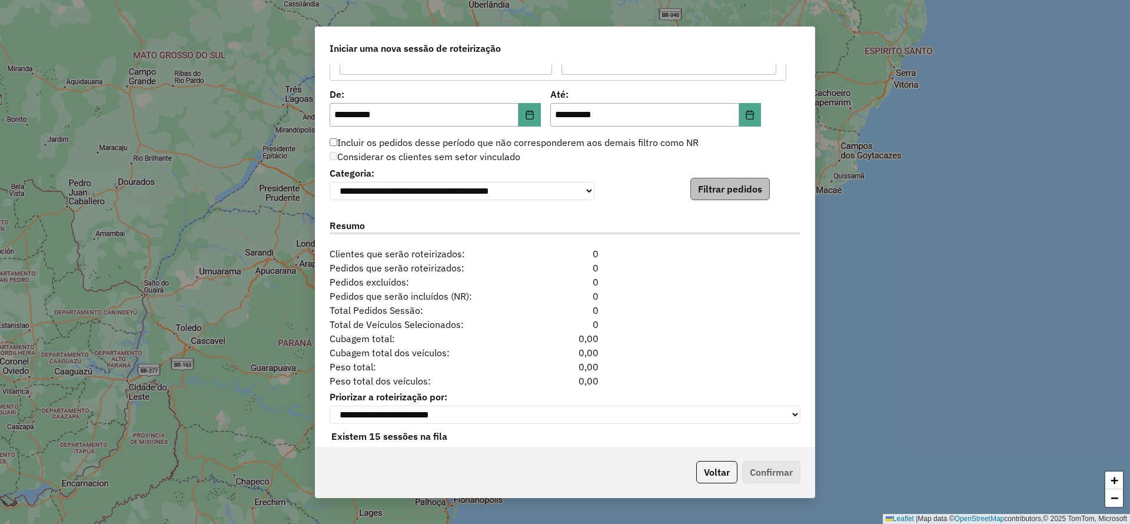
click at [739, 203] on div "**********" at bounding box center [565, 256] width 499 height 382
click at [735, 195] on button "Filtrar pedidos" at bounding box center [730, 189] width 79 height 22
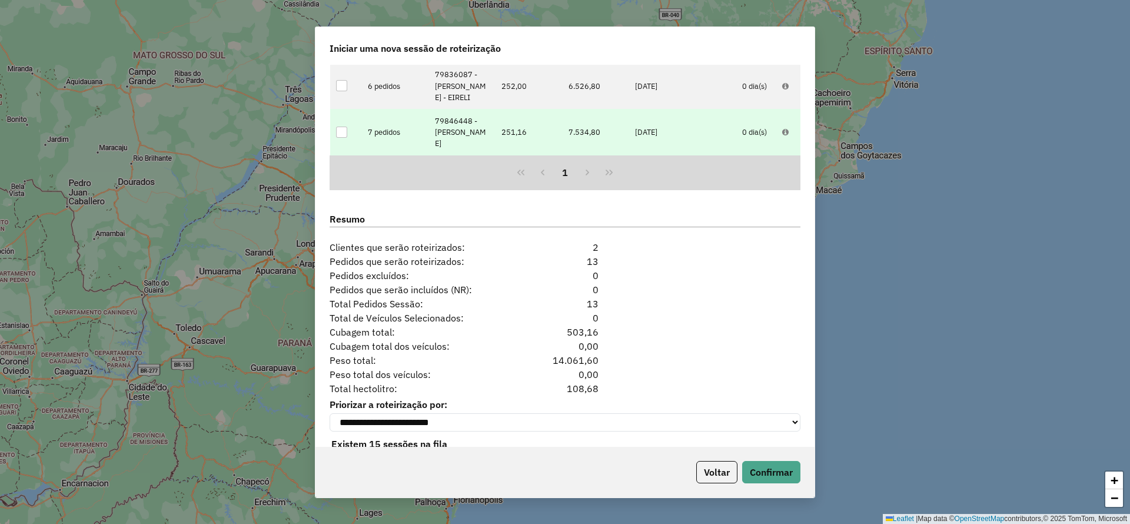
scroll to position [1395, 0]
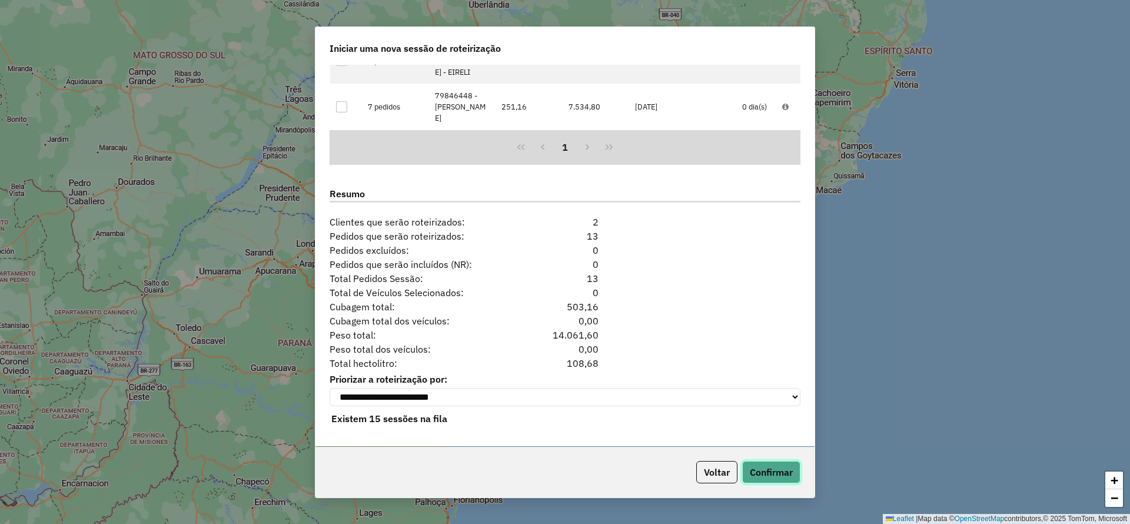
click at [754, 472] on button "Confirmar" at bounding box center [771, 472] width 58 height 22
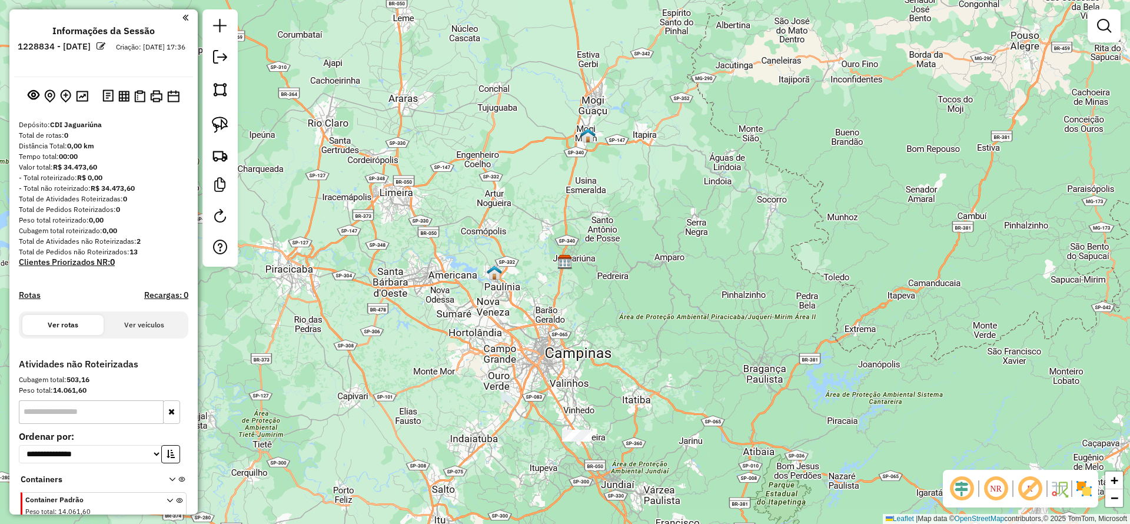
drag, startPoint x: 543, startPoint y: 298, endPoint x: 530, endPoint y: 245, distance: 54.0
click at [530, 245] on div "Janela de atendimento Grade de atendimento Capacidade Transportadoras Veículos …" at bounding box center [565, 262] width 1130 height 524
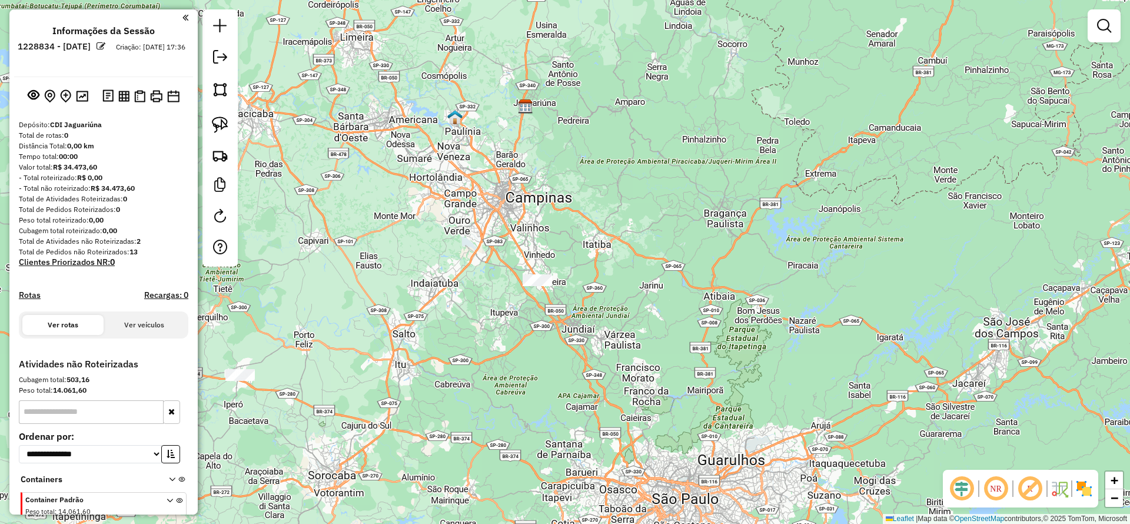
drag, startPoint x: 218, startPoint y: 122, endPoint x: 297, endPoint y: 149, distance: 83.8
click at [218, 123] on img at bounding box center [220, 125] width 16 height 16
drag, startPoint x: 441, startPoint y: 175, endPoint x: 618, endPoint y: 280, distance: 205.7
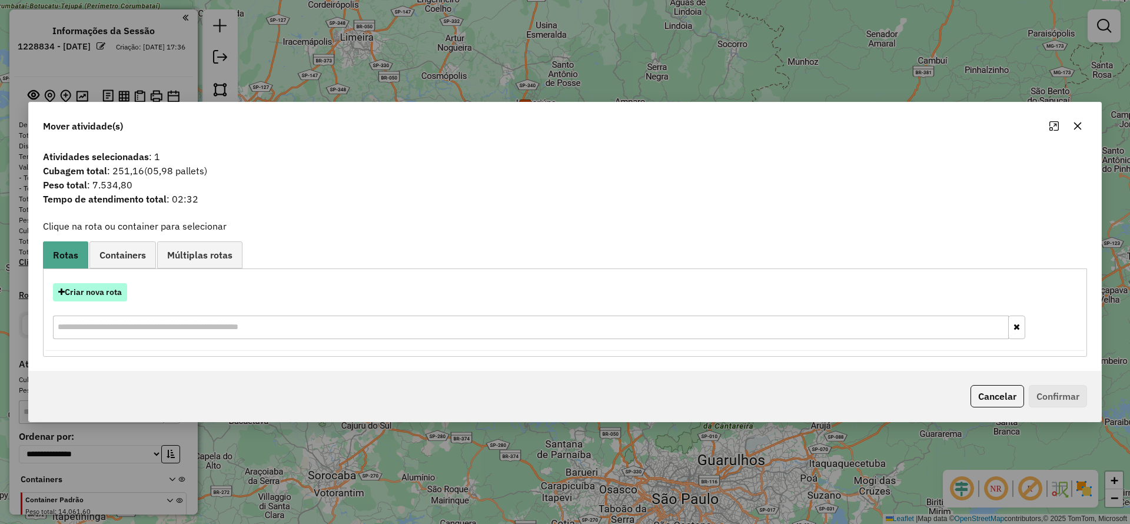
click at [112, 301] on button "Criar nova rota" at bounding box center [90, 292] width 74 height 18
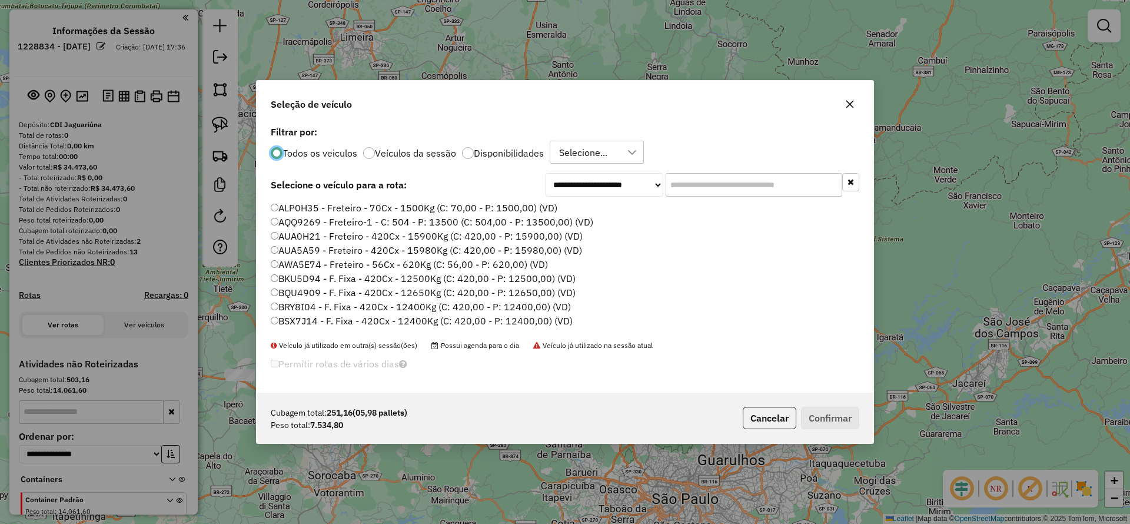
scroll to position [6, 4]
click at [579, 144] on div "Selecione..." at bounding box center [583, 152] width 57 height 22
click at [580, 208] on span "ROTA - 13/08 - PROMAX" at bounding box center [632, 208] width 104 height 14
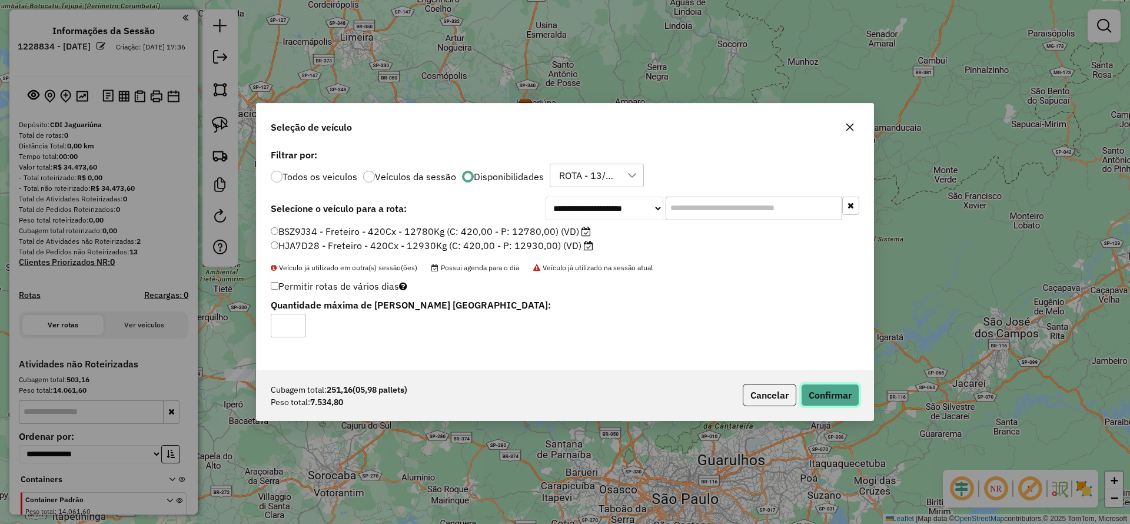
click at [831, 384] on button "Confirmar" at bounding box center [830, 395] width 58 height 22
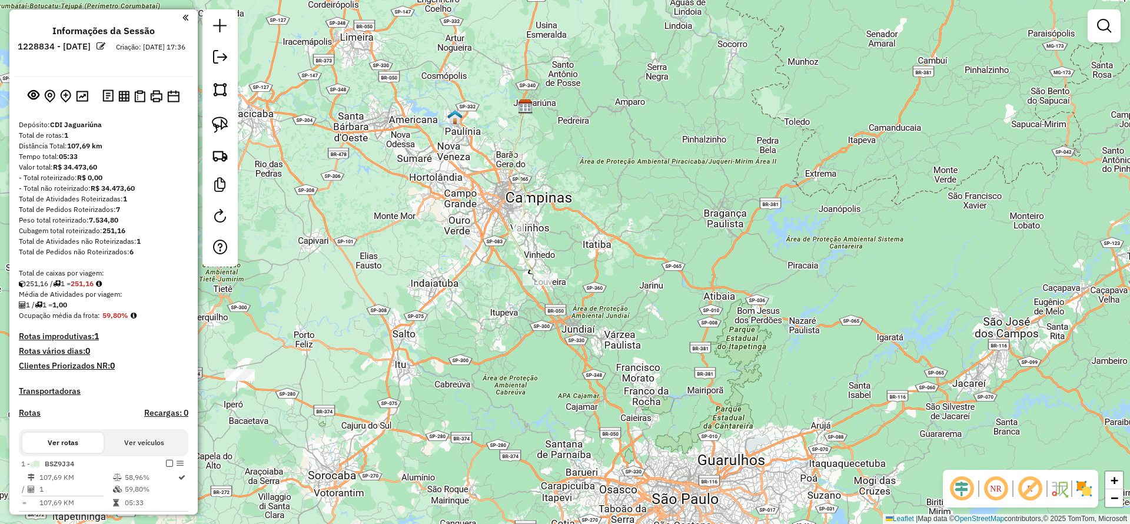
click at [224, 121] on img at bounding box center [220, 125] width 16 height 16
drag, startPoint x: 260, startPoint y: 331, endPoint x: 291, endPoint y: 408, distance: 82.6
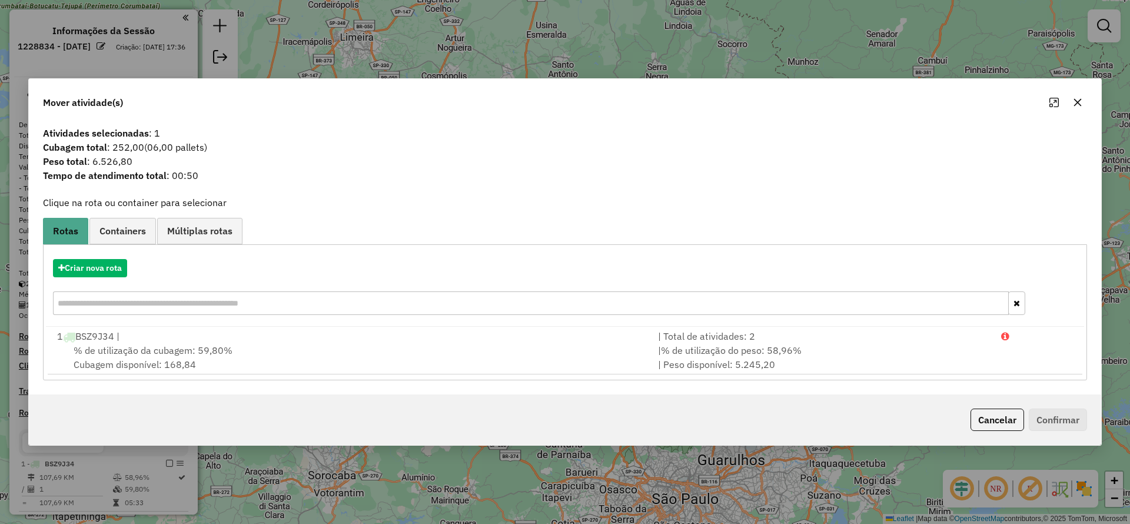
click at [113, 274] on hb-app "Aguarde... Pop-up bloqueado! Seu navegador bloqueou automáticamente a abertura …" at bounding box center [565, 262] width 1130 height 524
click at [110, 274] on button "Criar nova rota" at bounding box center [90, 268] width 74 height 18
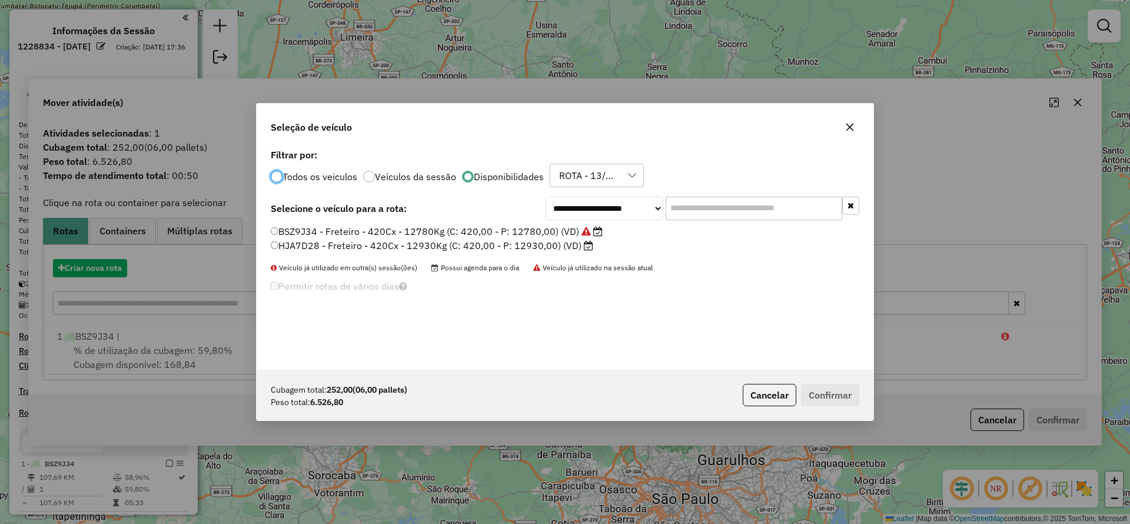
scroll to position [6, 4]
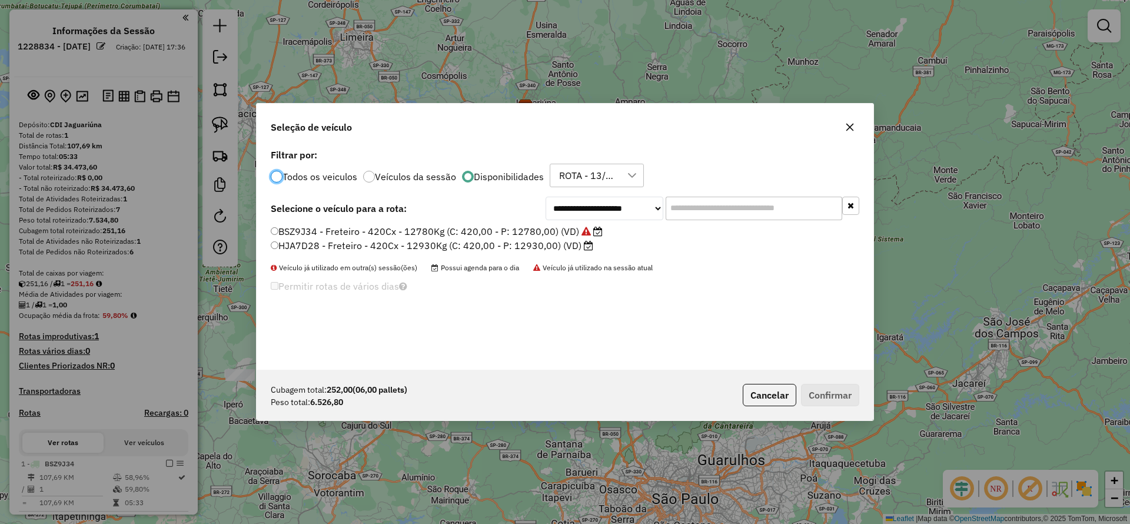
click at [448, 245] on label "HJA7D28 - Freteiro - 420Cx - 12930Kg (C: 420,00 - P: 12930,00) (VD)" at bounding box center [432, 245] width 323 height 14
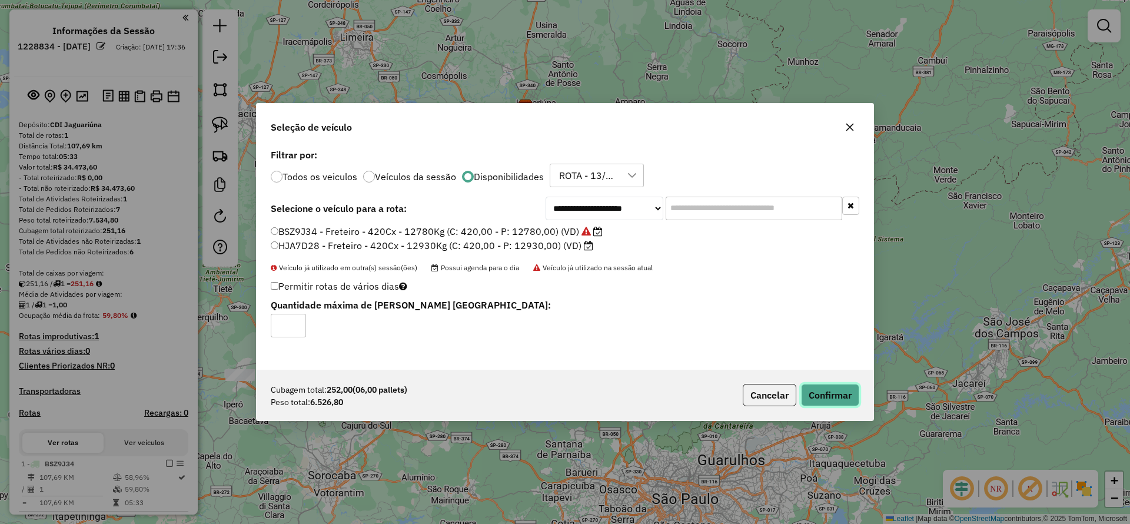
click at [807, 397] on button "Confirmar" at bounding box center [830, 395] width 58 height 22
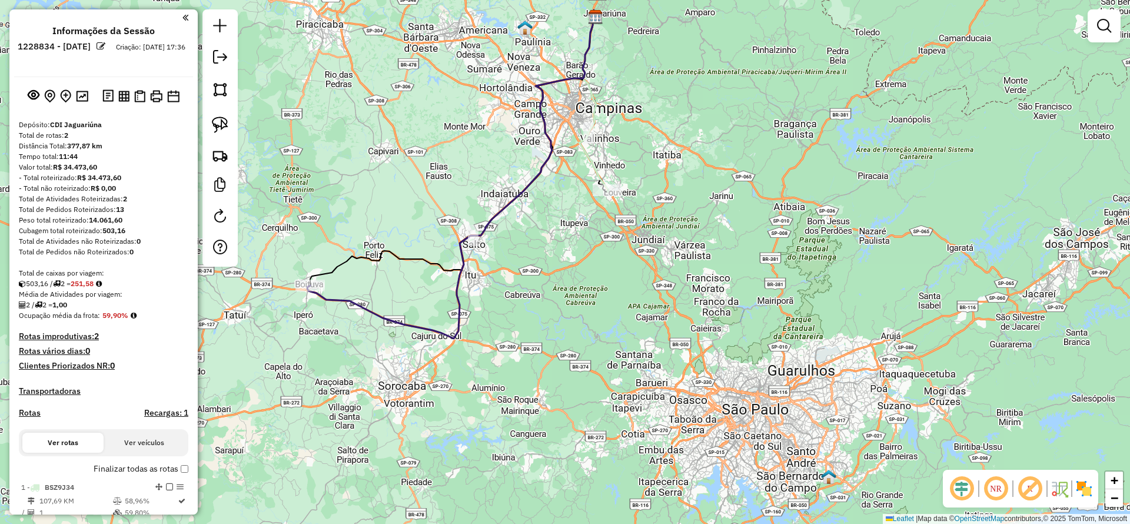
drag, startPoint x: 329, startPoint y: 419, endPoint x: 330, endPoint y: 308, distance: 110.7
click at [397, 324] on icon at bounding box center [451, 174] width 288 height 328
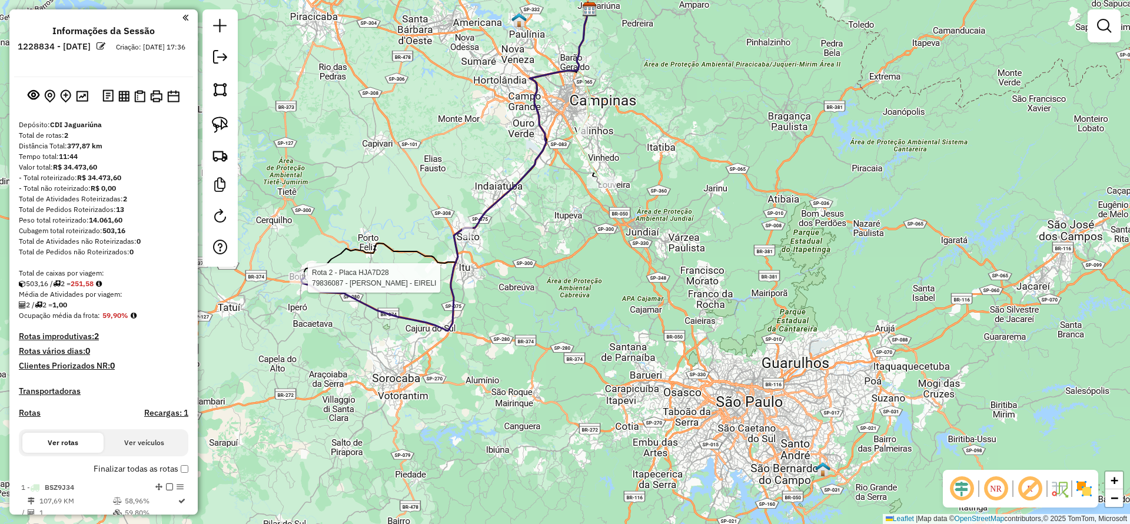
scroll to position [154, 0]
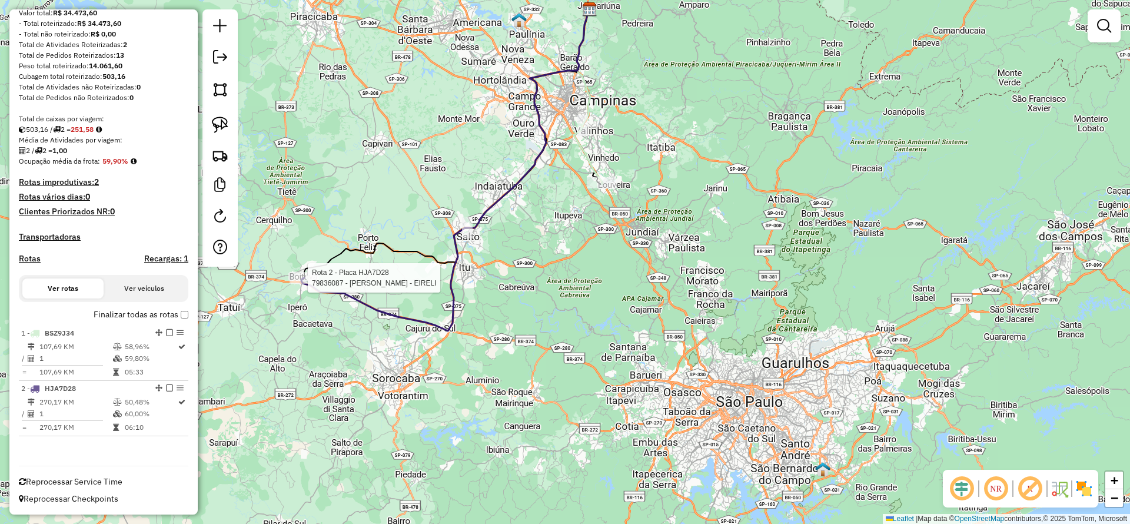
select select "**********"
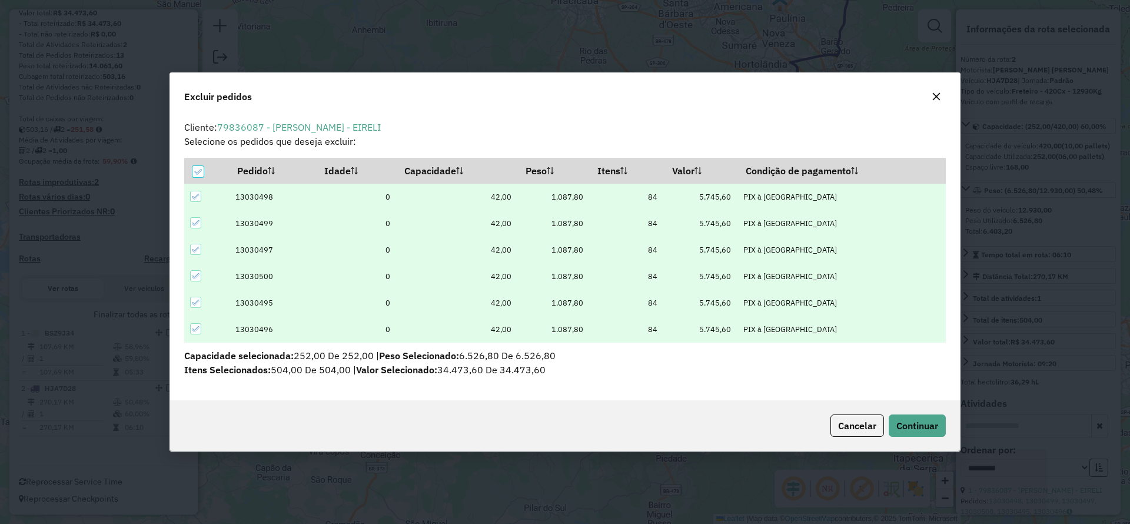
scroll to position [6, 4]
click at [942, 94] on button "button" at bounding box center [936, 96] width 19 height 19
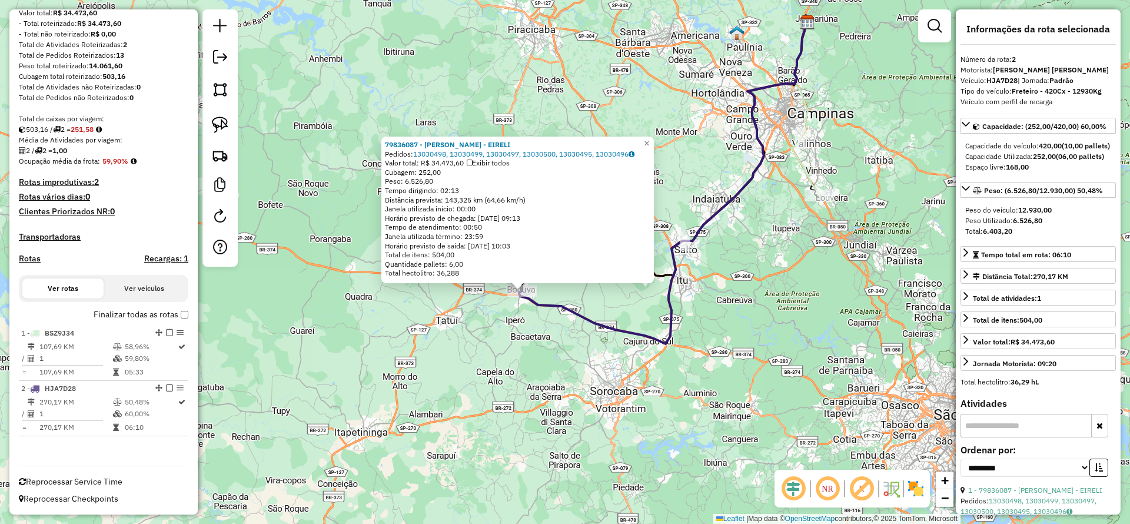
drag, startPoint x: 778, startPoint y: 176, endPoint x: 603, endPoint y: 301, distance: 214.3
click at [603, 301] on icon at bounding box center [663, 179] width 288 height 328
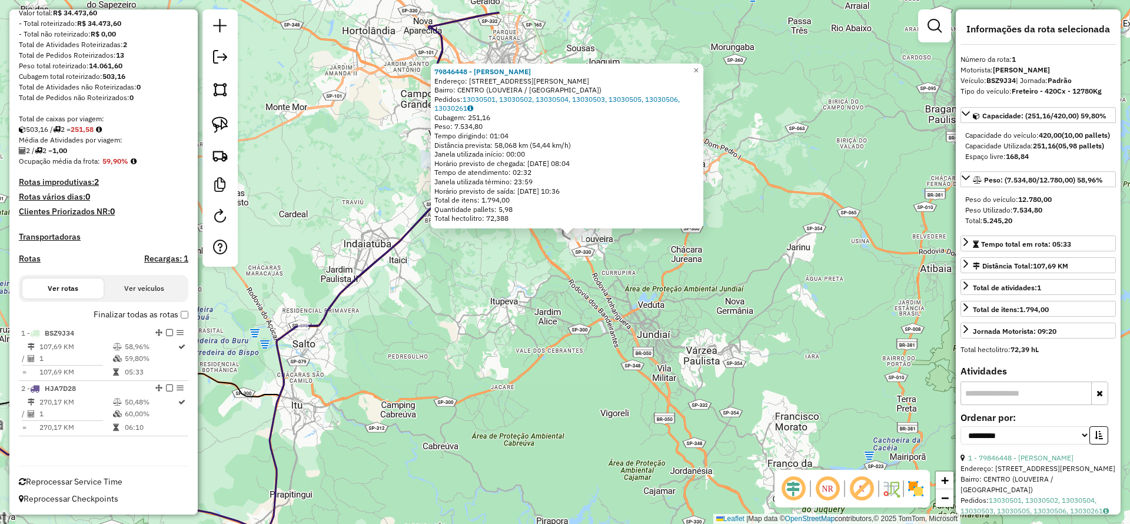
click at [587, 294] on div "79846448 - [PERSON_NAME] Endereço: [STREET_ADDRESS][PERSON_NAME] [GEOGRAPHIC_DA…" at bounding box center [565, 262] width 1130 height 524
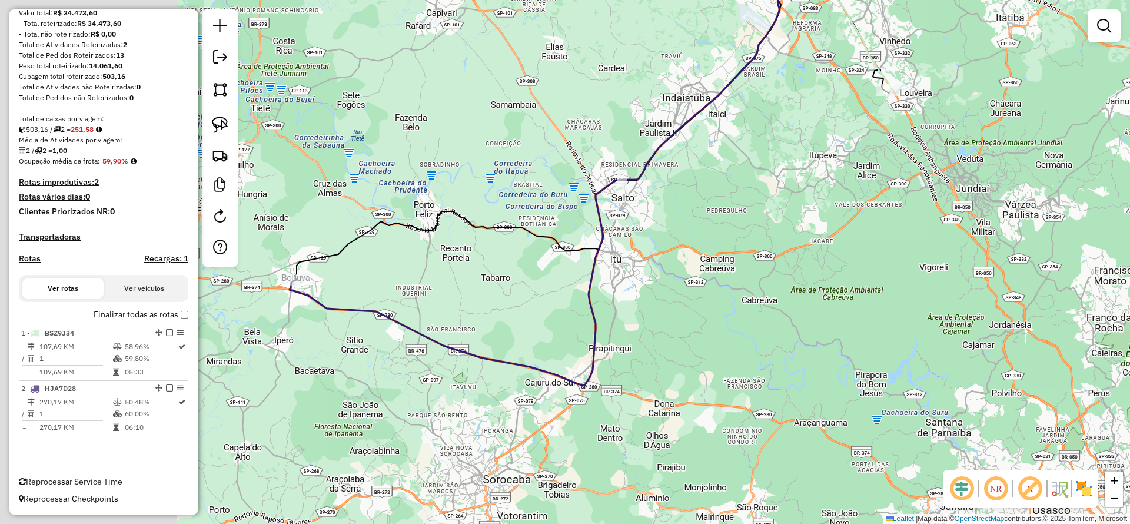
drag, startPoint x: 463, startPoint y: 362, endPoint x: 760, endPoint y: 228, distance: 326.2
click at [760, 228] on div "Janela de atendimento Grade de atendimento Capacidade Transportadoras Veículos …" at bounding box center [565, 262] width 1130 height 524
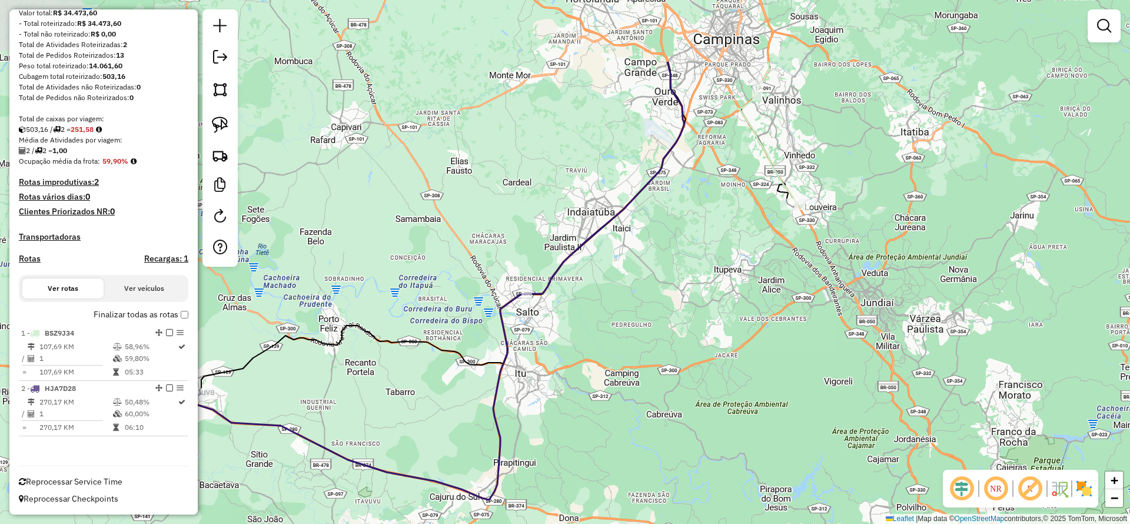
drag, startPoint x: 772, startPoint y: 215, endPoint x: 676, endPoint y: 329, distance: 148.8
click at [676, 329] on div "Janela de atendimento Grade de atendimento Capacidade Transportadoras Veículos …" at bounding box center [565, 262] width 1130 height 524
drag, startPoint x: 648, startPoint y: 340, endPoint x: 732, endPoint y: 190, distance: 172.4
click at [732, 190] on div "Janela de atendimento Grade de atendimento Capacidade Transportadoras Veículos …" at bounding box center [565, 262] width 1130 height 524
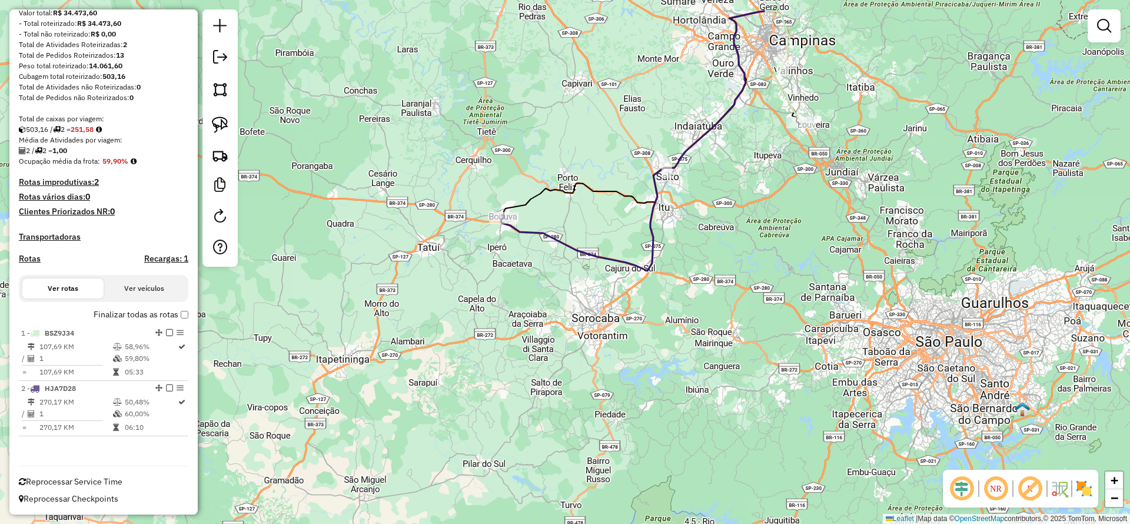
drag, startPoint x: 575, startPoint y: 367, endPoint x: 652, endPoint y: 316, distance: 91.8
click at [652, 316] on div "Janela de atendimento Grade de atendimento Capacidade Transportadoras Veículos …" at bounding box center [565, 262] width 1130 height 524
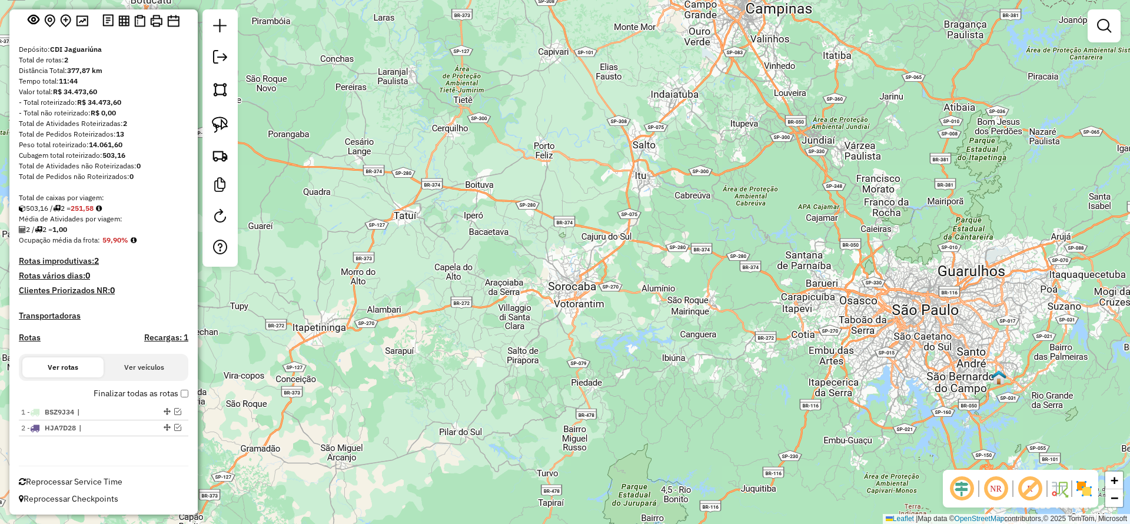
scroll to position [75, 0]
click at [225, 59] on em at bounding box center [220, 57] width 14 height 14
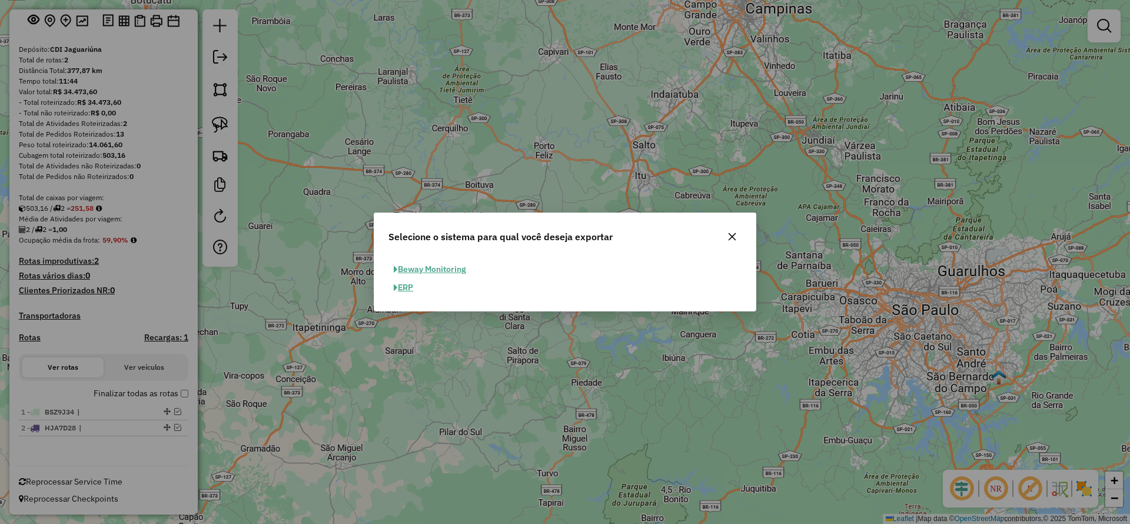
click at [400, 291] on button "ERP" at bounding box center [404, 287] width 30 height 18
select select "**"
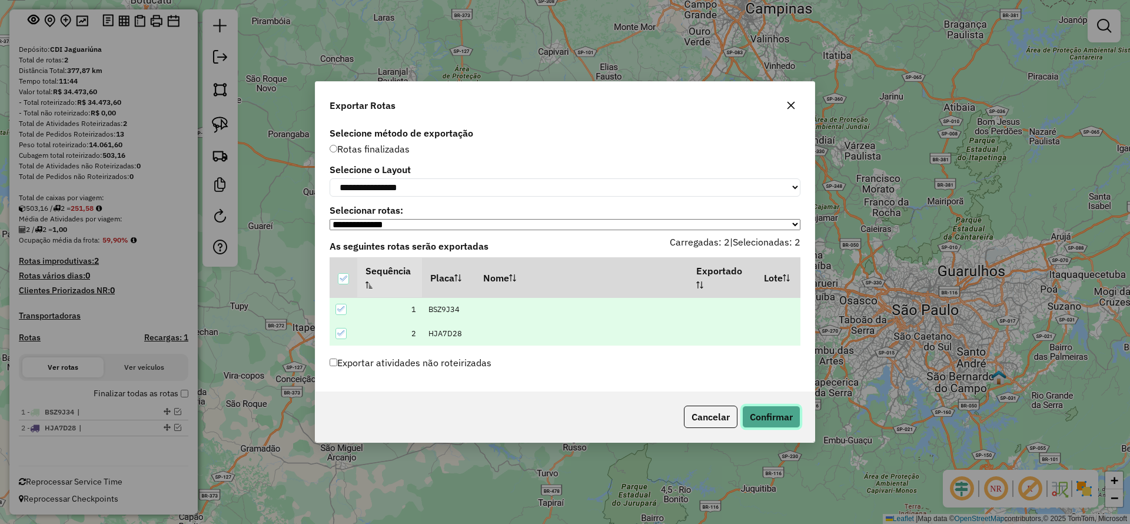
click at [772, 419] on button "Confirmar" at bounding box center [771, 417] width 58 height 22
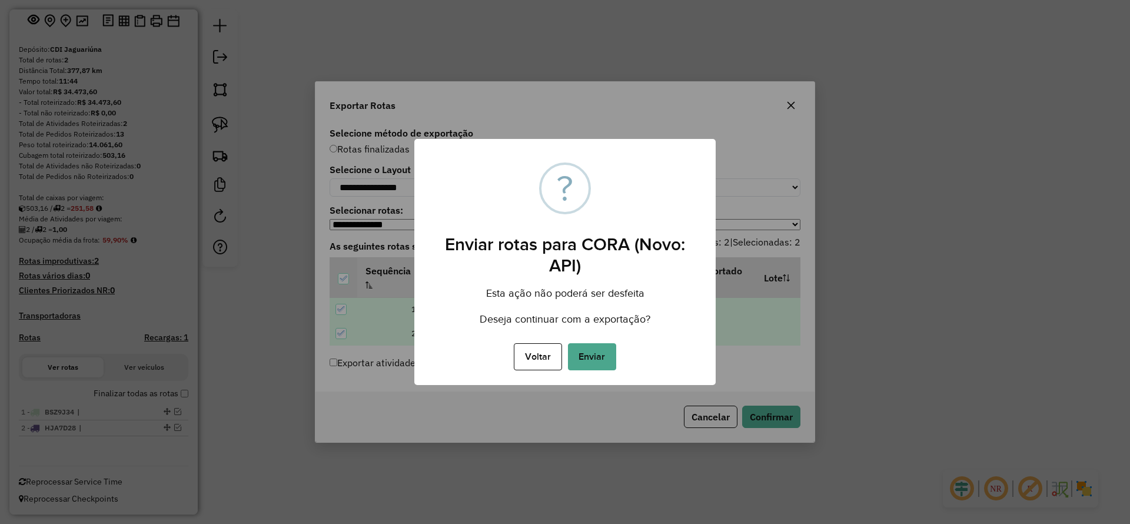
click at [603, 360] on button "Enviar" at bounding box center [592, 356] width 48 height 27
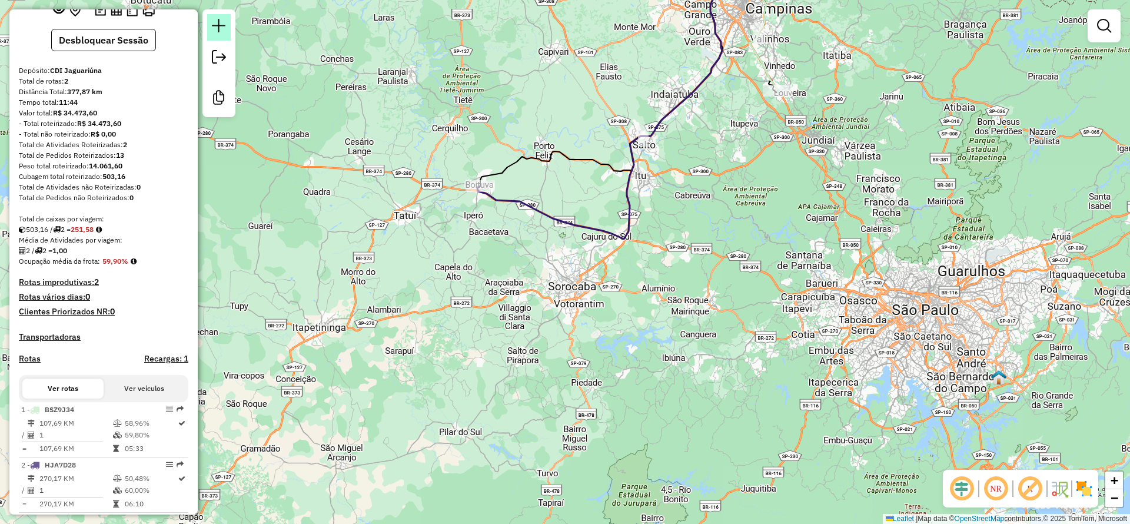
click at [229, 33] on link at bounding box center [219, 27] width 24 height 26
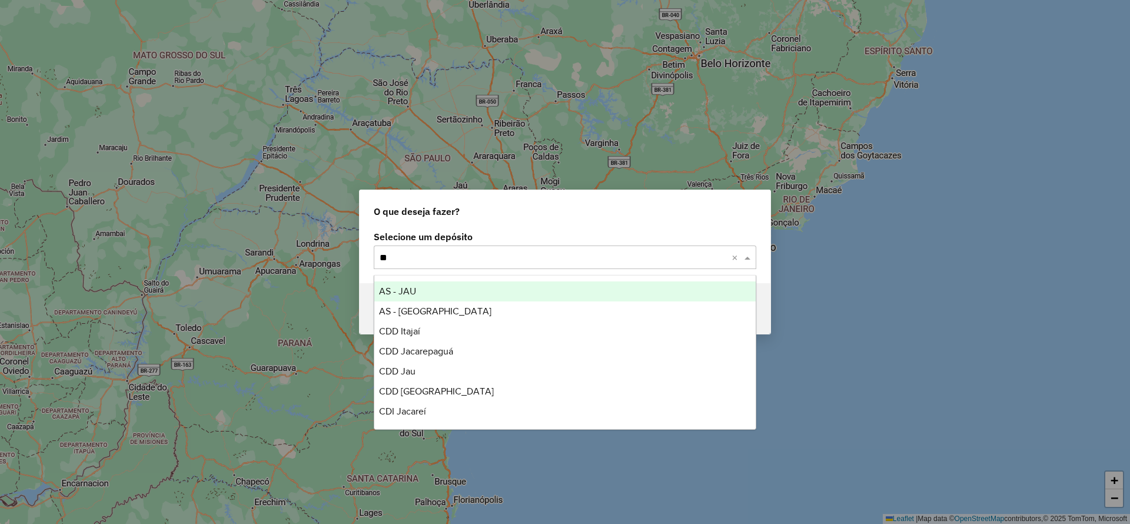
type input "***"
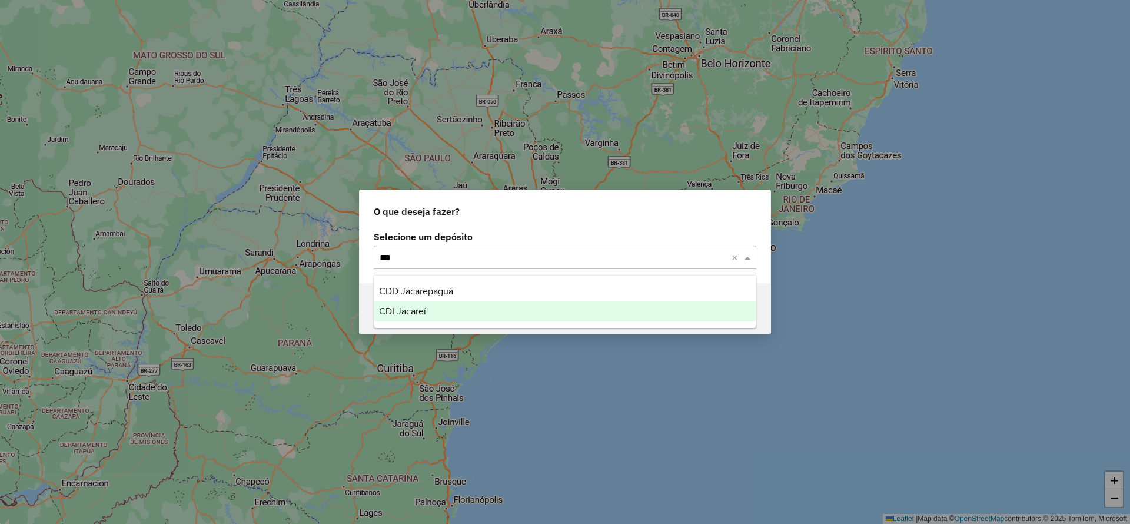
click at [418, 311] on span "CDI Jacareí" at bounding box center [402, 311] width 47 height 10
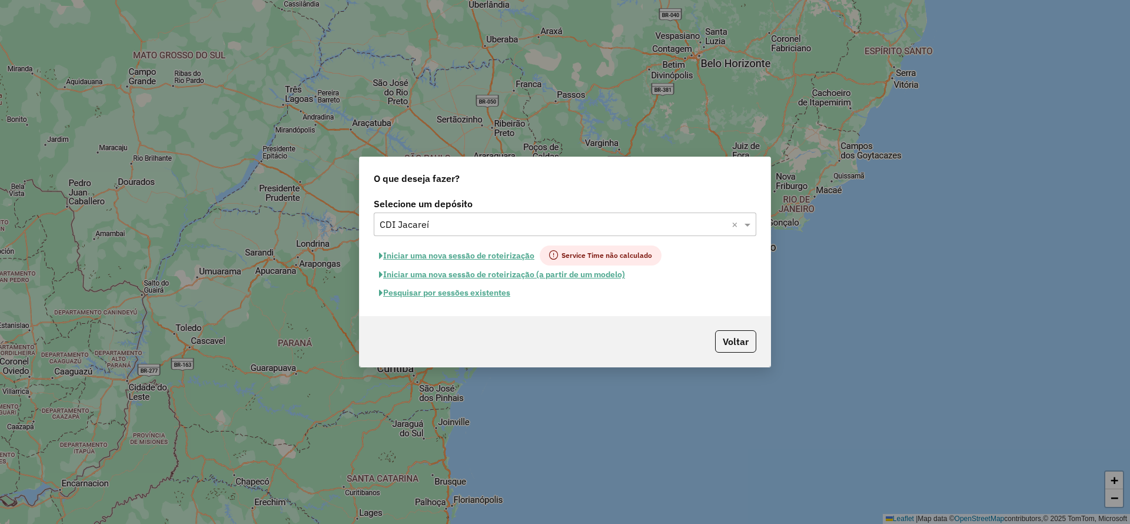
click at [449, 253] on button "Iniciar uma nova sessão de roteirização" at bounding box center [457, 255] width 166 height 20
select select "*"
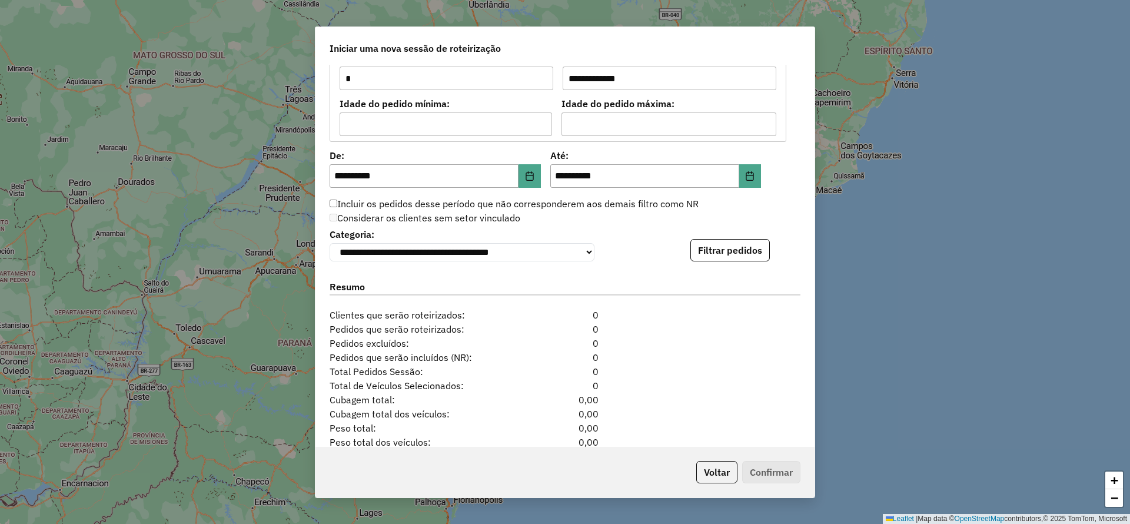
scroll to position [1148, 0]
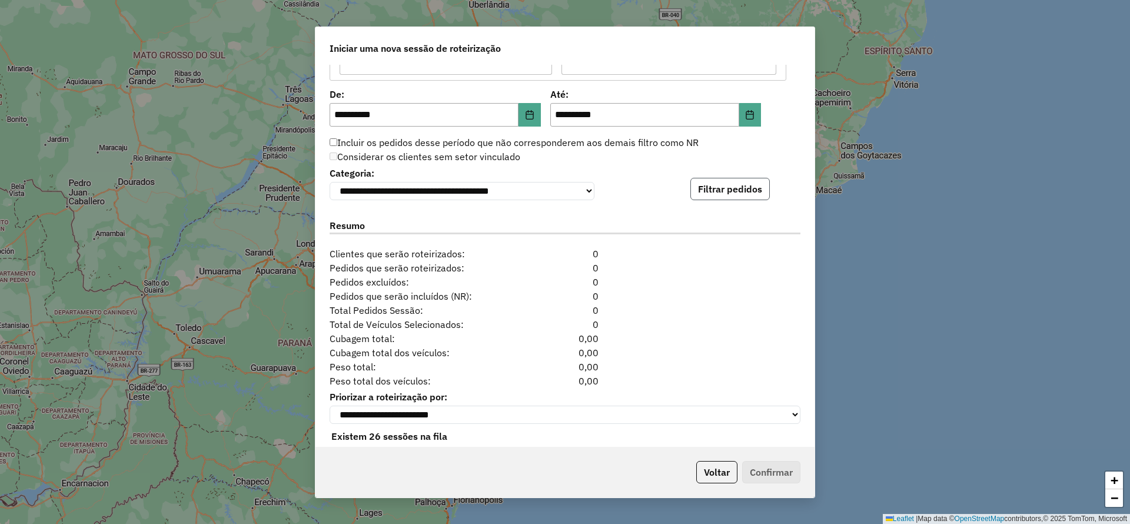
click at [722, 190] on button "Filtrar pedidos" at bounding box center [730, 189] width 79 height 22
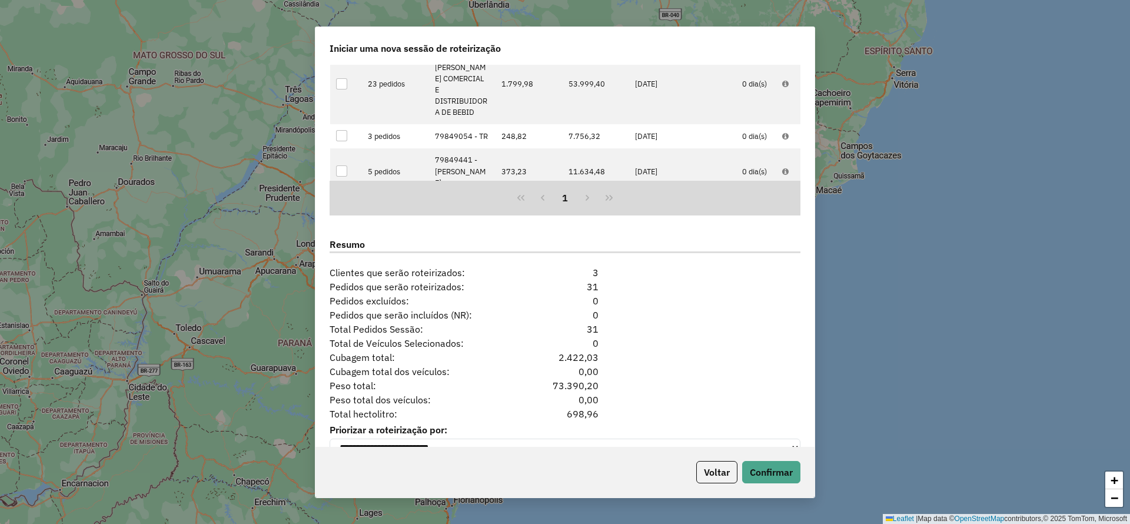
scroll to position [1419, 0]
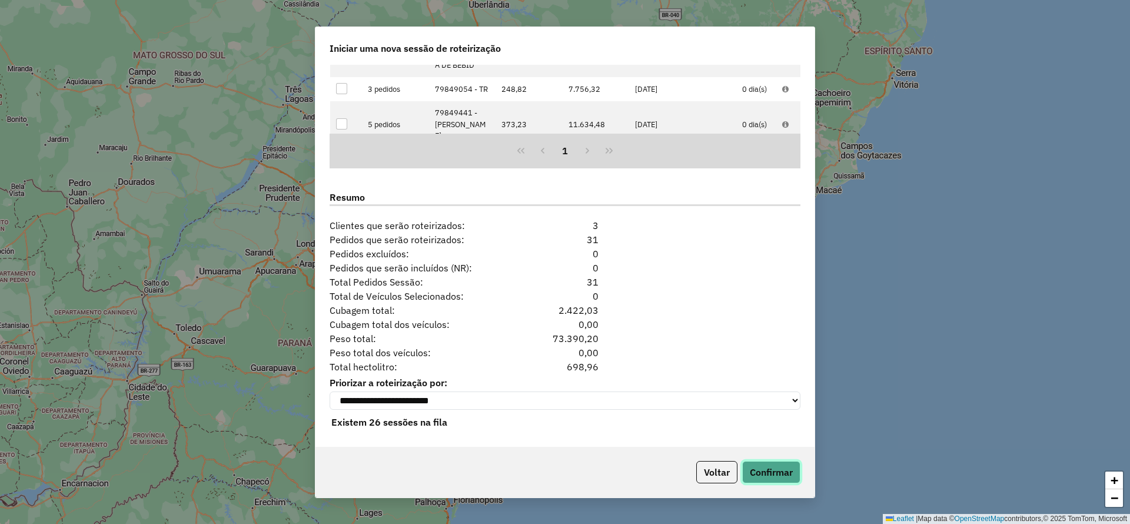
click at [776, 472] on button "Confirmar" at bounding box center [771, 472] width 58 height 22
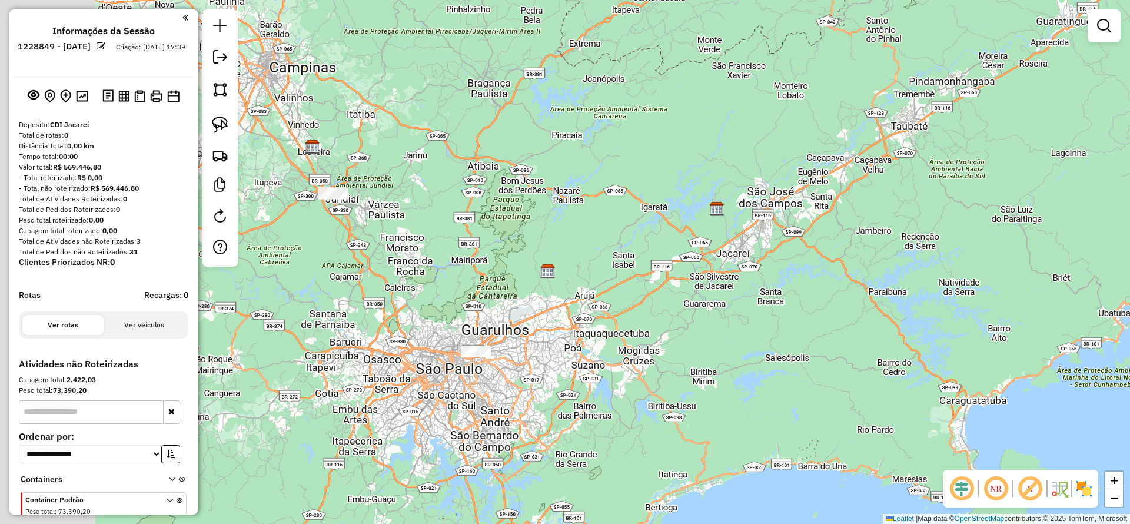
drag, startPoint x: 547, startPoint y: 276, endPoint x: 589, endPoint y: 263, distance: 43.8
click at [589, 263] on div "Janela de atendimento Grade de atendimento Capacidade Transportadoras Veículos …" at bounding box center [565, 262] width 1130 height 524
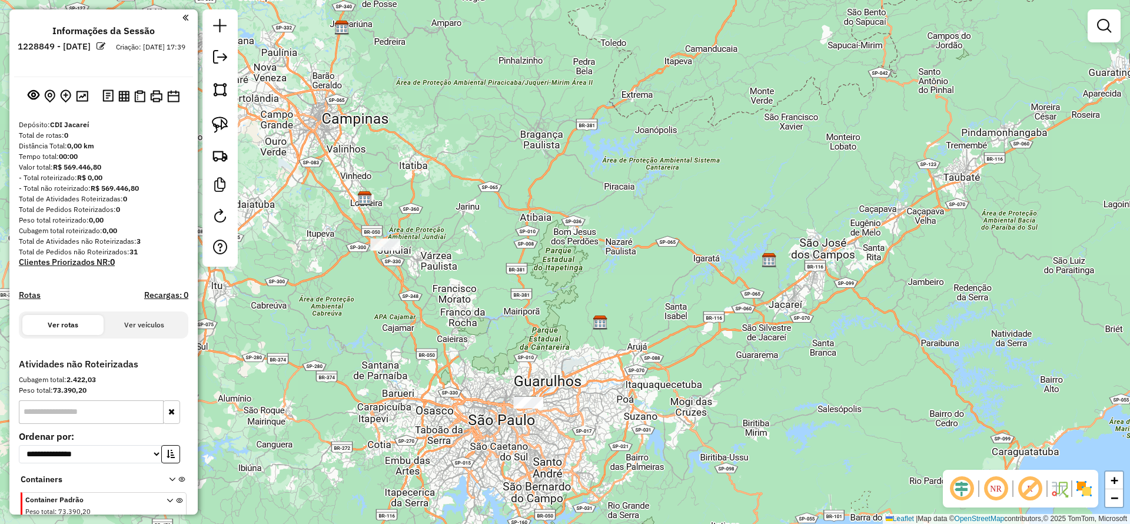
drag, startPoint x: 435, startPoint y: 259, endPoint x: 576, endPoint y: 376, distance: 183.1
click at [588, 386] on div "Janela de atendimento Grade de atendimento Capacidade Transportadoras Veículos …" at bounding box center [565, 262] width 1130 height 524
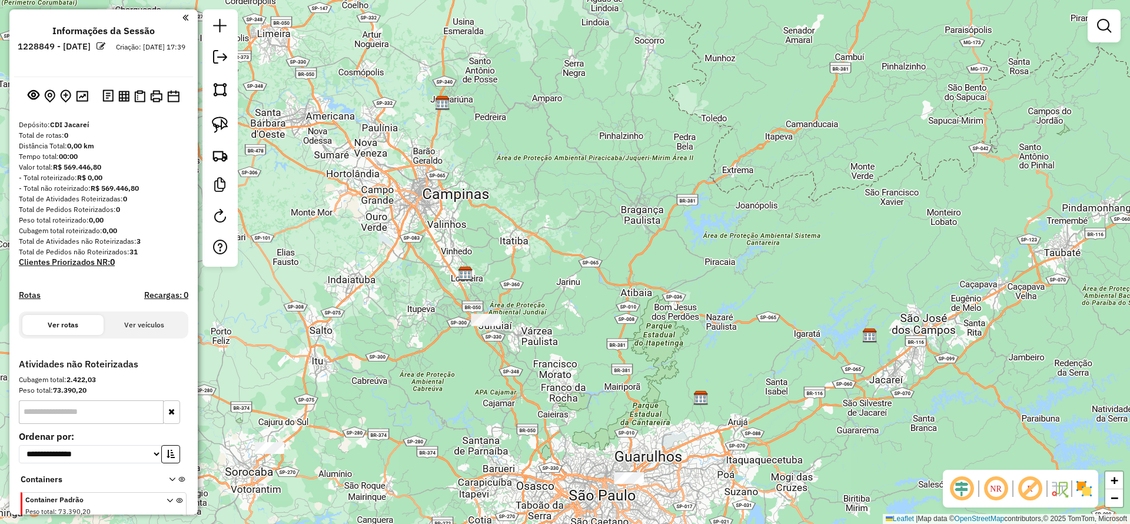
drag, startPoint x: 457, startPoint y: 347, endPoint x: 452, endPoint y: 332, distance: 15.6
click at [452, 332] on div "Janela de atendimento Grade de atendimento Capacidade Transportadoras Veículos …" at bounding box center [565, 262] width 1130 height 524
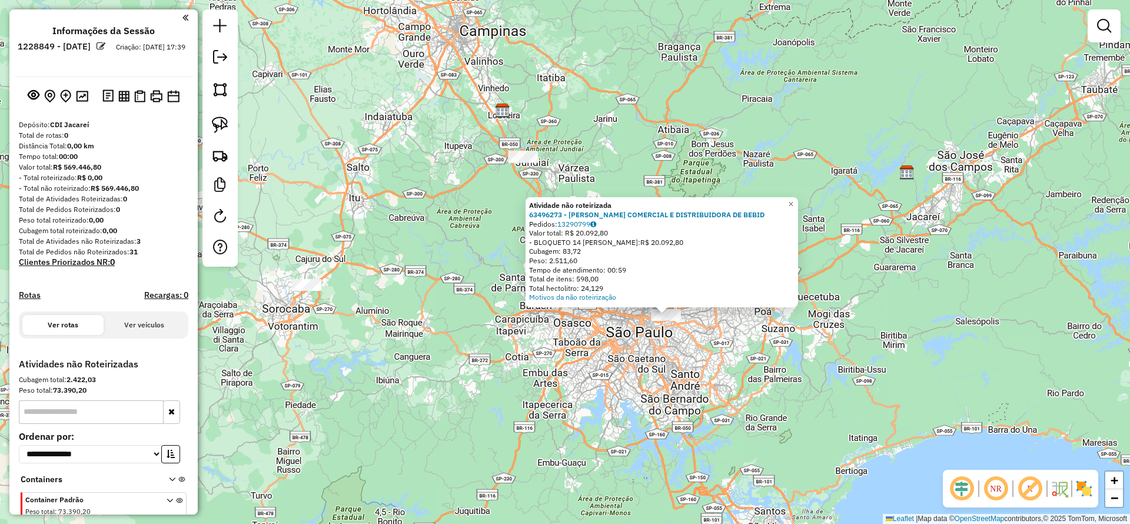
drag, startPoint x: 456, startPoint y: 337, endPoint x: 668, endPoint y: 449, distance: 240.2
click at [668, 449] on div "Atividade não roteirizada 63496273 - [PERSON_NAME] COMERCIAL E DISTRIBUIDORA DE…" at bounding box center [565, 262] width 1130 height 524
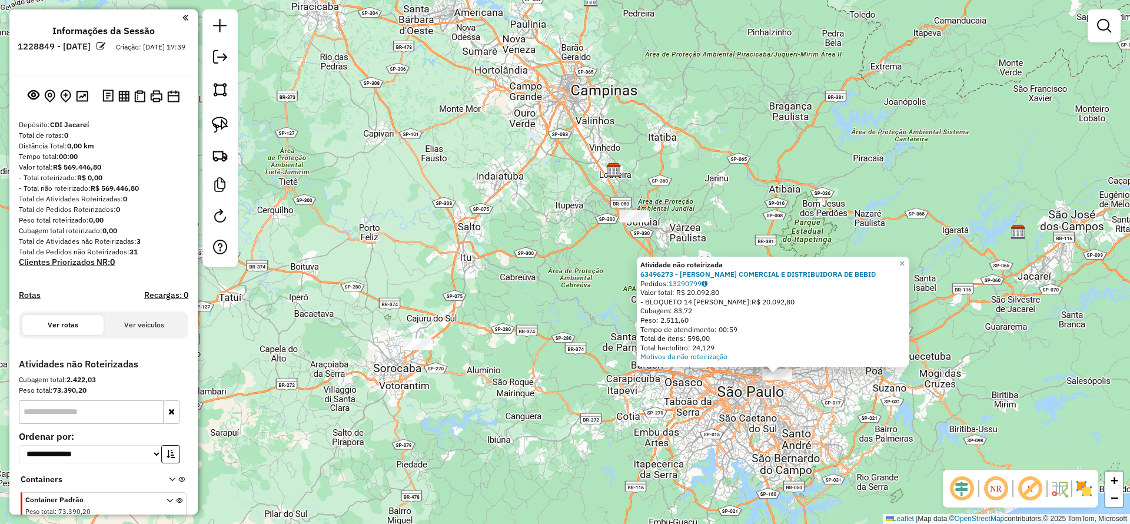
click at [420, 349] on div at bounding box center [417, 344] width 29 height 12
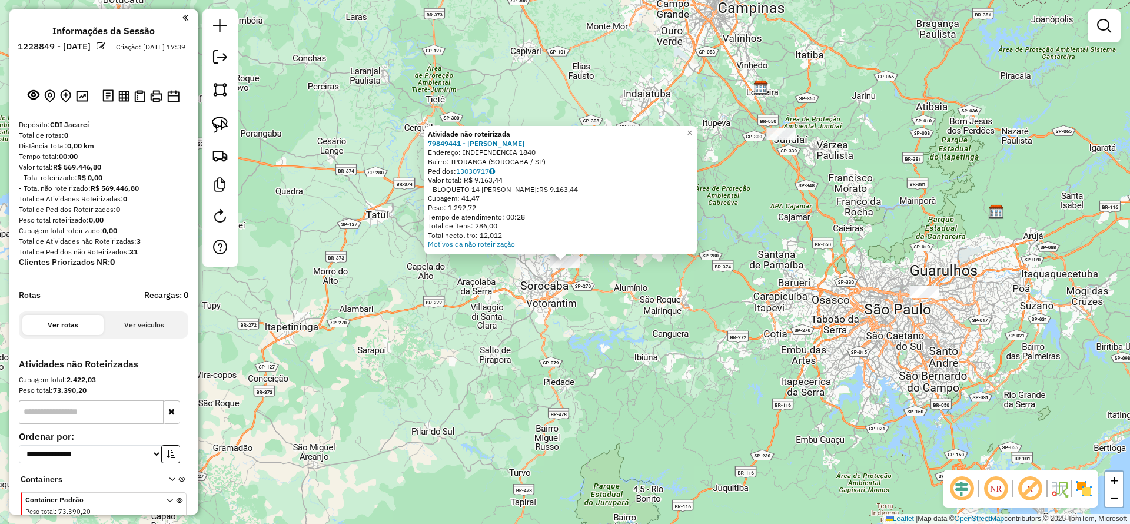
click at [213, 140] on div at bounding box center [220, 137] width 35 height 257
click at [219, 131] on img at bounding box center [220, 125] width 16 height 16
drag, startPoint x: 568, startPoint y: 372, endPoint x: 633, endPoint y: 219, distance: 166.2
click at [633, 219] on div "Atividade não roteirizada 79849441 - [PERSON_NAME] Endereço: INDEPENDENCIA 1840…" at bounding box center [565, 262] width 1130 height 524
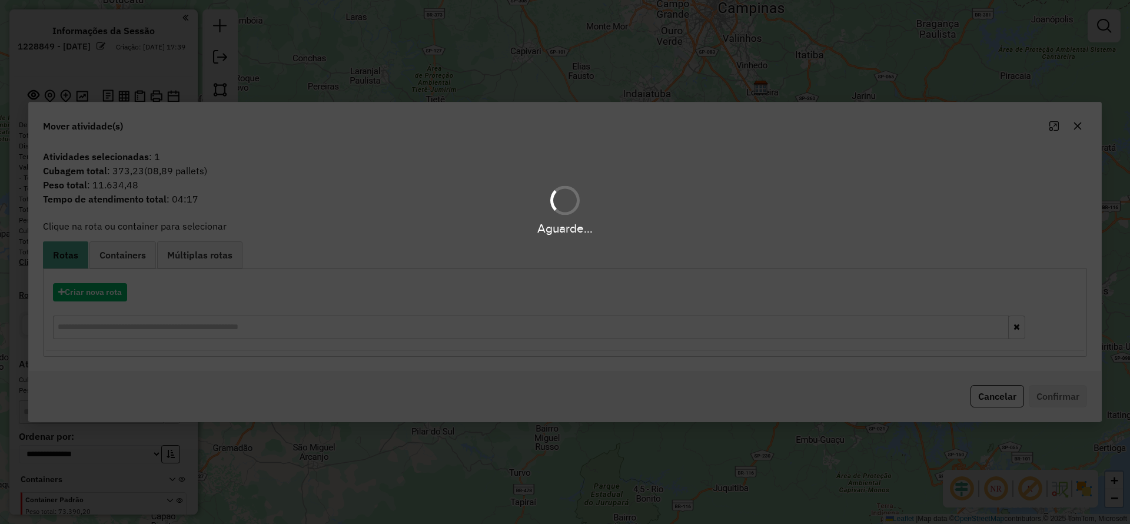
click at [114, 287] on div "Aguarde..." at bounding box center [565, 262] width 1130 height 524
click at [114, 288] on button "Criar nova rota" at bounding box center [90, 292] width 74 height 18
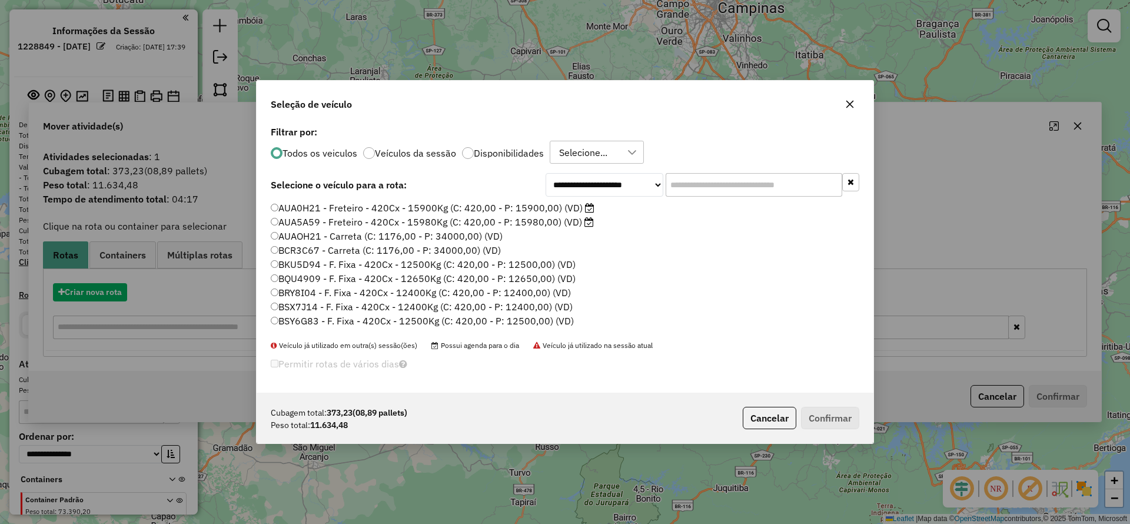
scroll to position [6, 4]
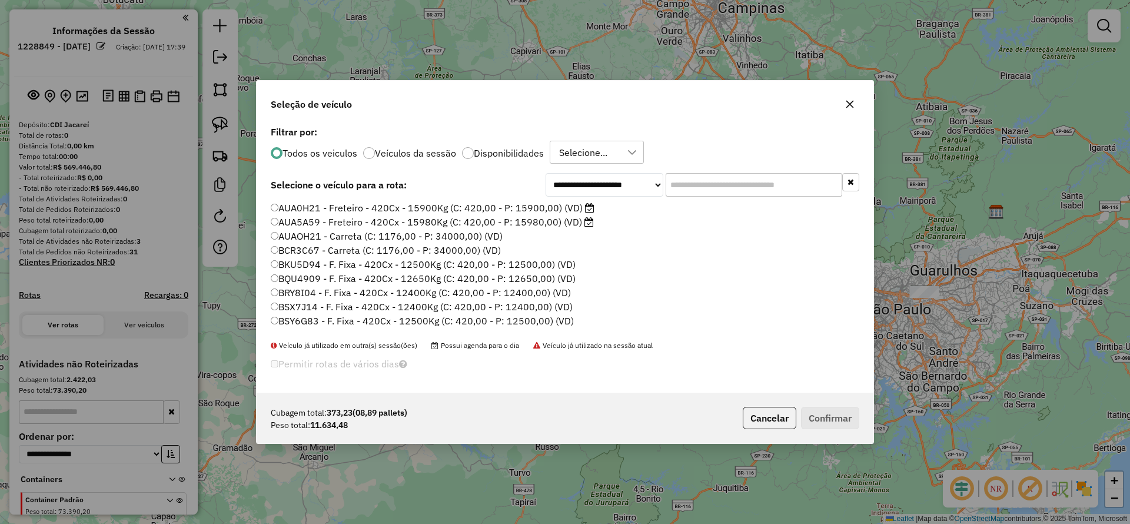
click at [703, 191] on input "text" at bounding box center [754, 185] width 177 height 24
paste input "*******"
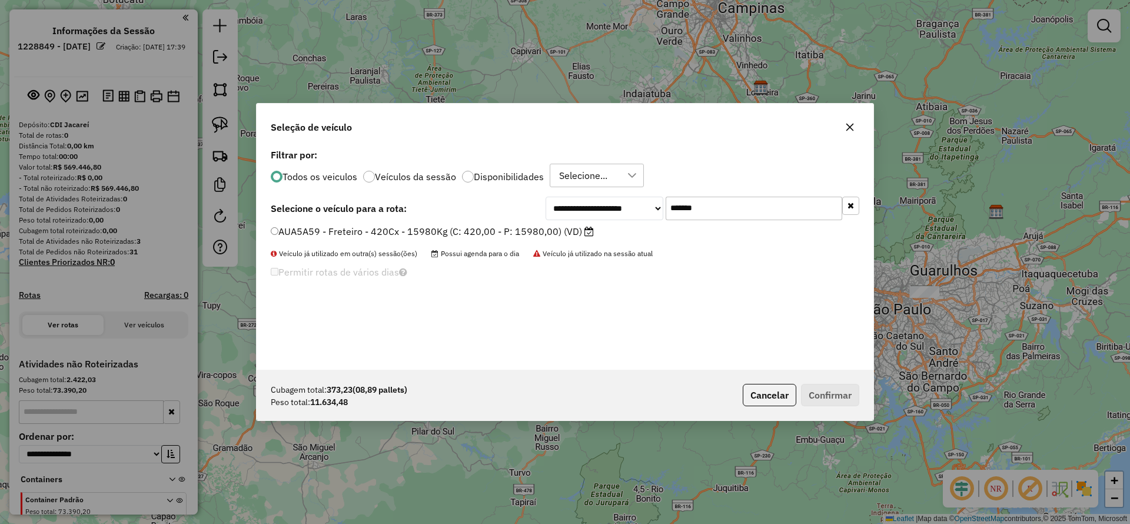
type input "*******"
click at [462, 227] on label "AUA5A59 - Freteiro - 420Cx - 15980Kg (C: 420,00 - P: 15980,00) (VD)" at bounding box center [432, 231] width 323 height 14
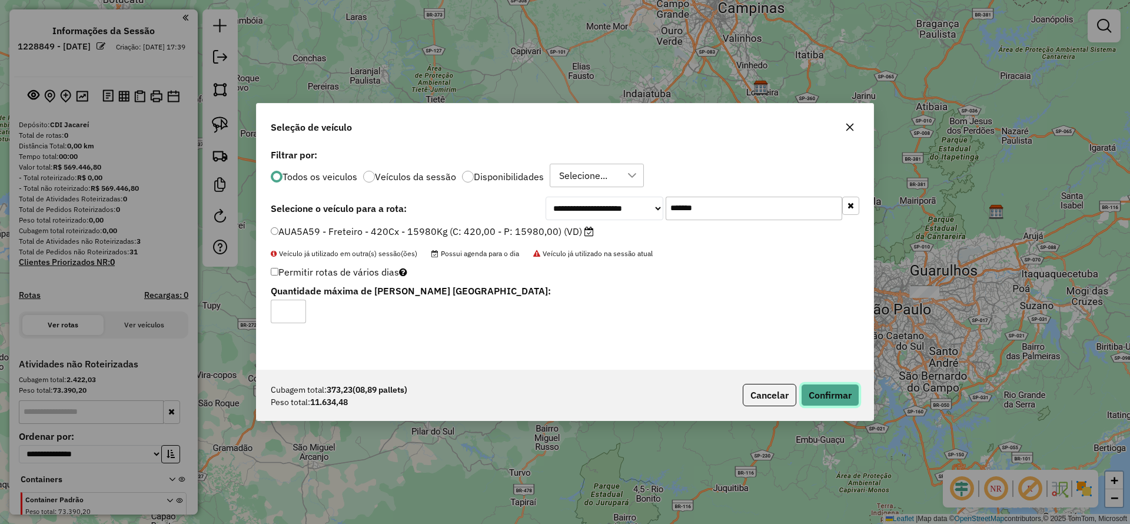
click at [819, 398] on button "Confirmar" at bounding box center [830, 395] width 58 height 22
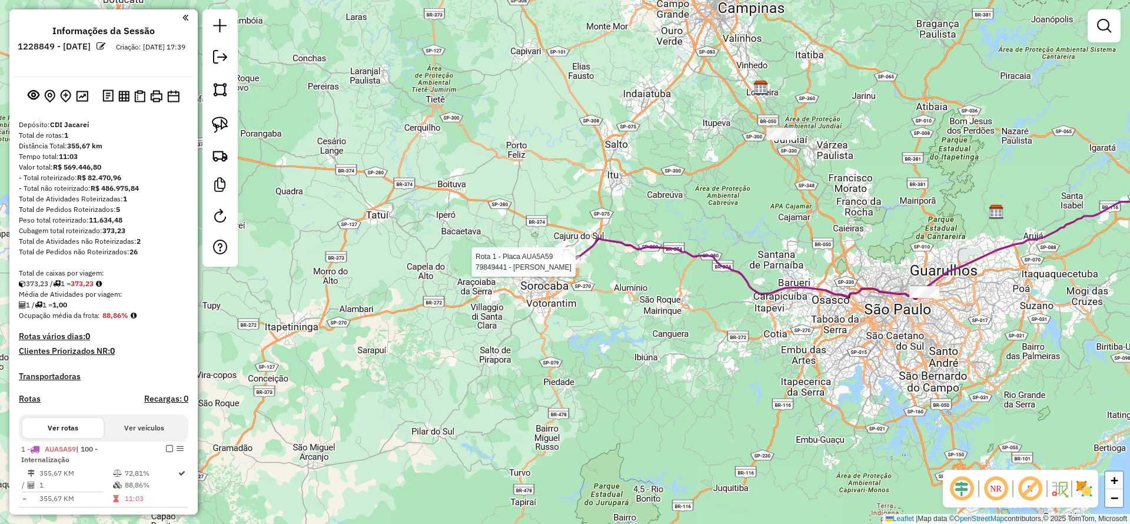
select select "**********"
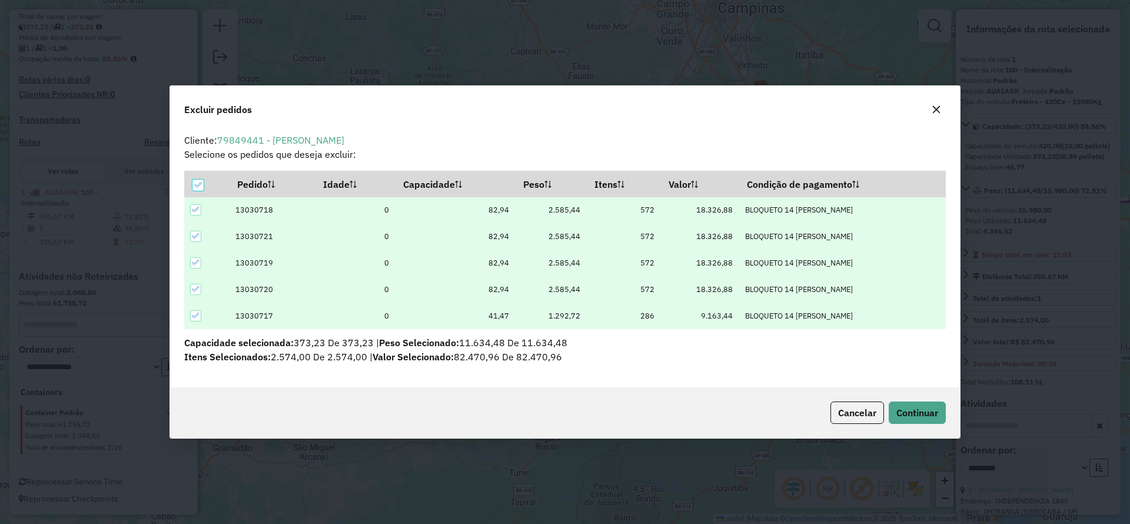
scroll to position [0, 0]
click at [936, 114] on icon "button" at bounding box center [936, 109] width 9 height 9
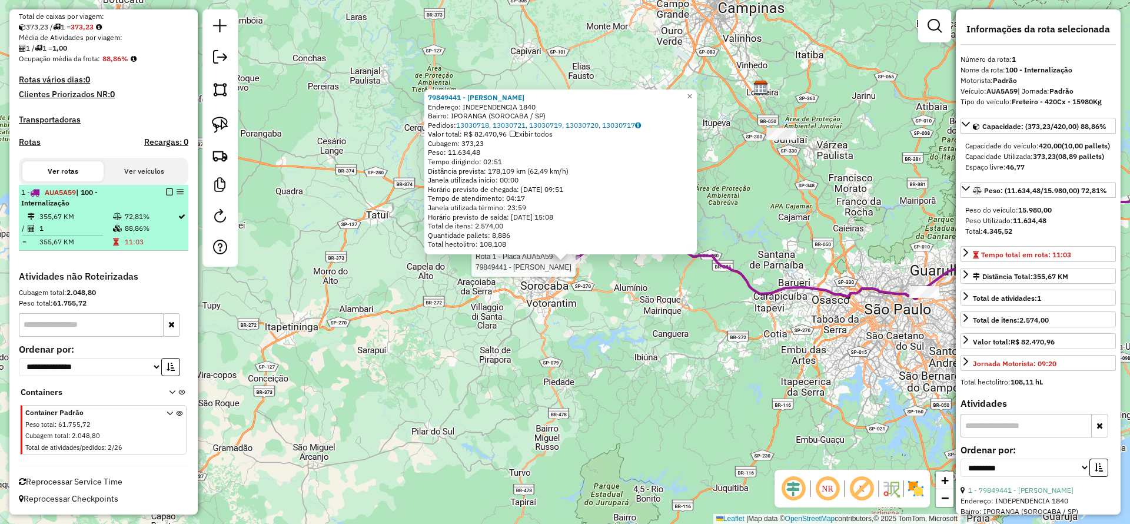
drag, startPoint x: 162, startPoint y: 192, endPoint x: 178, endPoint y: 201, distance: 17.7
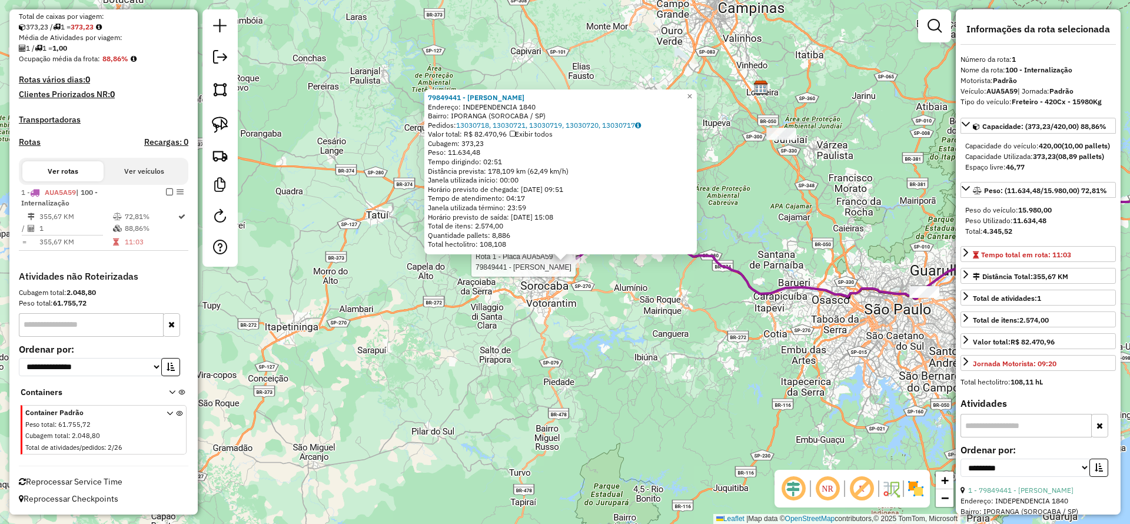
click at [166, 193] on em at bounding box center [169, 191] width 7 height 7
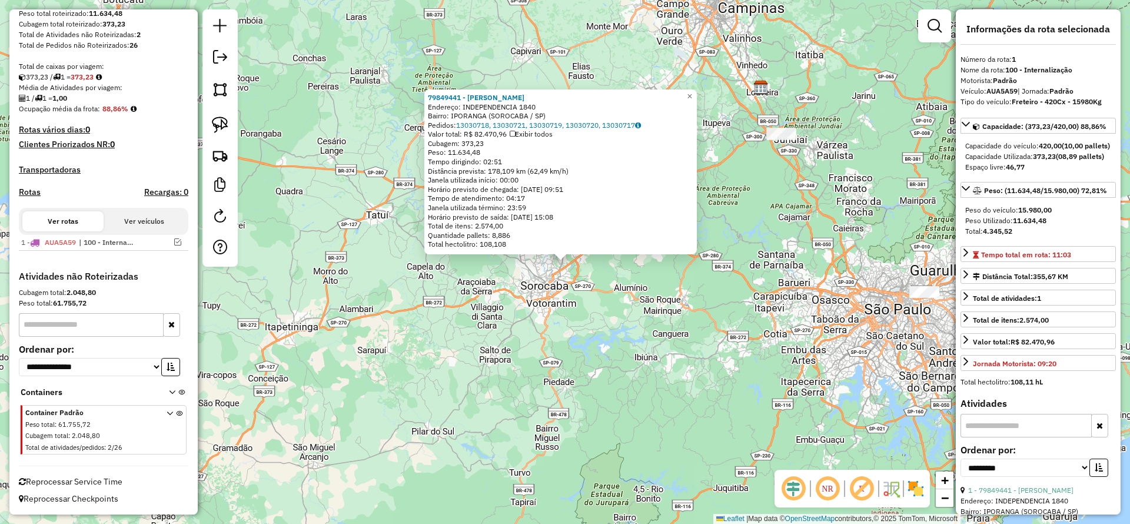
scroll to position [207, 0]
click at [785, 140] on div at bounding box center [781, 134] width 29 height 12
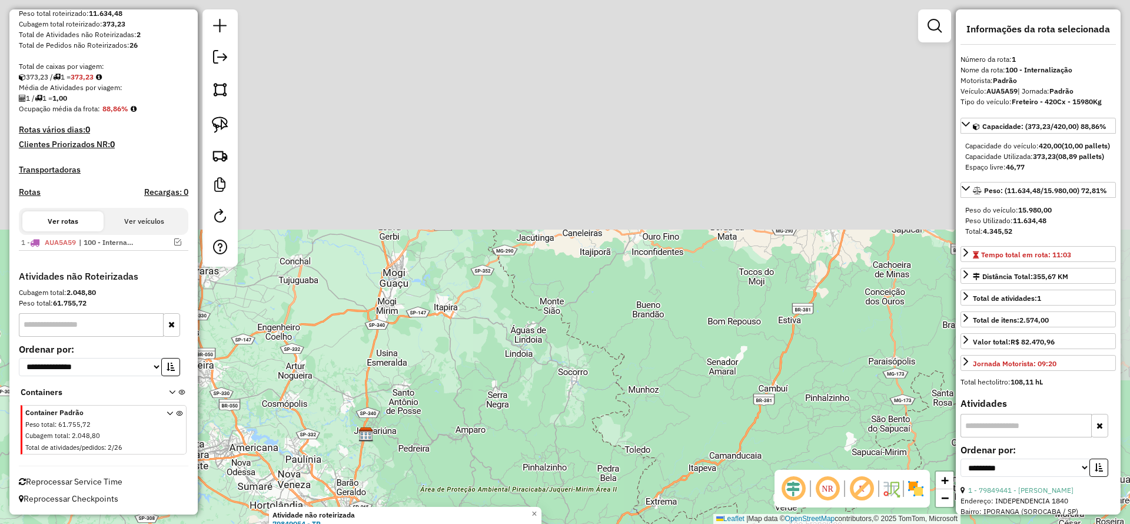
drag, startPoint x: 719, startPoint y: 168, endPoint x: 889, endPoint y: 502, distance: 373.9
click at [892, 509] on div "Atividade não roteirizada 79849054 - TR Endereço: QUINZE DE DEZEMBRO 1699 Bairr…" at bounding box center [565, 262] width 1130 height 524
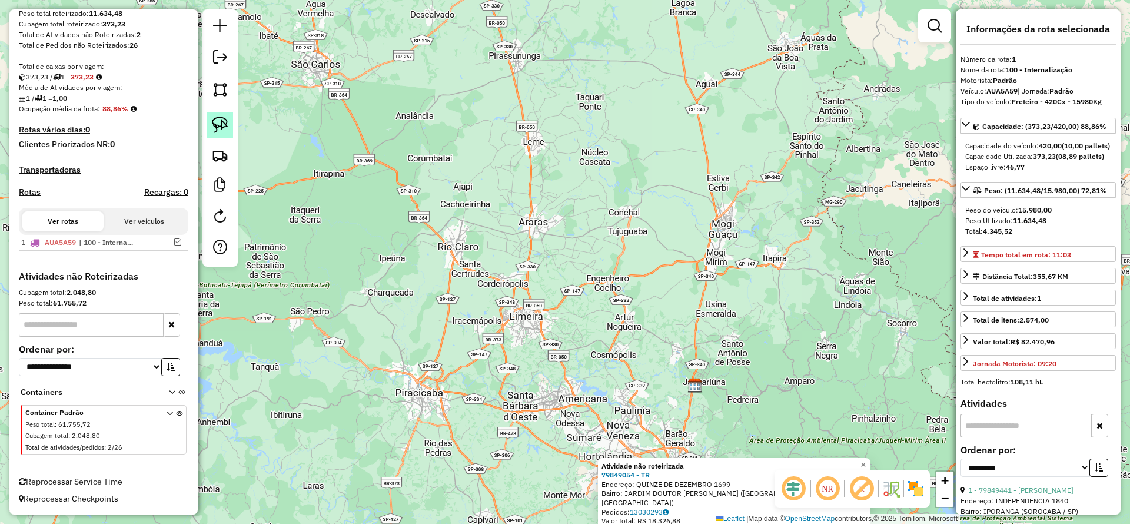
click at [218, 128] on img at bounding box center [220, 125] width 16 height 16
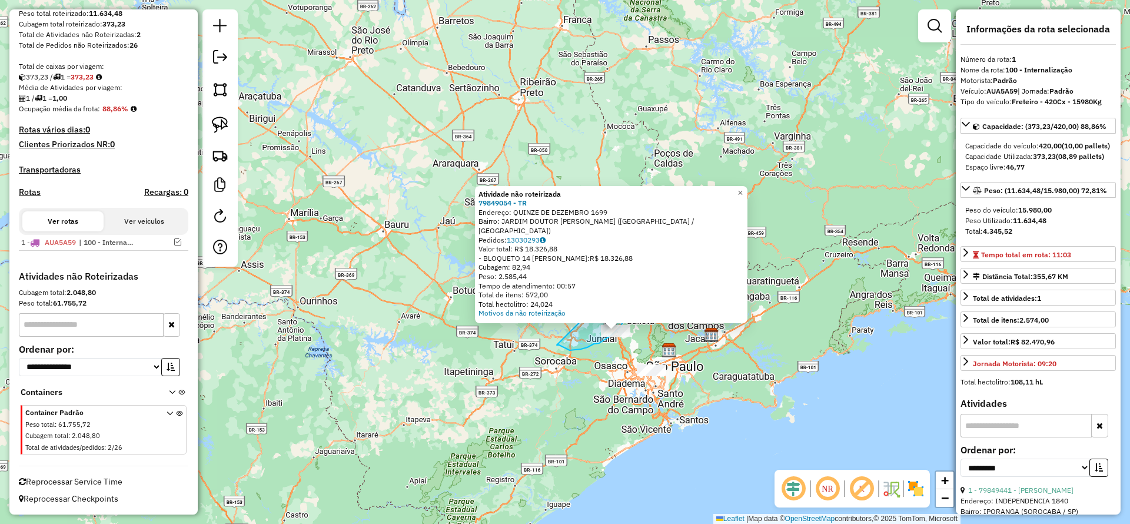
drag, startPoint x: 575, startPoint y: 350, endPoint x: 625, endPoint y: 277, distance: 88.8
click at [625, 277] on div "Atividade não roteirizada 79849054 - TR Endereço: QUINZE DE DEZEMBRO 1699 Bairr…" at bounding box center [565, 262] width 1130 height 524
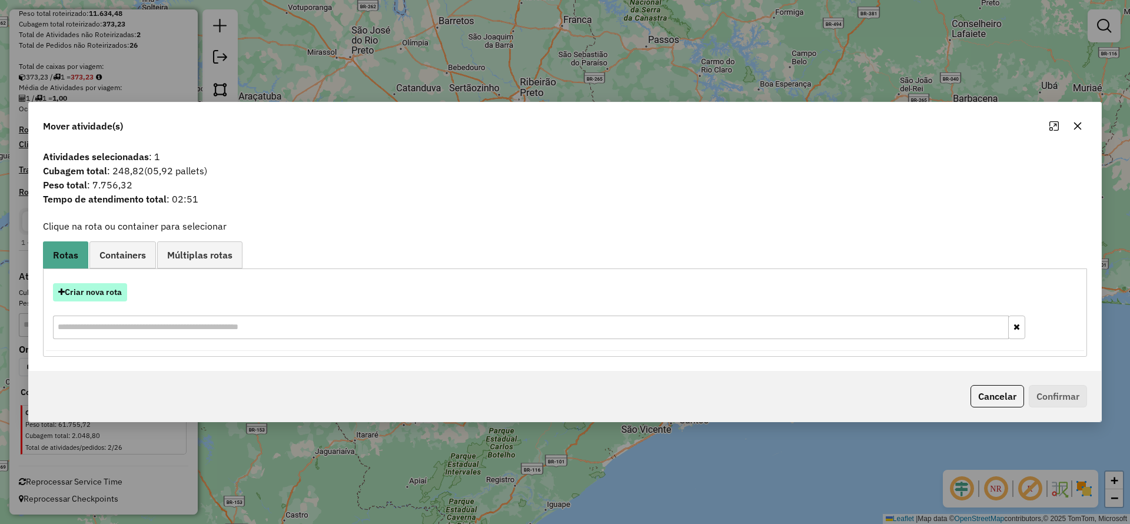
click at [112, 290] on button "Criar nova rota" at bounding box center [90, 292] width 74 height 18
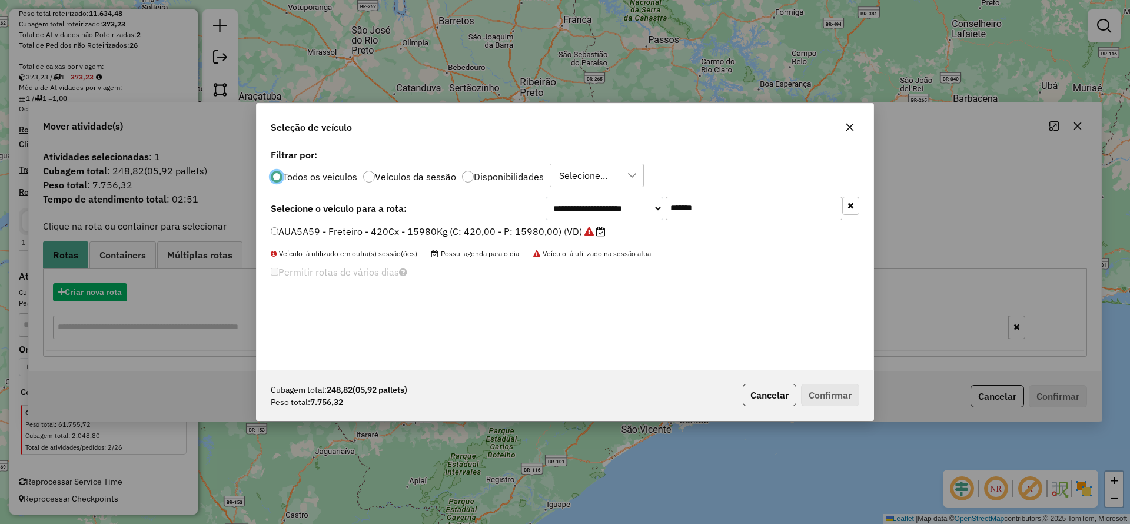
scroll to position [6, 4]
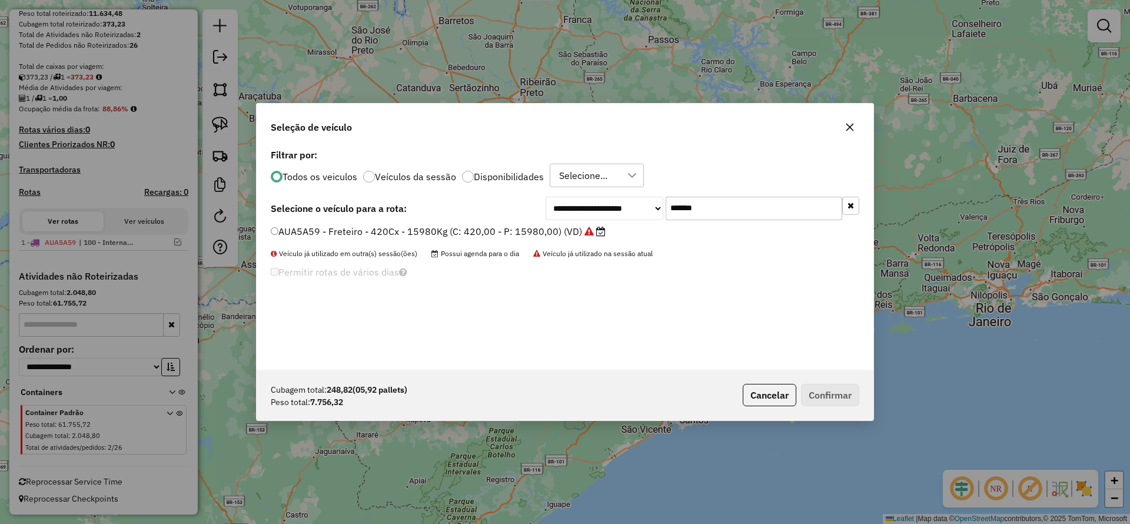
drag, startPoint x: 736, startPoint y: 210, endPoint x: 600, endPoint y: 216, distance: 136.7
click at [604, 210] on div "**********" at bounding box center [703, 209] width 314 height 24
paste input "text"
type input "*******"
click at [395, 236] on label "DPF8J05 - Freteiro - 420Cx - 17220Kg (C: 420,00 - P: 17220,00) (VD)" at bounding box center [431, 231] width 321 height 14
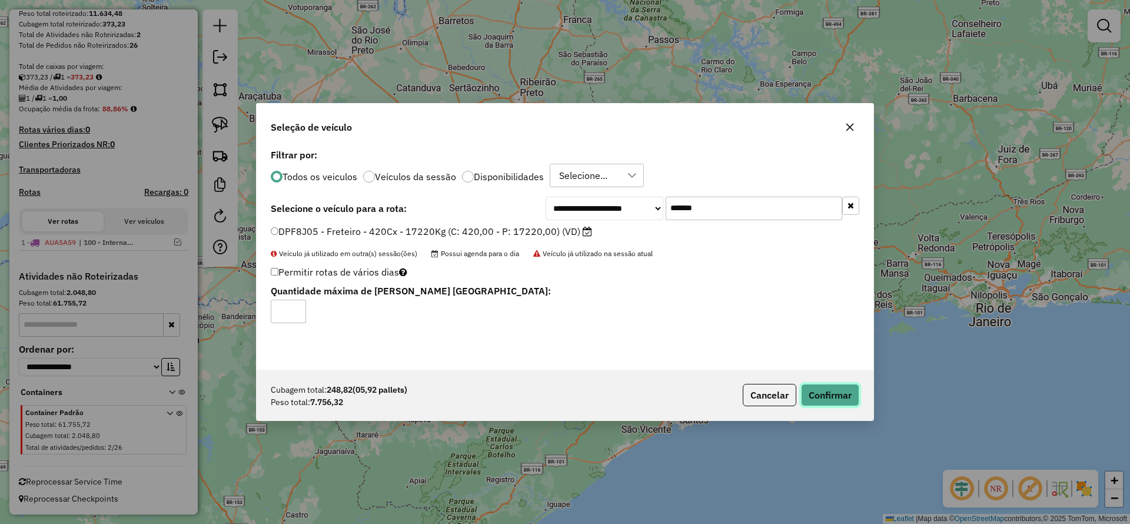
click at [836, 394] on button "Confirmar" at bounding box center [830, 395] width 58 height 22
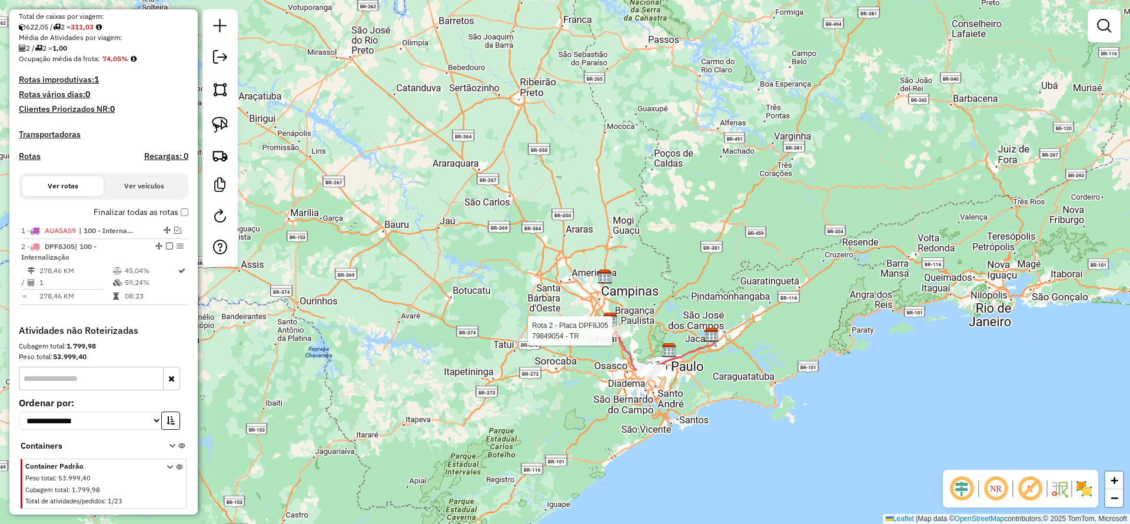
scroll to position [311, 0]
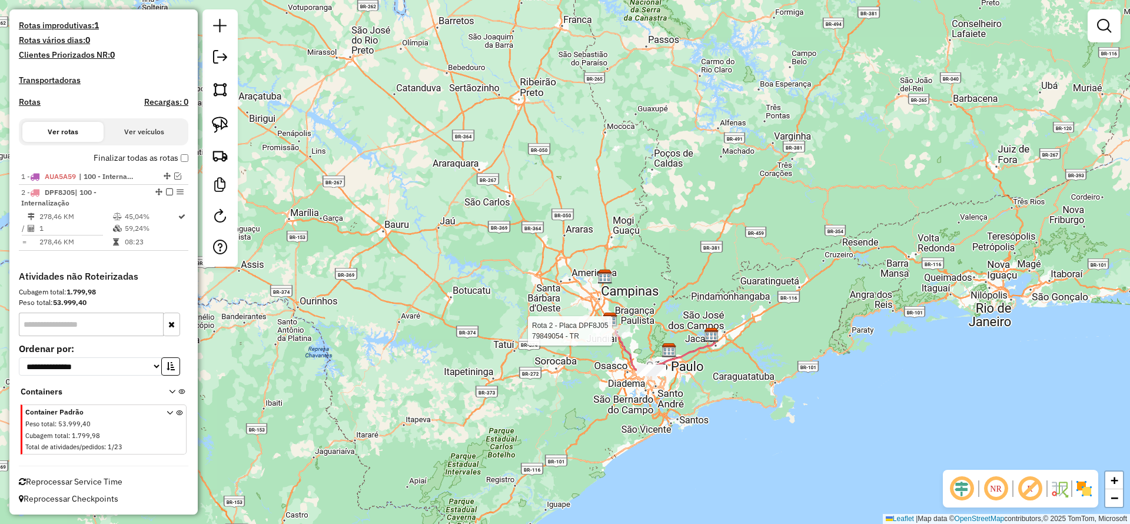
select select "**********"
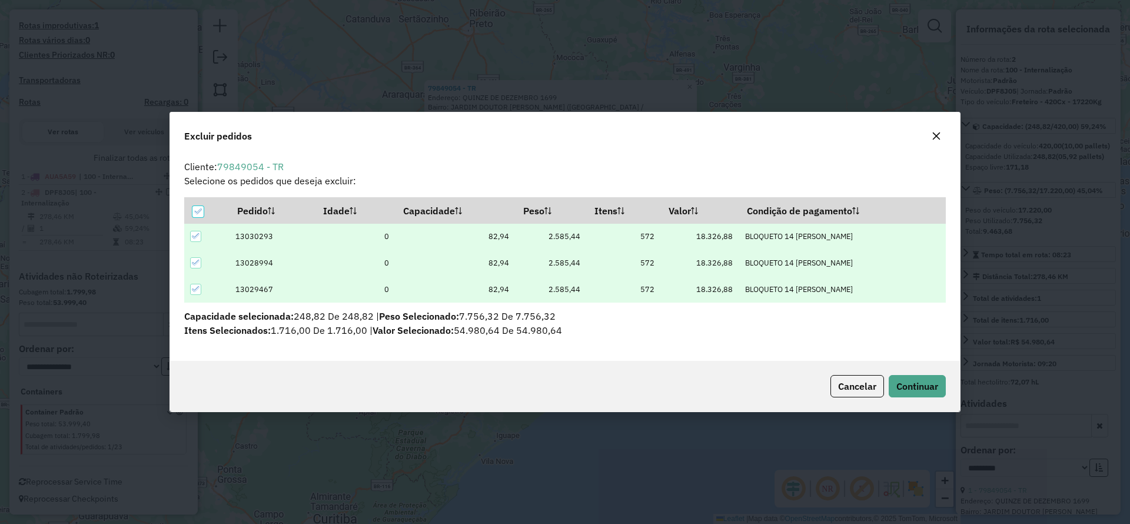
scroll to position [0, 0]
click at [938, 137] on icon "button" at bounding box center [937, 136] width 8 height 8
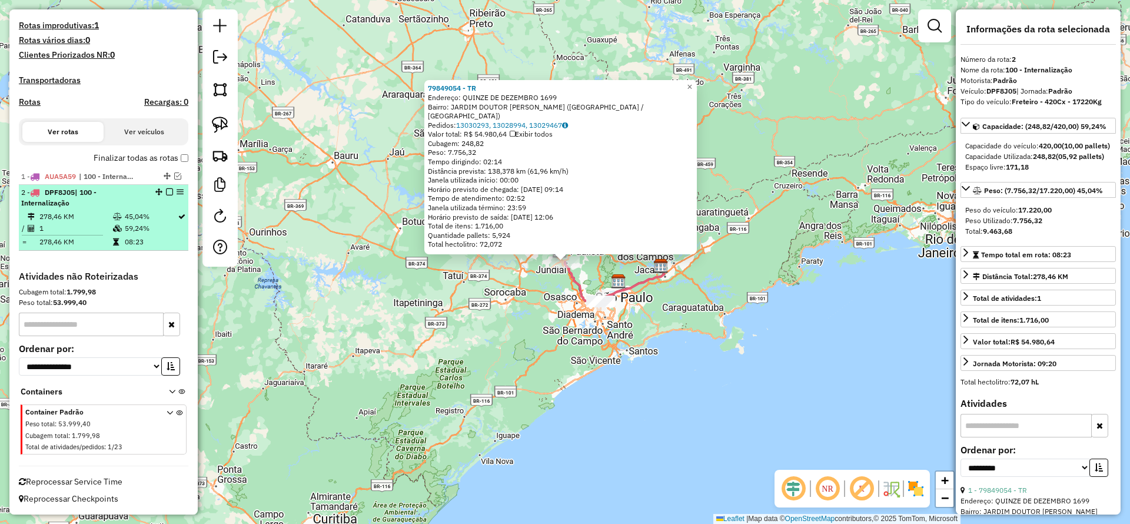
click at [166, 189] on em at bounding box center [169, 191] width 7 height 7
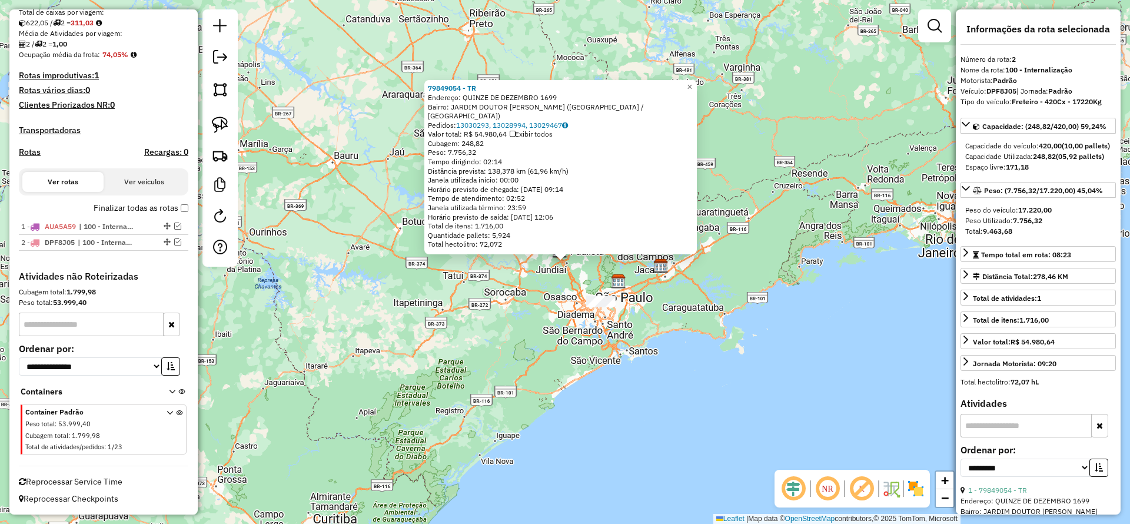
click at [616, 339] on div "79849054 - [GEOGRAPHIC_DATA] Endereço: QUINZE DE DEZEMBRO 1699 Bairro: JARDIM D…" at bounding box center [565, 262] width 1130 height 524
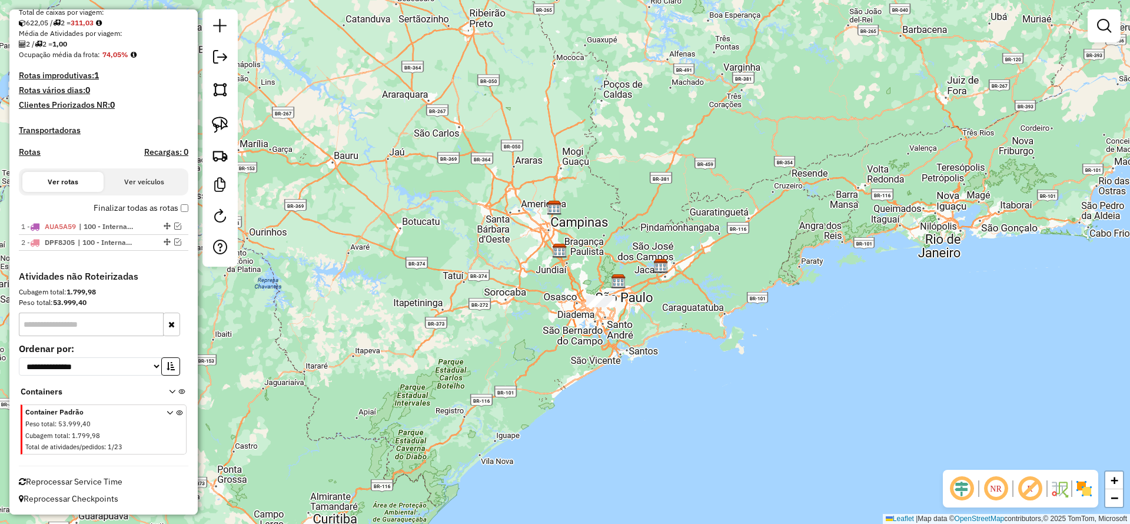
drag, startPoint x: 224, startPoint y: 124, endPoint x: 347, endPoint y: 175, distance: 133.5
click at [223, 123] on img at bounding box center [220, 125] width 16 height 16
drag, startPoint x: 576, startPoint y: 360, endPoint x: 671, endPoint y: 288, distance: 118.9
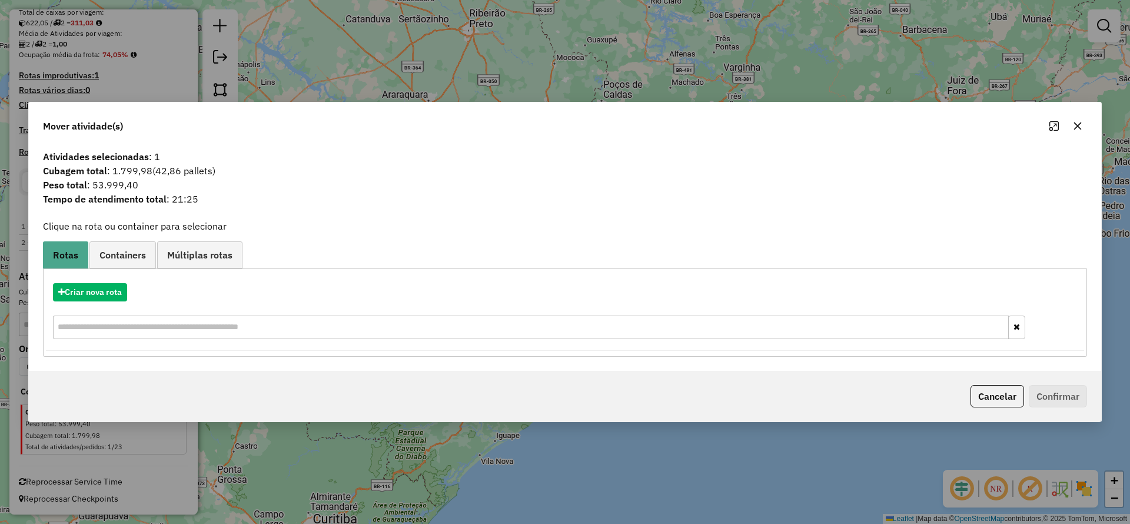
click at [1080, 130] on button "button" at bounding box center [1077, 126] width 19 height 19
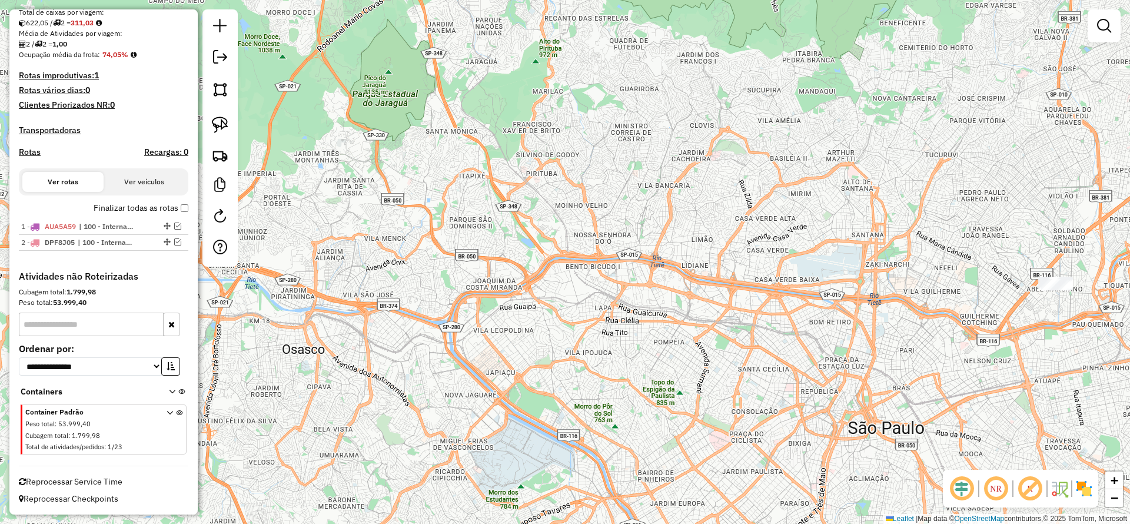
drag, startPoint x: 925, startPoint y: 311, endPoint x: 776, endPoint y: 290, distance: 150.5
click at [776, 290] on div "Janela de atendimento Grade de atendimento Capacidade Transportadoras Veículos …" at bounding box center [565, 262] width 1130 height 524
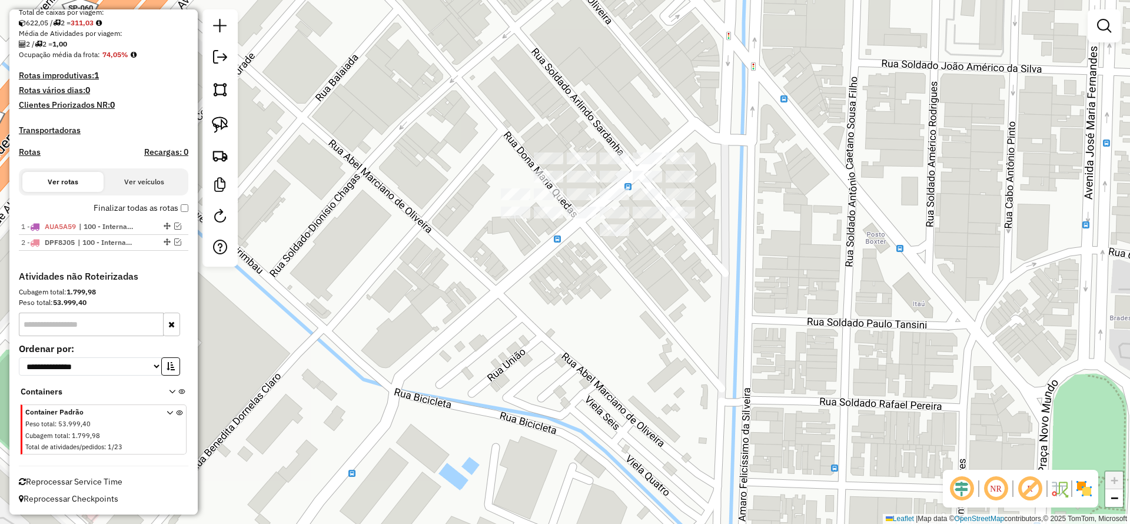
drag, startPoint x: 228, startPoint y: 114, endPoint x: 373, endPoint y: 147, distance: 147.8
click at [228, 115] on link at bounding box center [220, 125] width 26 height 26
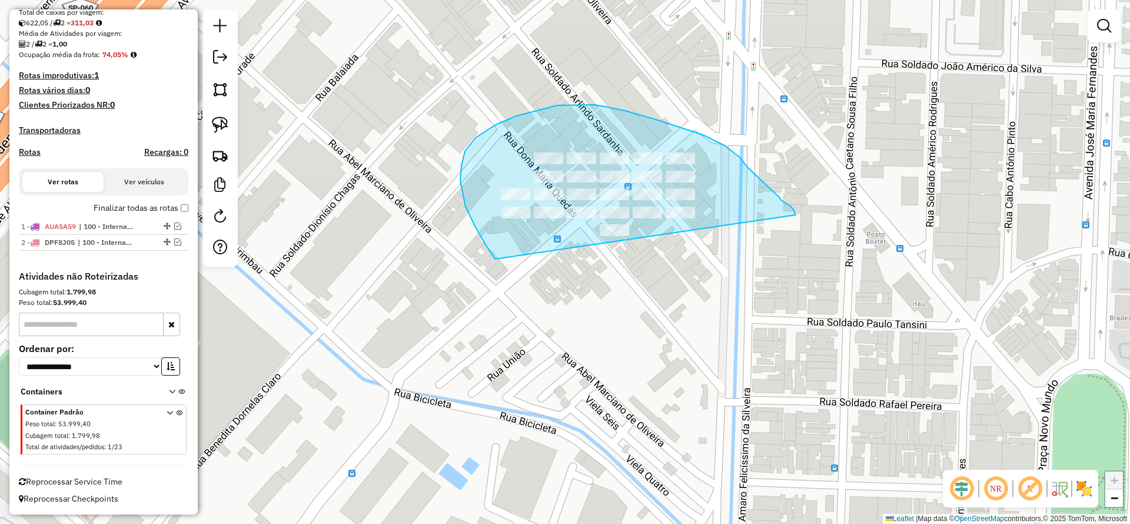
drag, startPoint x: 781, startPoint y: 200, endPoint x: 557, endPoint y: 306, distance: 247.5
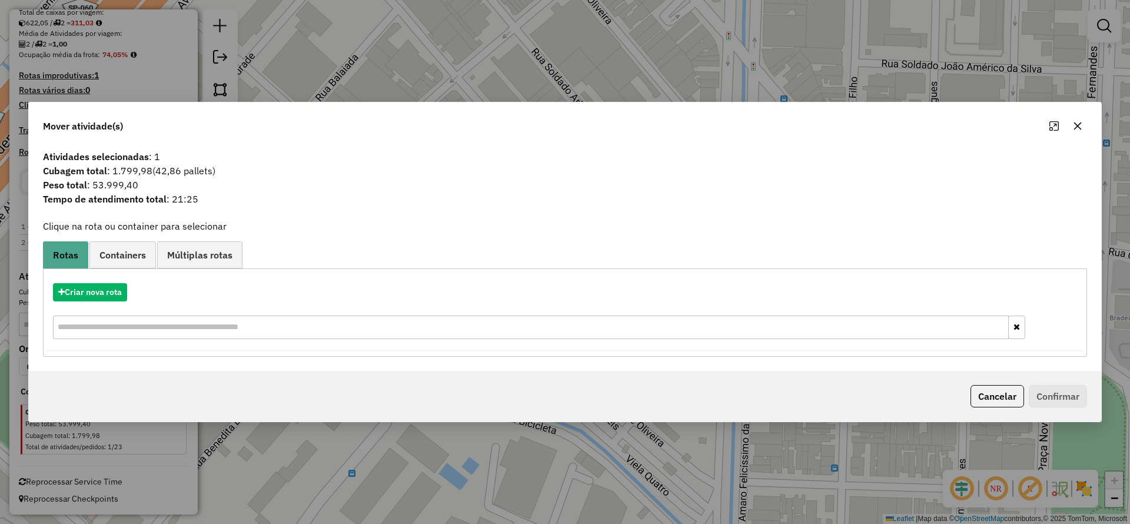
click at [110, 281] on div "Criar nova rota" at bounding box center [565, 312] width 1038 height 77
click at [120, 286] on button "Criar nova rota" at bounding box center [90, 292] width 74 height 18
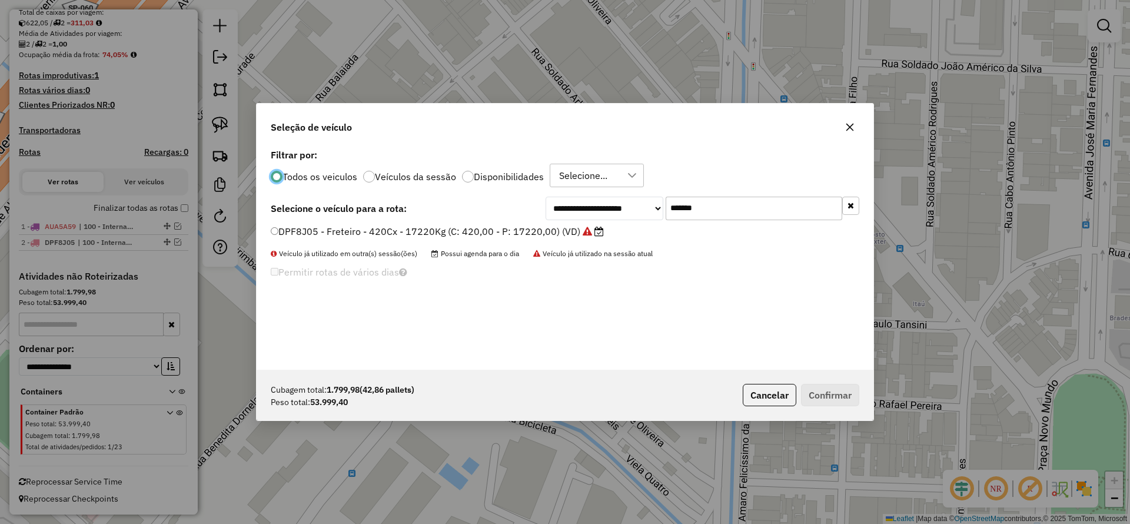
scroll to position [6, 4]
drag, startPoint x: 630, startPoint y: 200, endPoint x: 502, endPoint y: 219, distance: 129.1
click at [532, 201] on div "**********" at bounding box center [565, 209] width 589 height 24
paste input "text"
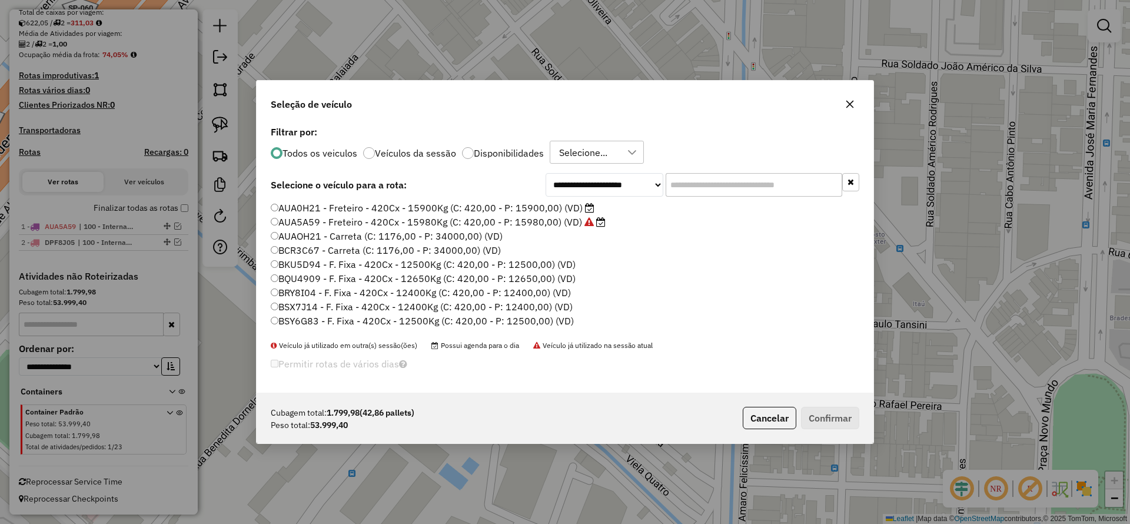
click at [439, 230] on label "AUAOH21 - Carreta (C: 1176,00 - P: 34000,00) (VD)" at bounding box center [387, 236] width 232 height 14
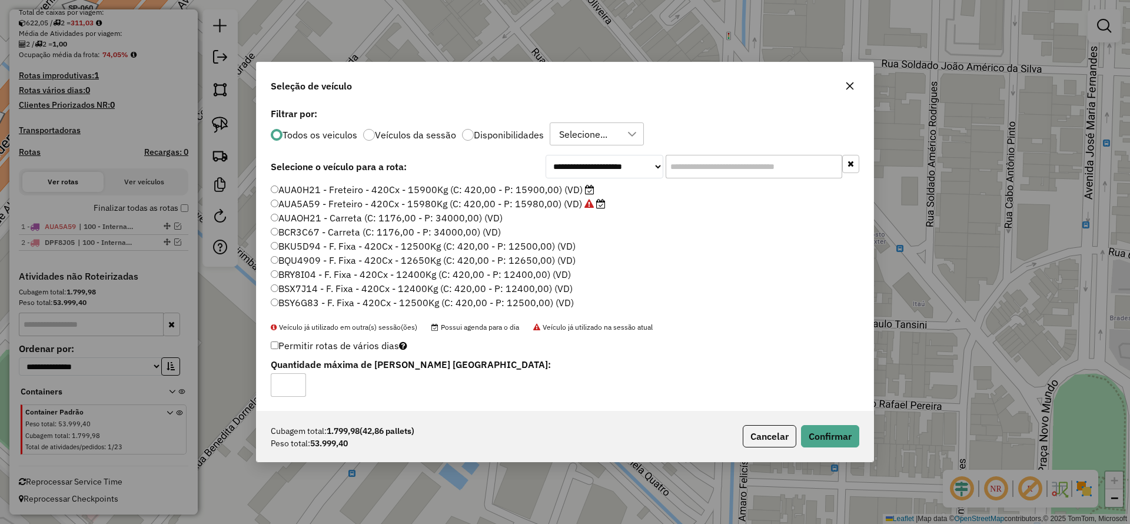
click at [722, 166] on input "text" at bounding box center [754, 167] width 177 height 24
paste input "*******"
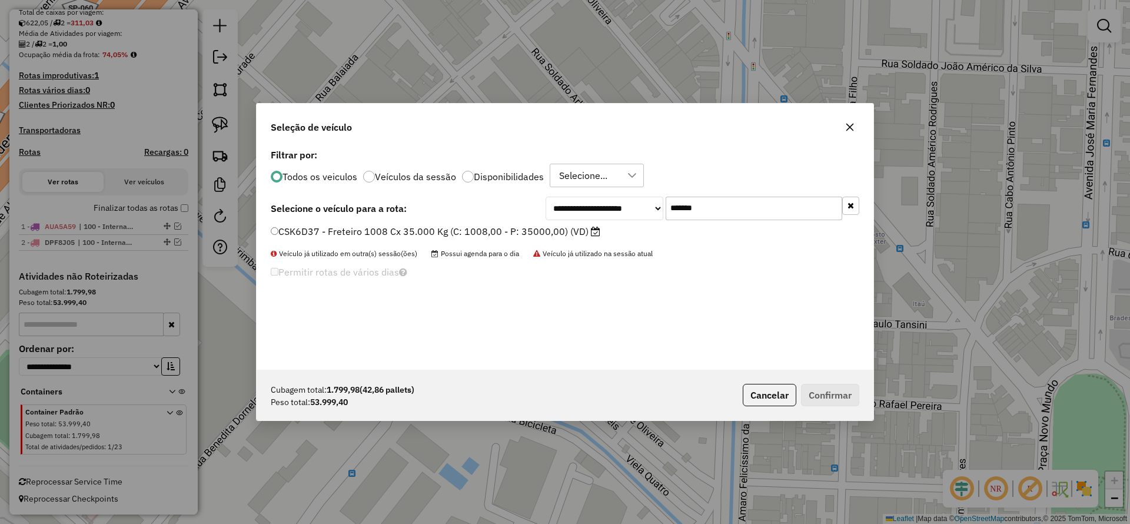
drag, startPoint x: 735, startPoint y: 204, endPoint x: 529, endPoint y: 224, distance: 207.0
click at [600, 189] on div "**********" at bounding box center [565, 258] width 617 height 224
paste input "text"
type input "*******"
click at [499, 233] on label "EJV5H54 - Freteiro - 924Cx - 29000Kg (C: 924,00 - P: 29000,00) (VD)" at bounding box center [431, 231] width 321 height 14
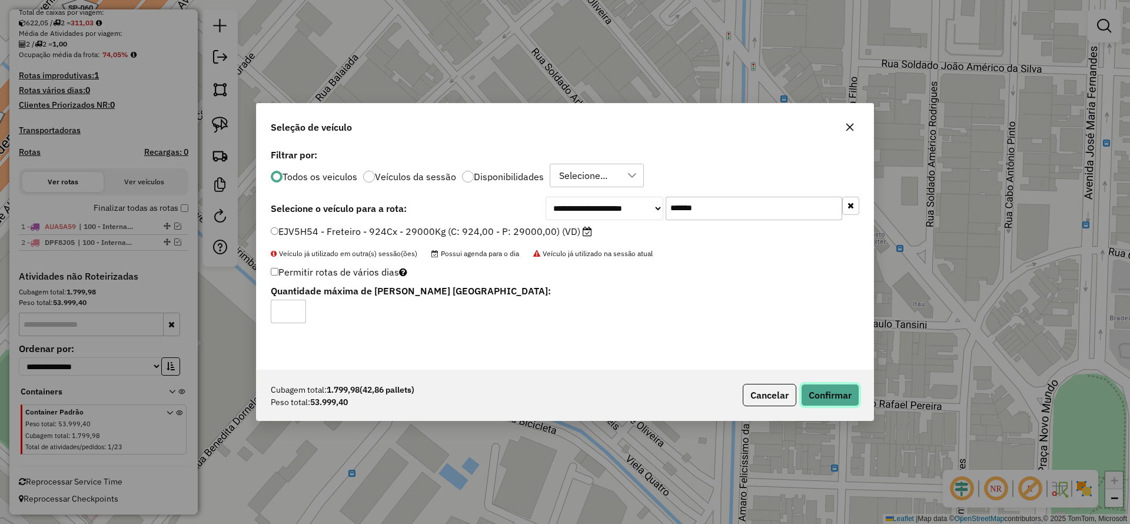
click at [812, 392] on button "Confirmar" at bounding box center [830, 395] width 58 height 22
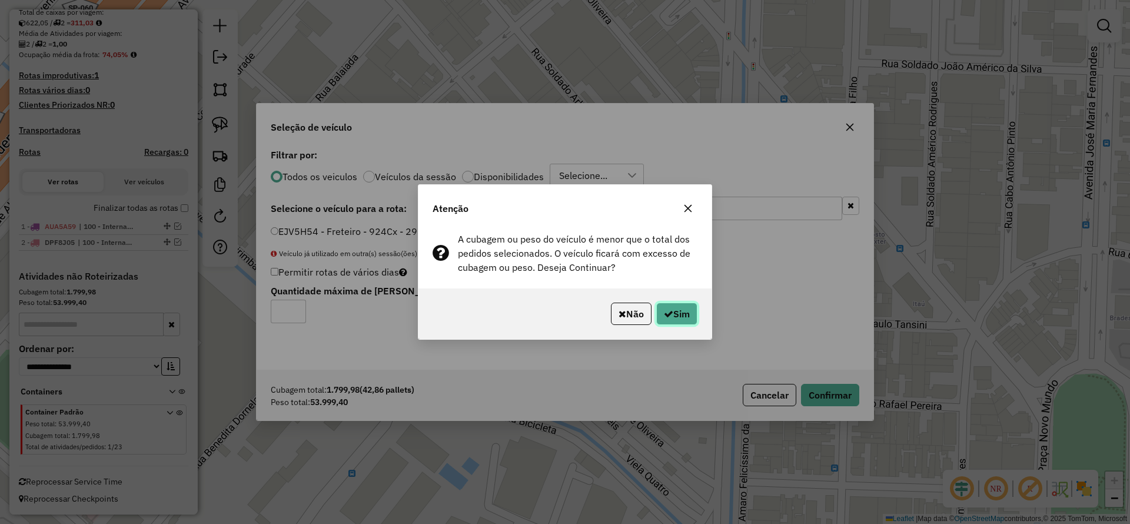
click at [683, 314] on button "Sim" at bounding box center [676, 314] width 41 height 22
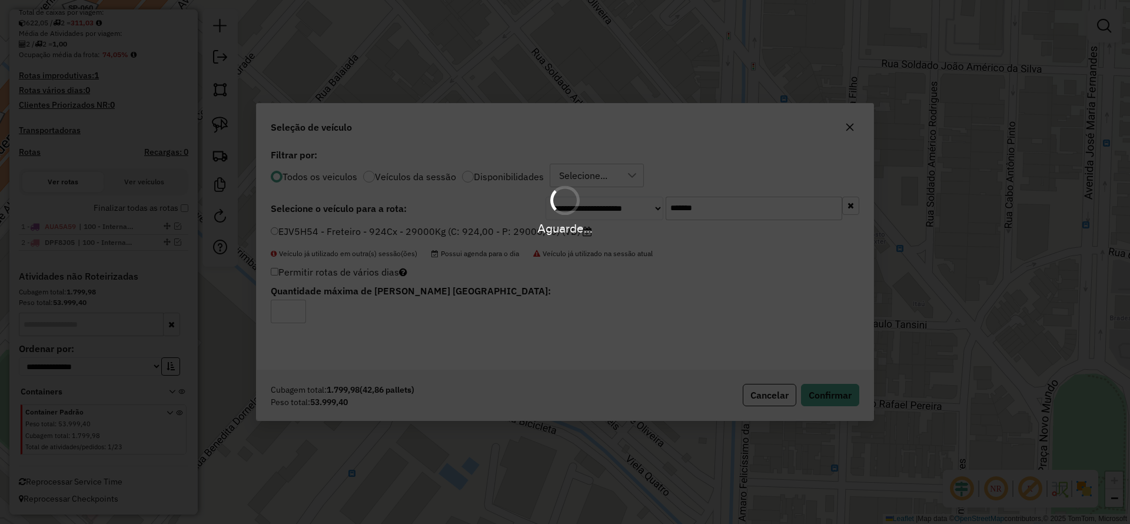
scroll to position [144, 0]
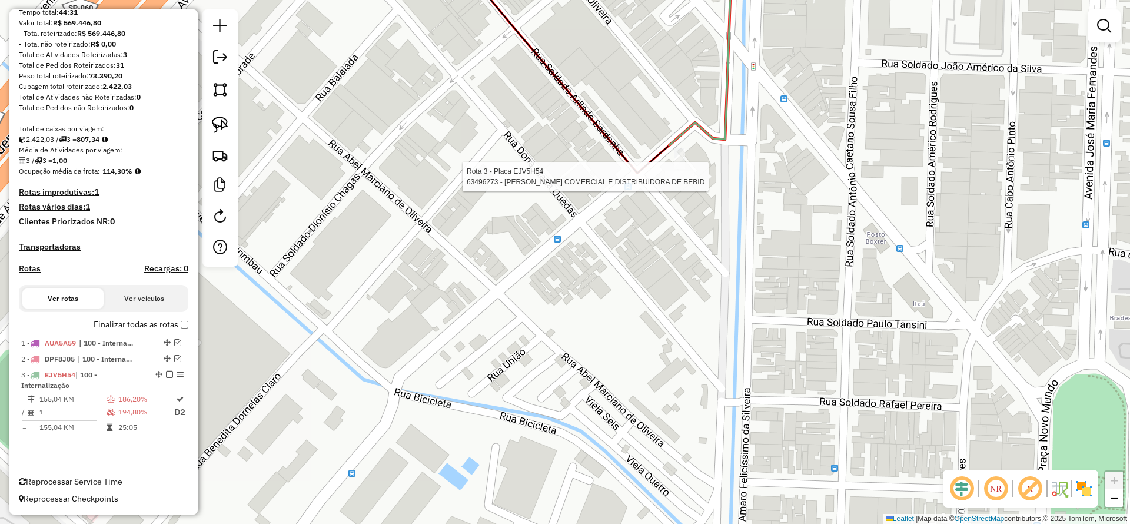
select select "**********"
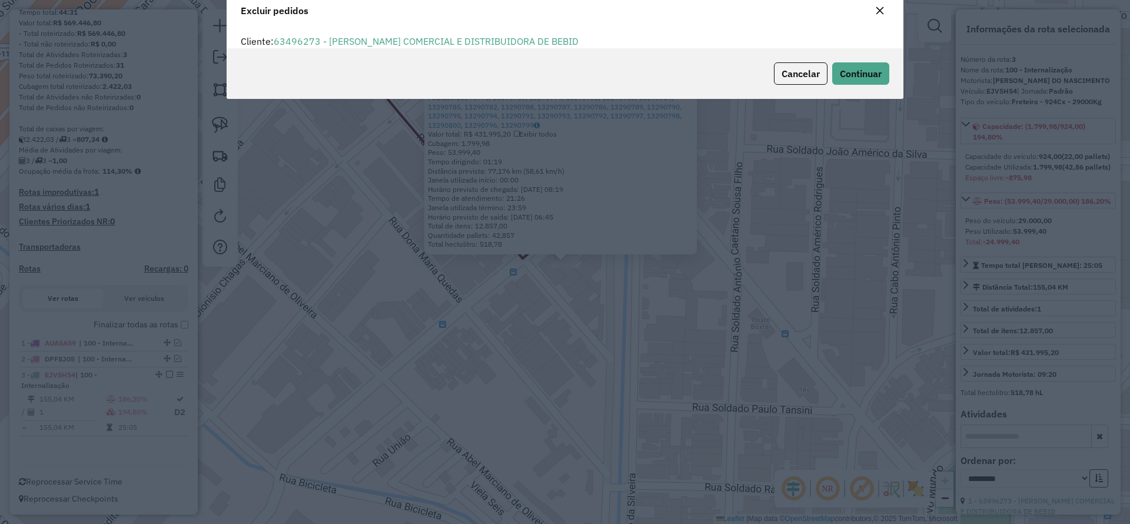
scroll to position [6, 4]
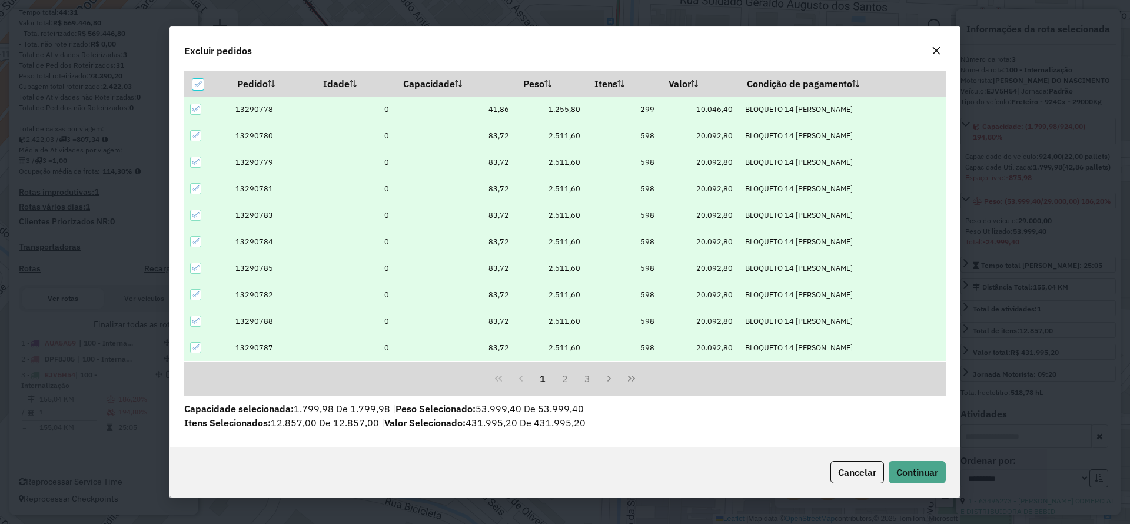
click at [195, 137] on icon at bounding box center [196, 135] width 8 height 8
click at [196, 160] on icon at bounding box center [196, 162] width 8 height 8
click at [198, 192] on div at bounding box center [195, 188] width 11 height 11
click at [194, 217] on icon at bounding box center [196, 215] width 8 height 8
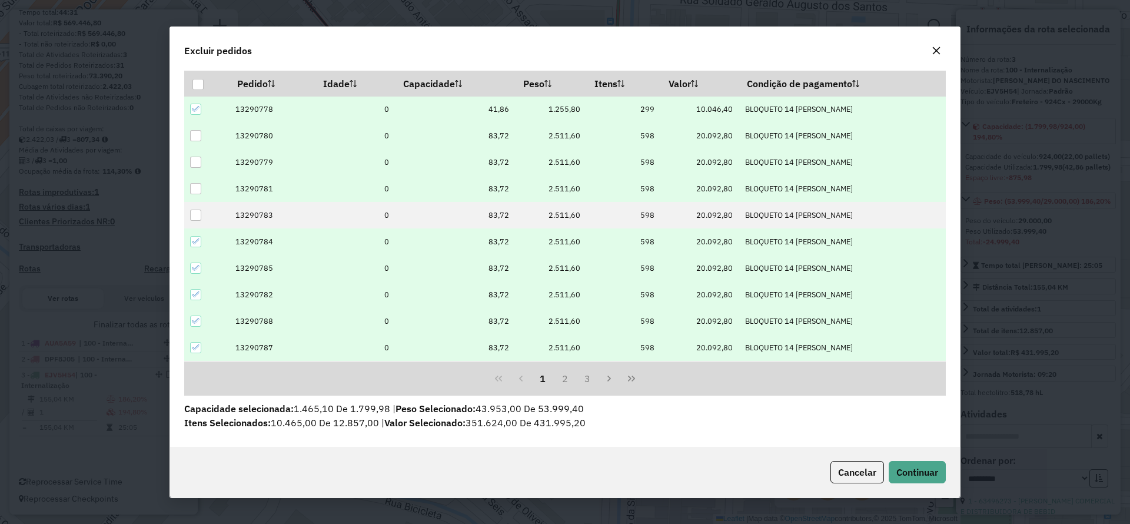
click at [197, 241] on icon at bounding box center [196, 241] width 8 height 8
click at [195, 267] on icon at bounding box center [196, 268] width 8 height 8
click at [198, 290] on icon at bounding box center [196, 294] width 8 height 8
click at [200, 319] on div at bounding box center [195, 321] width 11 height 11
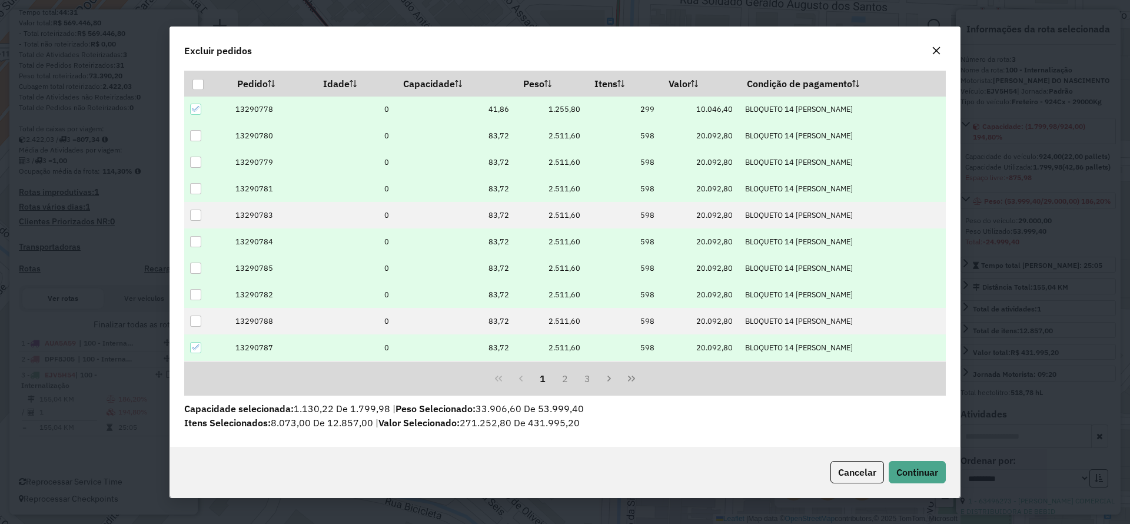
drag, startPoint x: 197, startPoint y: 346, endPoint x: 406, endPoint y: 364, distance: 209.8
click at [196, 347] on icon at bounding box center [196, 347] width 8 height 8
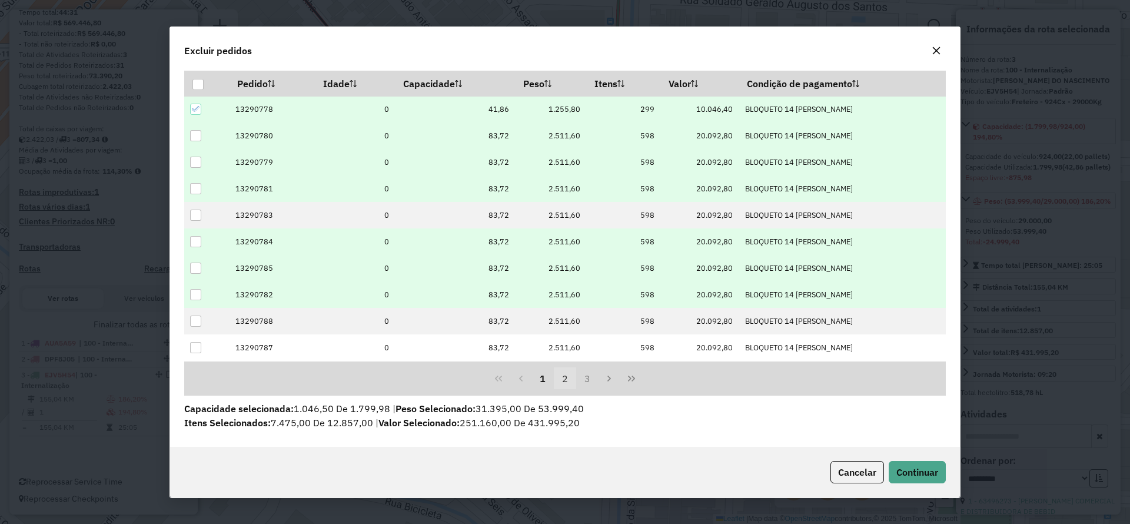
click at [572, 374] on button "2" at bounding box center [565, 378] width 22 height 22
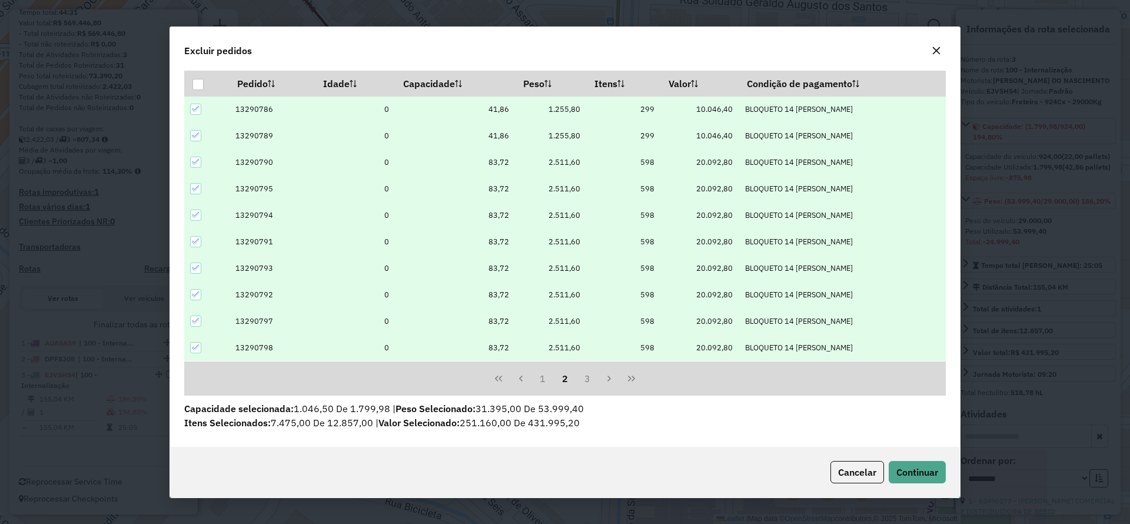
click at [193, 167] on div at bounding box center [195, 162] width 11 height 11
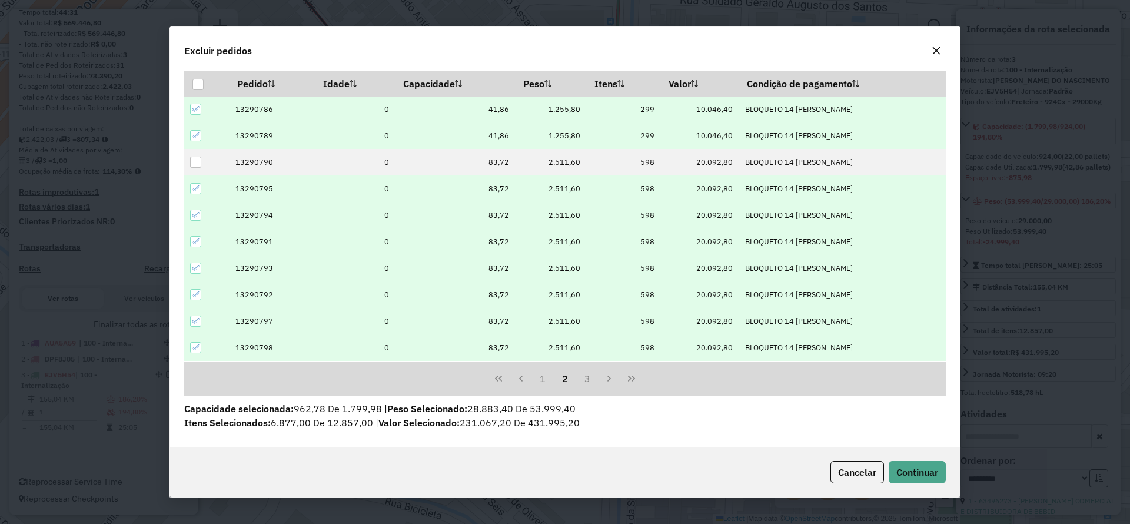
click at [197, 188] on icon at bounding box center [196, 188] width 8 height 5
click at [200, 213] on div at bounding box center [195, 215] width 11 height 11
click at [201, 214] on div at bounding box center [195, 215] width 11 height 11
click at [911, 453] on div "Cancelar Continuar" at bounding box center [565, 472] width 790 height 51
click at [915, 461] on button "Continuar" at bounding box center [917, 472] width 57 height 22
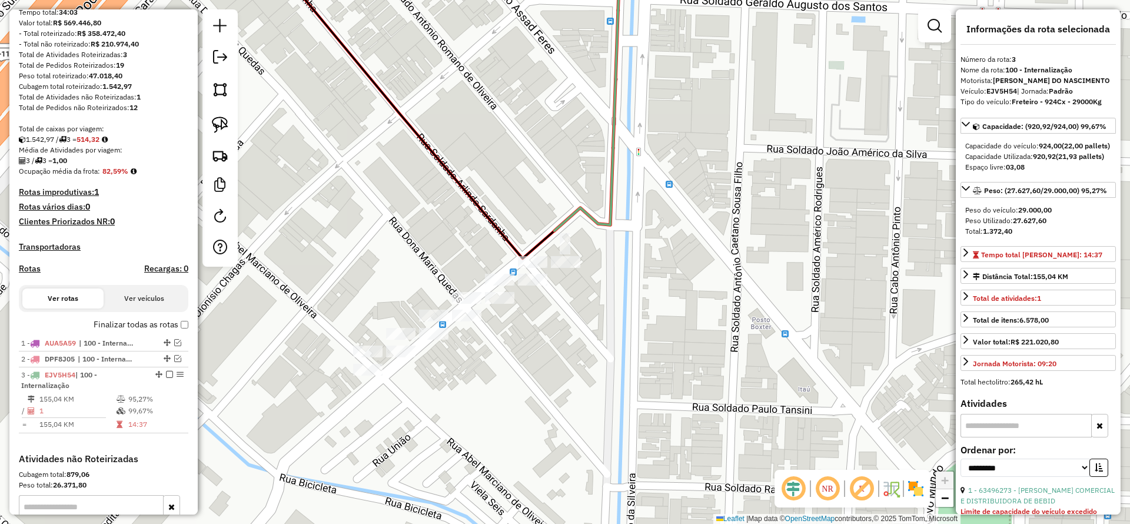
scroll to position [327, 0]
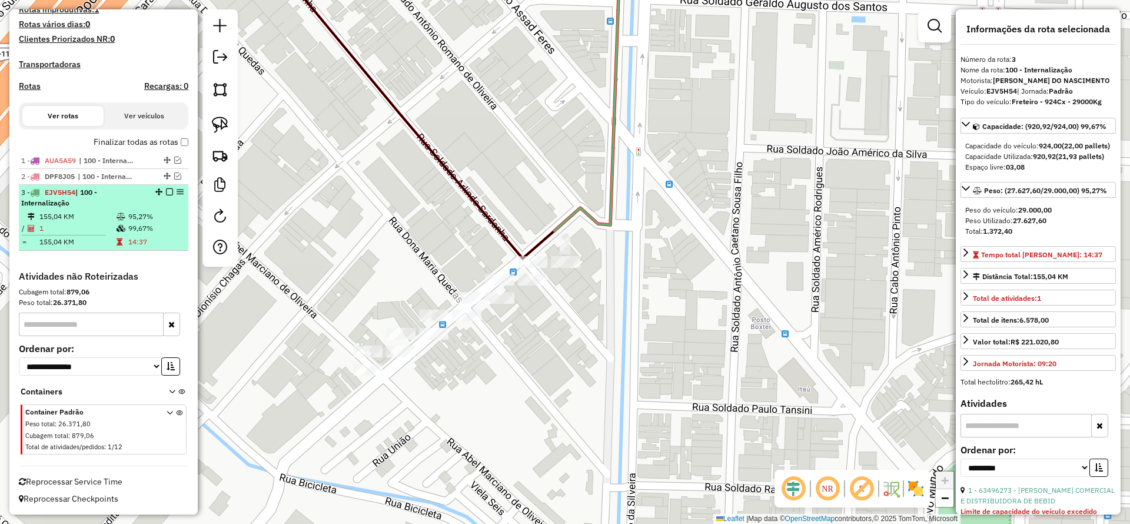
click at [166, 193] on em at bounding box center [169, 191] width 7 height 7
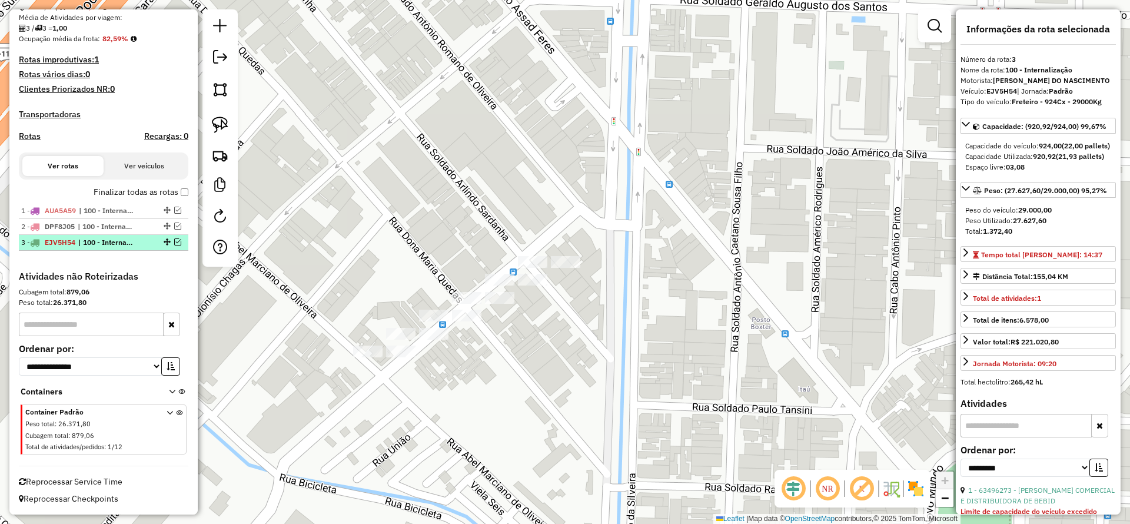
scroll to position [277, 0]
click at [232, 135] on link at bounding box center [220, 125] width 26 height 26
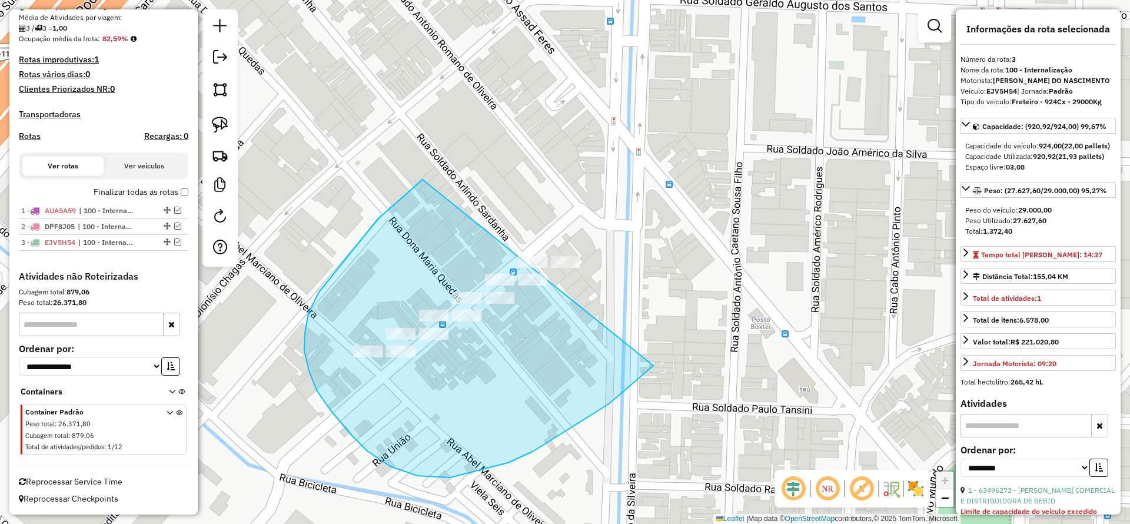
drag, startPoint x: 423, startPoint y: 180, endPoint x: 727, endPoint y: 258, distance: 314.4
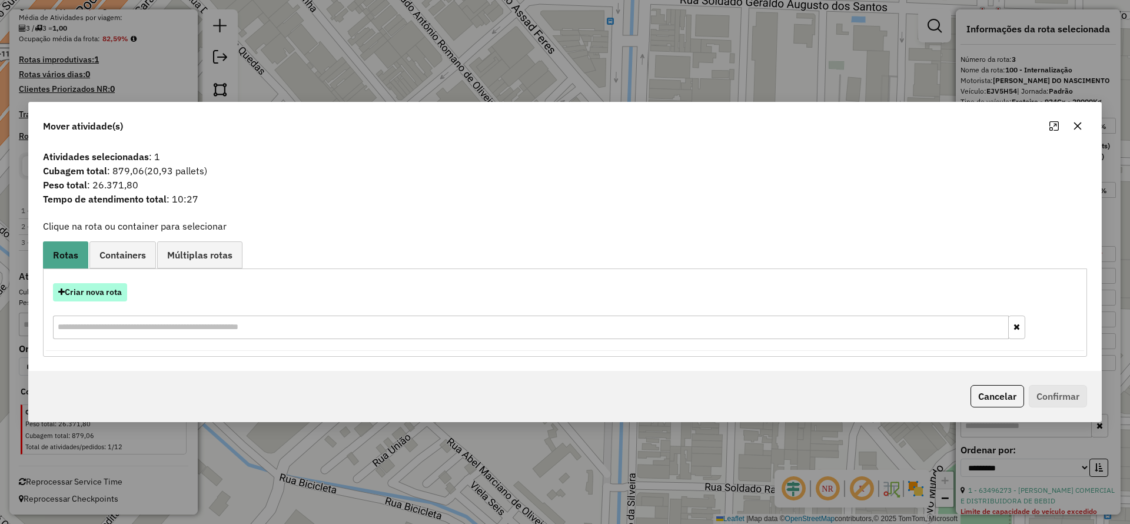
drag, startPoint x: 106, startPoint y: 290, endPoint x: 119, endPoint y: 291, distance: 13.0
click at [119, 291] on button "Criar nova rota" at bounding box center [90, 292] width 74 height 18
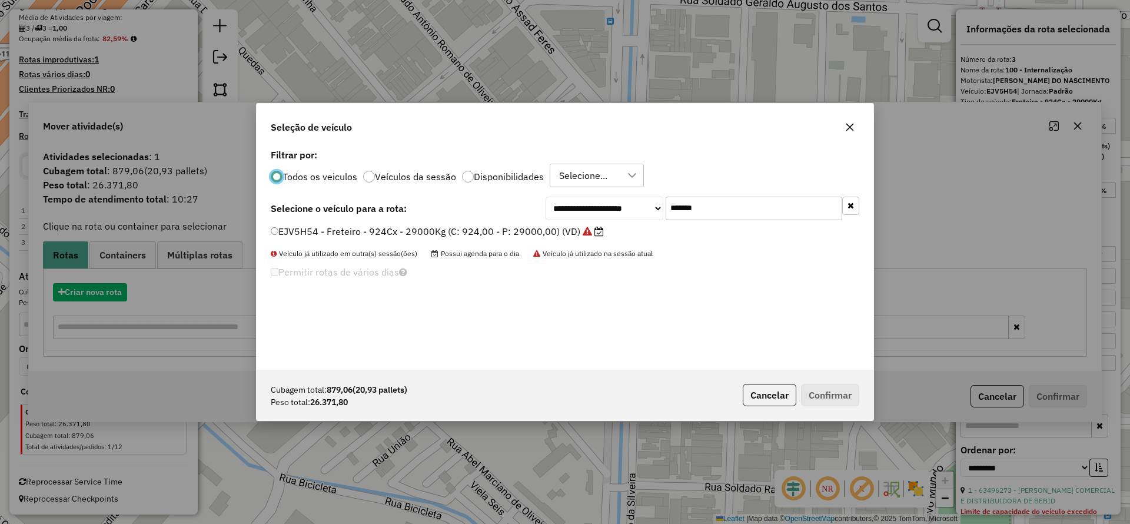
scroll to position [6, 4]
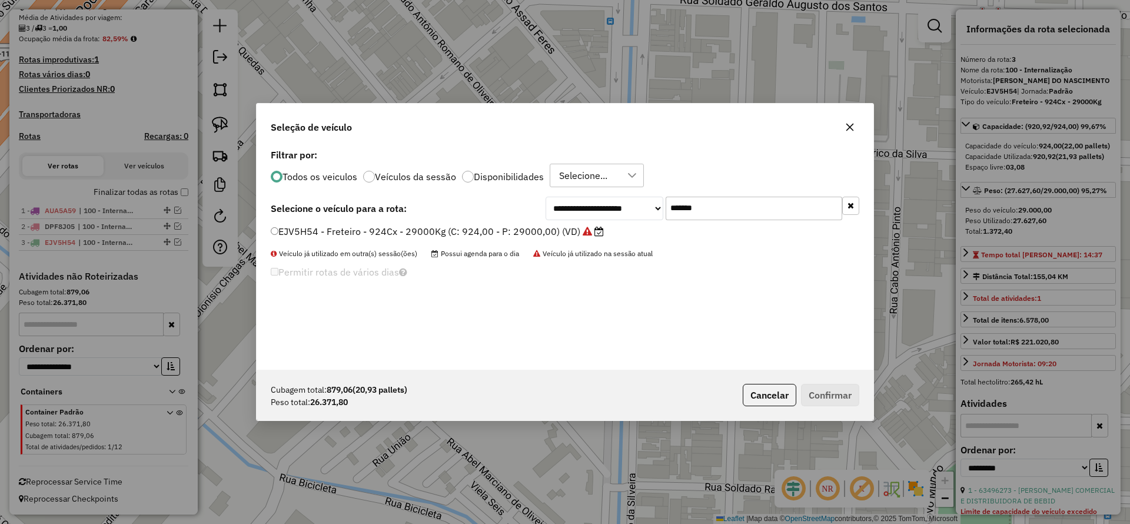
drag, startPoint x: 724, startPoint y: 210, endPoint x: 448, endPoint y: 253, distance: 279.4
click at [496, 240] on div "**********" at bounding box center [565, 258] width 617 height 224
paste input "text"
type input "*******"
drag, startPoint x: 432, startPoint y: 233, endPoint x: 464, endPoint y: 247, distance: 35.1
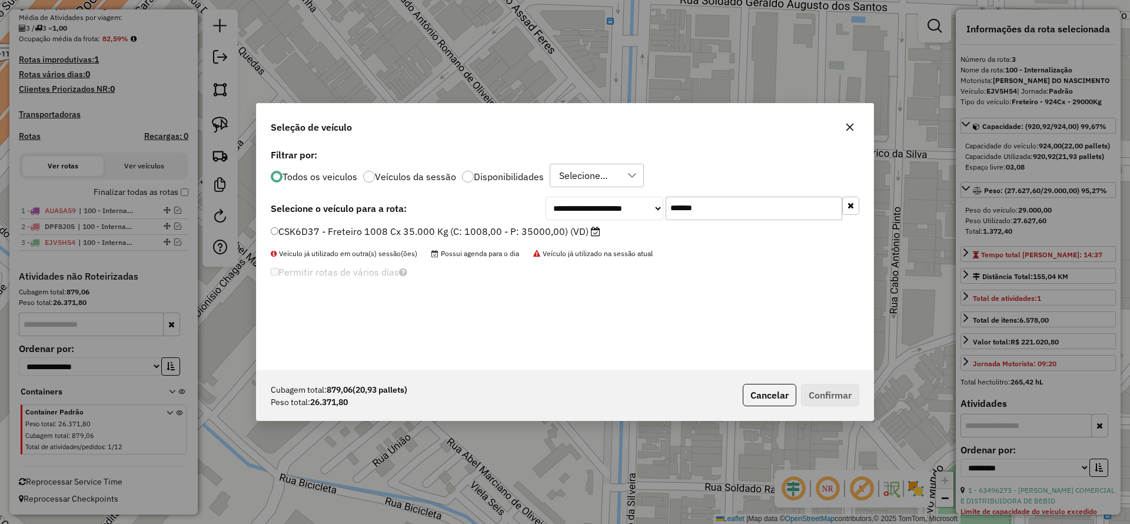
click at [432, 233] on label "CSK6D37 - Freteiro 1008 Cx 35.000 Kg (C: 1008,00 - P: 35000,00) (VD)" at bounding box center [436, 231] width 330 height 14
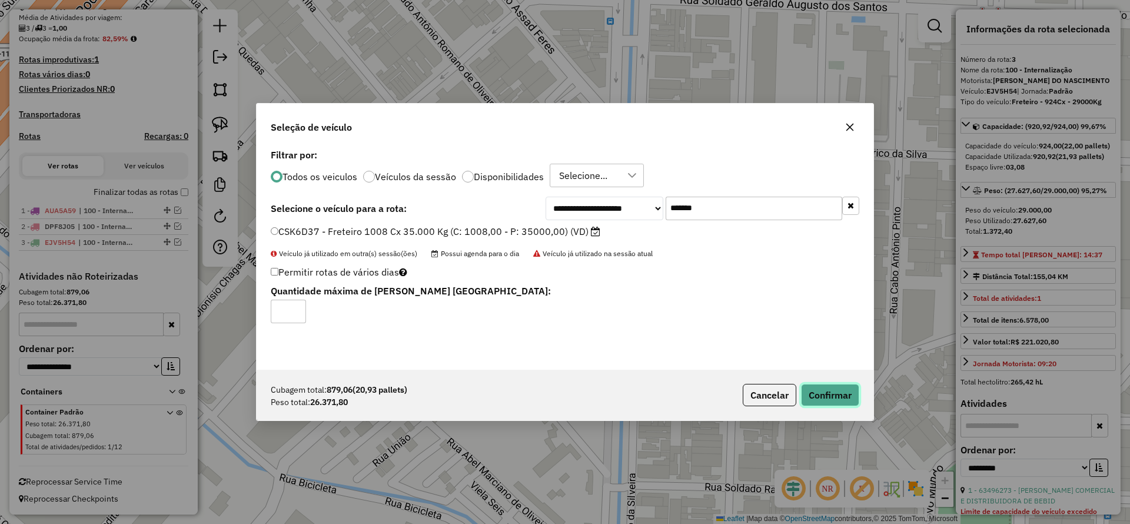
click at [828, 393] on button "Confirmar" at bounding box center [830, 395] width 58 height 22
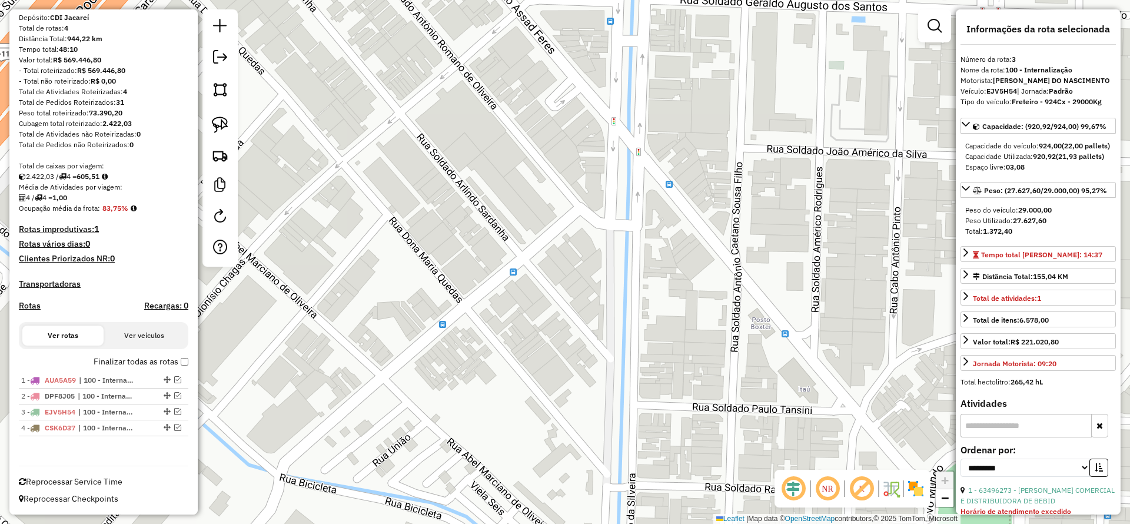
scroll to position [107, 0]
click at [218, 59] on em at bounding box center [220, 57] width 14 height 14
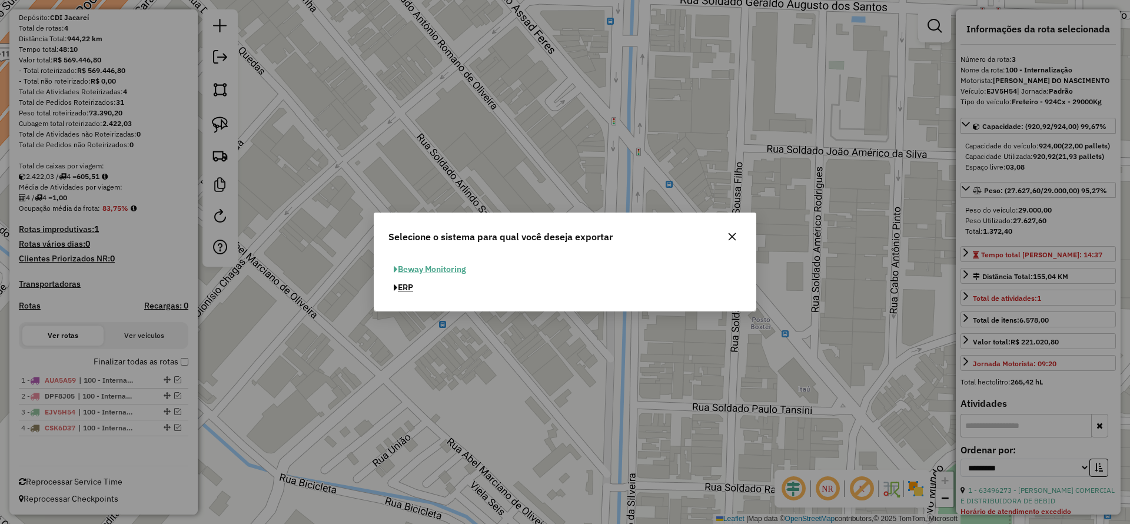
drag, startPoint x: 407, startPoint y: 286, endPoint x: 493, endPoint y: 323, distance: 93.6
click at [407, 286] on button "ERP" at bounding box center [404, 287] width 30 height 18
select select "**"
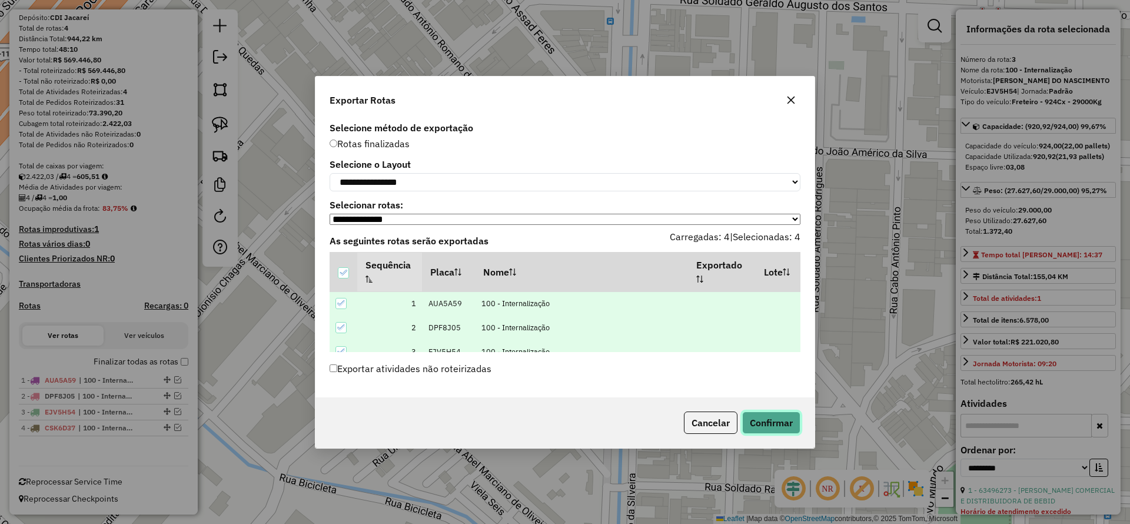
drag, startPoint x: 795, startPoint y: 423, endPoint x: 778, endPoint y: 417, distance: 17.7
click at [792, 423] on button "Confirmar" at bounding box center [771, 422] width 58 height 22
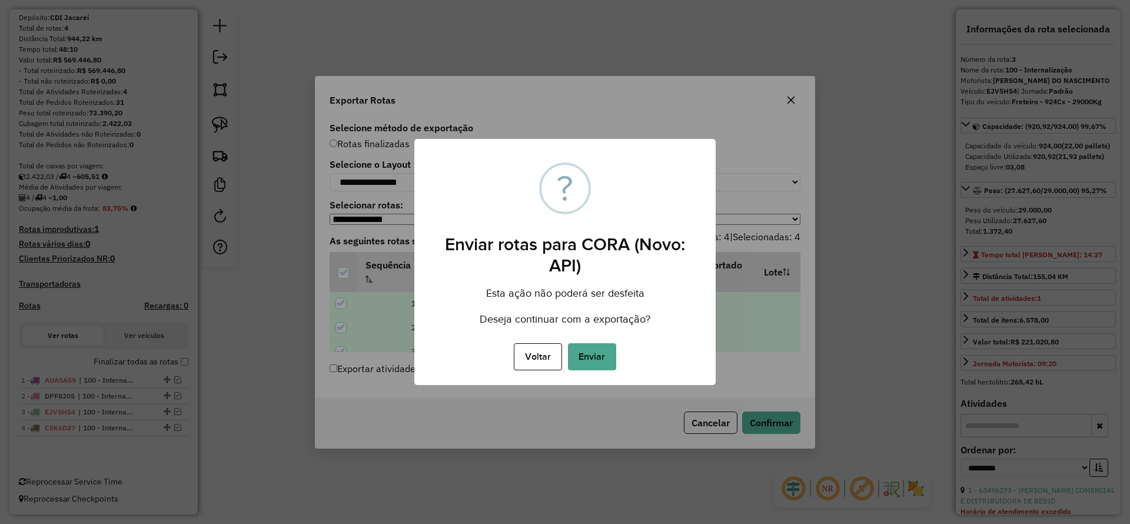
click at [620, 361] on div "Voltar No Enviar" at bounding box center [564, 356] width 301 height 33
click at [615, 369] on div "Voltar No Enviar" at bounding box center [564, 356] width 301 height 33
click at [610, 364] on button "Enviar" at bounding box center [592, 356] width 48 height 27
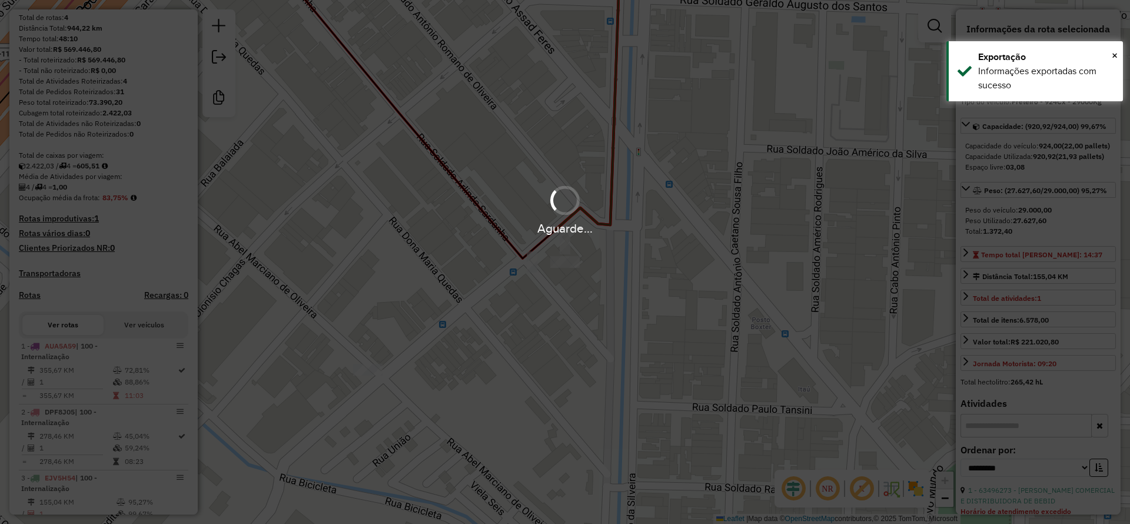
scroll to position [257, 0]
